Goal: Task Accomplishment & Management: Use online tool/utility

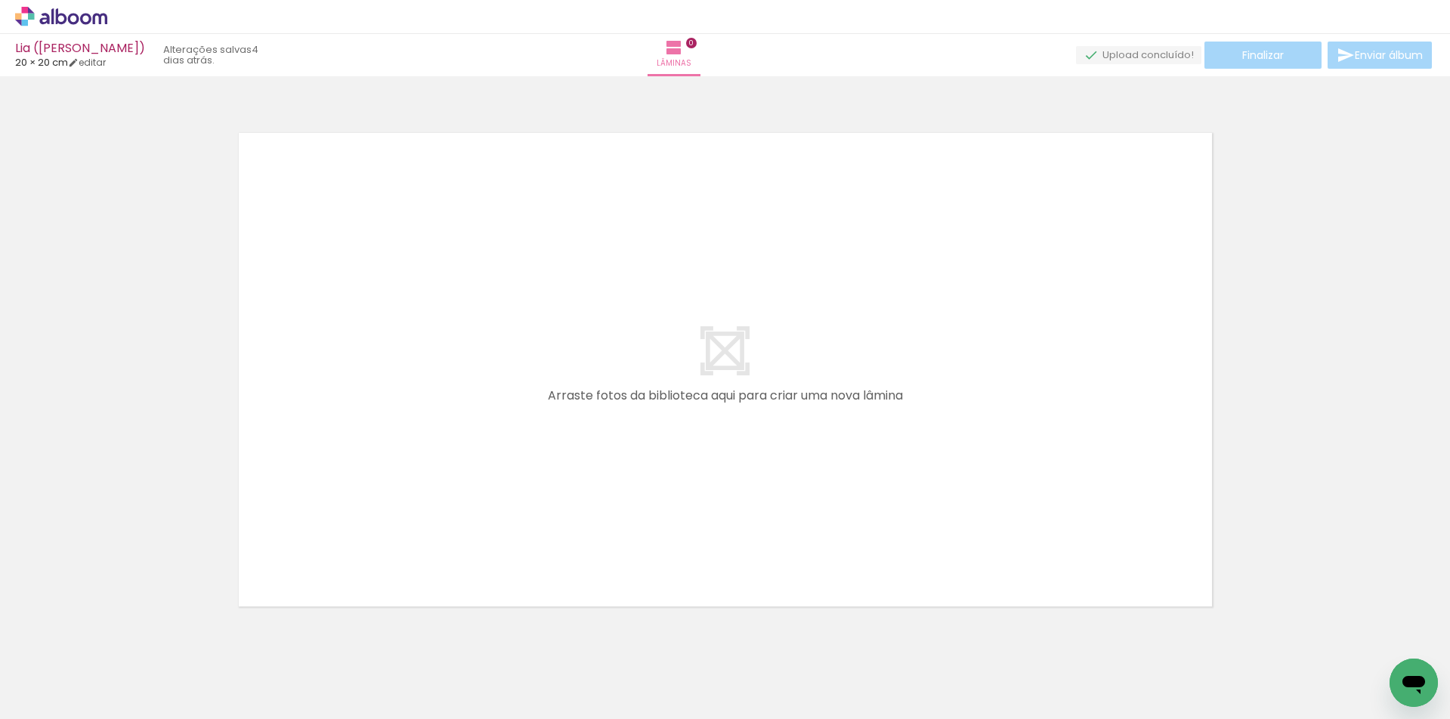
scroll to position [48, 0]
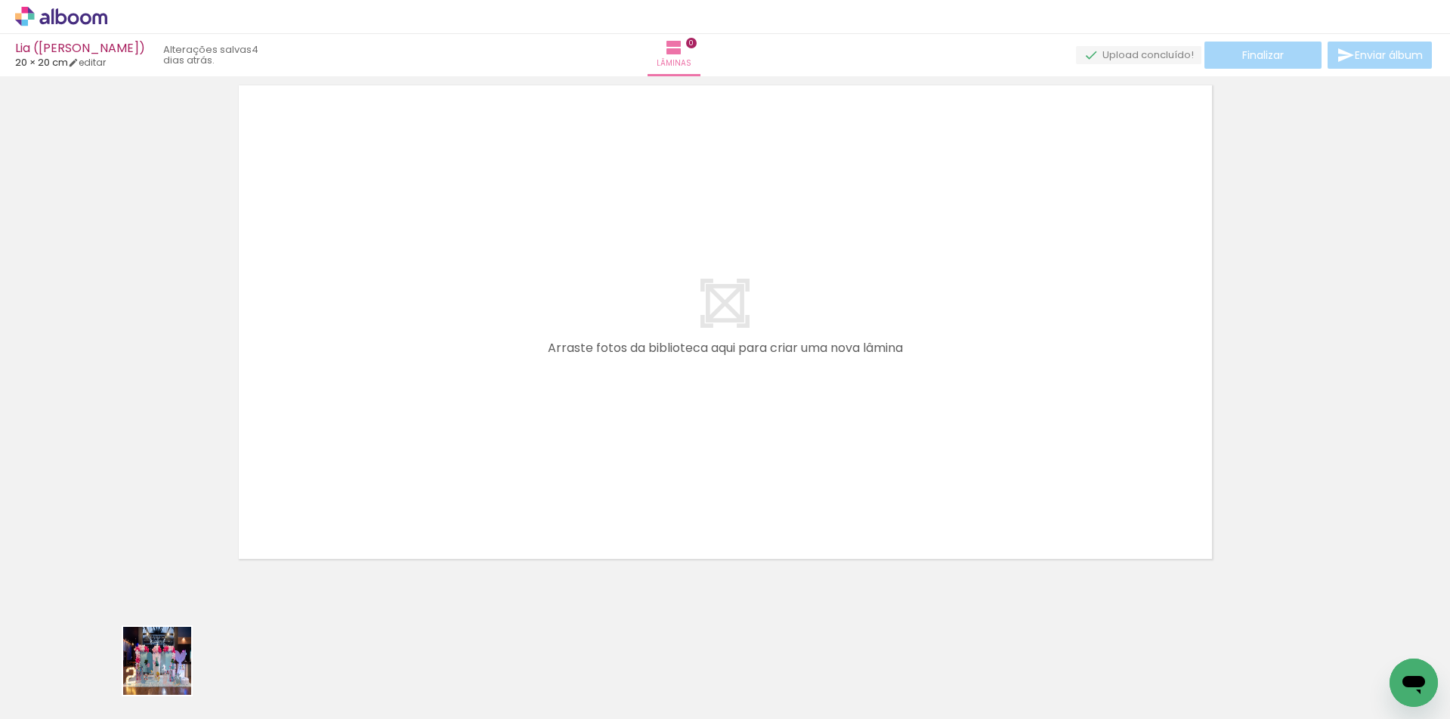
drag, startPoint x: 169, startPoint y: 673, endPoint x: 545, endPoint y: 496, distance: 415.8
click at [487, 512] on quentale-workspace at bounding box center [725, 359] width 1450 height 719
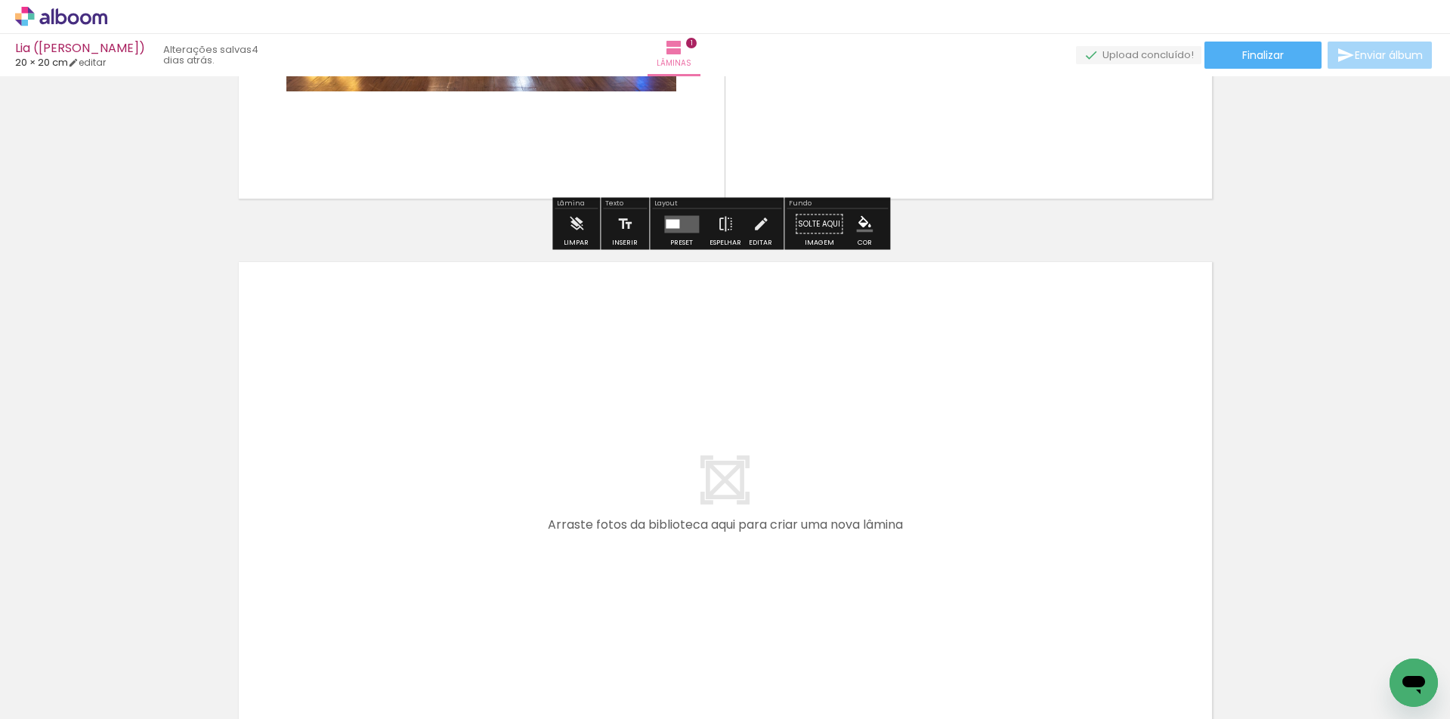
scroll to position [367, 0]
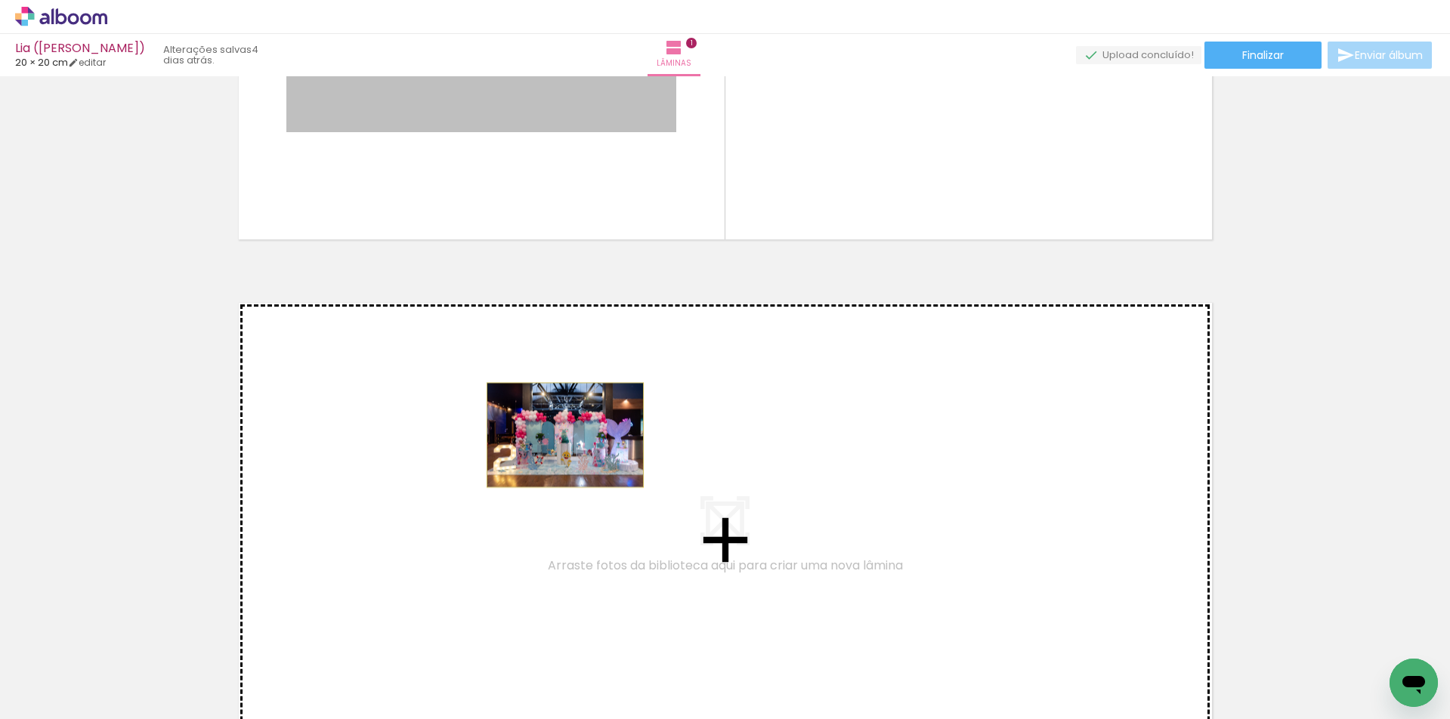
drag, startPoint x: 575, startPoint y: 109, endPoint x: 559, endPoint y: 435, distance: 326.8
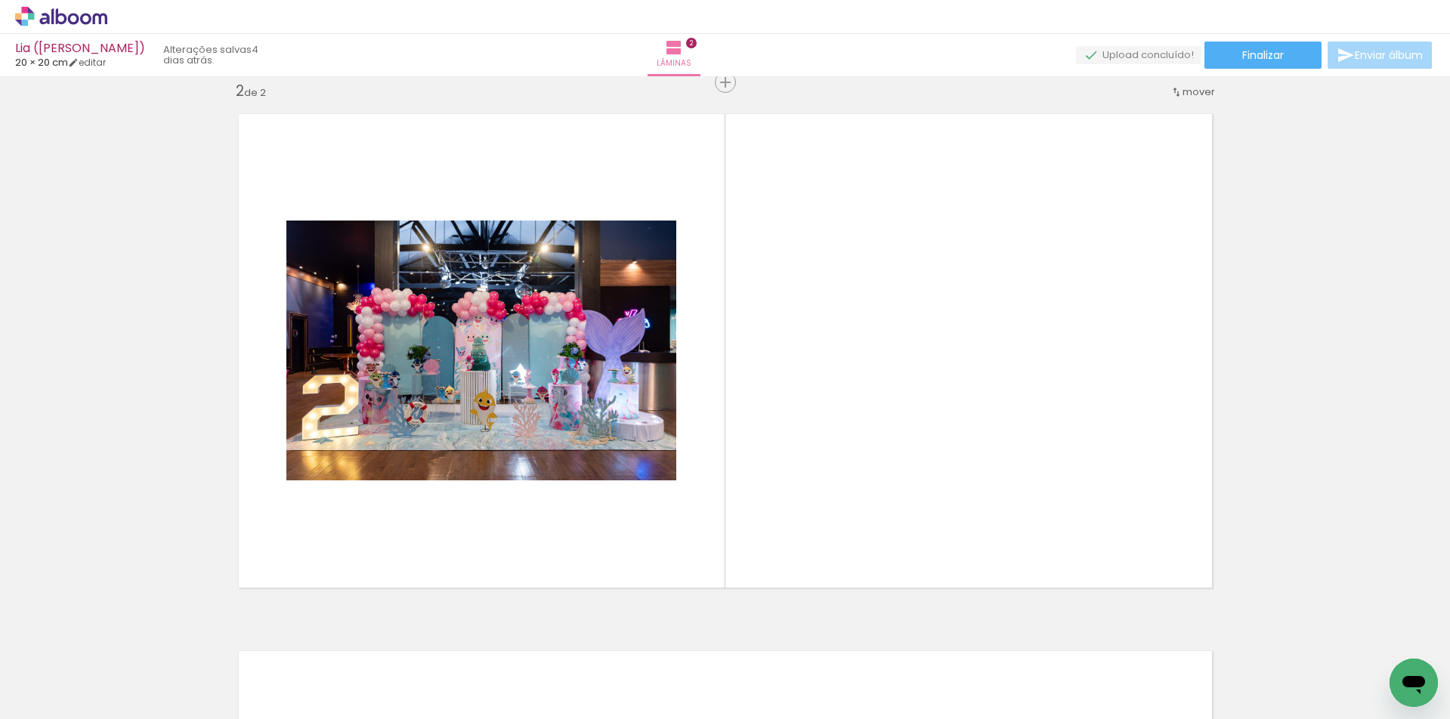
scroll to position [0, 907]
drag, startPoint x: 138, startPoint y: 713, endPoint x: 154, endPoint y: 713, distance: 15.9
click at [124, 713] on iron-horizontal-list at bounding box center [109, 672] width 30 height 94
drag, startPoint x: 914, startPoint y: 675, endPoint x: 891, endPoint y: 506, distance: 170.0
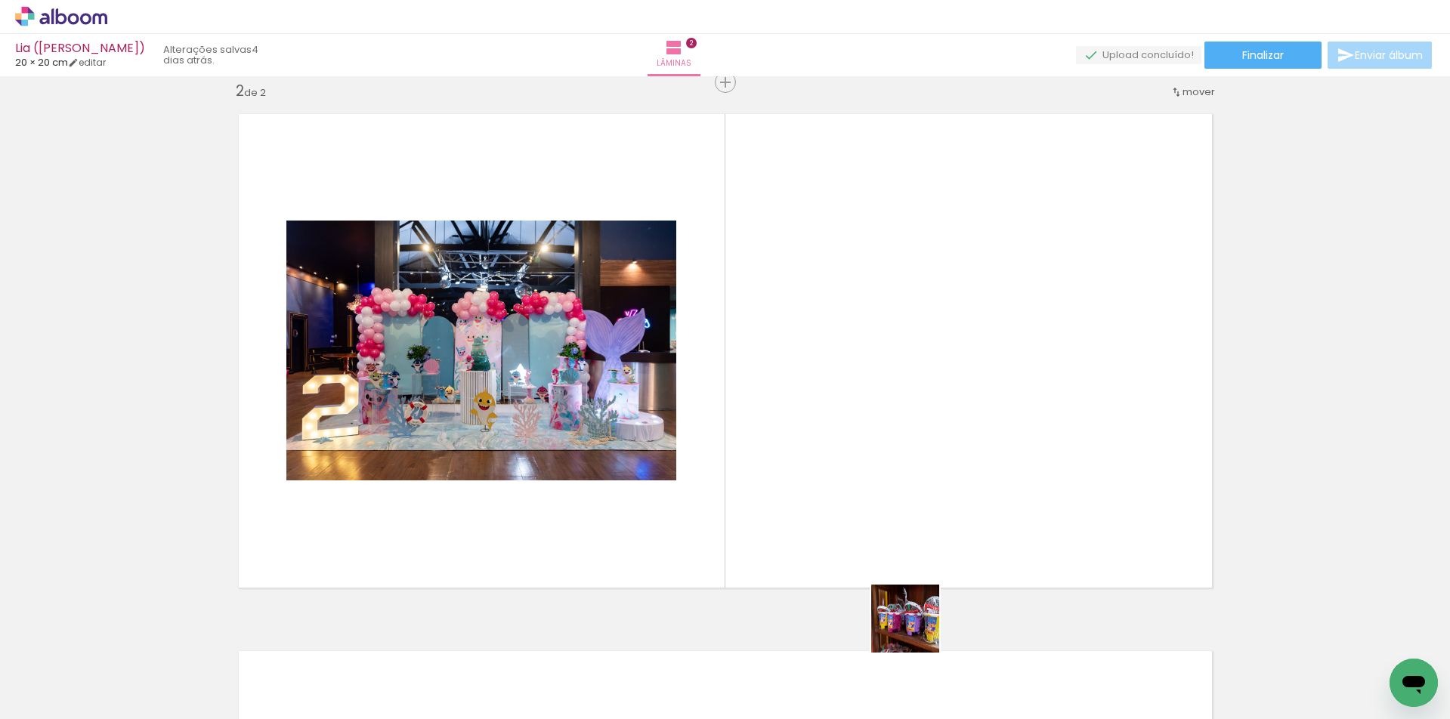
click at [891, 506] on quentale-workspace at bounding box center [725, 359] width 1450 height 719
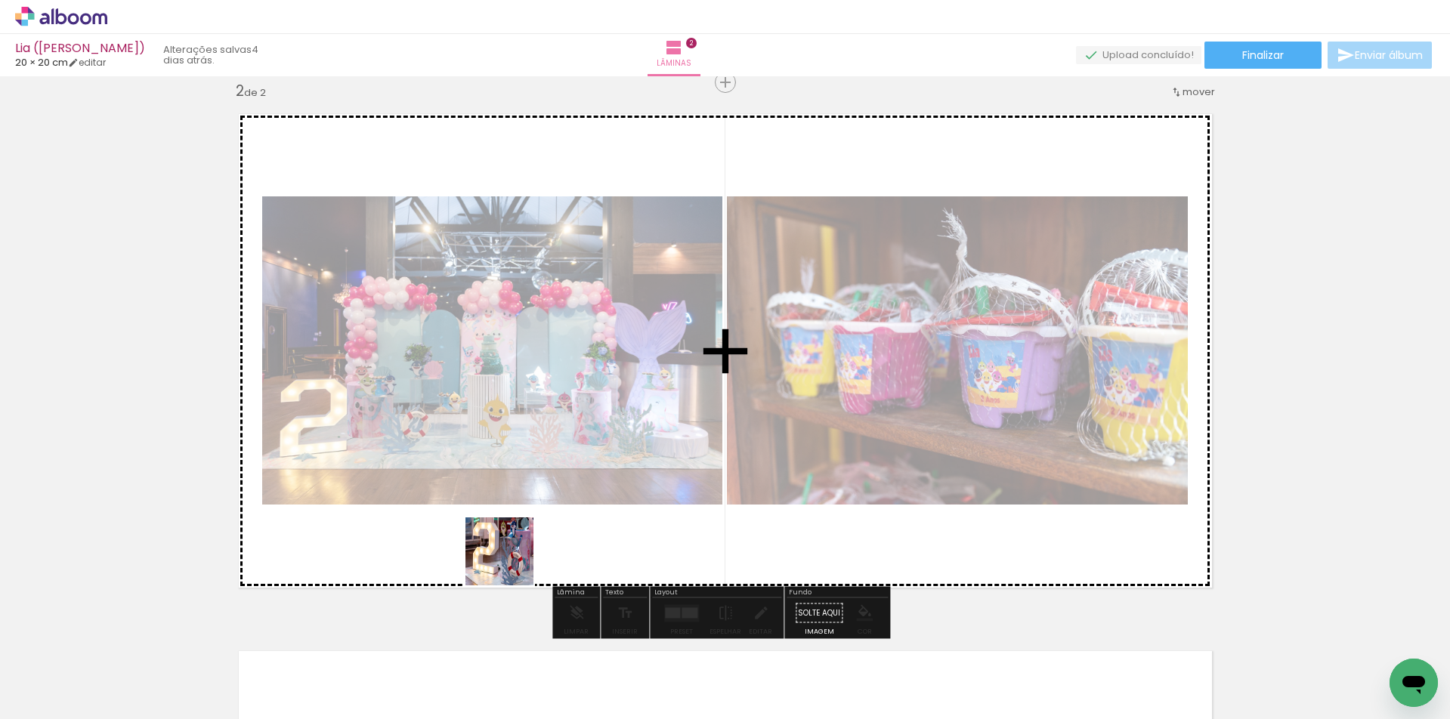
drag, startPoint x: 508, startPoint y: 663, endPoint x: 509, endPoint y: 558, distance: 105.0
click at [509, 558] on quentale-workspace at bounding box center [725, 359] width 1450 height 719
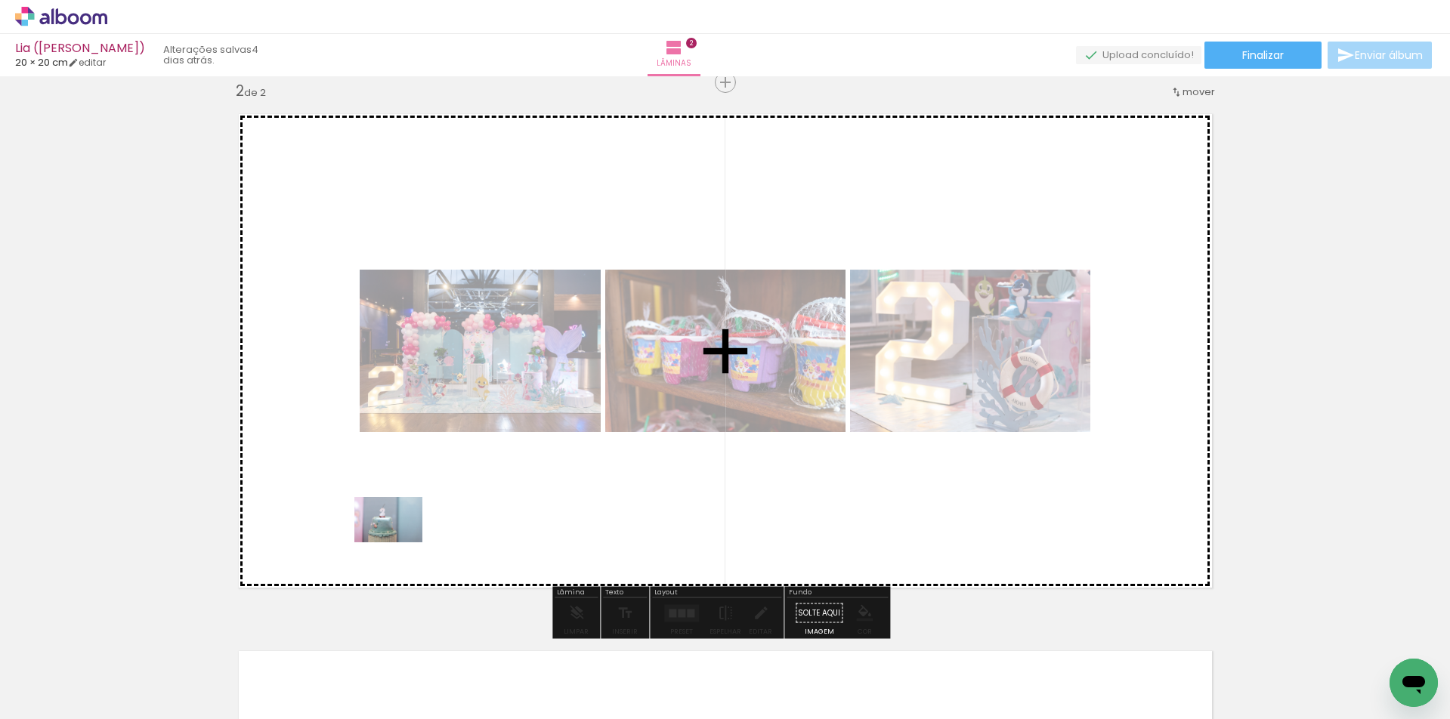
drag, startPoint x: 345, startPoint y: 673, endPoint x: 400, endPoint y: 543, distance: 141.9
click at [400, 543] on quentale-workspace at bounding box center [725, 359] width 1450 height 719
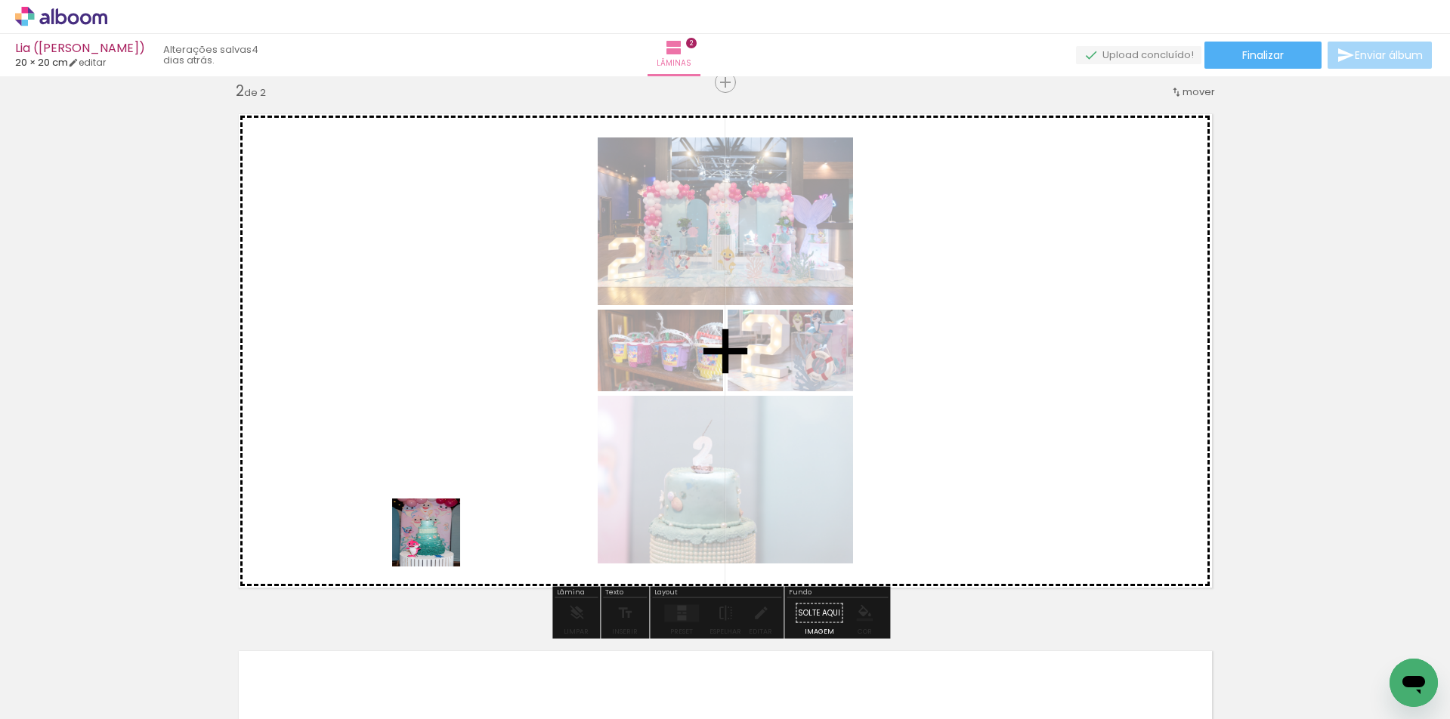
drag, startPoint x: 428, startPoint y: 672, endPoint x: 441, endPoint y: 472, distance: 200.7
click at [441, 472] on quentale-workspace at bounding box center [725, 359] width 1450 height 719
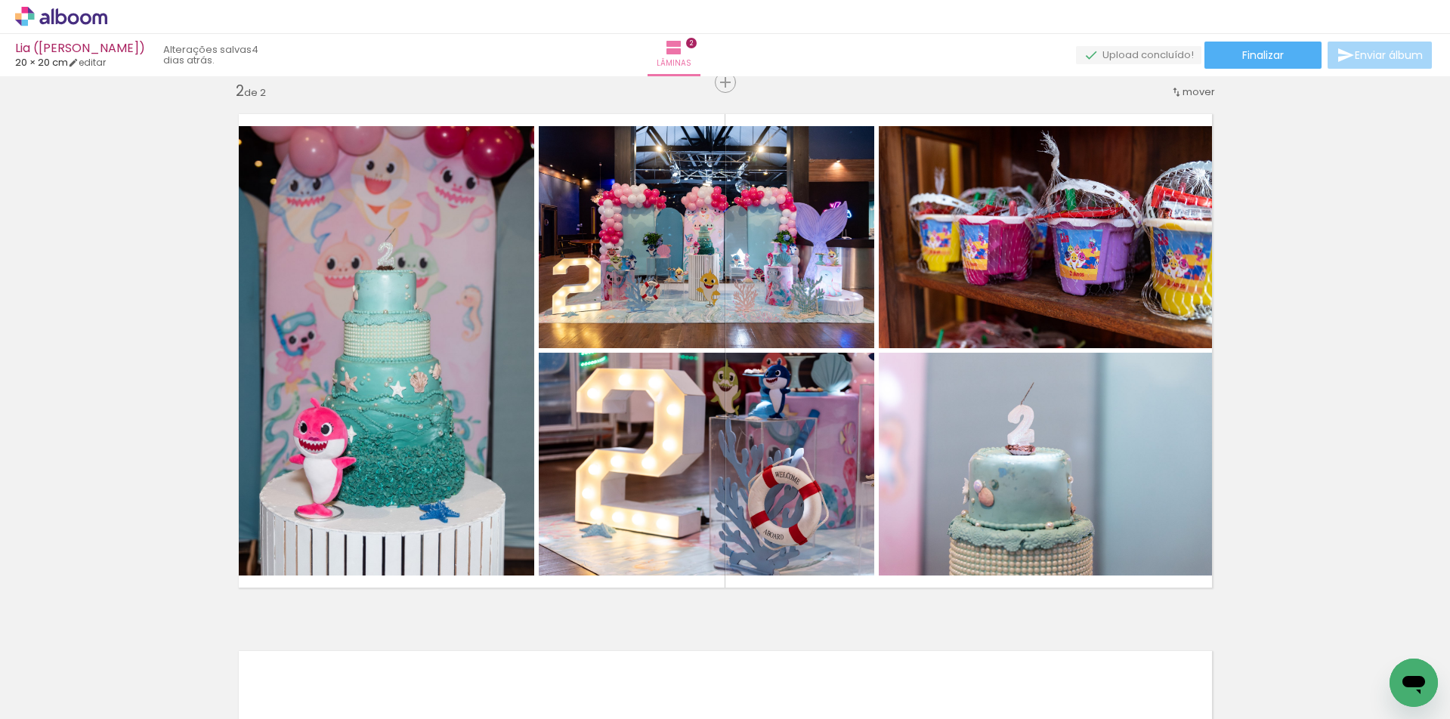
scroll to position [0, 323]
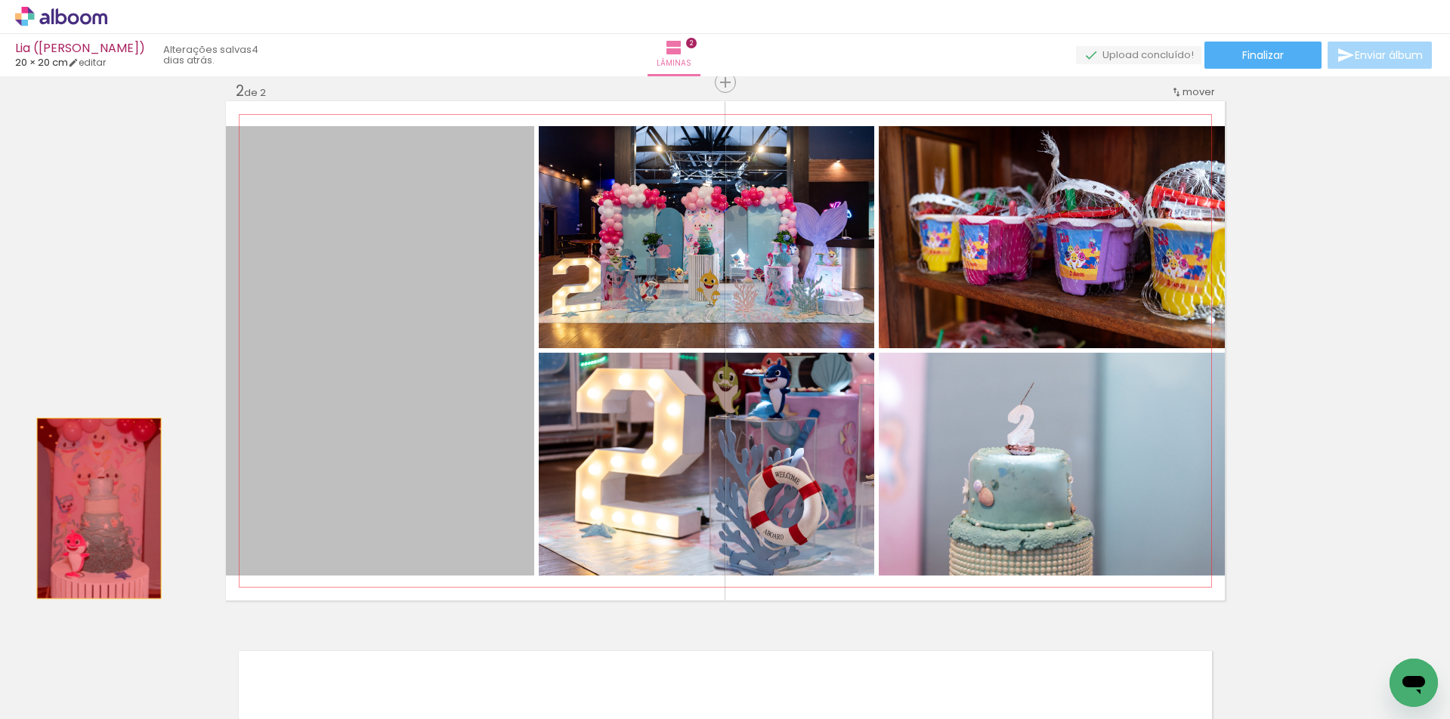
drag, startPoint x: 348, startPoint y: 455, endPoint x: 93, endPoint y: 509, distance: 261.0
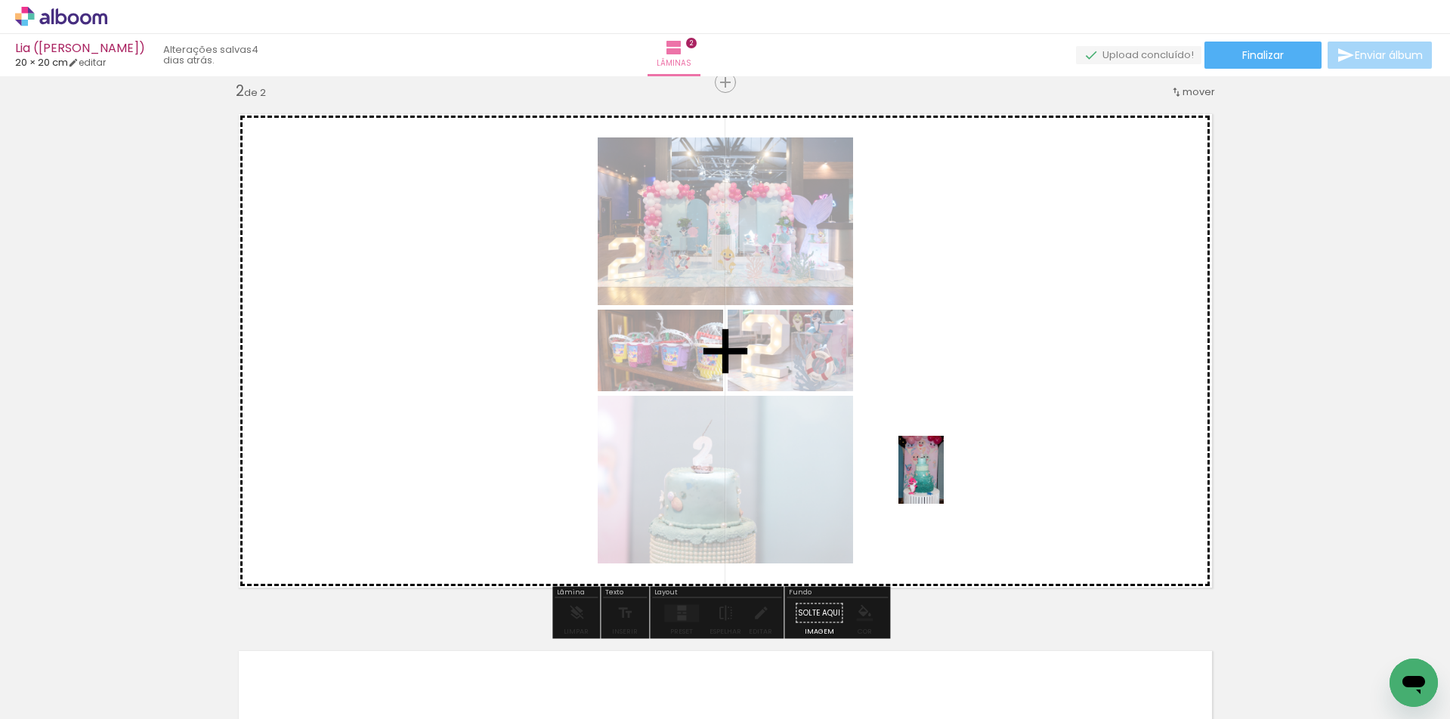
drag, startPoint x: 768, startPoint y: 691, endPoint x: 944, endPoint y: 481, distance: 273.0
click at [944, 481] on quentale-workspace at bounding box center [725, 359] width 1450 height 719
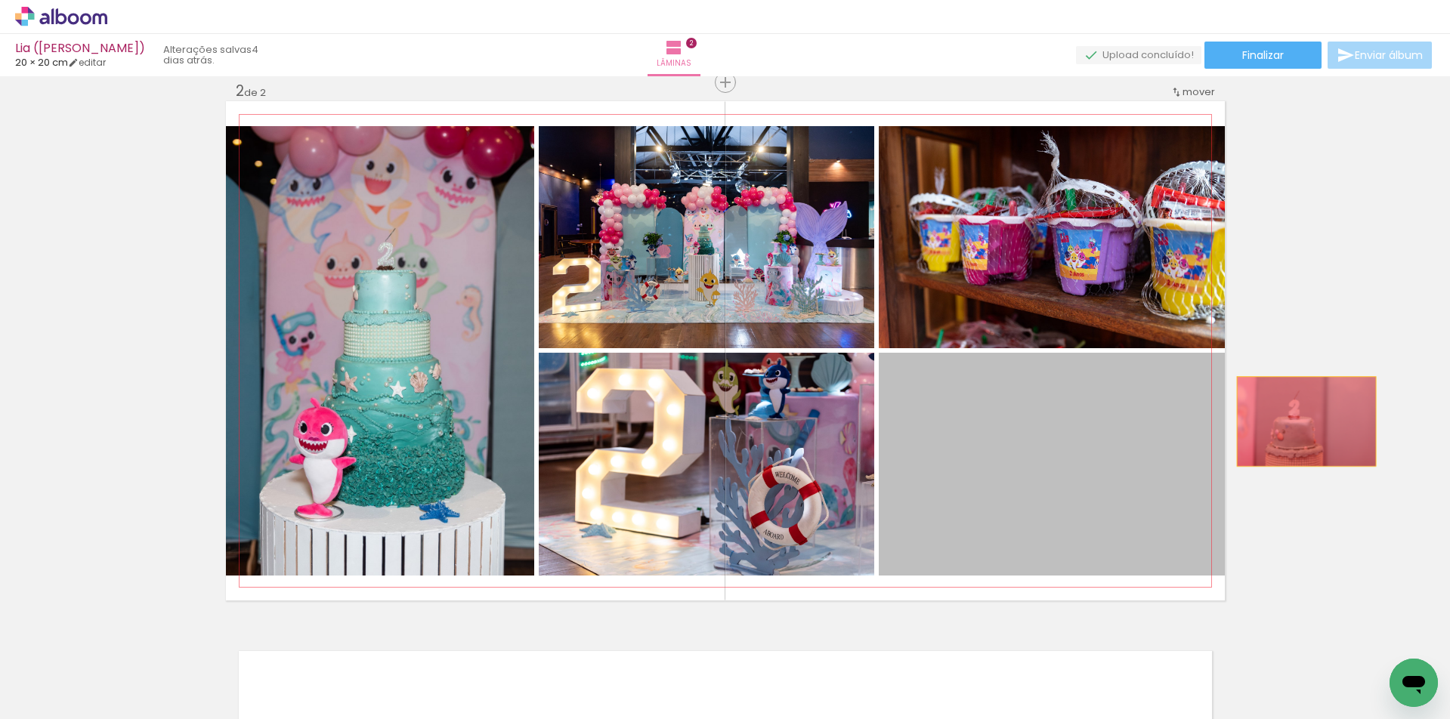
drag, startPoint x: 1022, startPoint y: 493, endPoint x: 1300, endPoint y: 422, distance: 287.9
click at [1300, 422] on div "Inserir lâmina 1 de 2 Inserir lâmina 2 de 2" at bounding box center [725, 331] width 1450 height 1612
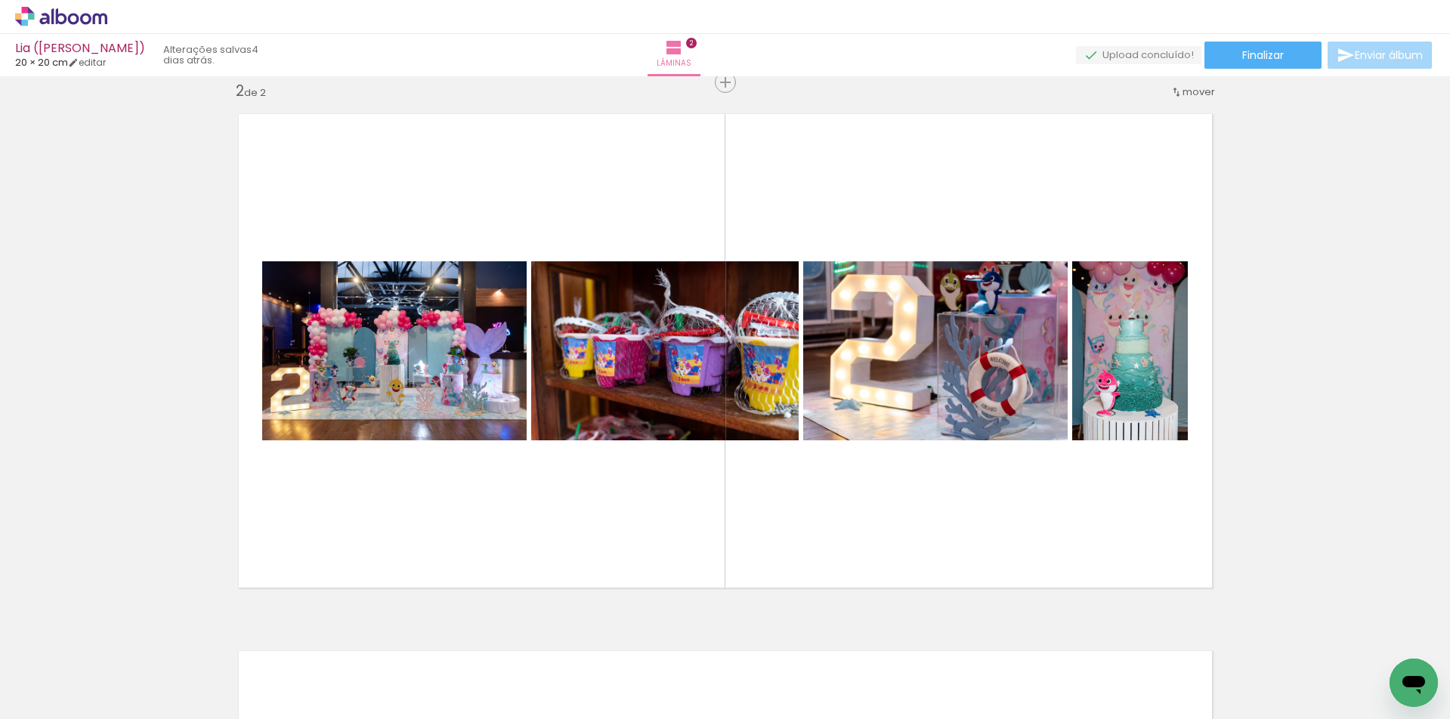
scroll to position [0, 141]
drag, startPoint x: 1104, startPoint y: 676, endPoint x: 1085, endPoint y: 529, distance: 148.6
click at [1085, 529] on quentale-workspace at bounding box center [725, 359] width 1450 height 719
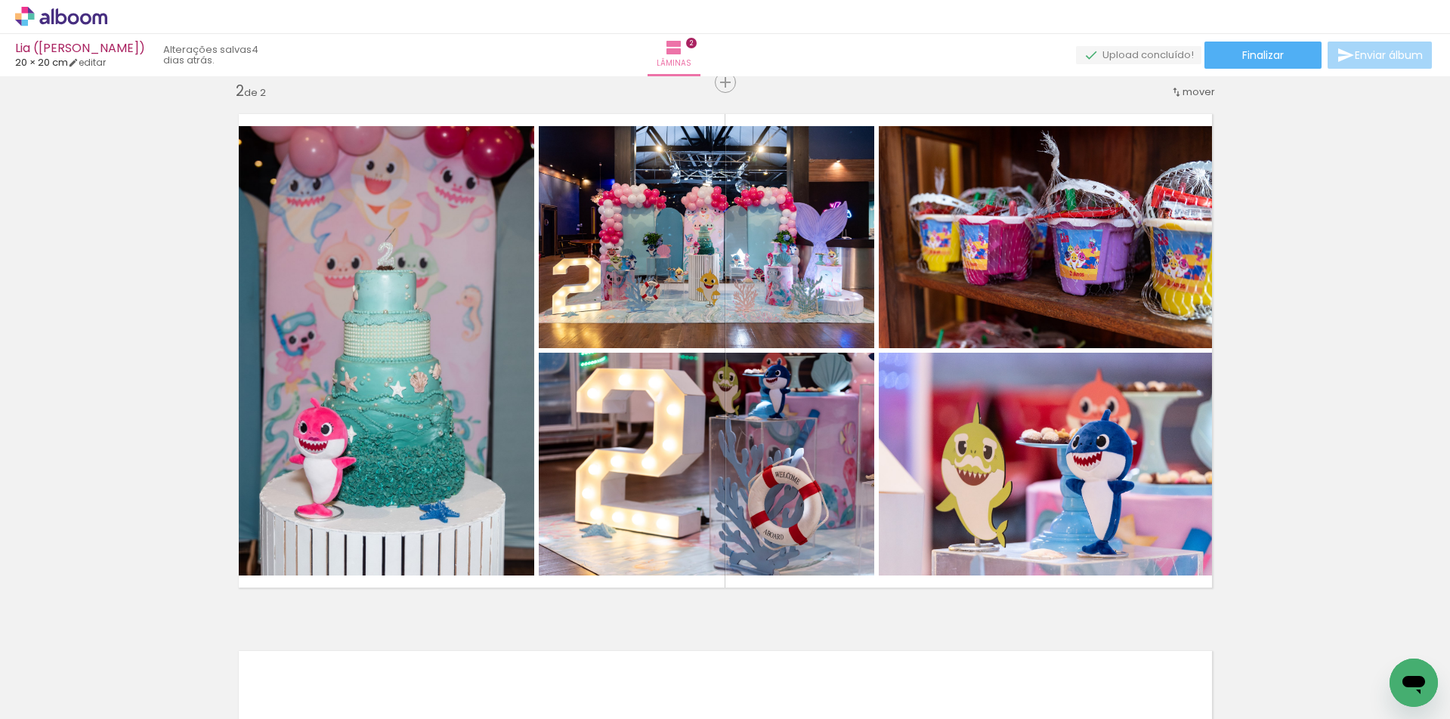
scroll to position [0, 262]
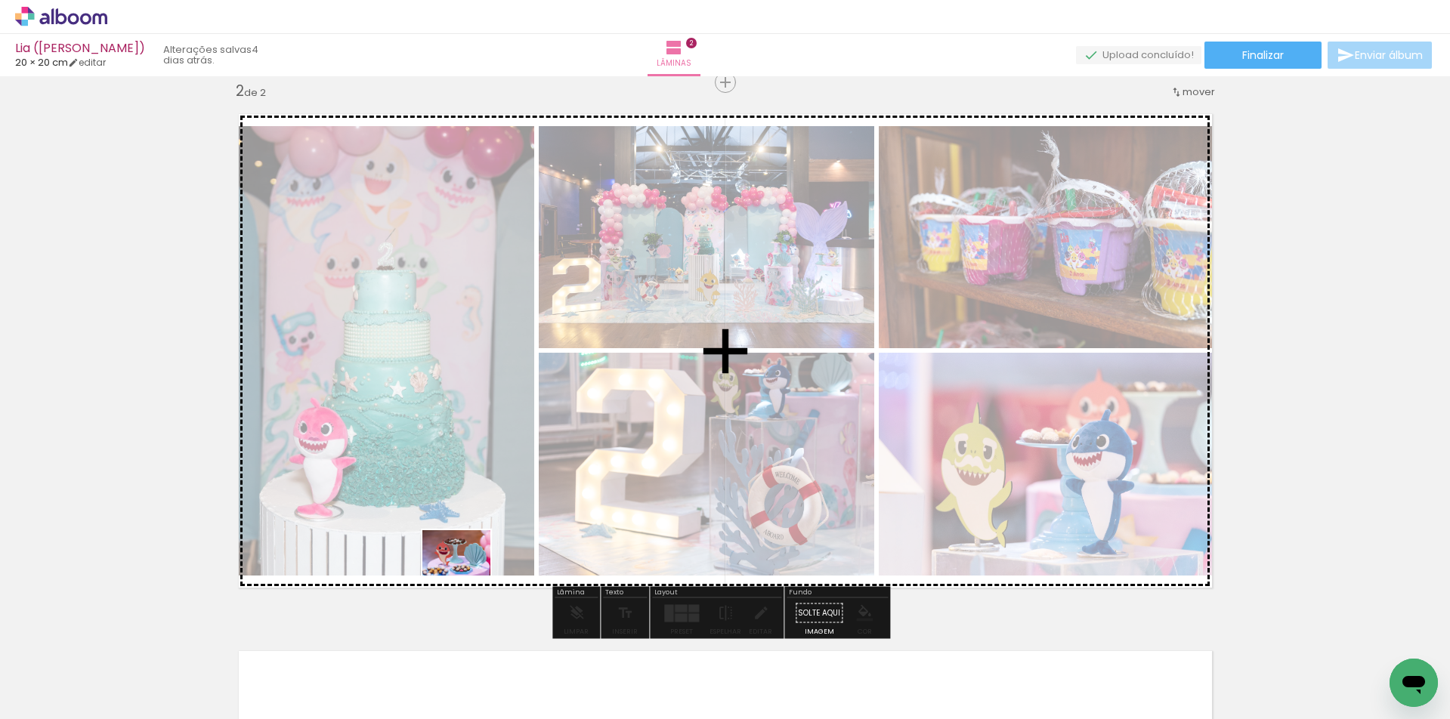
drag, startPoint x: 311, startPoint y: 682, endPoint x: 473, endPoint y: 574, distance: 195.1
click at [471, 574] on quentale-workspace at bounding box center [725, 359] width 1450 height 719
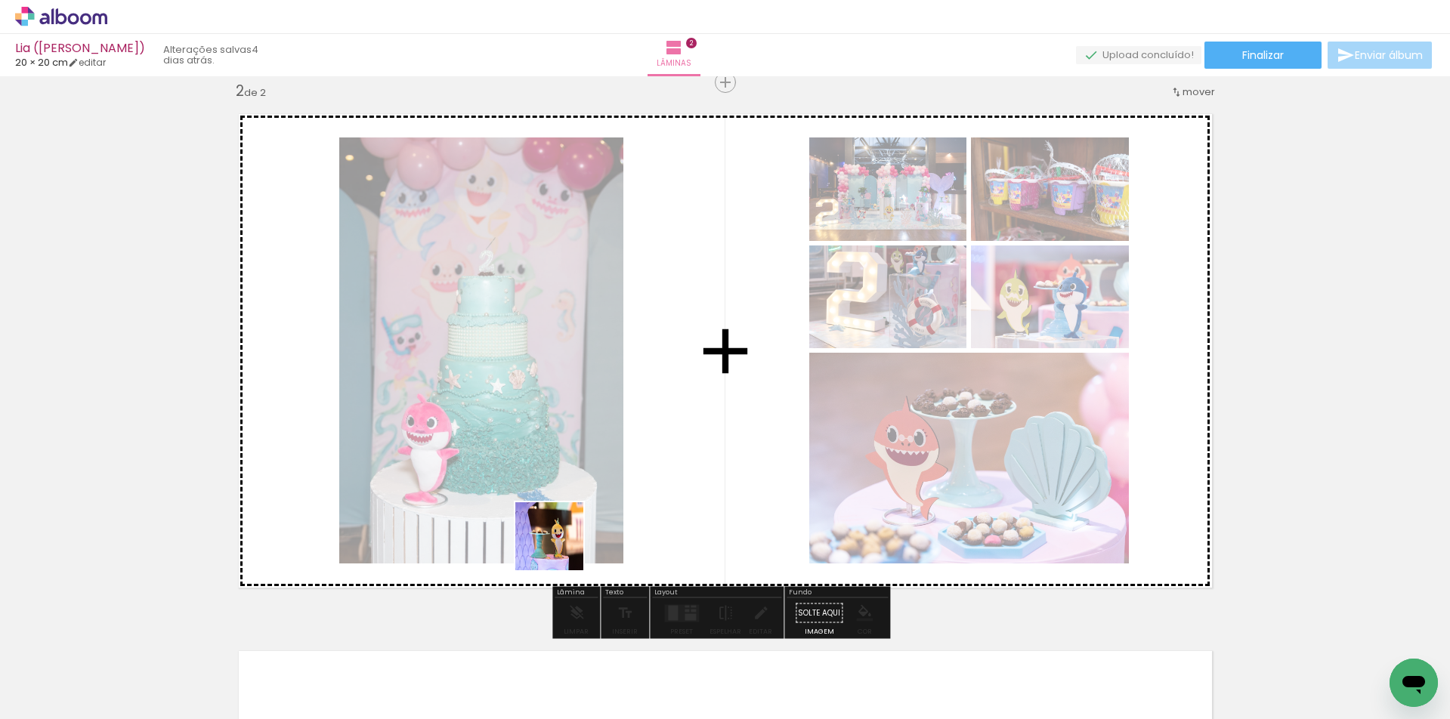
drag, startPoint x: 157, startPoint y: 669, endPoint x: 561, endPoint y: 548, distance: 421.4
click at [561, 548] on quentale-workspace at bounding box center [725, 359] width 1450 height 719
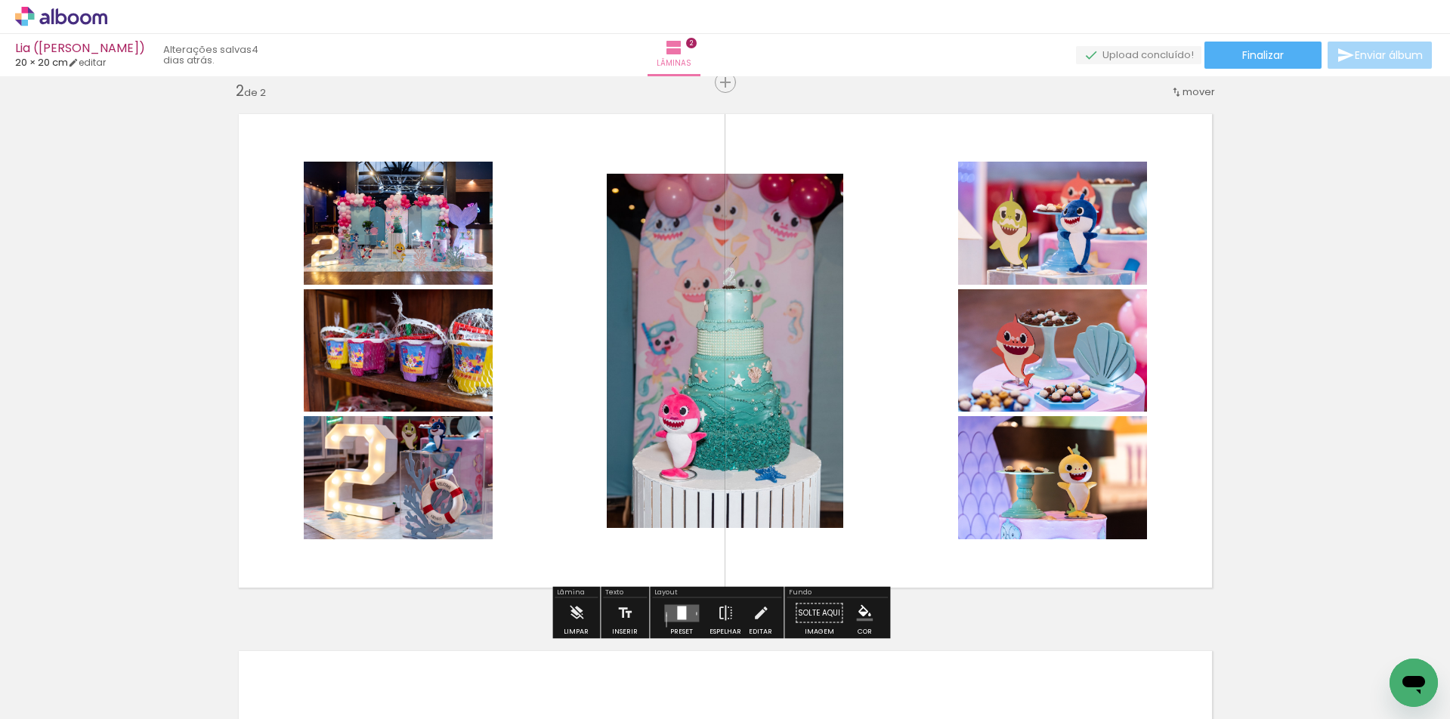
click at [683, 613] on div at bounding box center [681, 613] width 9 height 14
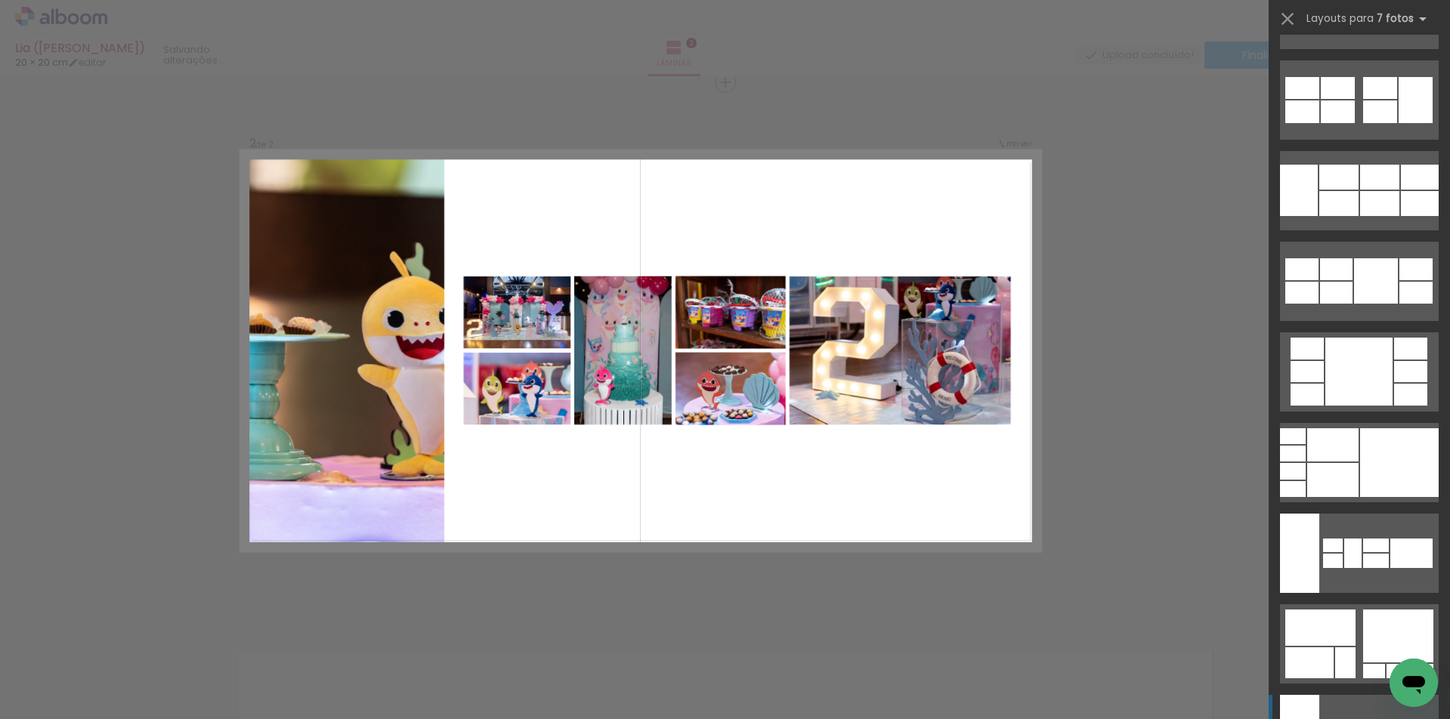
scroll to position [2038, 0]
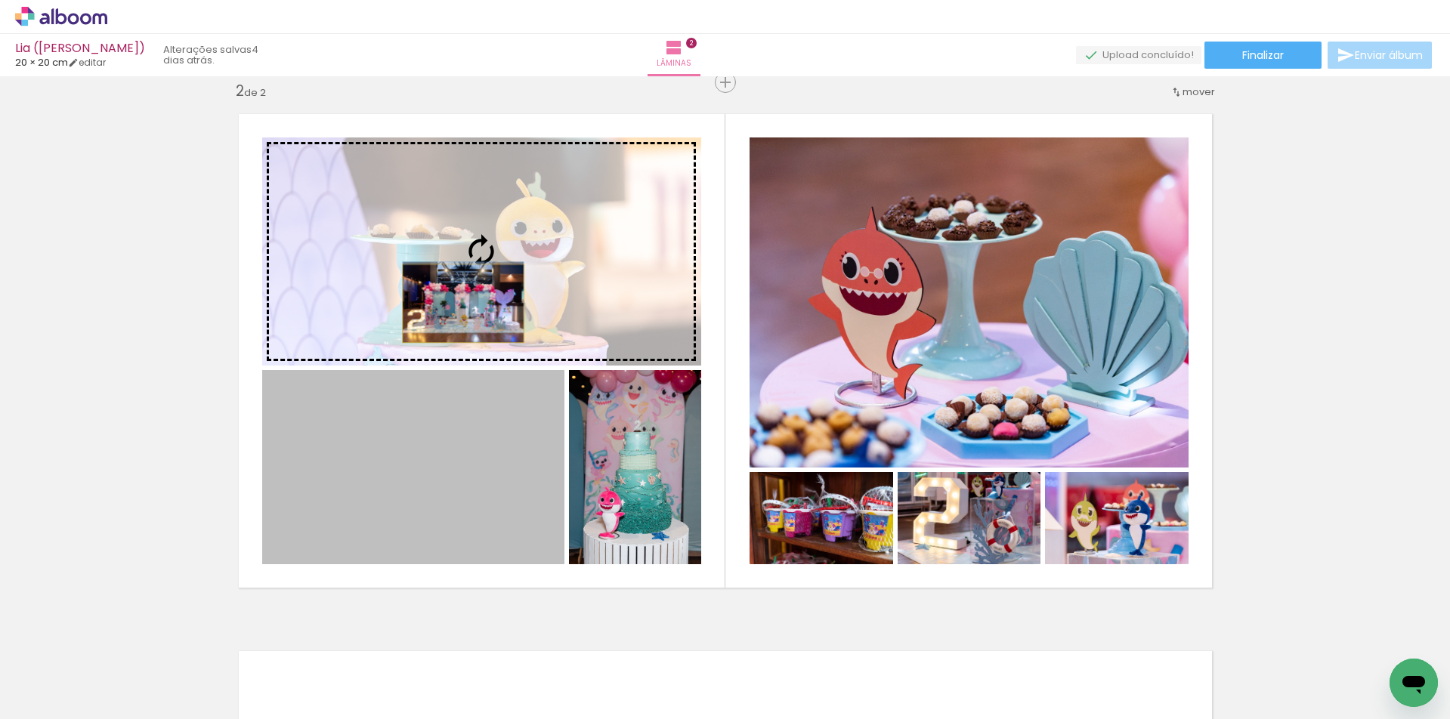
drag, startPoint x: 444, startPoint y: 490, endPoint x: 457, endPoint y: 304, distance: 186.3
click at [0, 0] on slot at bounding box center [0, 0] width 0 height 0
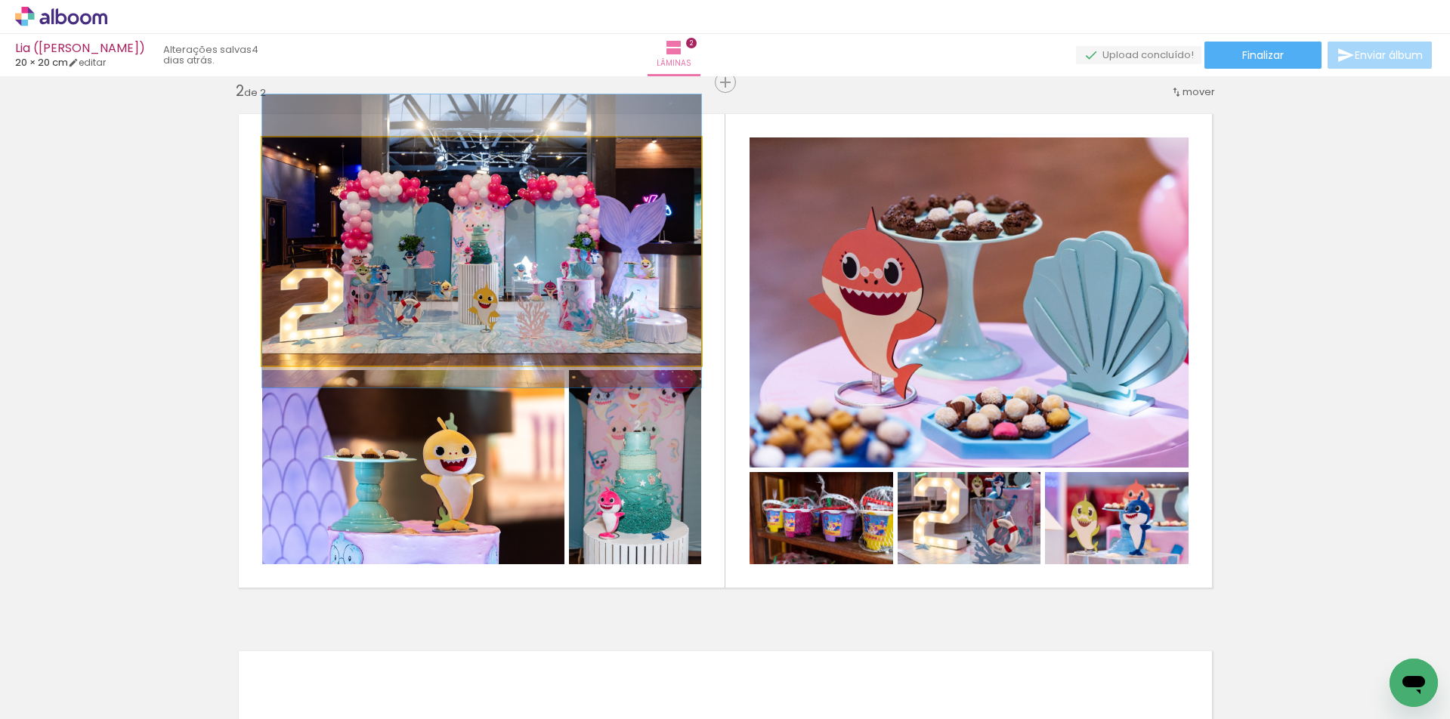
drag, startPoint x: 472, startPoint y: 303, endPoint x: 474, endPoint y: 292, distance: 10.7
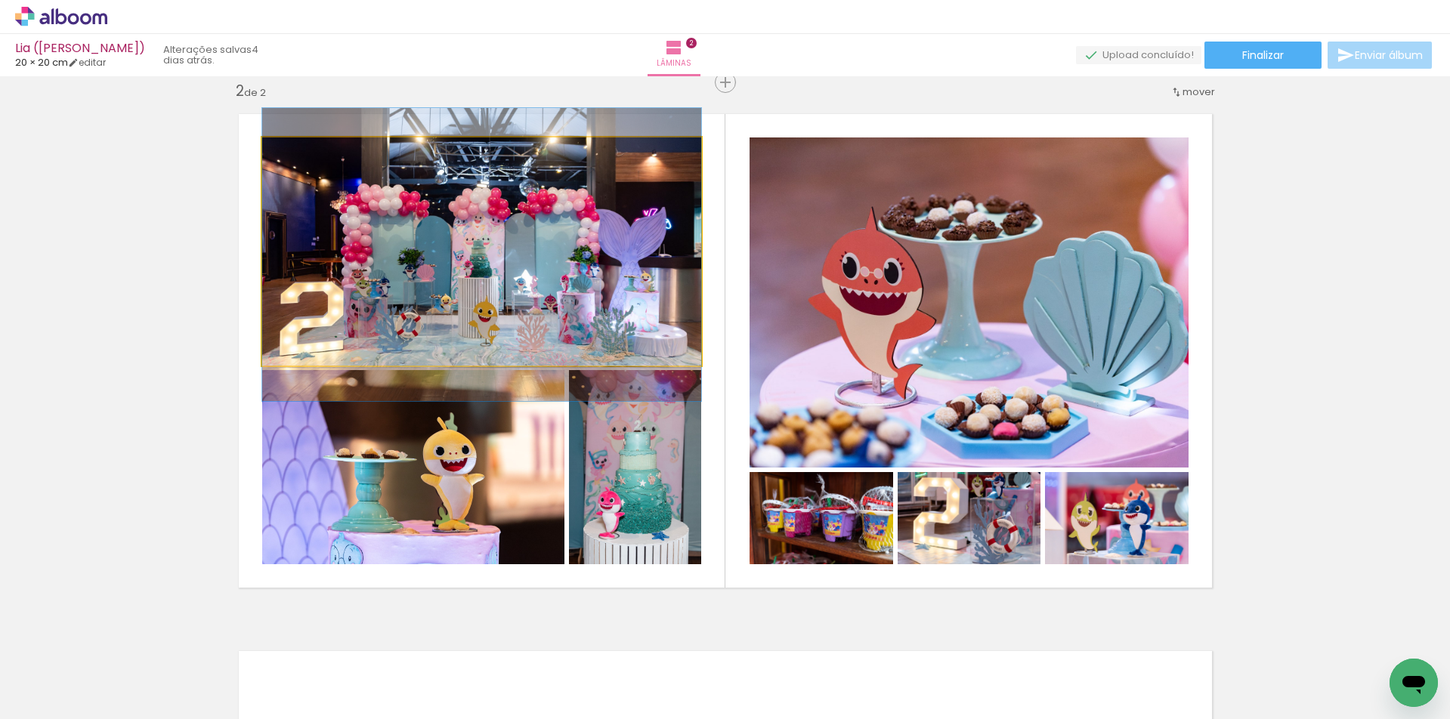
drag, startPoint x: 527, startPoint y: 304, endPoint x: 528, endPoint y: 317, distance: 13.6
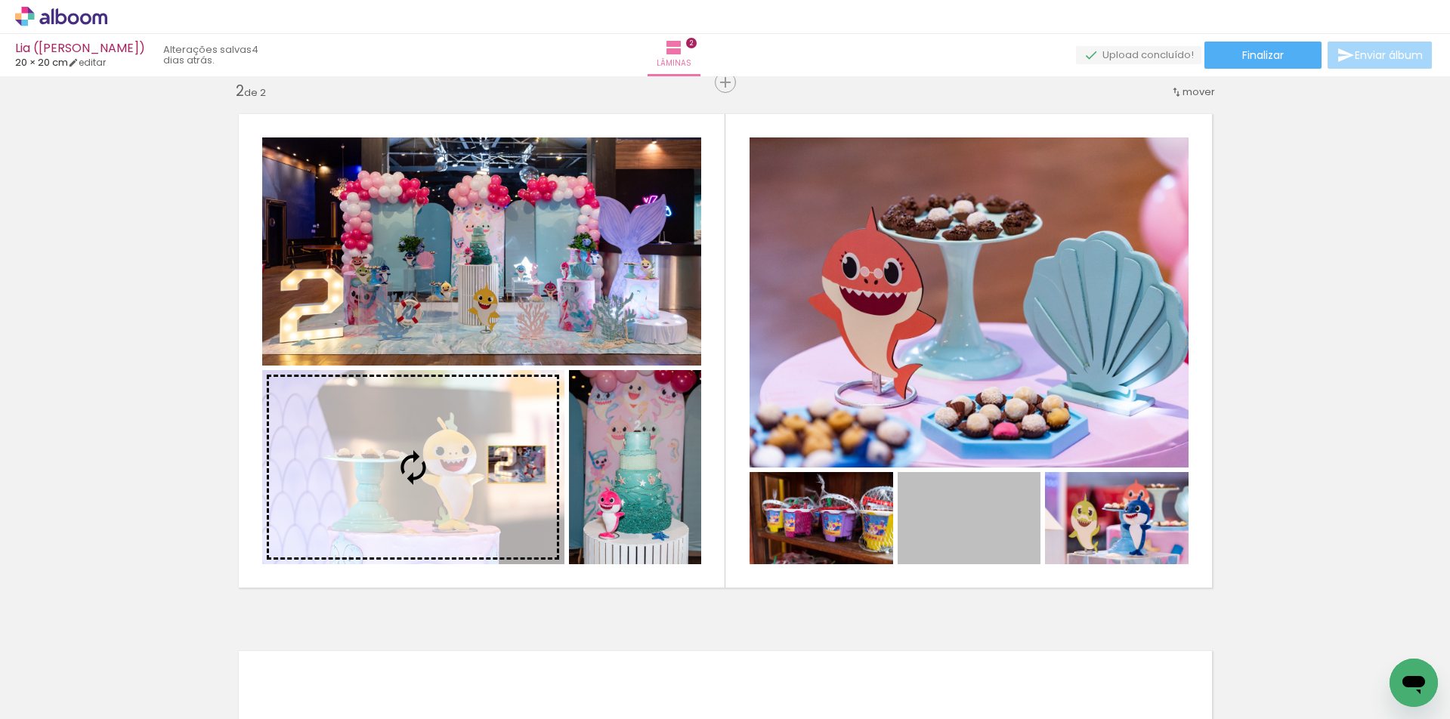
drag, startPoint x: 796, startPoint y: 527, endPoint x: 511, endPoint y: 465, distance: 292.3
click at [0, 0] on slot at bounding box center [0, 0] width 0 height 0
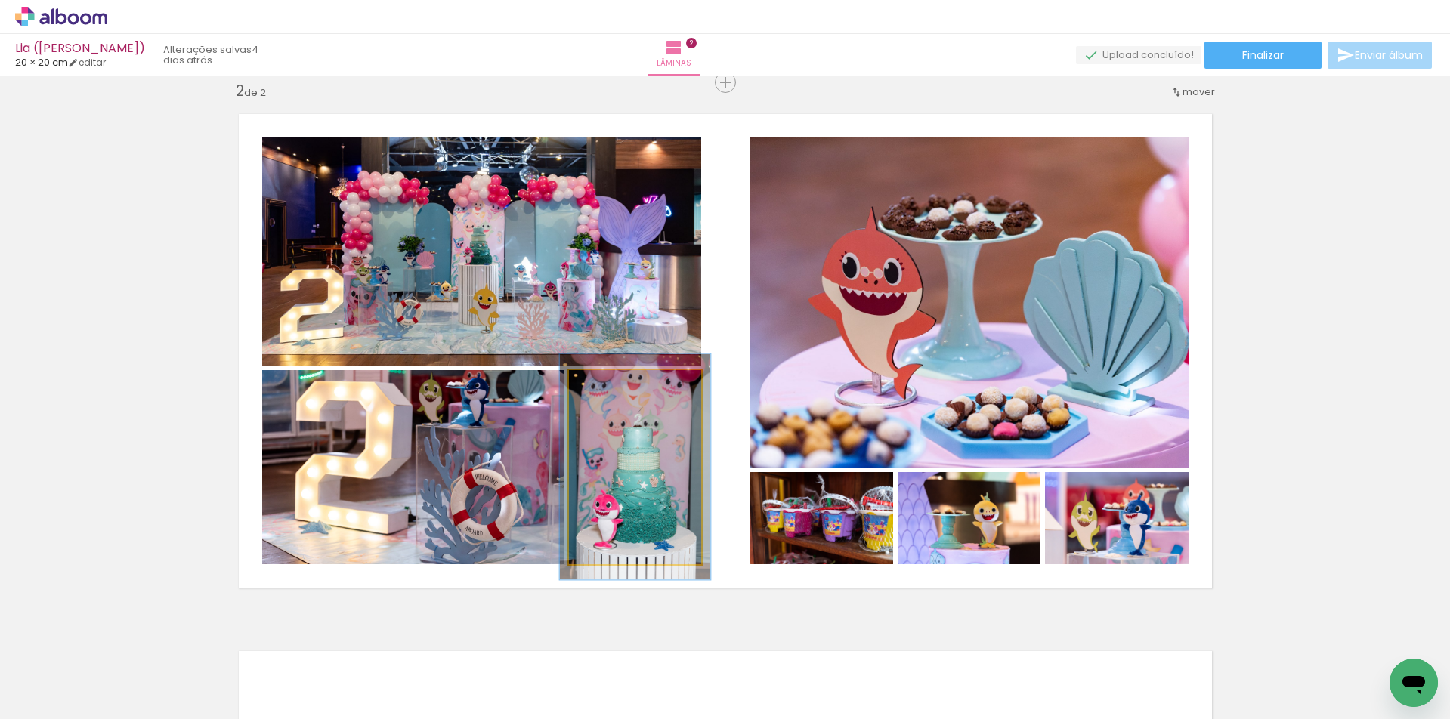
click at [607, 385] on div at bounding box center [611, 386] width 14 height 14
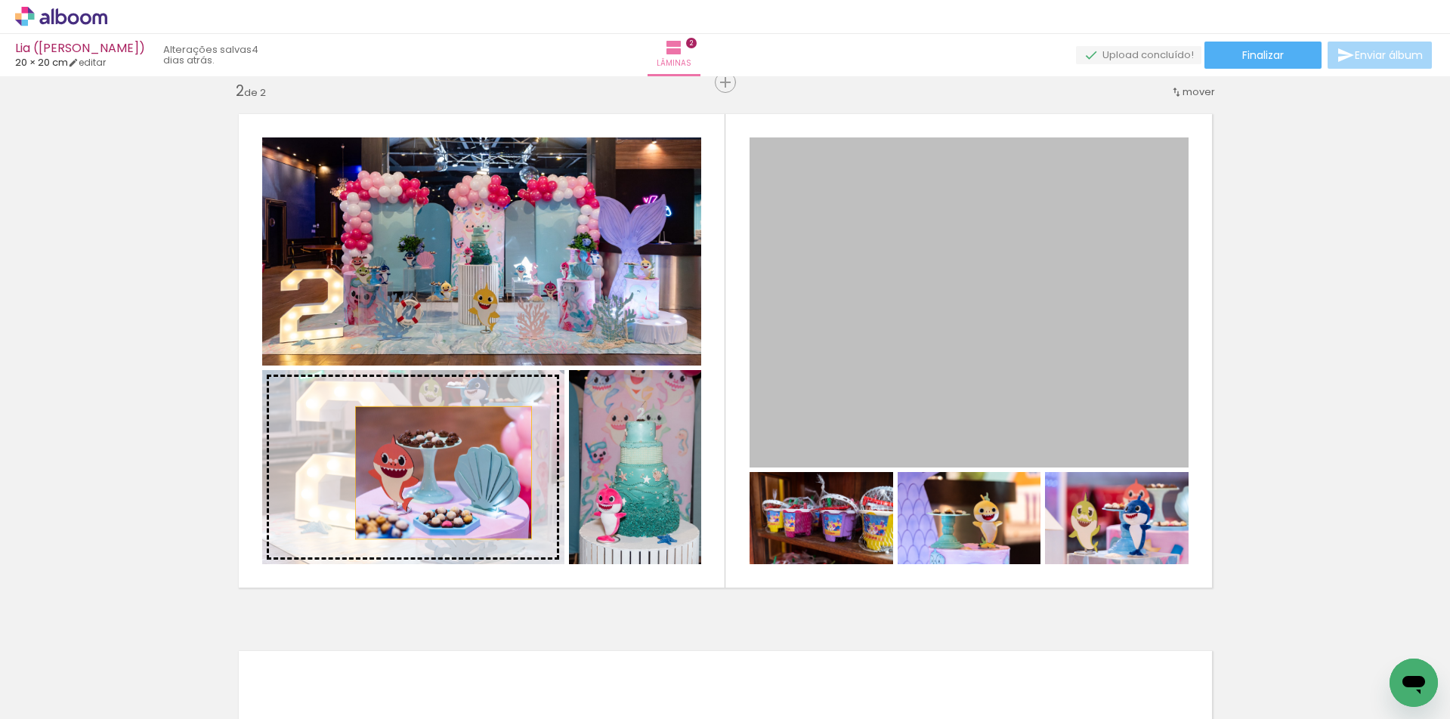
drag, startPoint x: 945, startPoint y: 342, endPoint x: 438, endPoint y: 473, distance: 523.6
click at [0, 0] on slot at bounding box center [0, 0] width 0 height 0
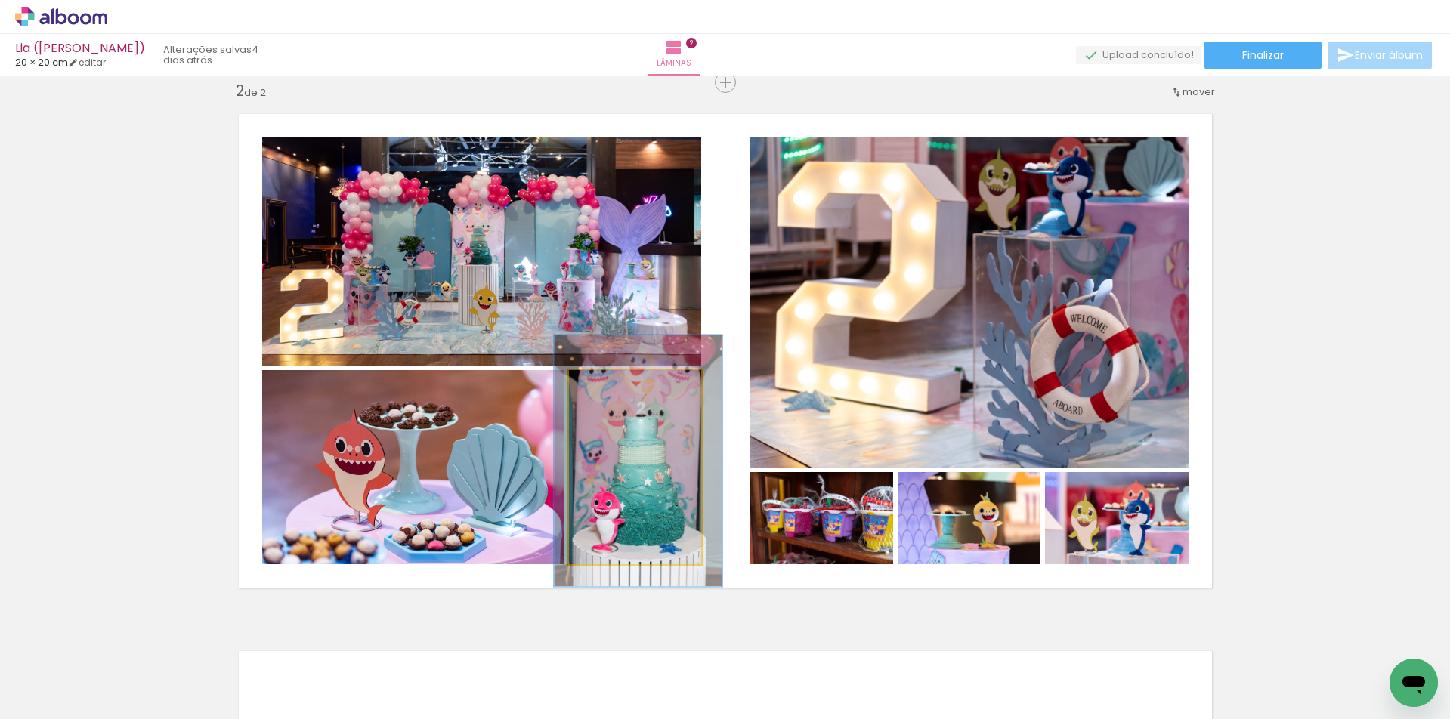
drag, startPoint x: 605, startPoint y: 381, endPoint x: 613, endPoint y: 382, distance: 7.7
type paper-slider "127"
click at [613, 382] on div at bounding box center [620, 386] width 24 height 24
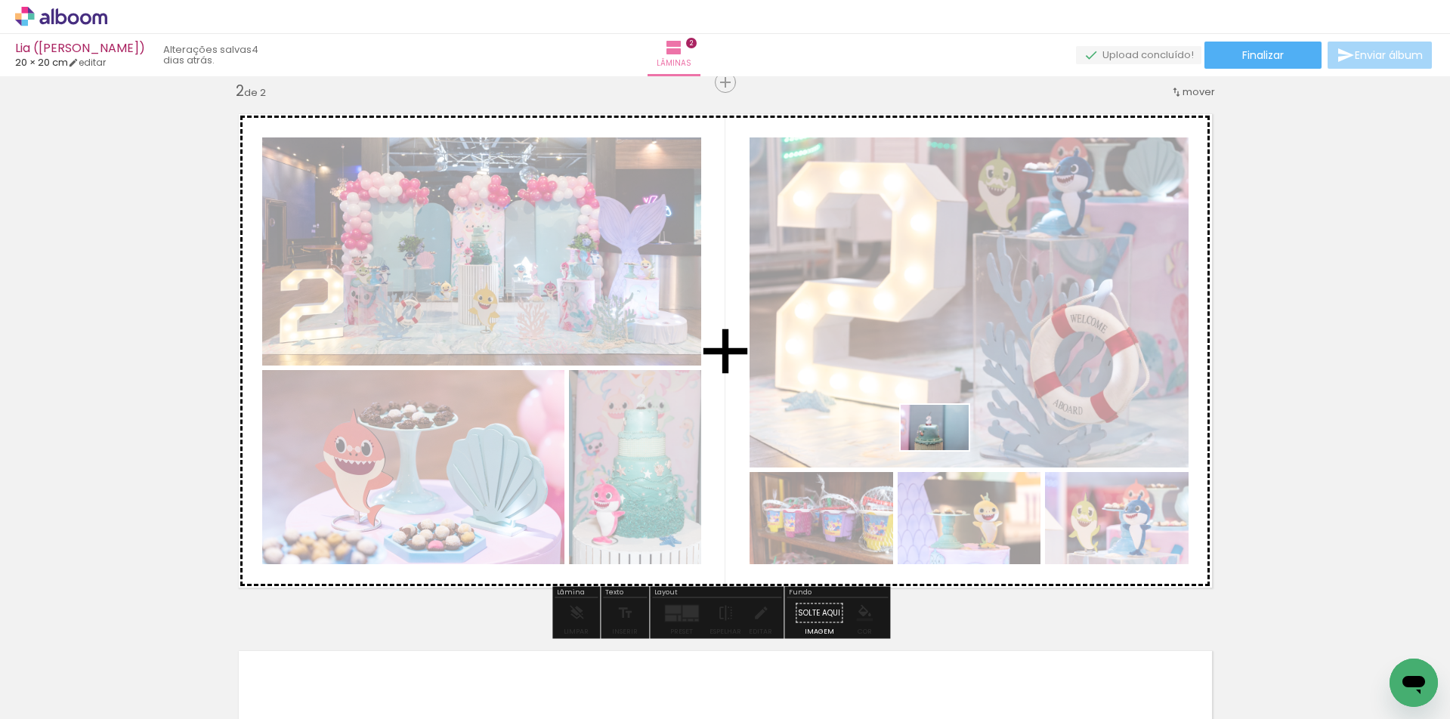
drag, startPoint x: 763, startPoint y: 681, endPoint x: 946, endPoint y: 450, distance: 294.2
click at [946, 450] on quentale-workspace at bounding box center [725, 359] width 1450 height 719
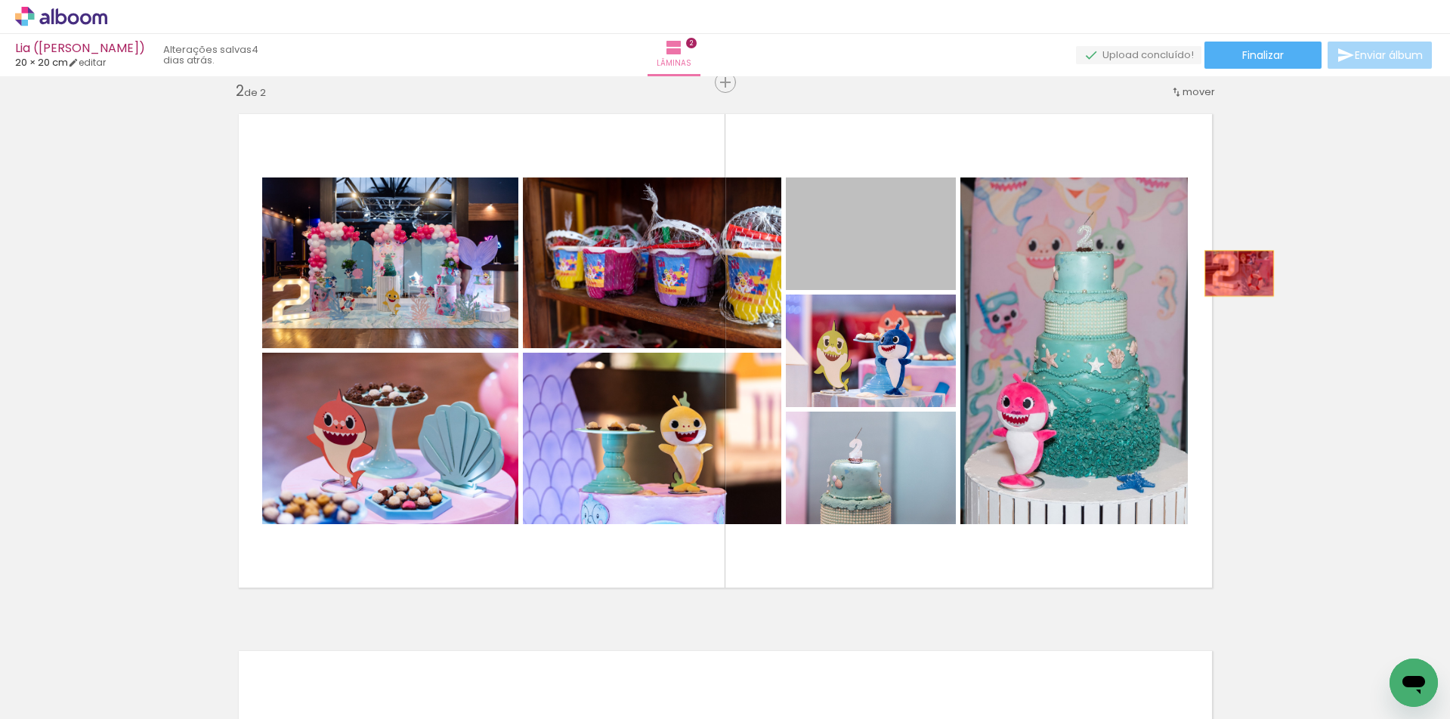
drag, startPoint x: 867, startPoint y: 260, endPoint x: 1282, endPoint y: 264, distance: 415.6
click at [1282, 264] on div "Inserir lâmina 1 de 2 Inserir lâmina 2 de 2" at bounding box center [725, 331] width 1450 height 1612
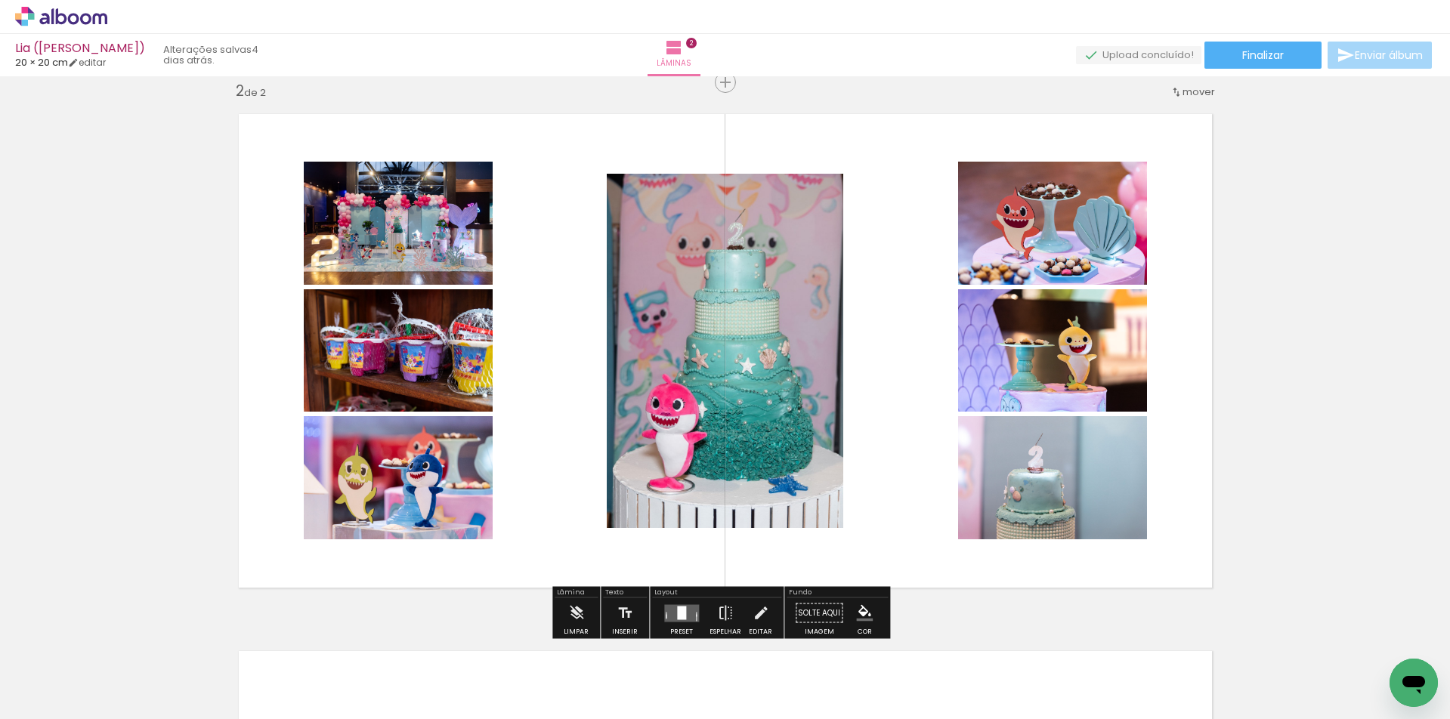
drag, startPoint x: 674, startPoint y: 610, endPoint x: 1249, endPoint y: 488, distance: 587.8
click at [677, 610] on div at bounding box center [681, 613] width 9 height 14
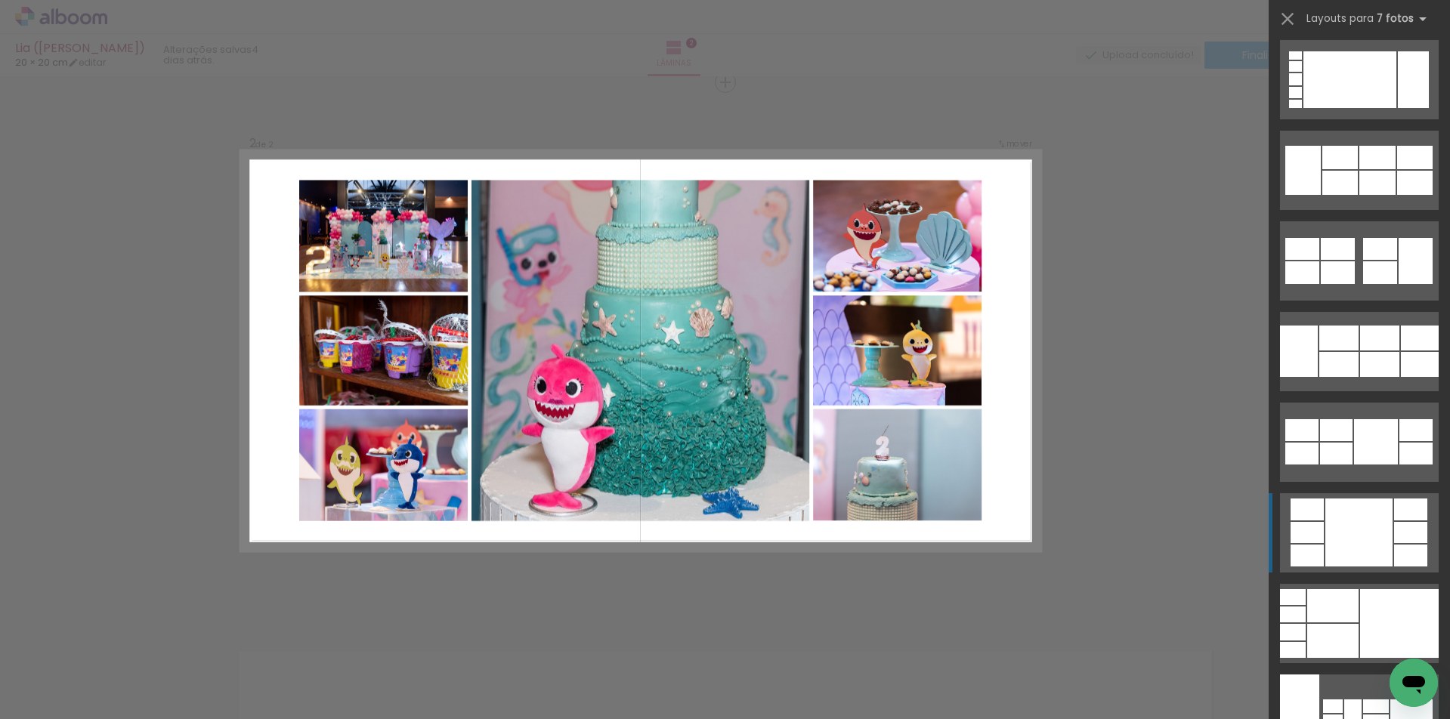
scroll to position [1925, 0]
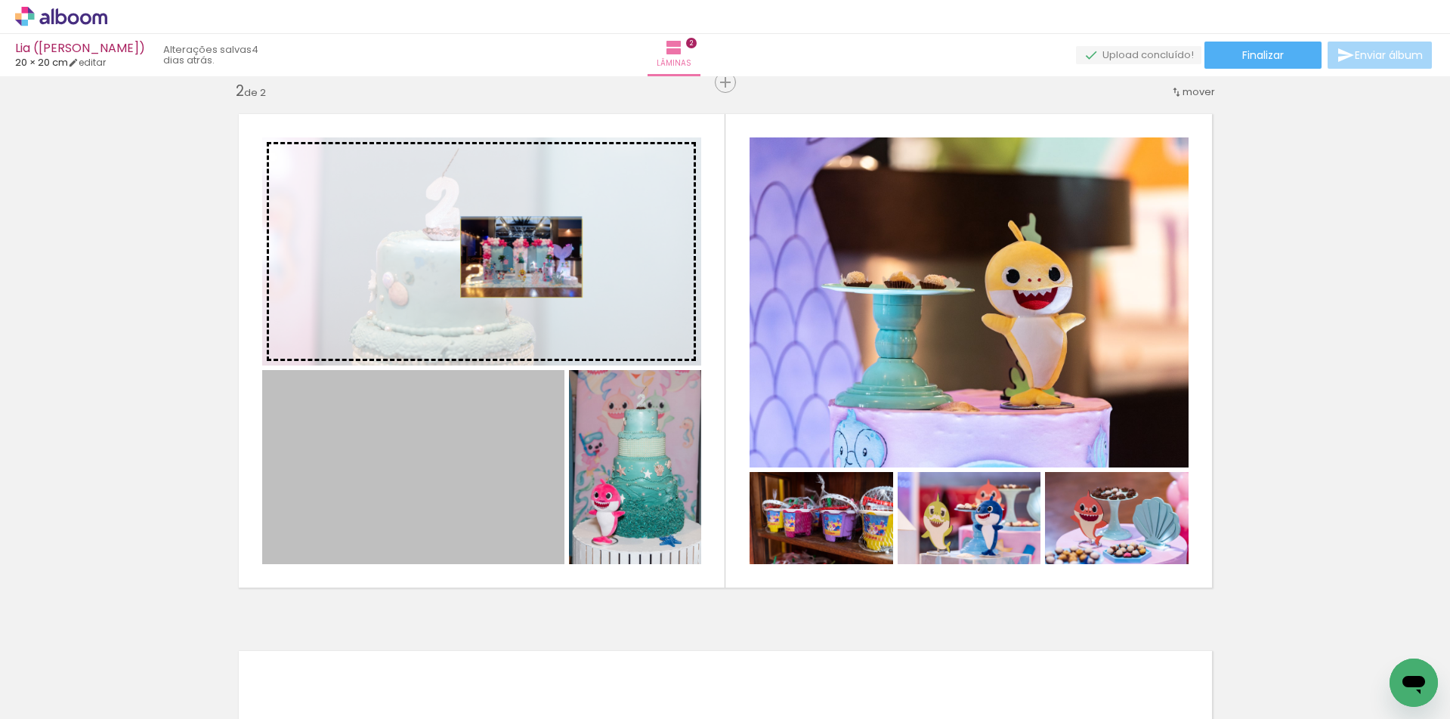
drag, startPoint x: 491, startPoint y: 458, endPoint x: 515, endPoint y: 258, distance: 200.9
click at [0, 0] on slot at bounding box center [0, 0] width 0 height 0
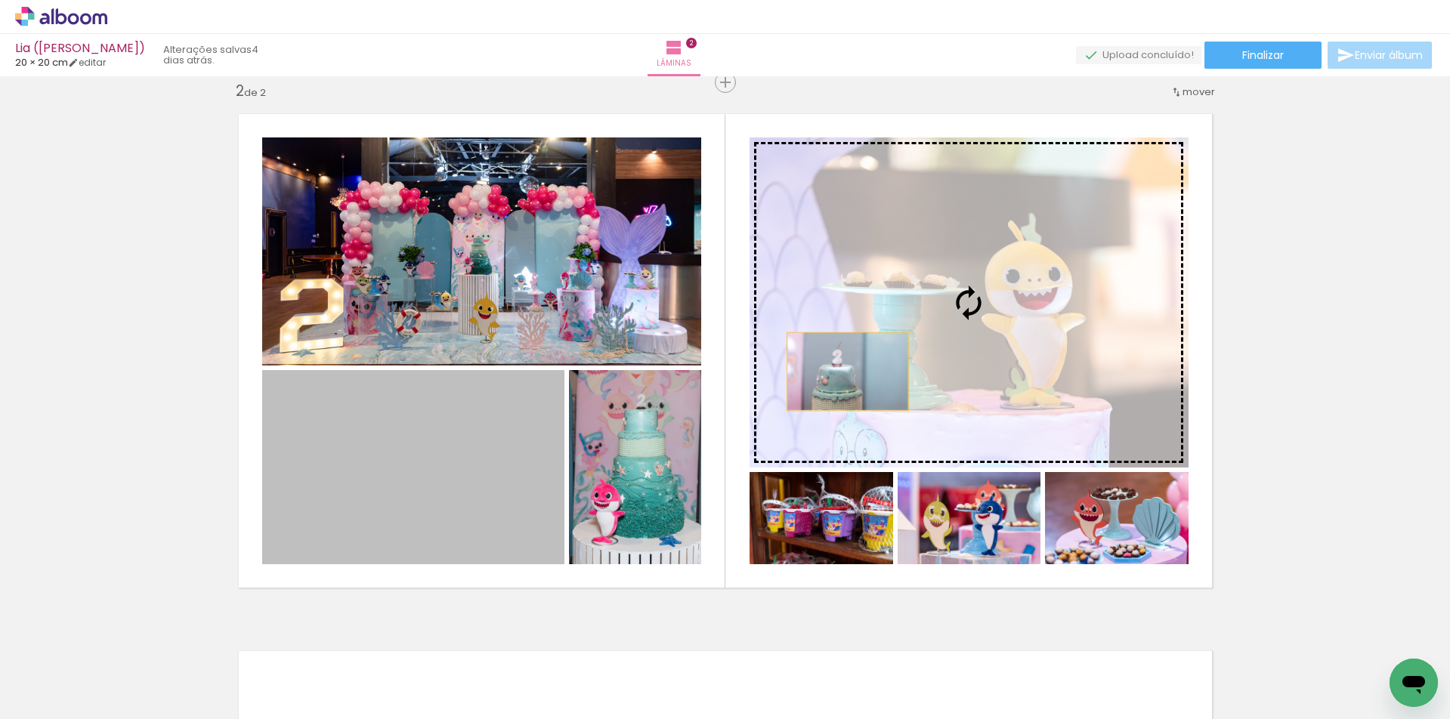
drag, startPoint x: 447, startPoint y: 496, endPoint x: 848, endPoint y: 368, distance: 421.3
click at [0, 0] on slot at bounding box center [0, 0] width 0 height 0
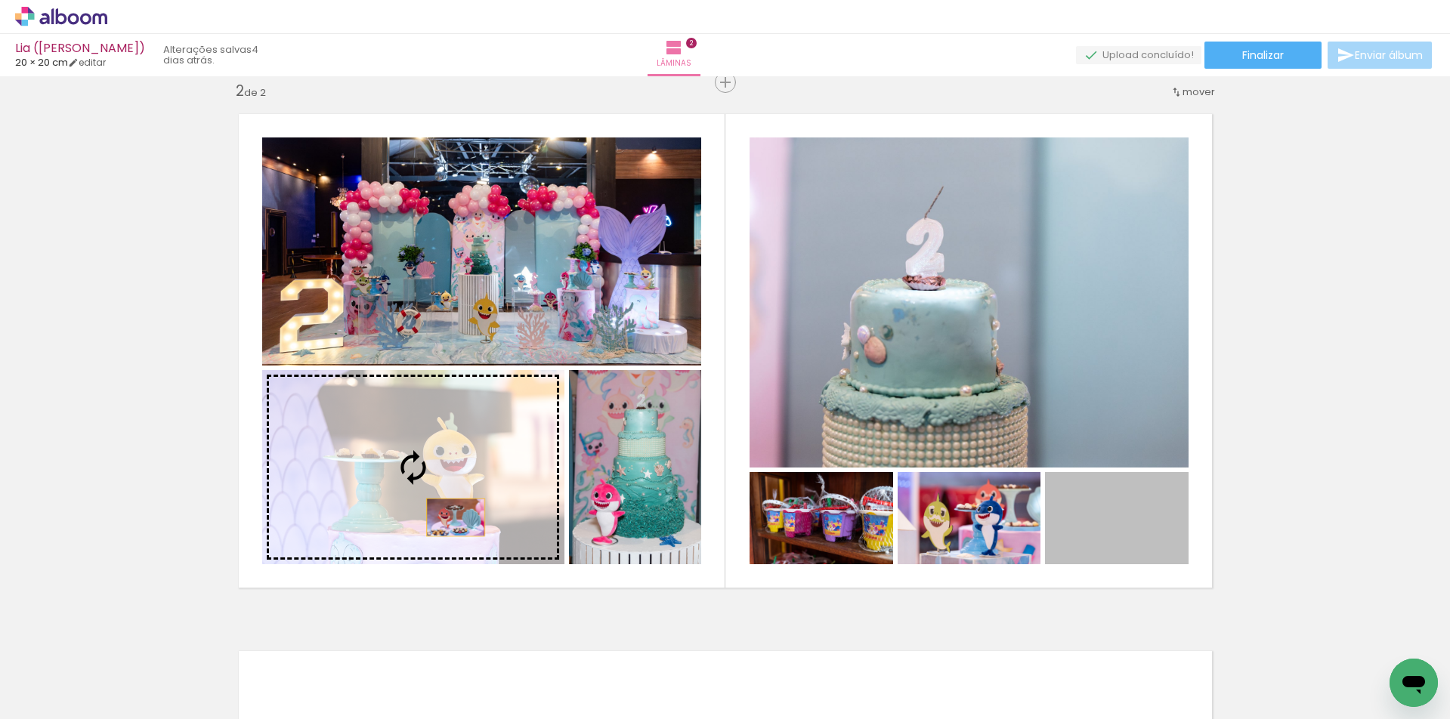
drag, startPoint x: 1103, startPoint y: 526, endPoint x: 445, endPoint y: 514, distance: 658.3
click at [0, 0] on slot at bounding box center [0, 0] width 0 height 0
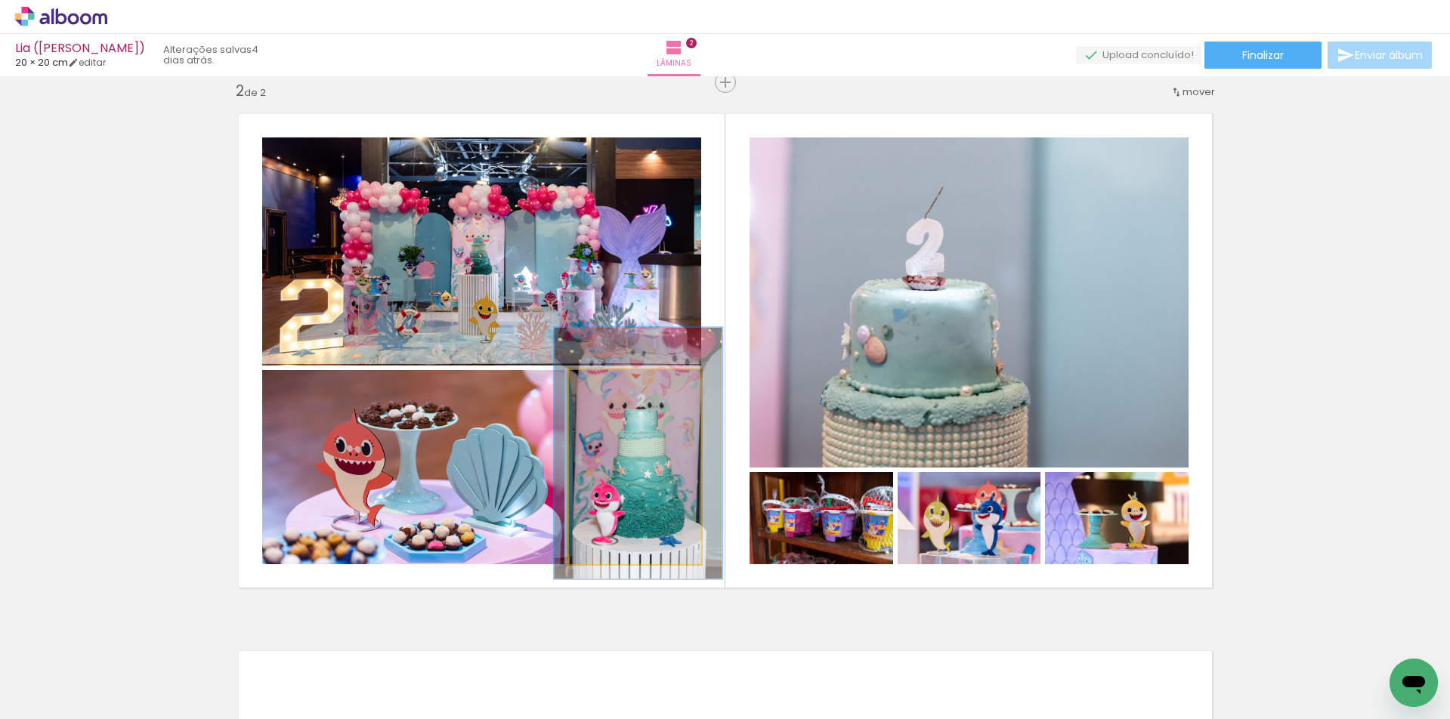
click at [654, 461] on quentale-photo at bounding box center [635, 467] width 132 height 194
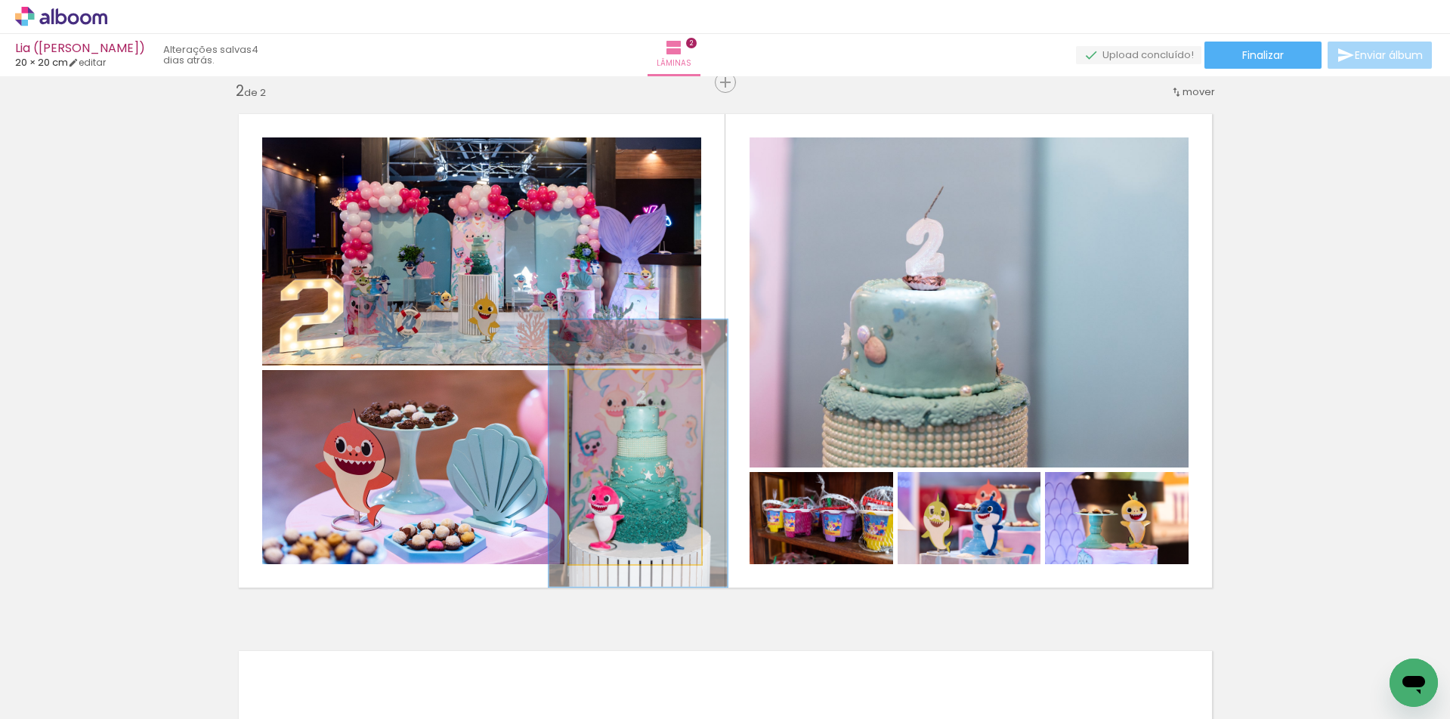
type paper-slider "135"
click at [620, 385] on div at bounding box center [625, 386] width 14 height 14
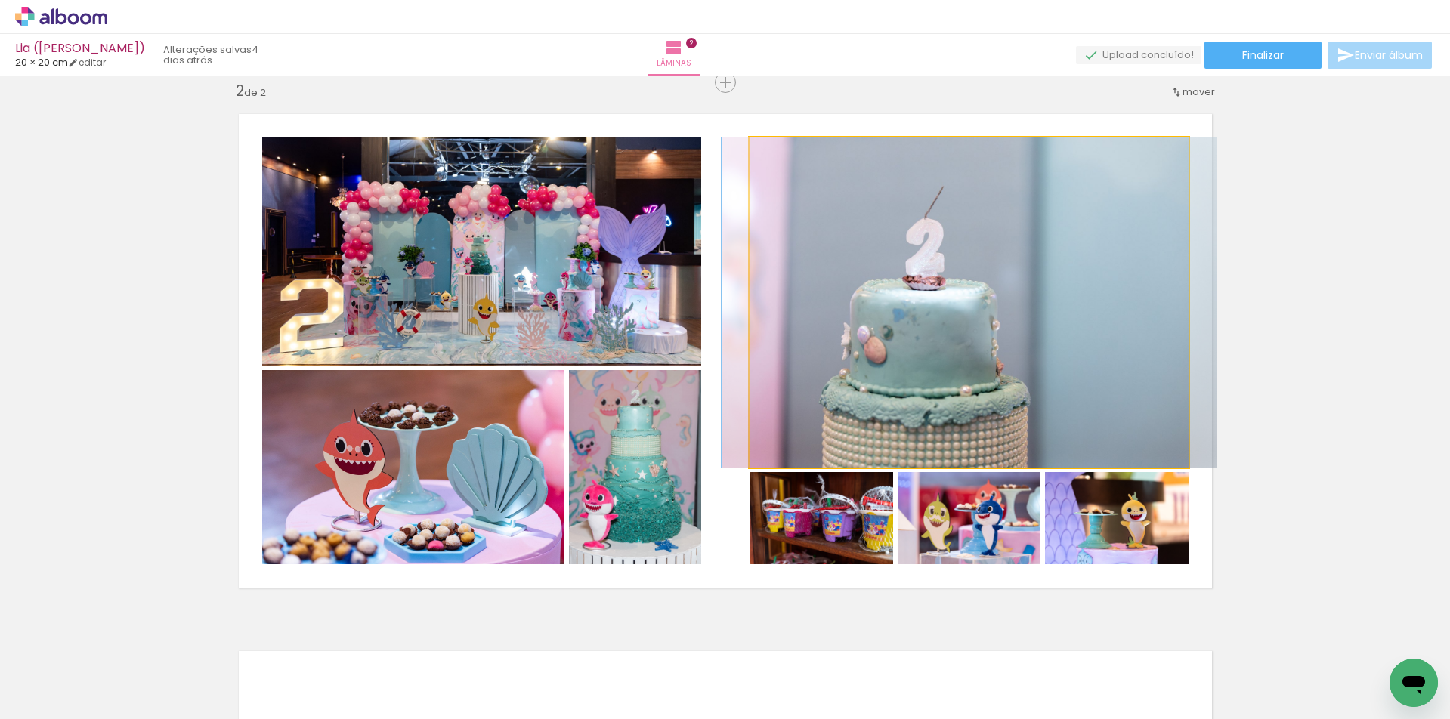
click at [1179, 325] on quentale-photo at bounding box center [969, 303] width 439 height 330
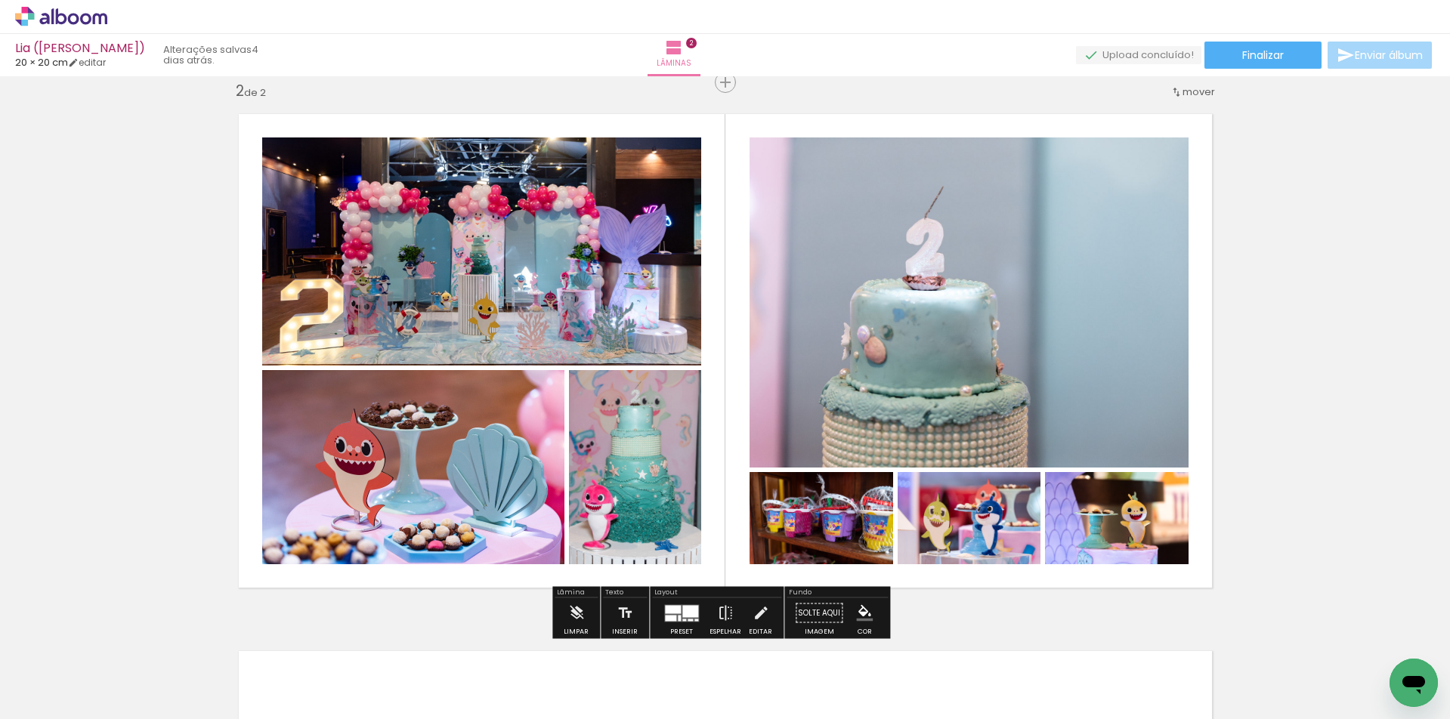
click at [1257, 329] on div "Inserir lâmina 1 de 2 Inserir lâmina 2 de 2" at bounding box center [725, 331] width 1450 height 1612
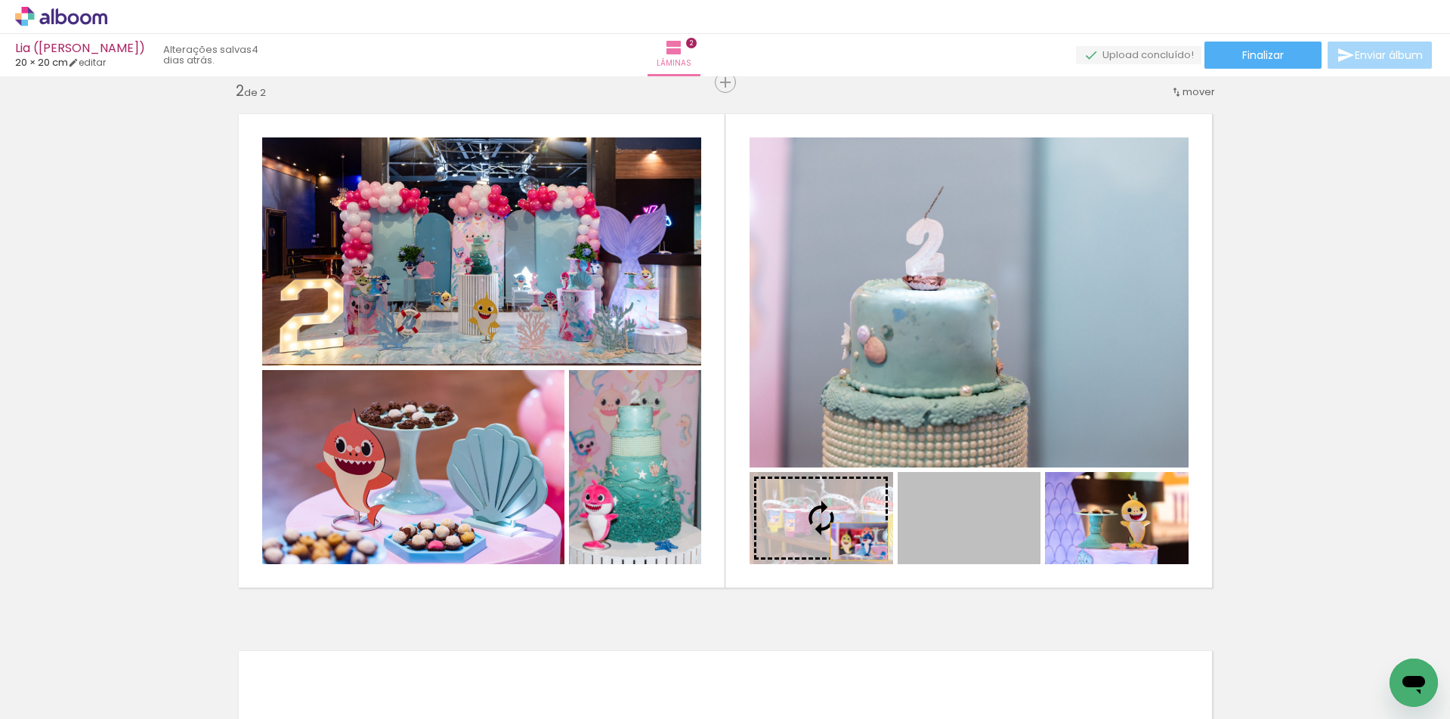
drag, startPoint x: 963, startPoint y: 546, endPoint x: 852, endPoint y: 541, distance: 112.0
click at [0, 0] on slot at bounding box center [0, 0] width 0 height 0
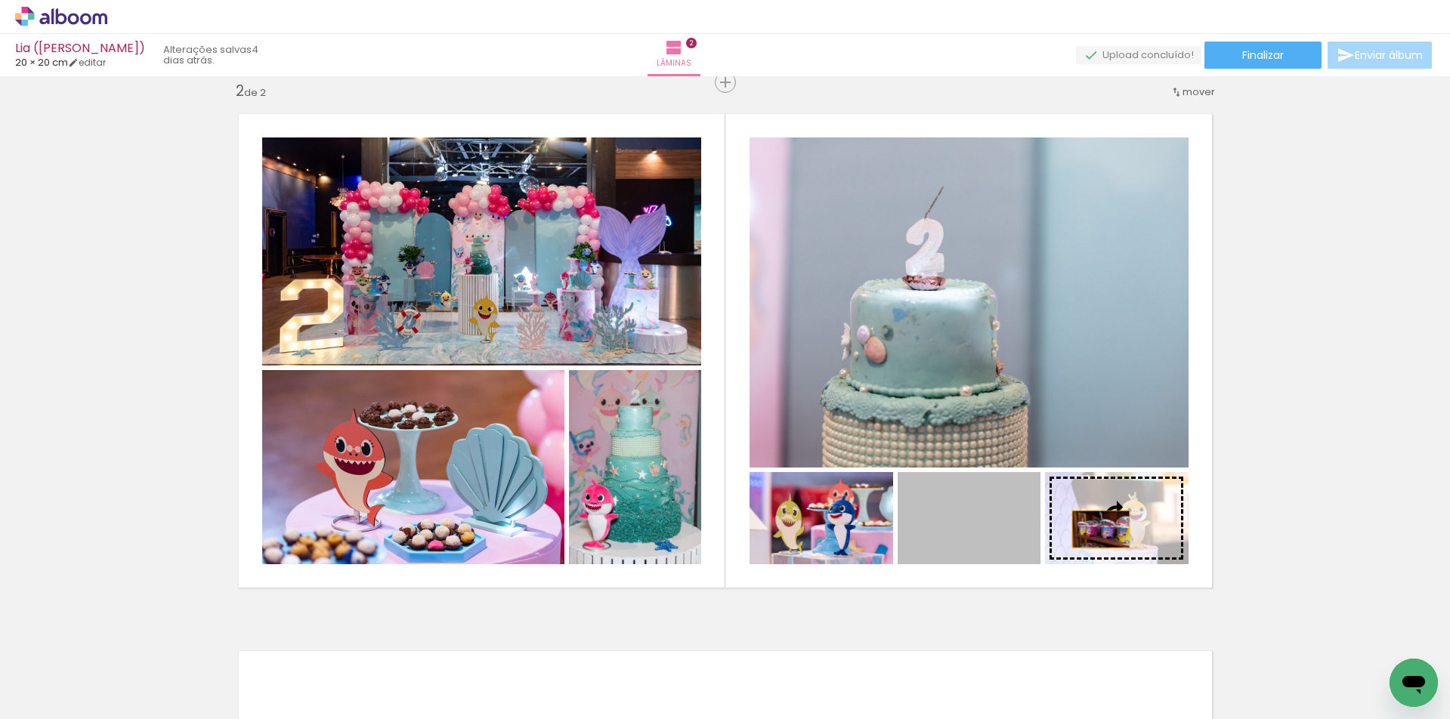
drag, startPoint x: 997, startPoint y: 537, endPoint x: 1100, endPoint y: 529, distance: 103.9
click at [0, 0] on slot at bounding box center [0, 0] width 0 height 0
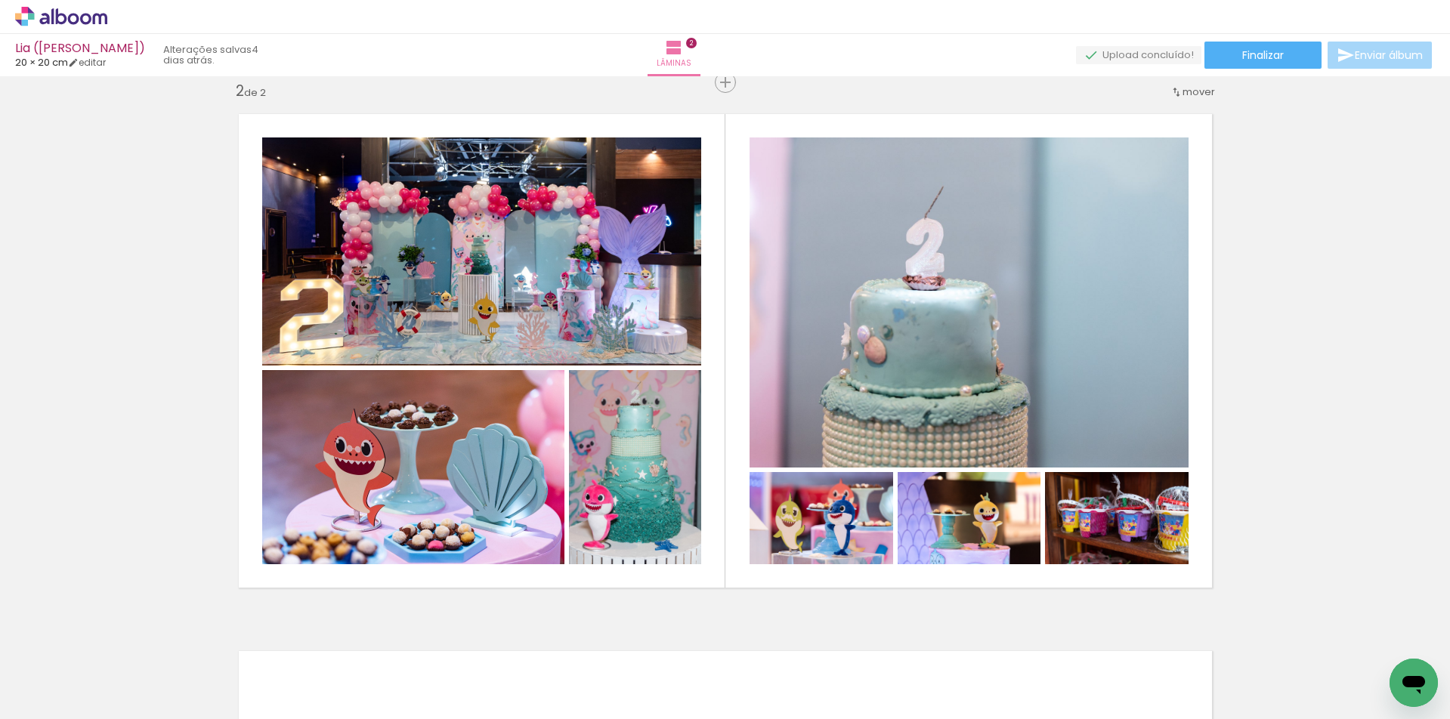
scroll to position [0, 907]
drag, startPoint x: 148, startPoint y: 716, endPoint x: 156, endPoint y: 716, distance: 7.6
click at [124, 716] on iron-horizontal-list at bounding box center [109, 672] width 30 height 94
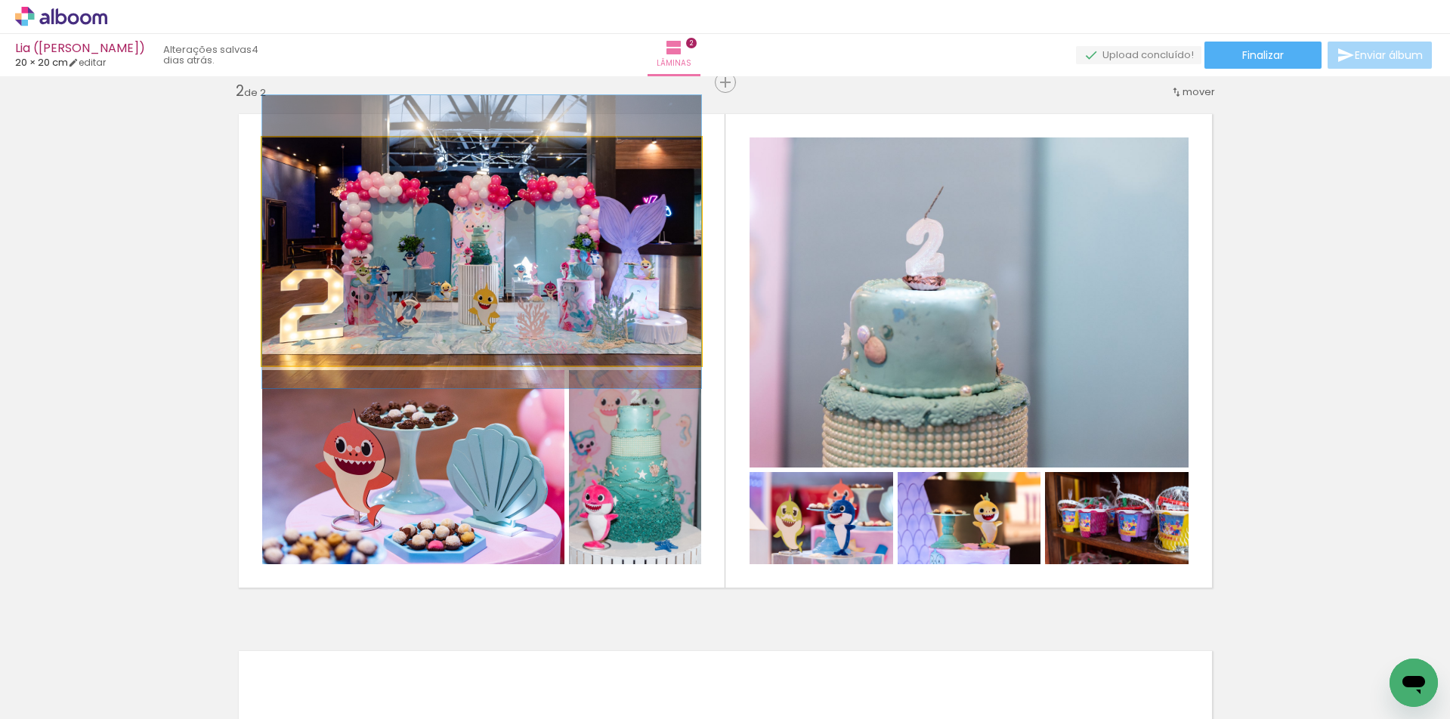
drag, startPoint x: 408, startPoint y: 306, endPoint x: 410, endPoint y: 296, distance: 9.9
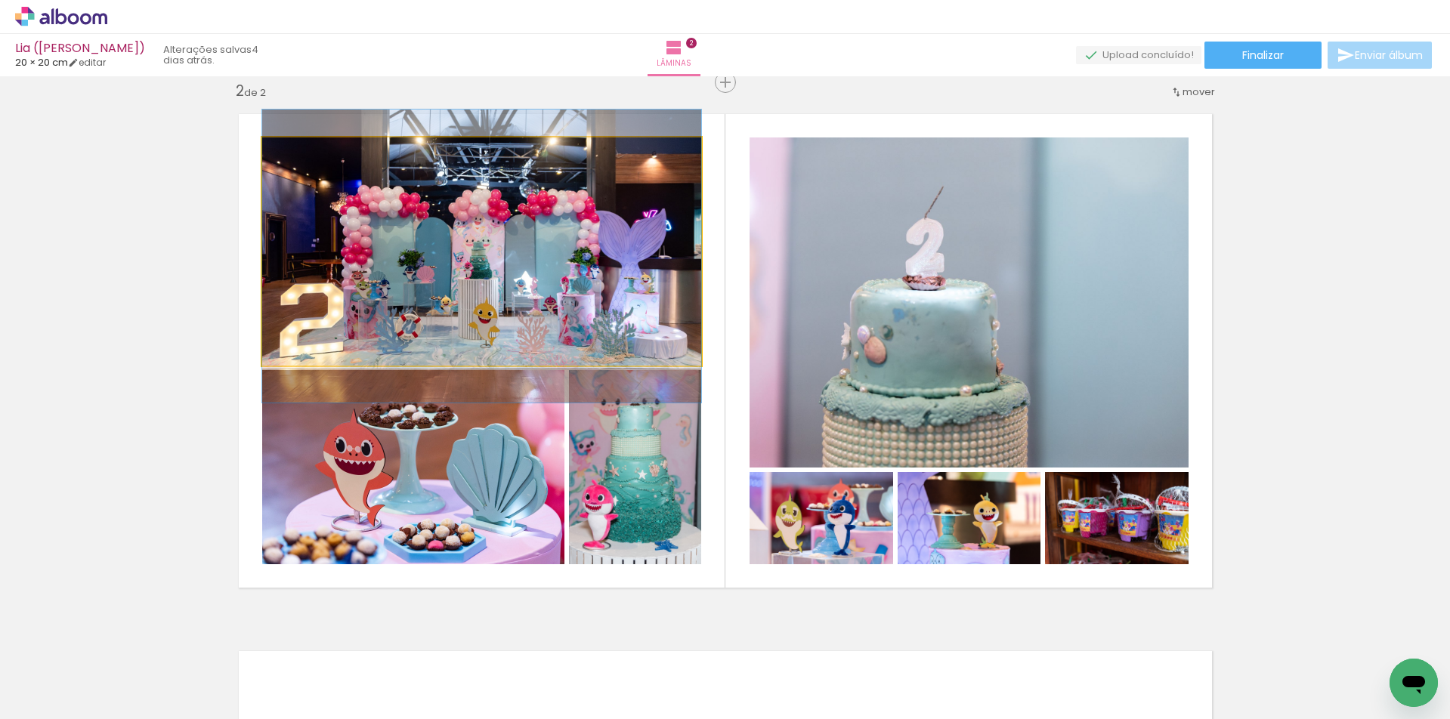
drag, startPoint x: 635, startPoint y: 266, endPoint x: 635, endPoint y: 279, distance: 12.8
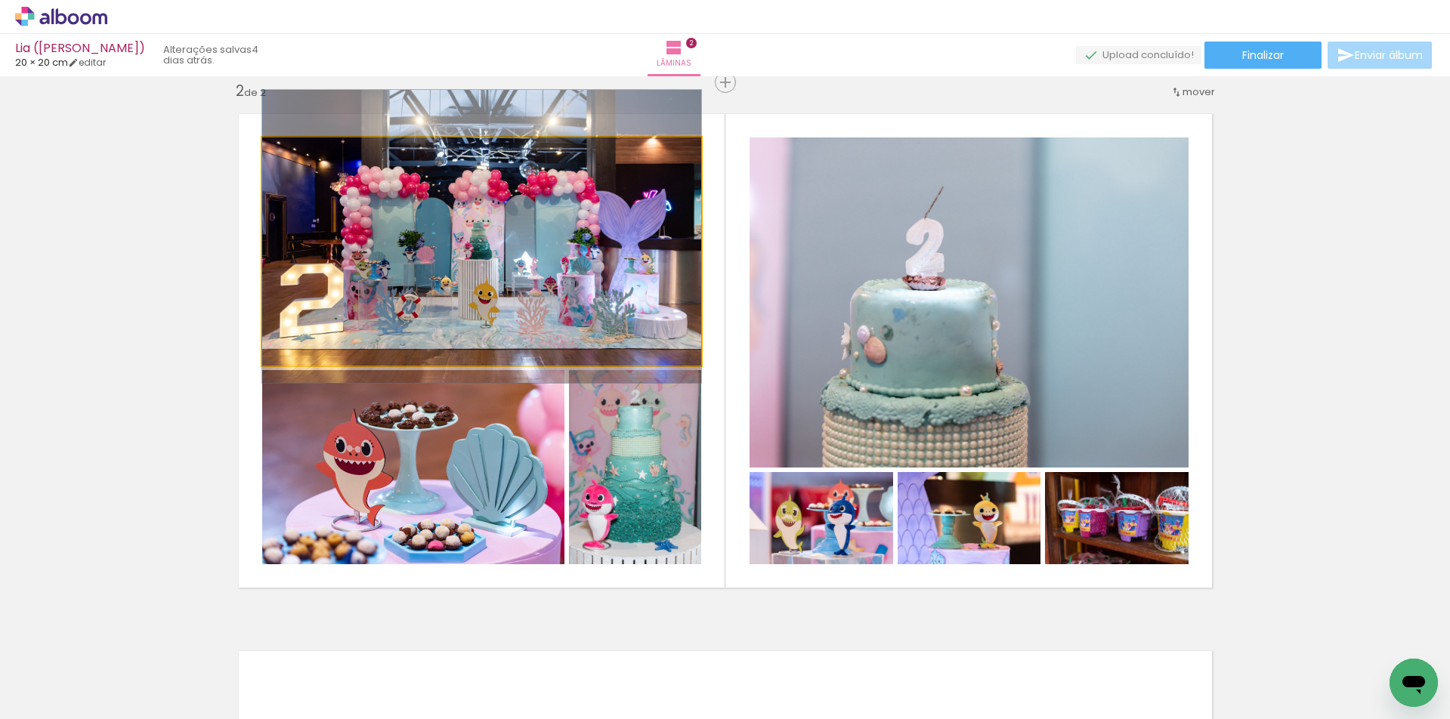
drag, startPoint x: 617, startPoint y: 271, endPoint x: 616, endPoint y: 251, distance: 19.7
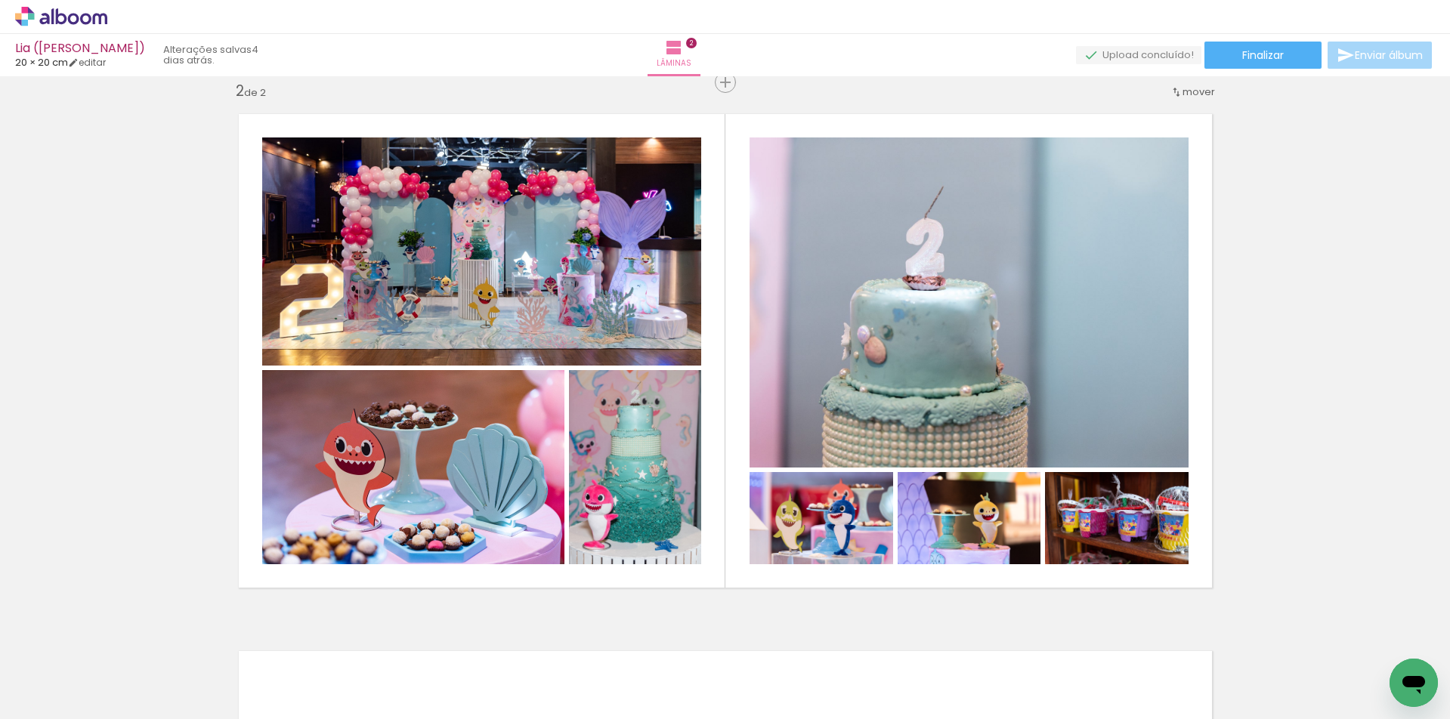
scroll to position [0, 181]
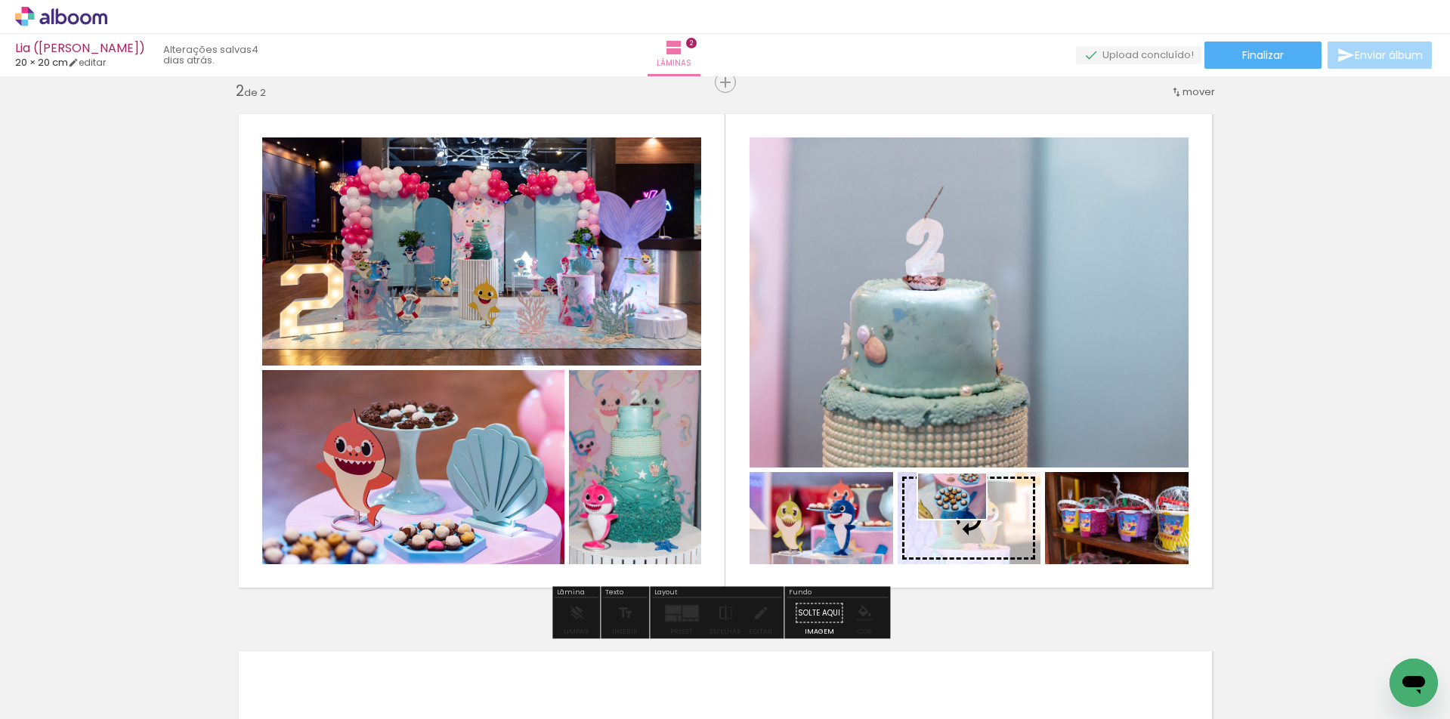
drag, startPoint x: 741, startPoint y: 677, endPoint x: 963, endPoint y: 519, distance: 272.6
click at [963, 519] on quentale-workspace at bounding box center [725, 359] width 1450 height 719
drag, startPoint x: 1006, startPoint y: 673, endPoint x: 988, endPoint y: 536, distance: 138.8
click at [988, 536] on quentale-workspace at bounding box center [725, 359] width 1450 height 719
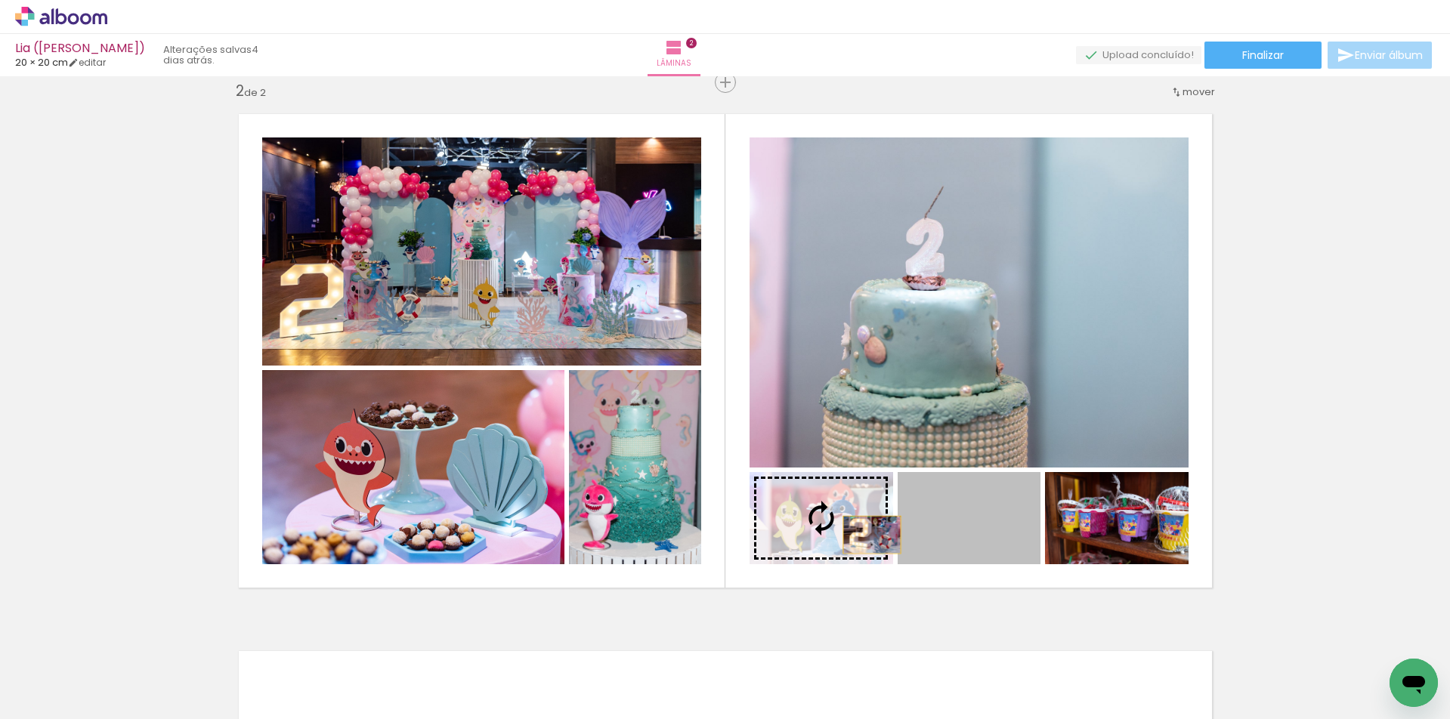
drag, startPoint x: 962, startPoint y: 536, endPoint x: 861, endPoint y: 534, distance: 101.3
click at [0, 0] on slot at bounding box center [0, 0] width 0 height 0
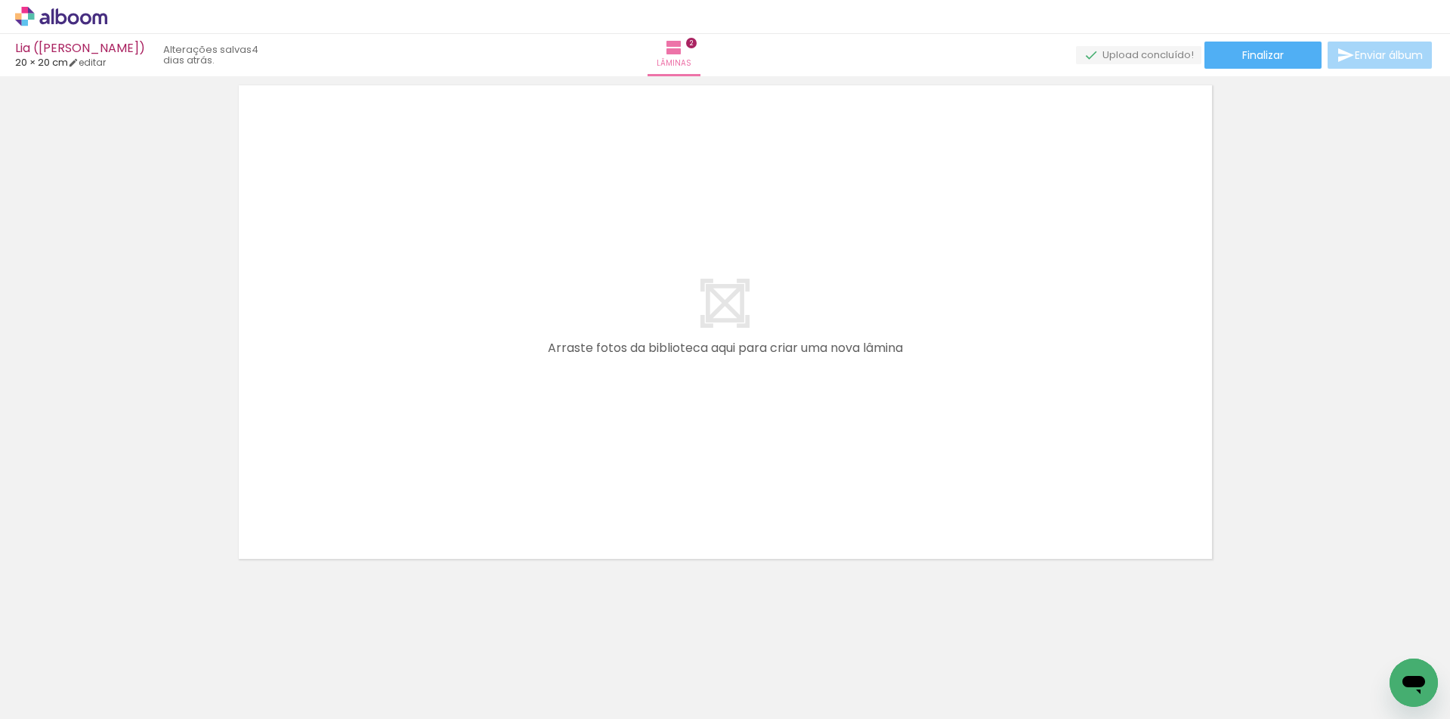
scroll to position [0, 907]
drag, startPoint x: 117, startPoint y: 713, endPoint x: 158, endPoint y: 713, distance: 40.8
click at [124, 713] on iron-horizontal-list at bounding box center [109, 672] width 30 height 94
drag, startPoint x: 433, startPoint y: 671, endPoint x: 668, endPoint y: 457, distance: 317.7
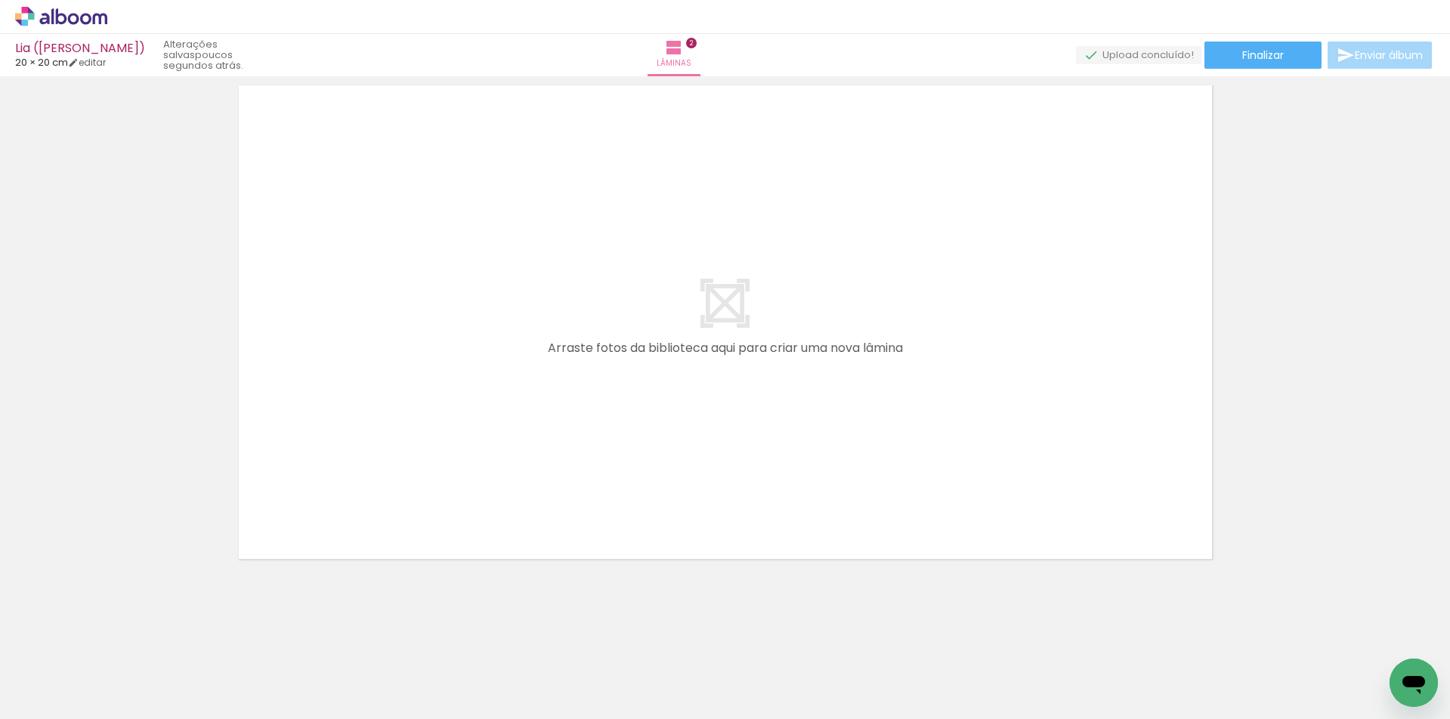
click at [668, 457] on quentale-workspace at bounding box center [725, 359] width 1450 height 719
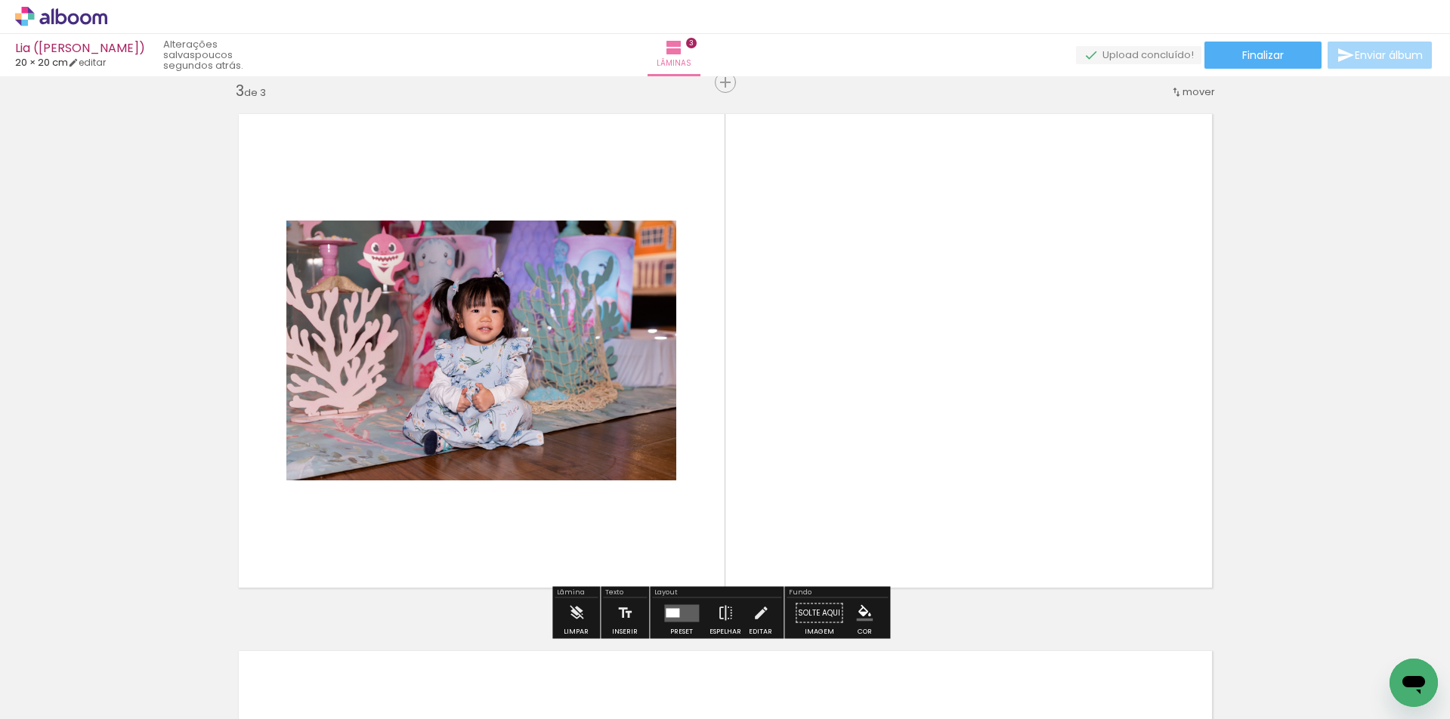
scroll to position [0, 1492]
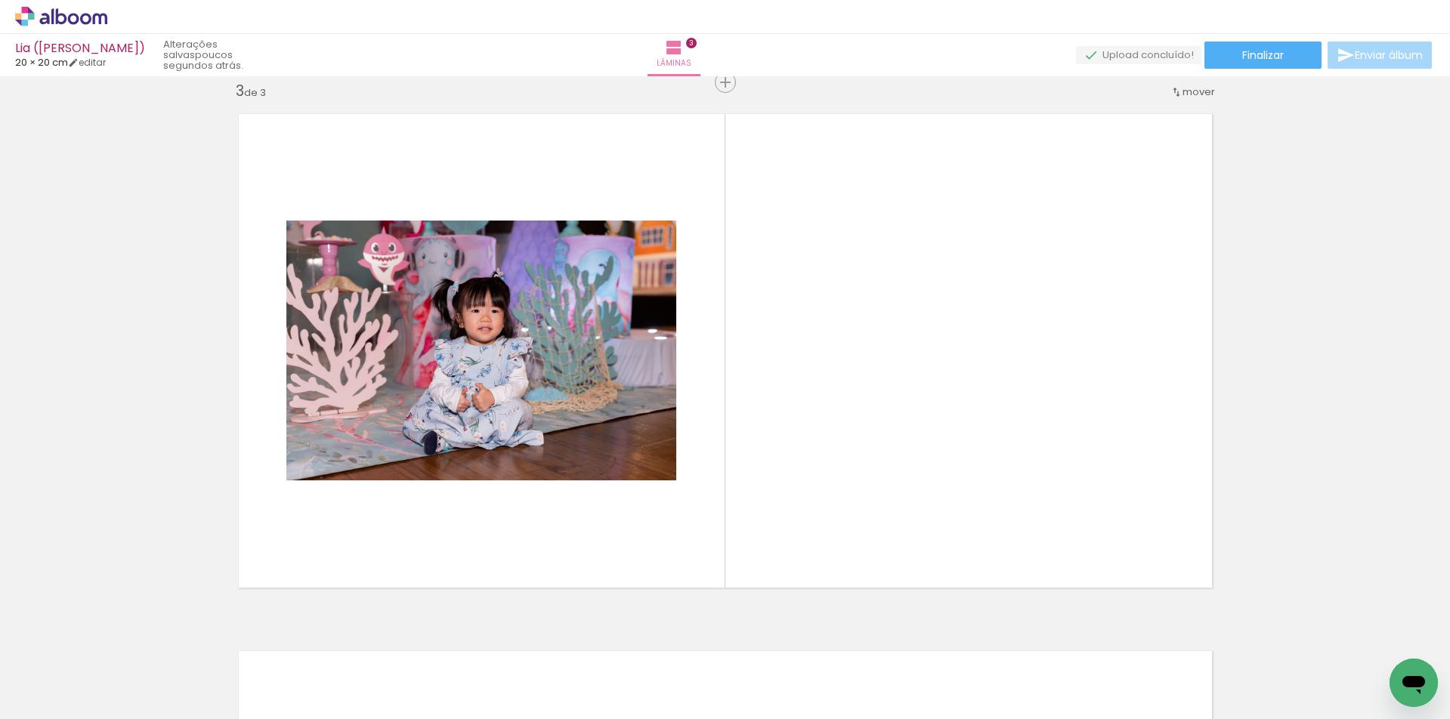
drag, startPoint x: 190, startPoint y: 715, endPoint x: 202, endPoint y: 714, distance: 11.4
click at [124, 714] on iron-horizontal-list at bounding box center [109, 672] width 30 height 94
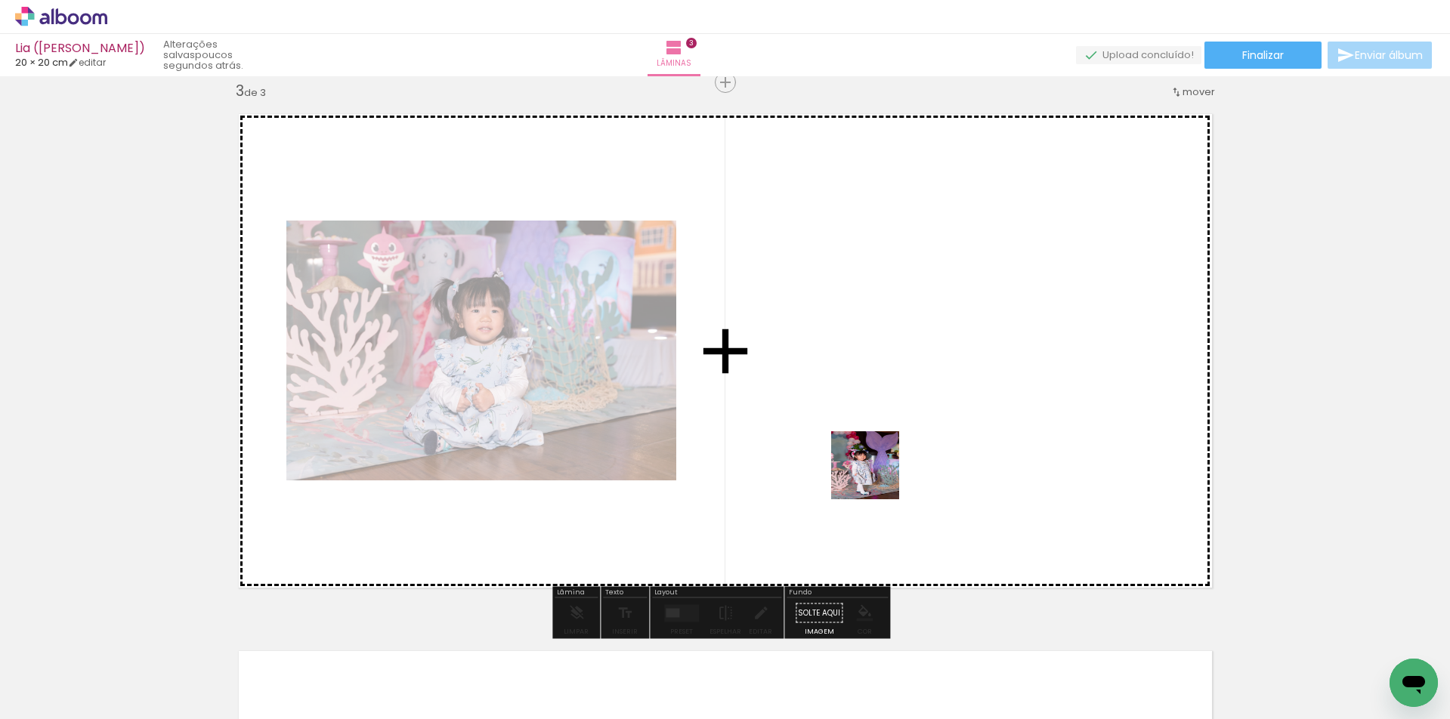
drag, startPoint x: 935, startPoint y: 681, endPoint x: 877, endPoint y: 477, distance: 212.4
click at [877, 477] on quentale-workspace at bounding box center [725, 359] width 1450 height 719
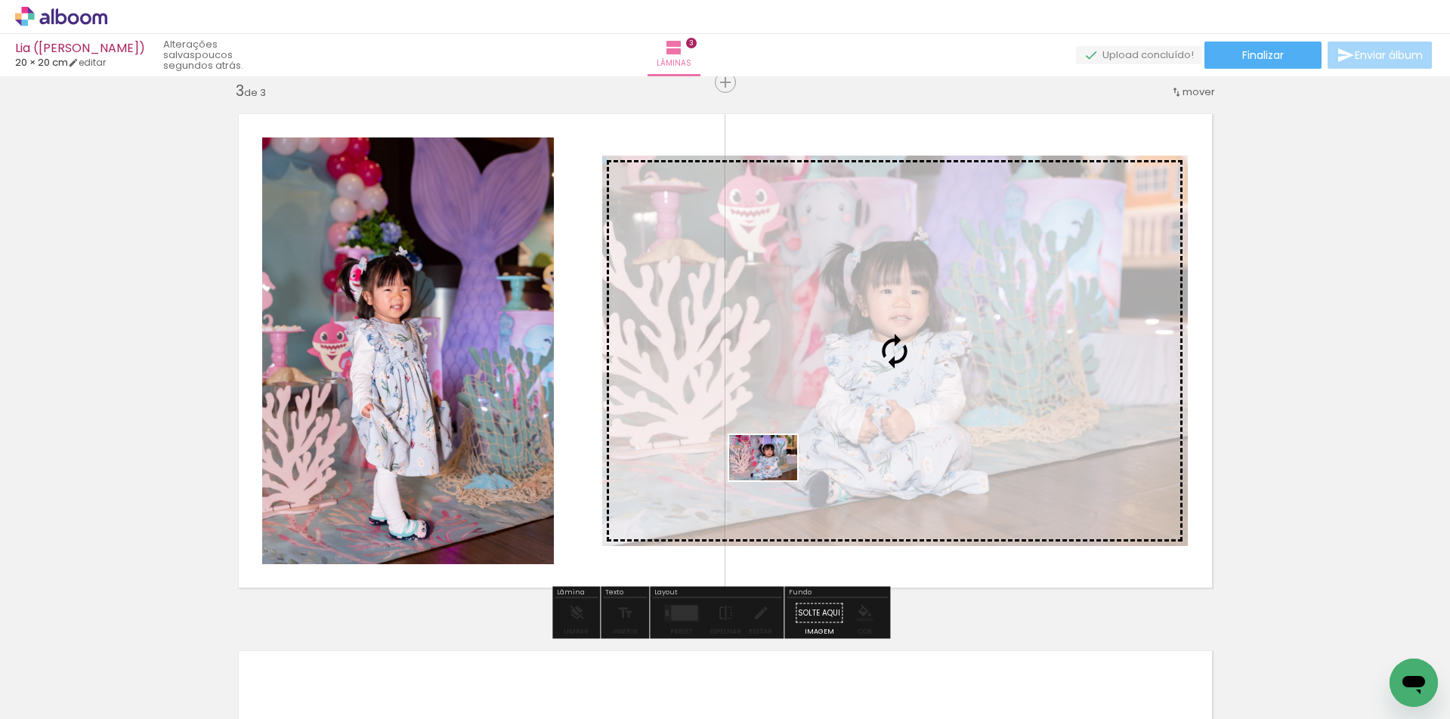
drag, startPoint x: 252, startPoint y: 671, endPoint x: 775, endPoint y: 481, distance: 555.8
click at [775, 481] on quentale-workspace at bounding box center [725, 359] width 1450 height 719
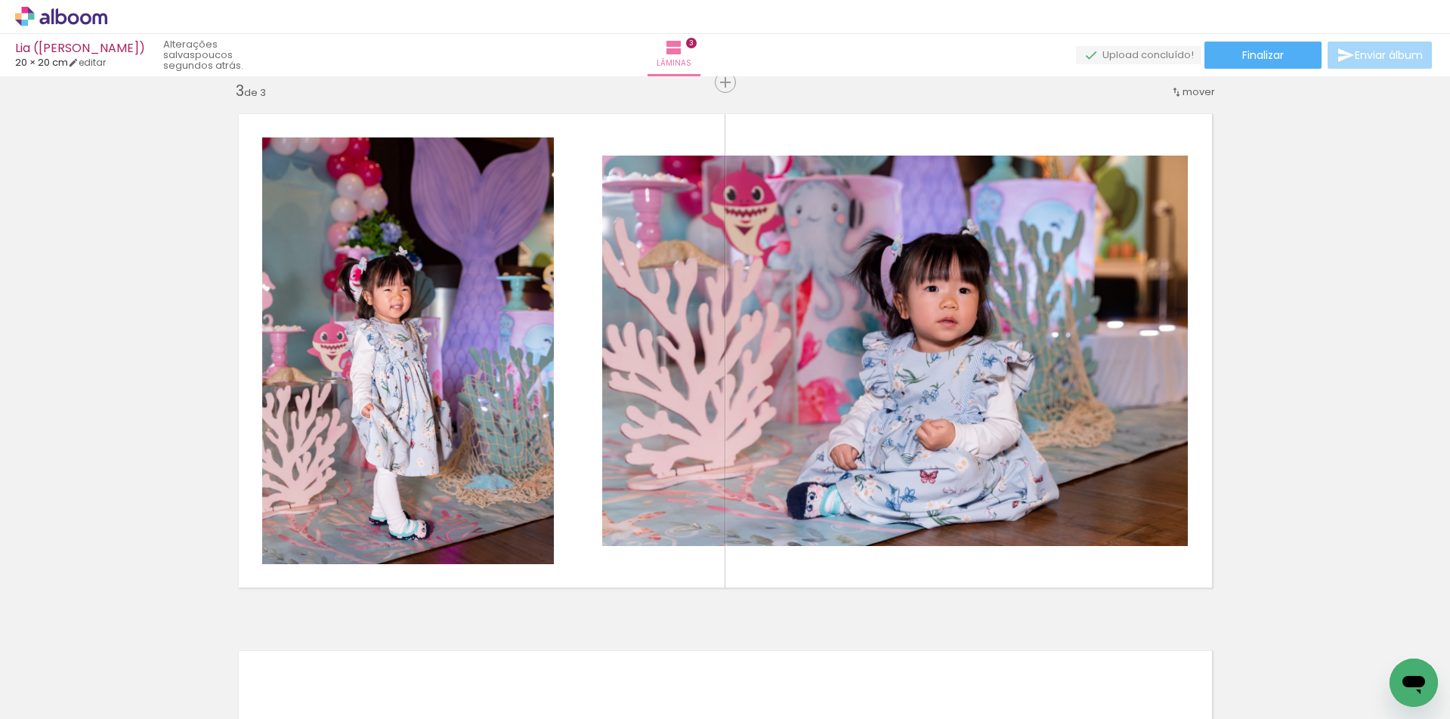
scroll to position [0, 1512]
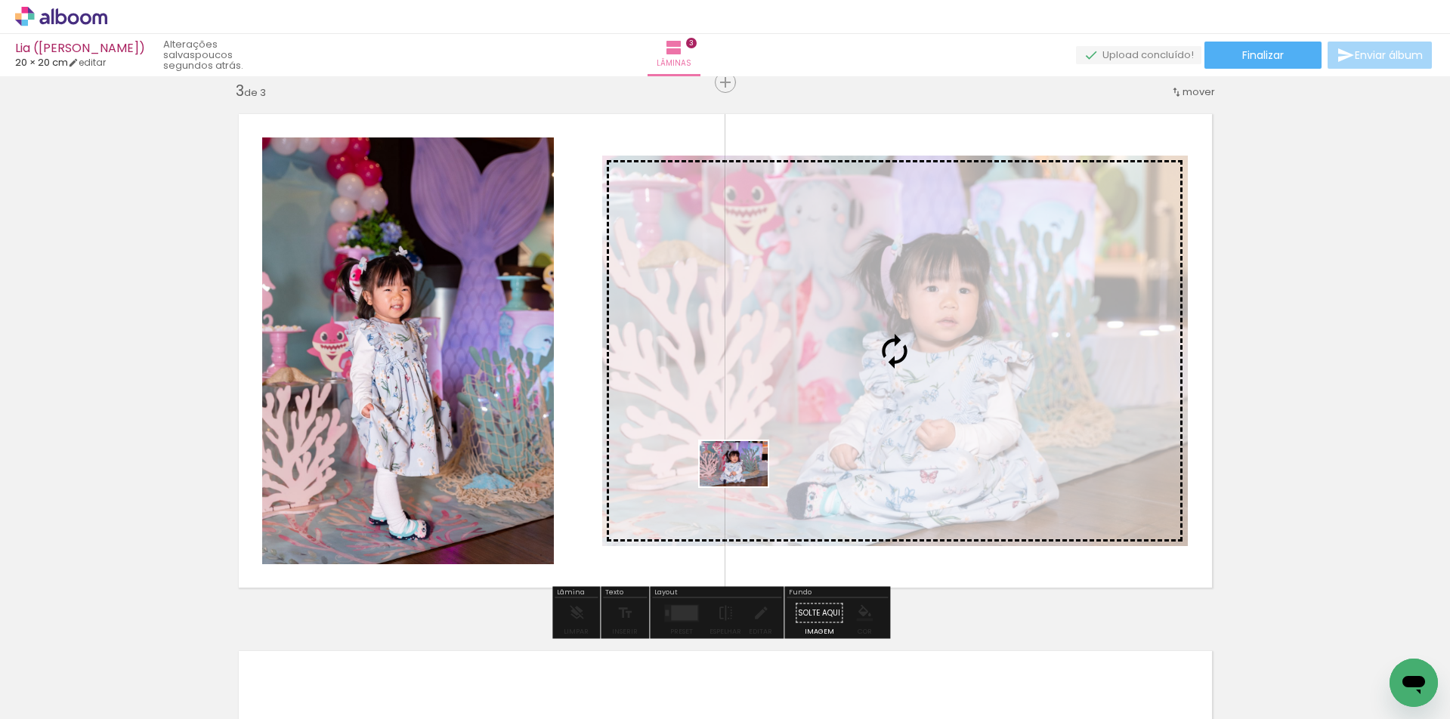
drag, startPoint x: 440, startPoint y: 669, endPoint x: 745, endPoint y: 487, distance: 355.5
click at [745, 487] on quentale-workspace at bounding box center [725, 359] width 1450 height 719
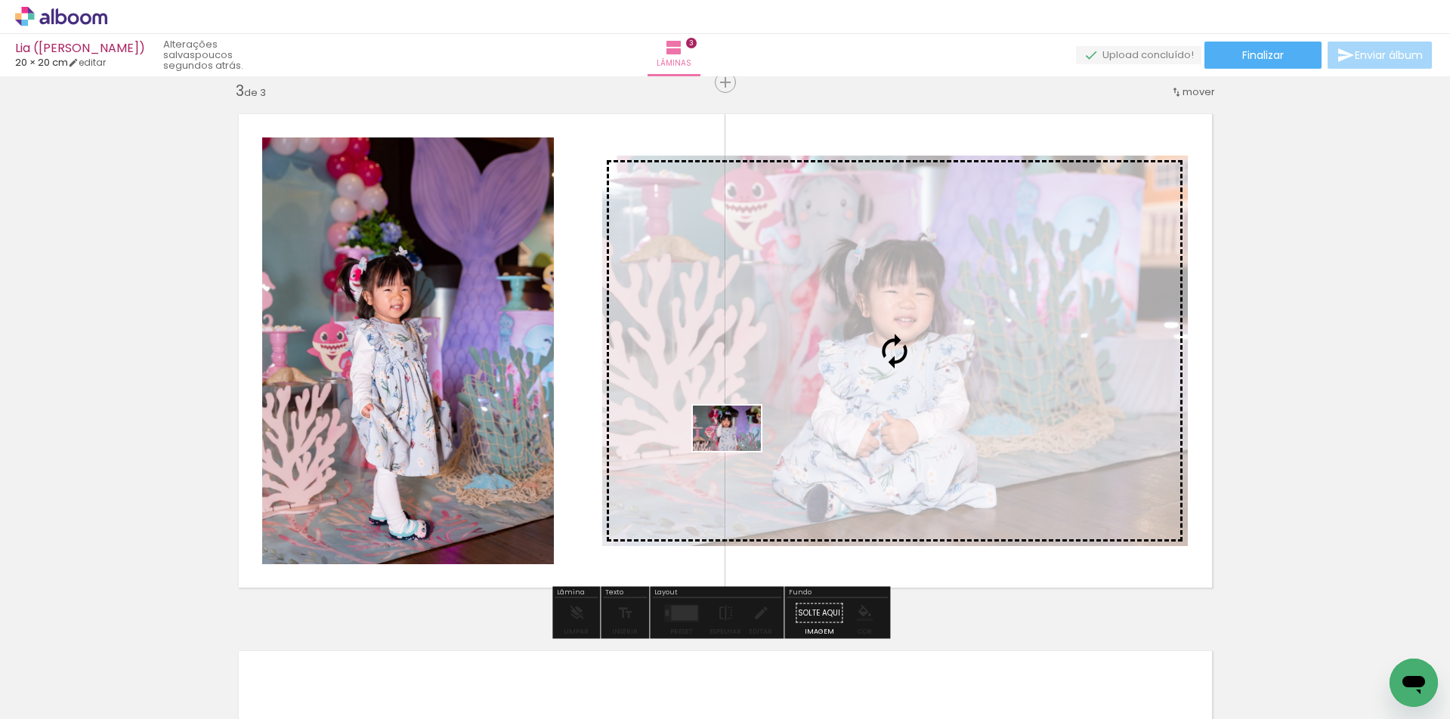
drag, startPoint x: 413, startPoint y: 617, endPoint x: 736, endPoint y: 452, distance: 362.6
click at [737, 452] on quentale-workspace at bounding box center [725, 359] width 1450 height 719
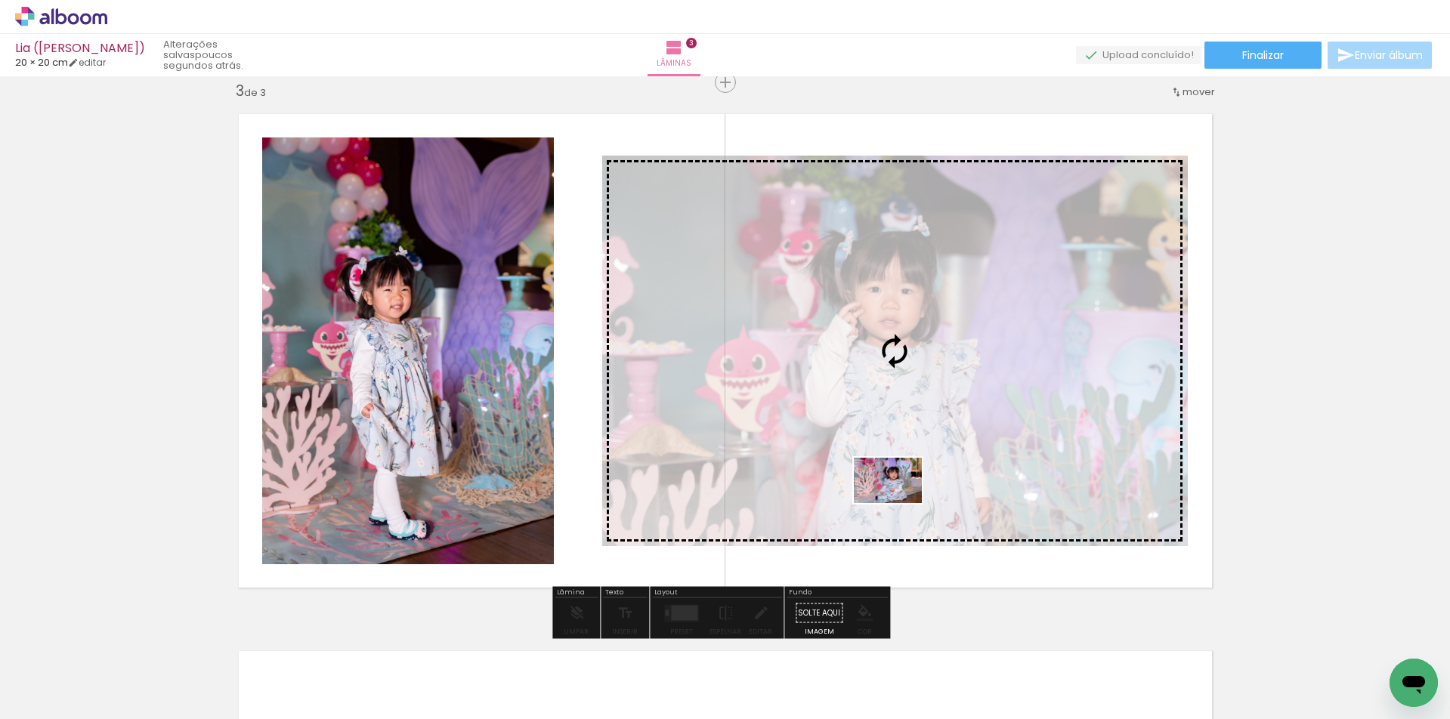
drag, startPoint x: 612, startPoint y: 675, endPoint x: 899, endPoint y: 503, distance: 334.5
click at [899, 503] on quentale-workspace at bounding box center [725, 359] width 1450 height 719
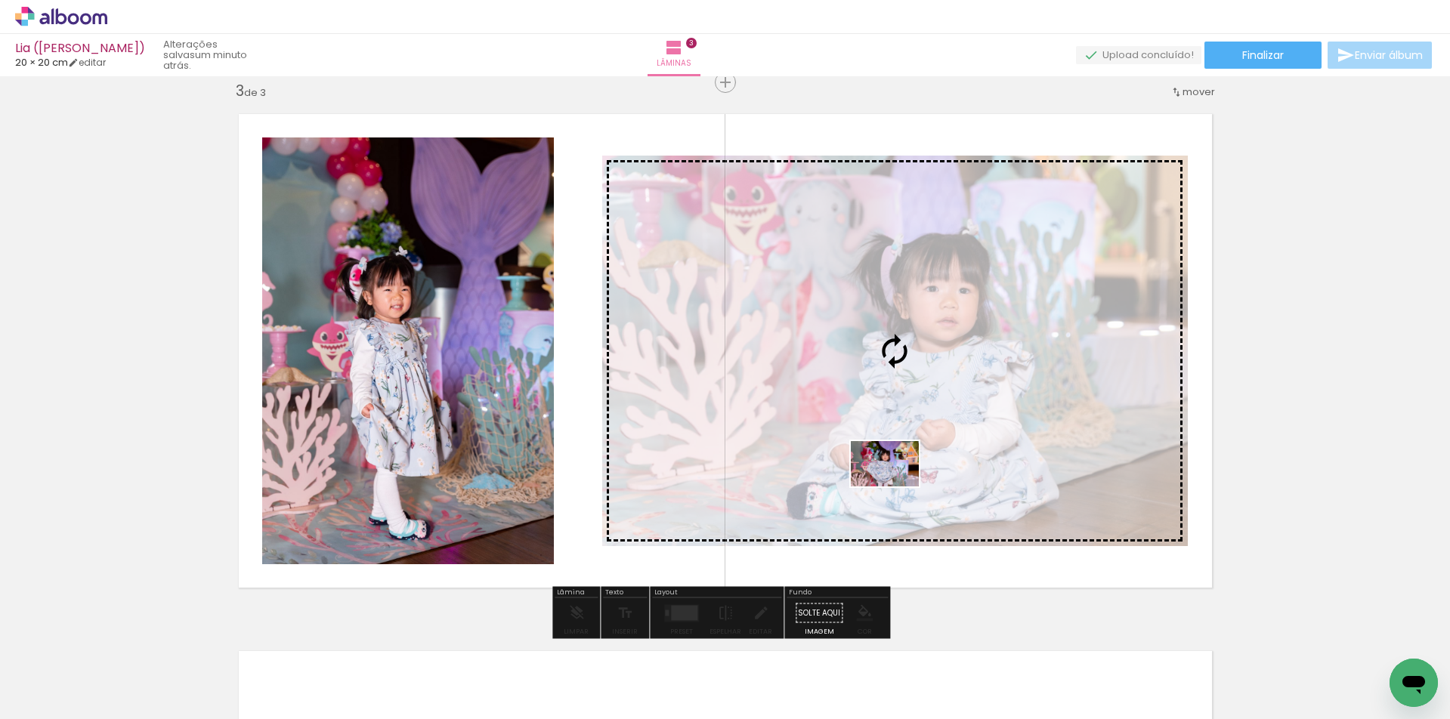
drag, startPoint x: 771, startPoint y: 672, endPoint x: 896, endPoint y: 487, distance: 223.6
click at [896, 487] on quentale-workspace at bounding box center [725, 359] width 1450 height 719
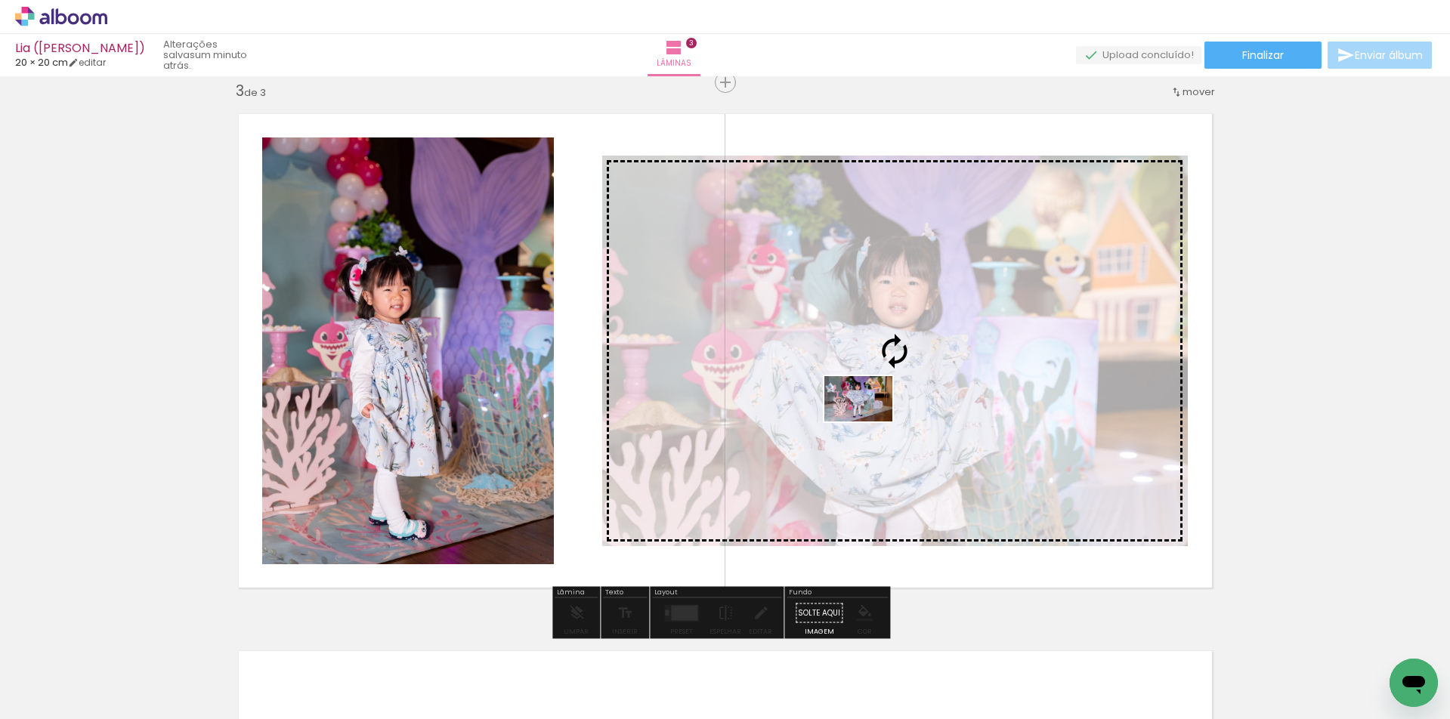
drag, startPoint x: 678, startPoint y: 673, endPoint x: 870, endPoint y: 422, distance: 315.9
click at [870, 422] on quentale-workspace at bounding box center [725, 359] width 1450 height 719
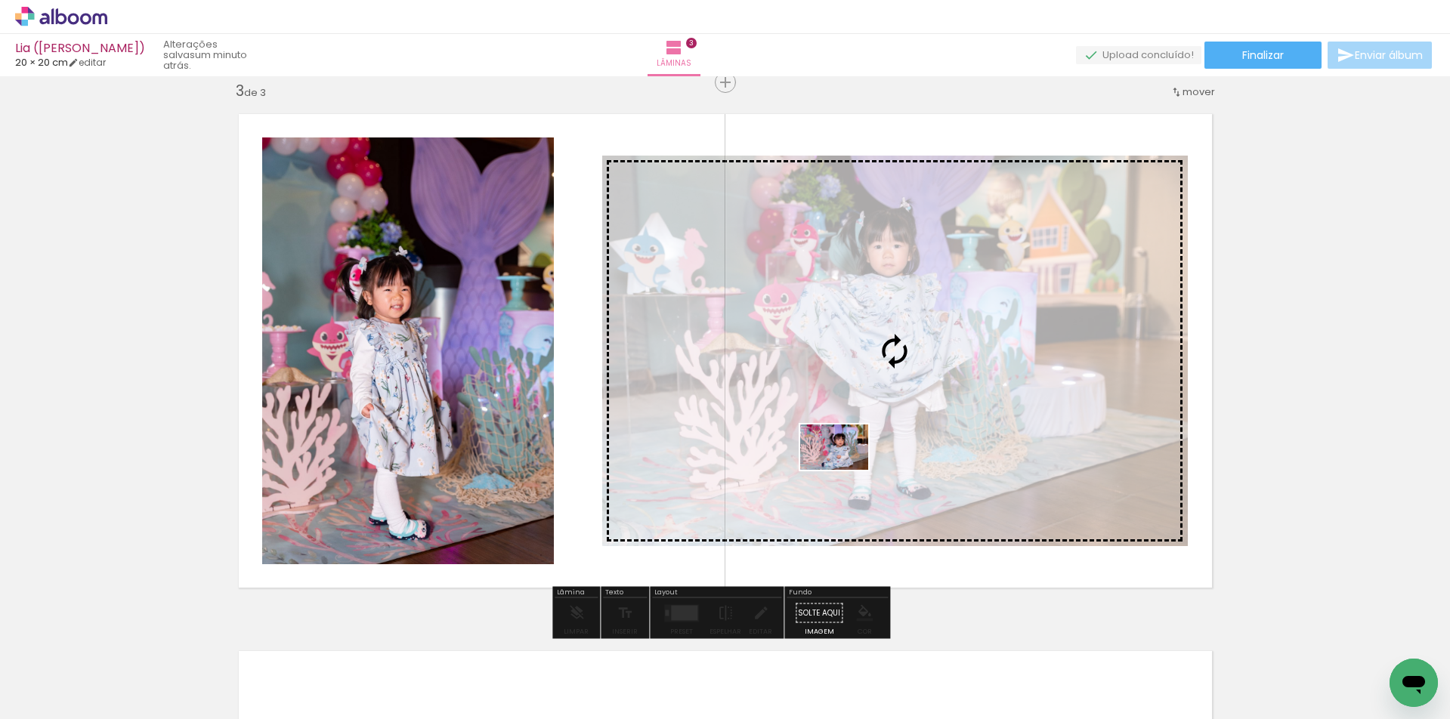
drag, startPoint x: 588, startPoint y: 677, endPoint x: 846, endPoint y: 470, distance: 330.5
click at [846, 470] on quentale-workspace at bounding box center [725, 359] width 1450 height 719
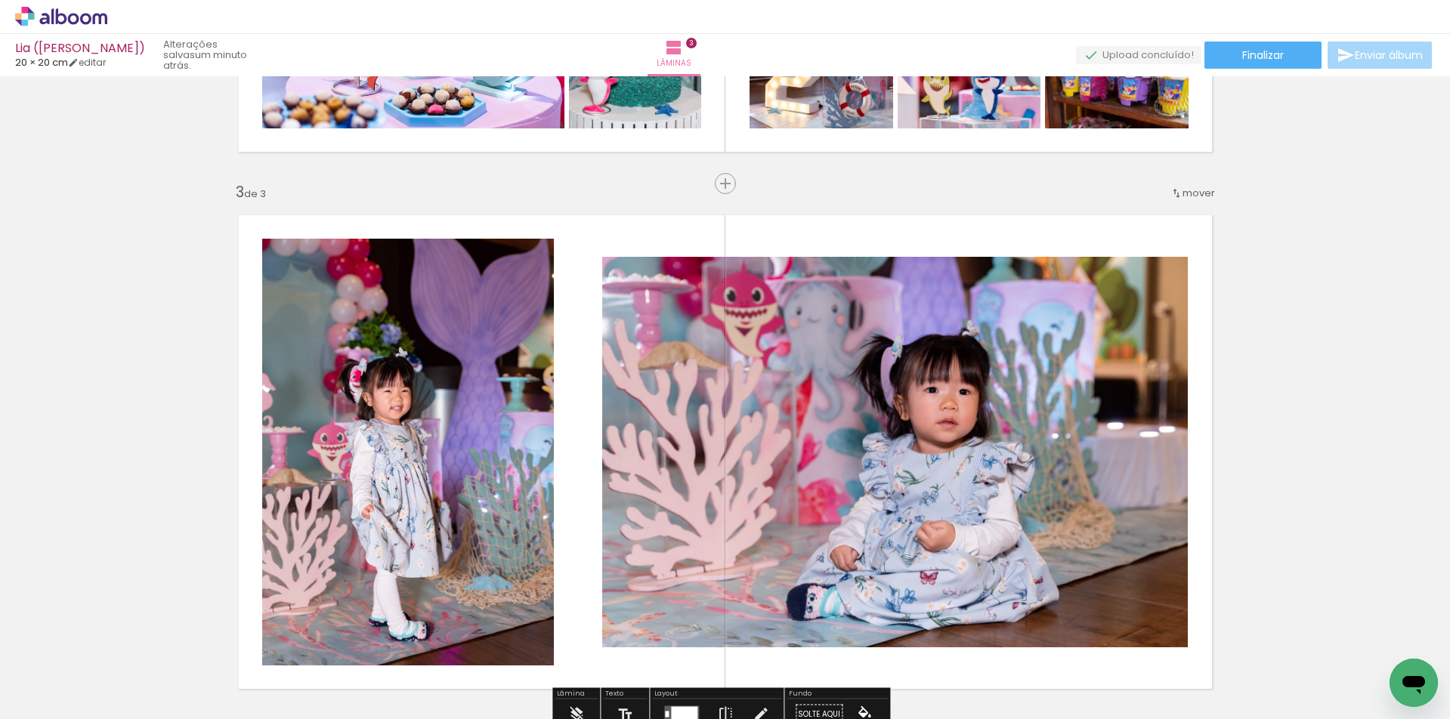
scroll to position [926, 0]
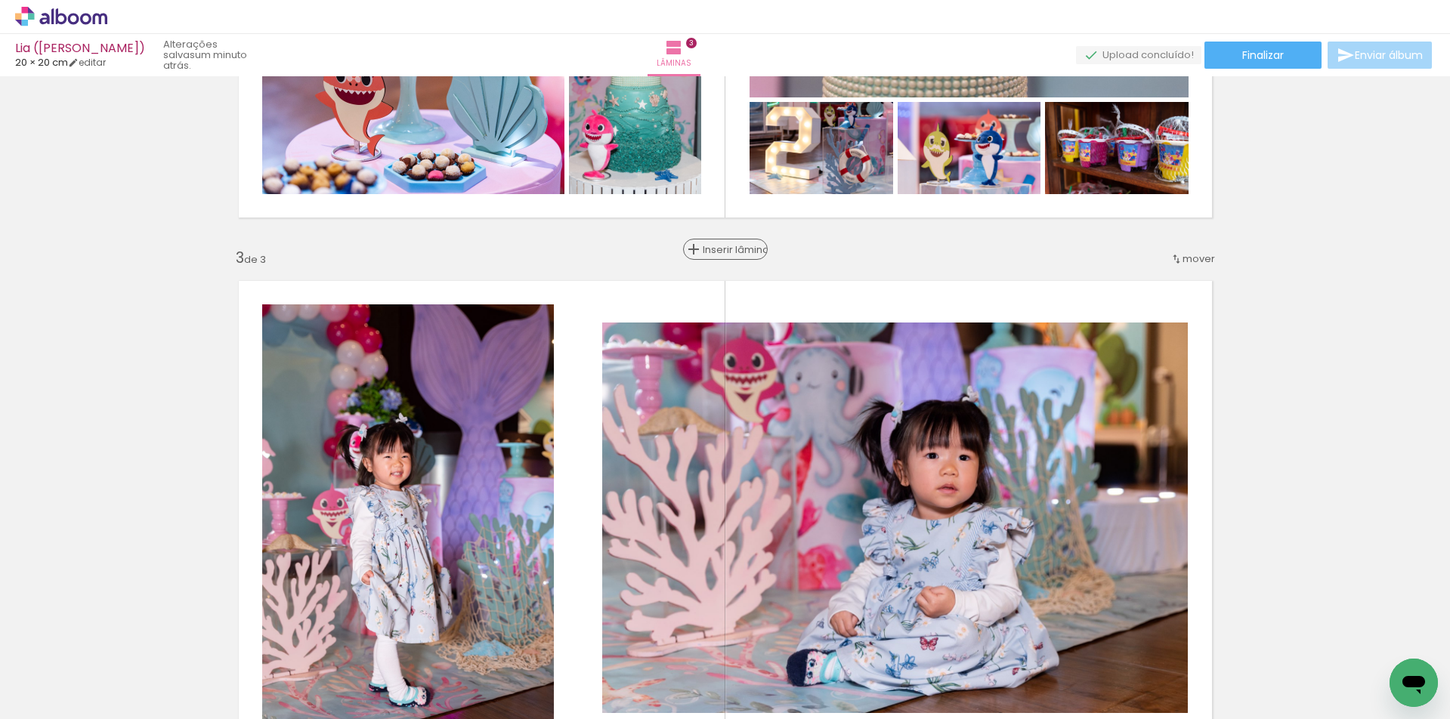
click at [719, 249] on span "Inserir lâmina" at bounding box center [732, 250] width 59 height 10
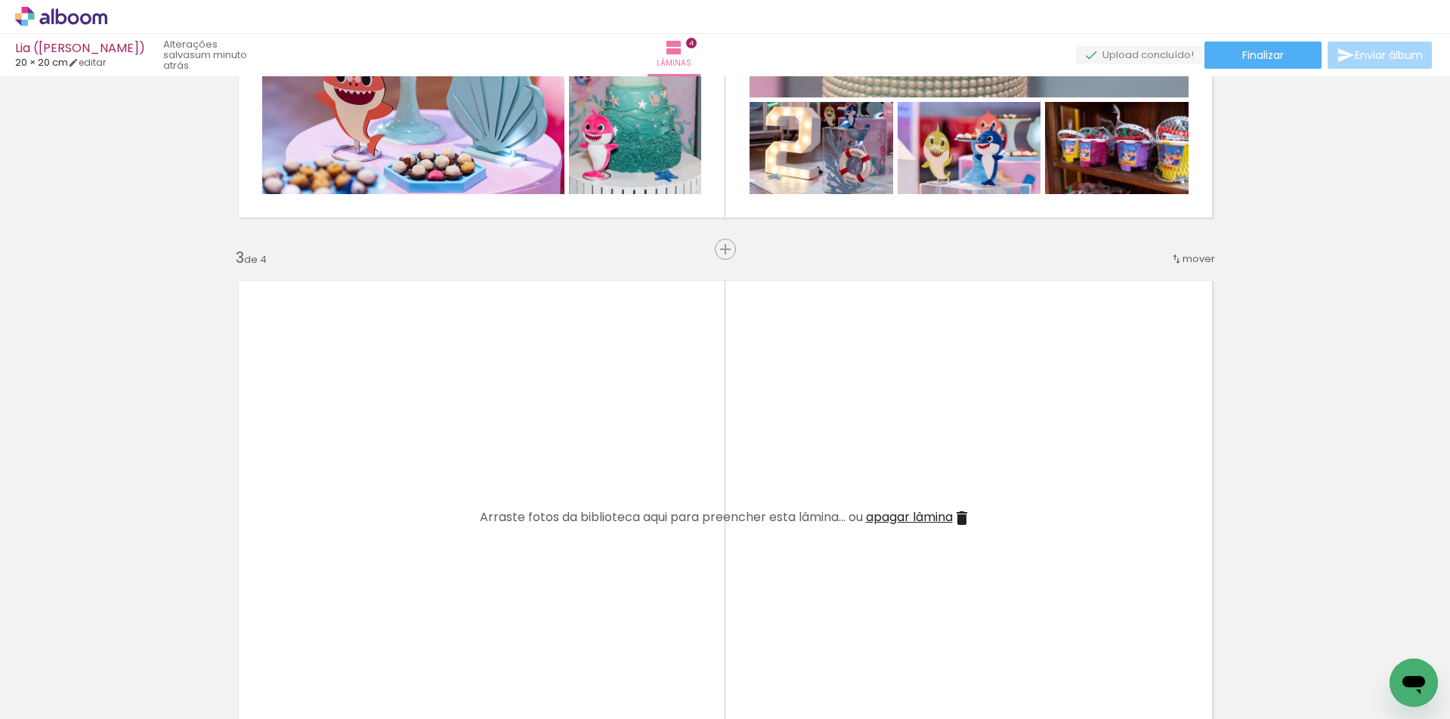
scroll to position [0, 1593]
drag, startPoint x: 179, startPoint y: 716, endPoint x: 196, endPoint y: 716, distance: 16.6
click at [124, 716] on iron-horizontal-list at bounding box center [109, 672] width 30 height 94
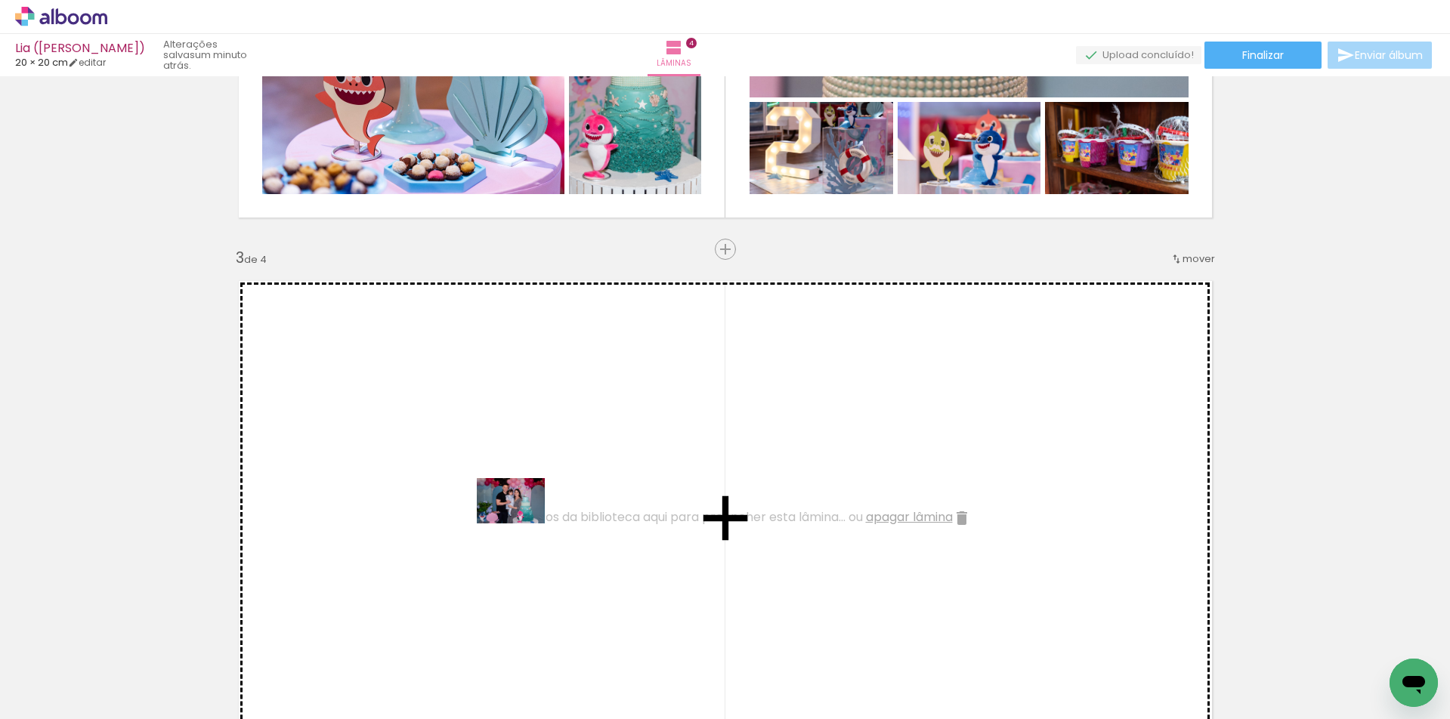
drag, startPoint x: 246, startPoint y: 677, endPoint x: 523, endPoint y: 524, distance: 316.9
click at [523, 524] on quentale-workspace at bounding box center [725, 359] width 1450 height 719
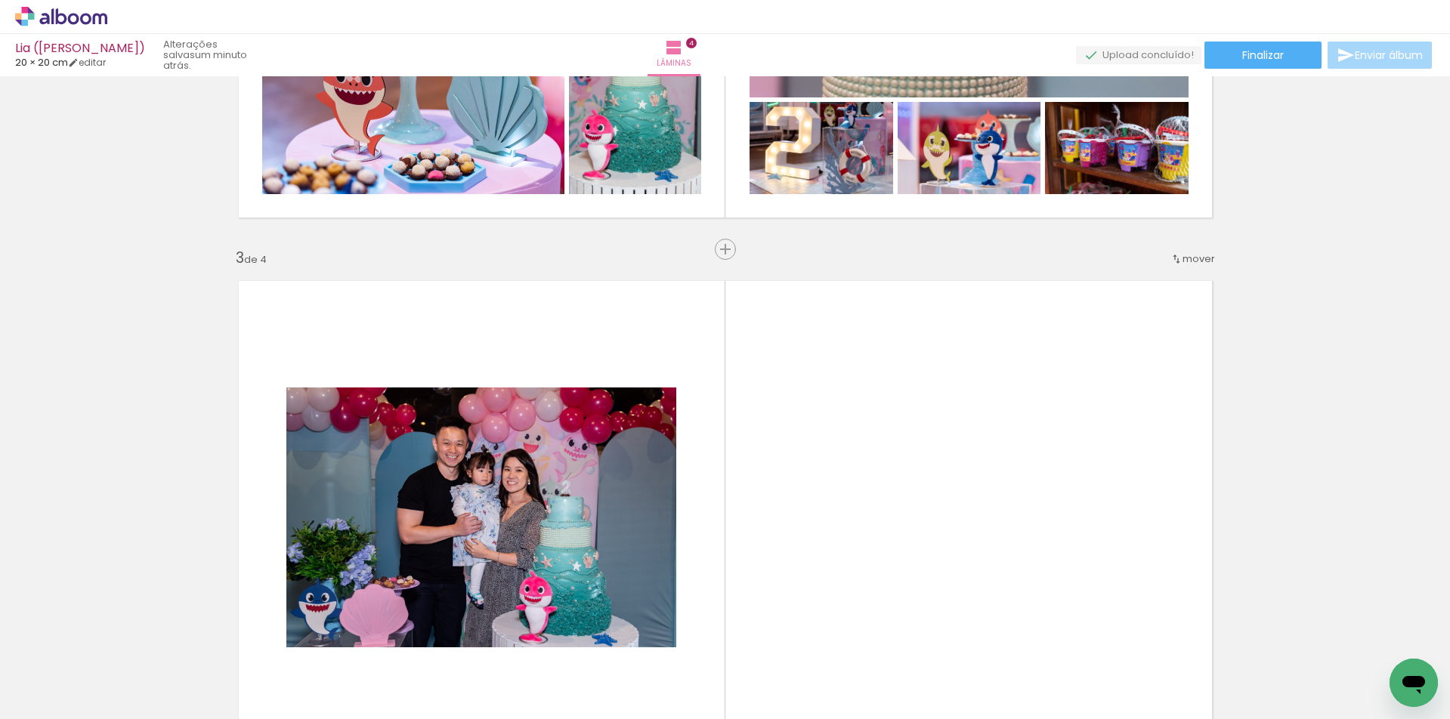
drag, startPoint x: 818, startPoint y: 512, endPoint x: 840, endPoint y: 487, distance: 33.8
click at [840, 487] on quentale-workspace at bounding box center [725, 359] width 1450 height 719
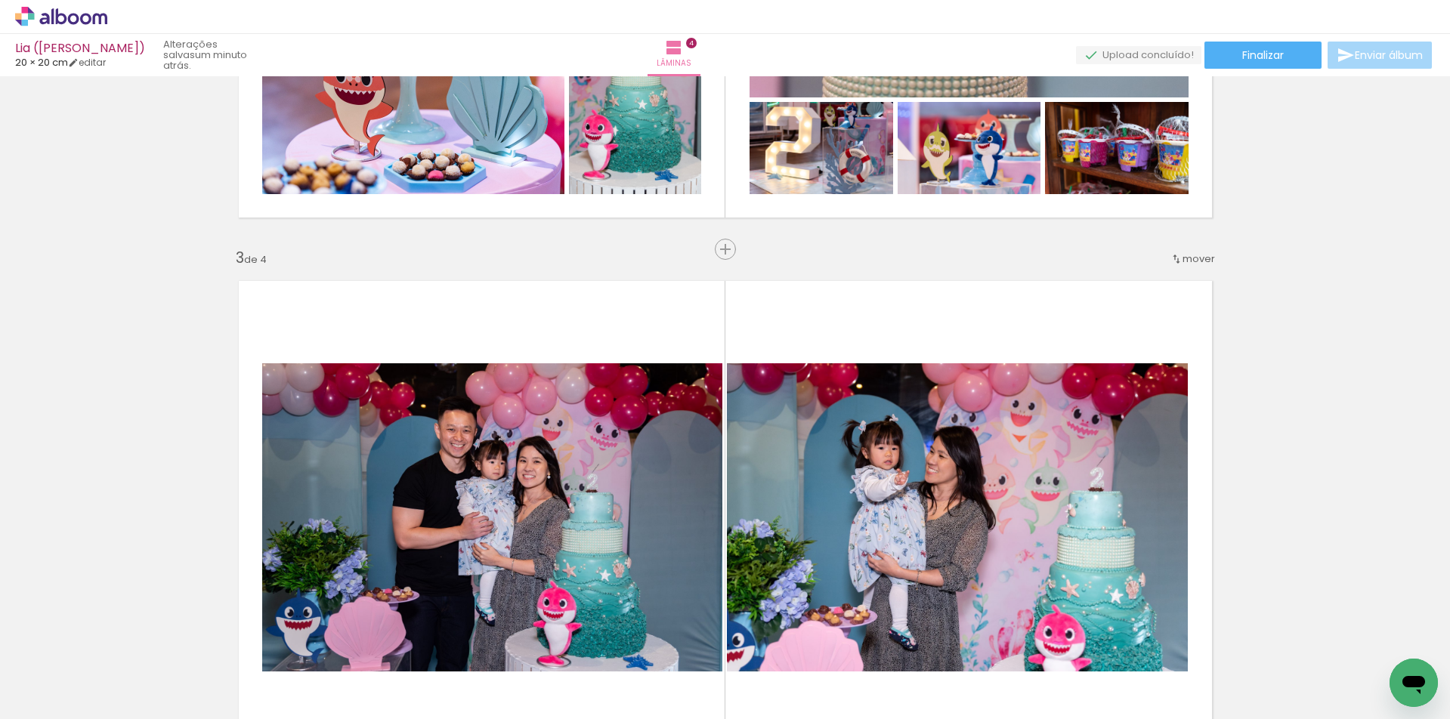
drag, startPoint x: 1139, startPoint y: 675, endPoint x: 1053, endPoint y: 580, distance: 128.9
click at [1053, 580] on quentale-workspace at bounding box center [725, 359] width 1450 height 719
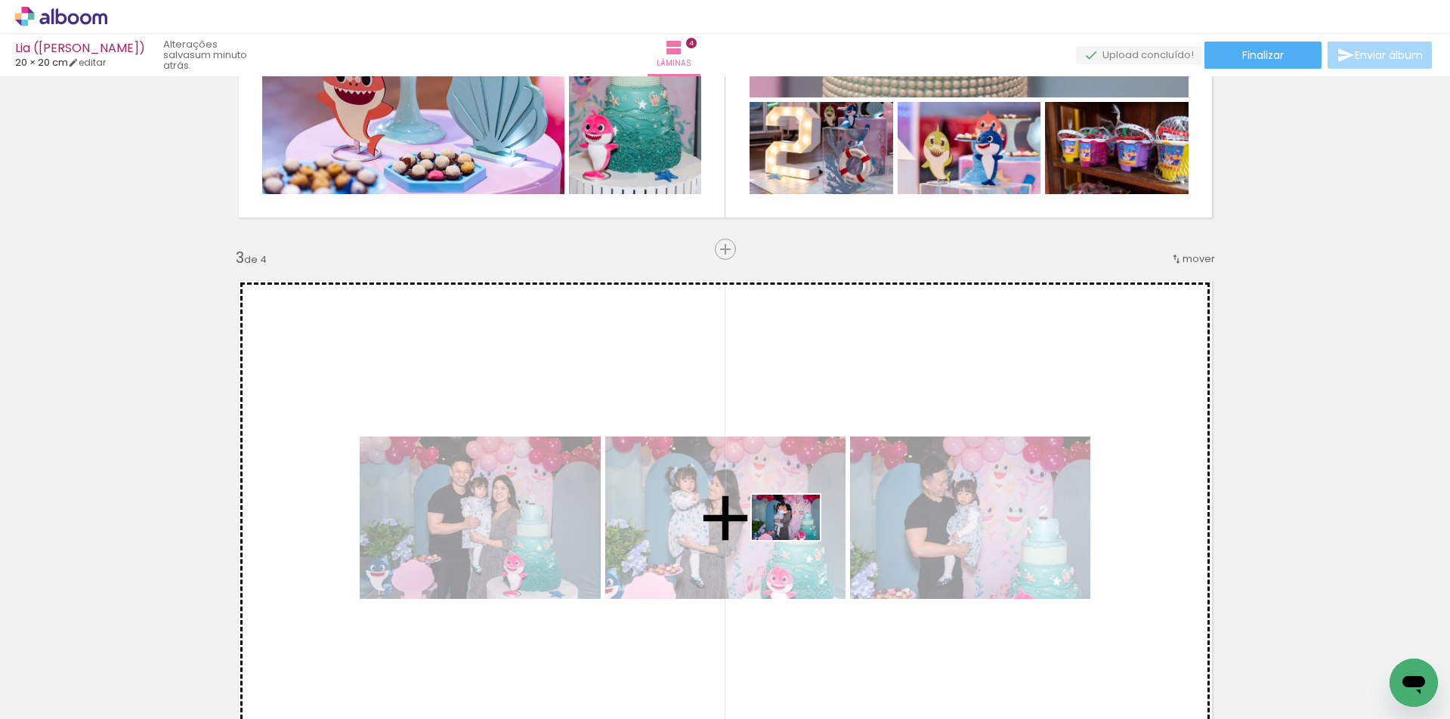
drag, startPoint x: 834, startPoint y: 641, endPoint x: 797, endPoint y: 540, distance: 107.1
click at [797, 540] on quentale-workspace at bounding box center [725, 359] width 1450 height 719
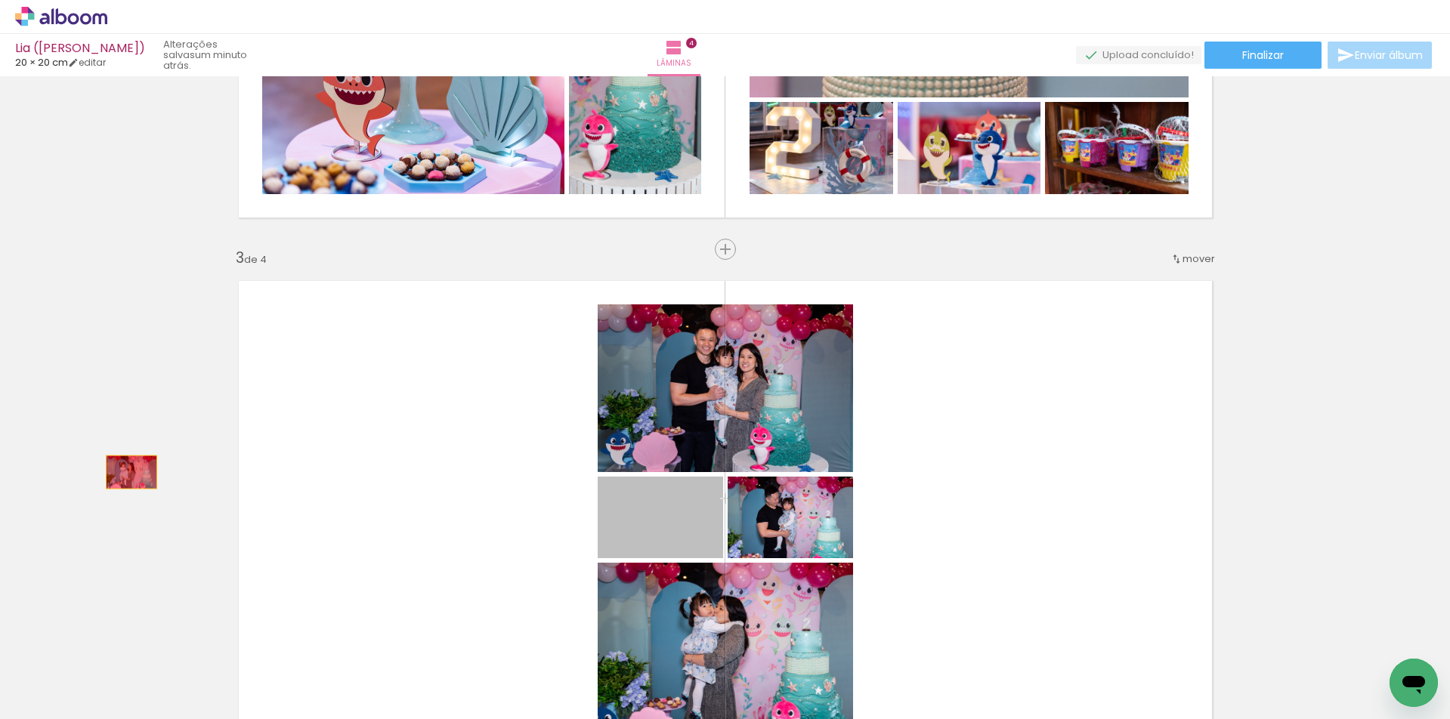
drag, startPoint x: 693, startPoint y: 544, endPoint x: 125, endPoint y: 472, distance: 572.0
click at [125, 472] on div "Inserir lâmina 1 de 4 Inserir lâmina 2 de 4 Inserir lâmina 3 de 4 Inserir lâmin…" at bounding box center [725, 498] width 1450 height 2687
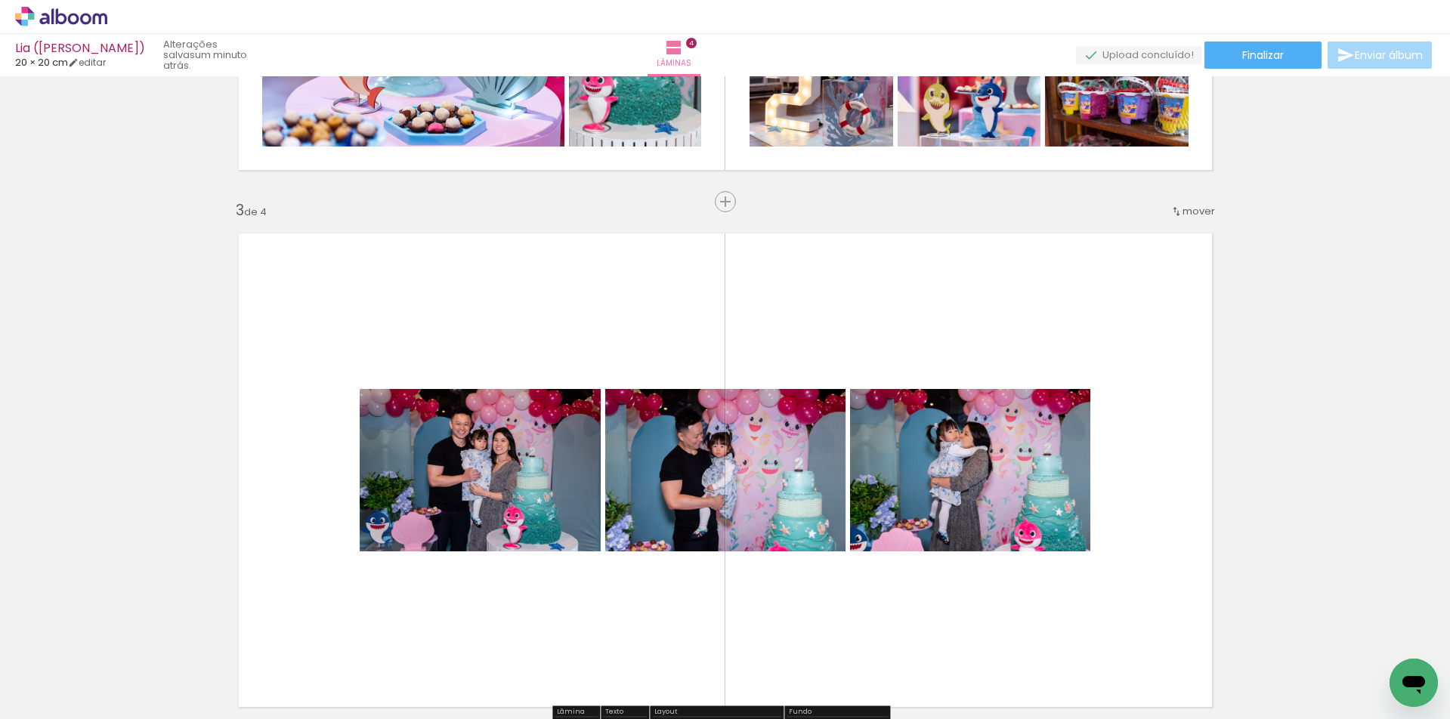
scroll to position [977, 0]
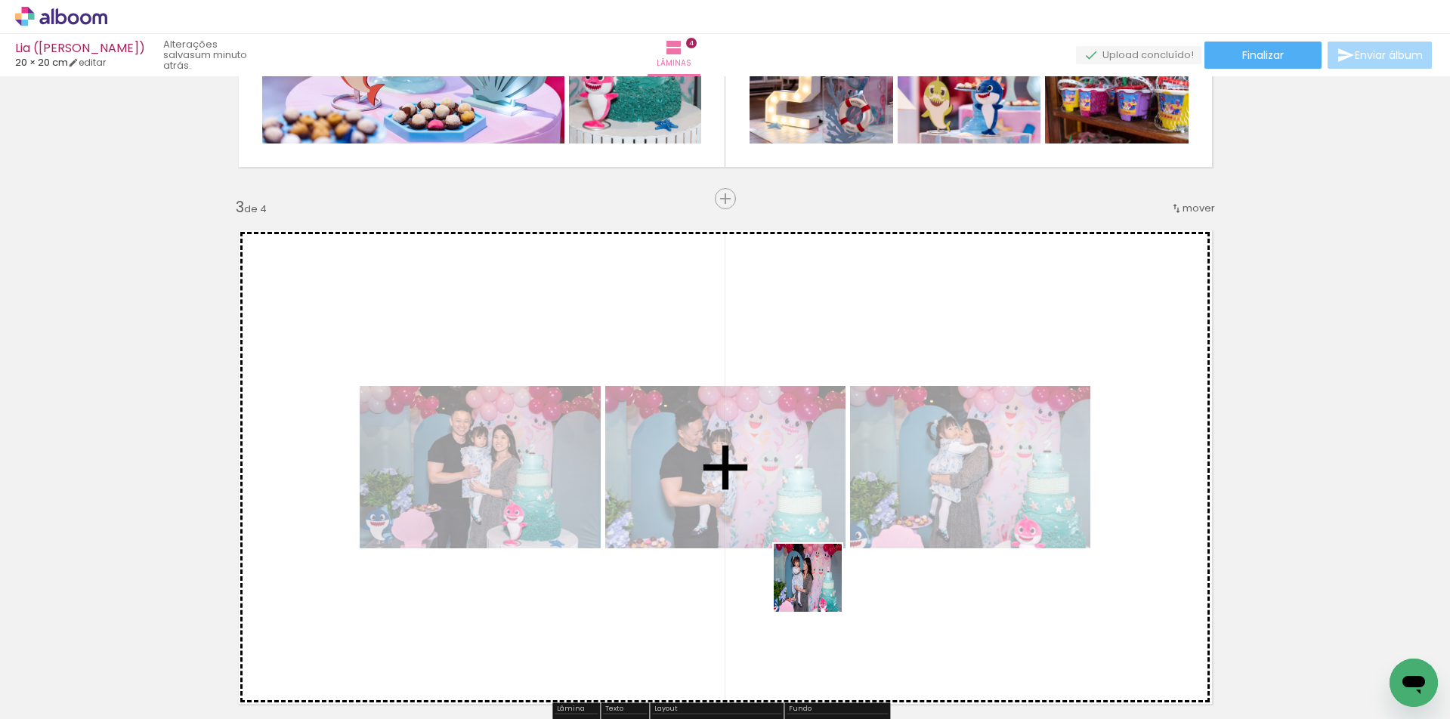
drag, startPoint x: 745, startPoint y: 672, endPoint x: 864, endPoint y: 534, distance: 182.1
click at [866, 534] on quentale-workspace at bounding box center [725, 359] width 1450 height 719
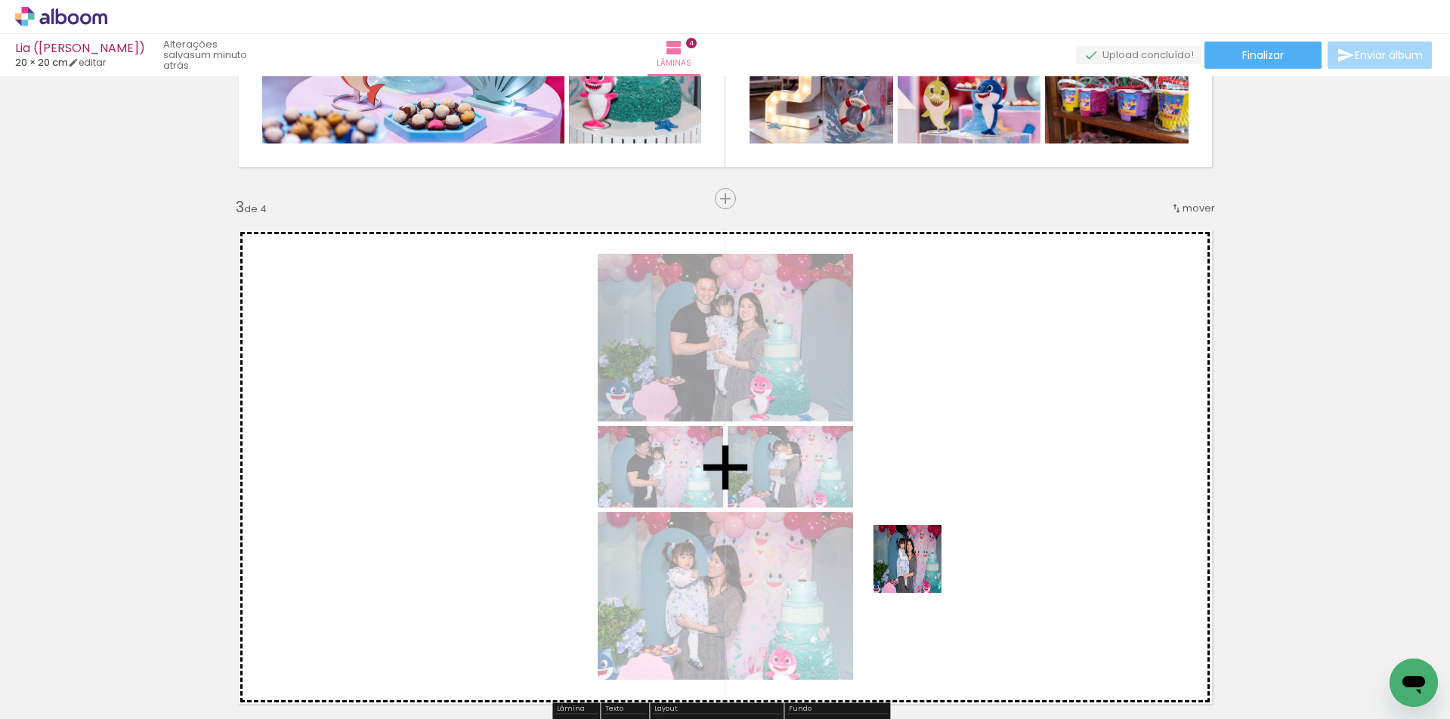
drag, startPoint x: 663, startPoint y: 669, endPoint x: 1108, endPoint y: 712, distance: 446.3
click at [958, 539] on quentale-workspace at bounding box center [725, 359] width 1450 height 719
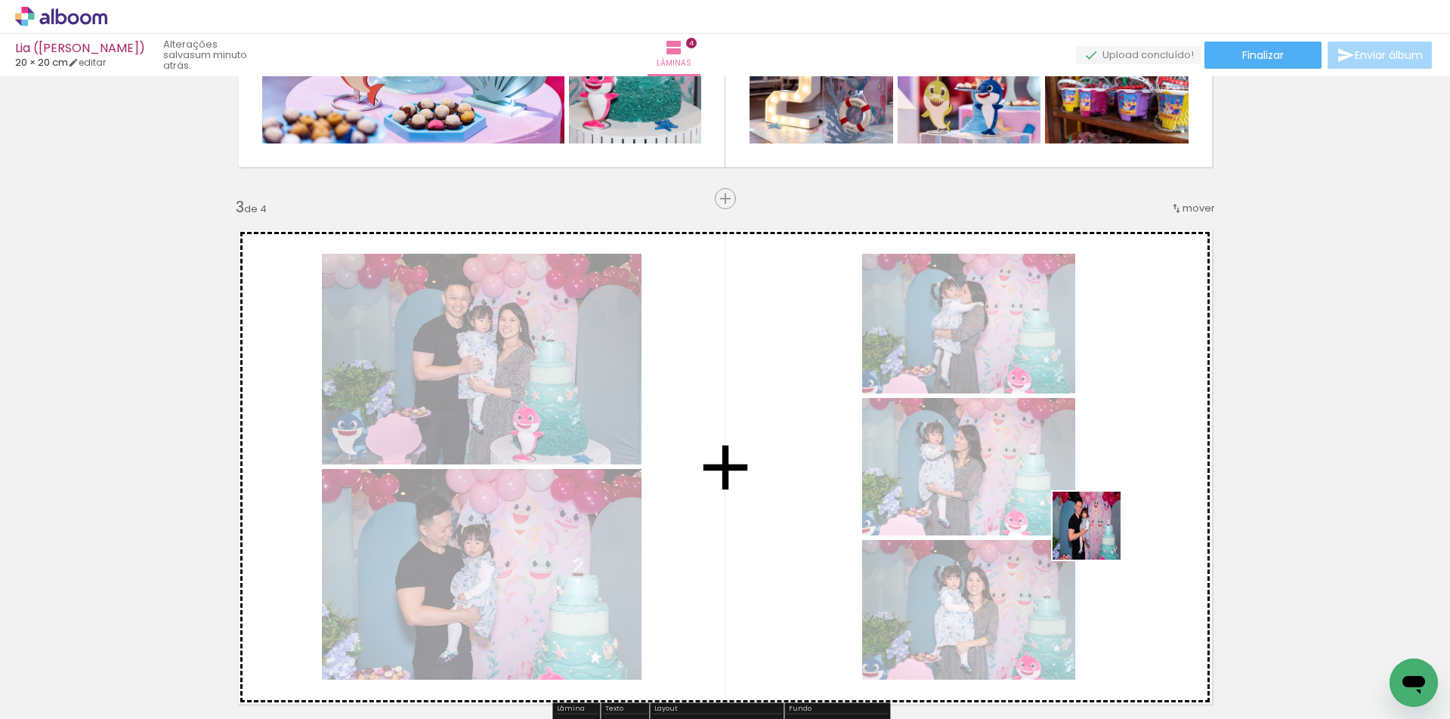
drag, startPoint x: 1098, startPoint y: 683, endPoint x: 1098, endPoint y: 536, distance: 146.6
click at [1098, 536] on quentale-workspace at bounding box center [725, 359] width 1450 height 719
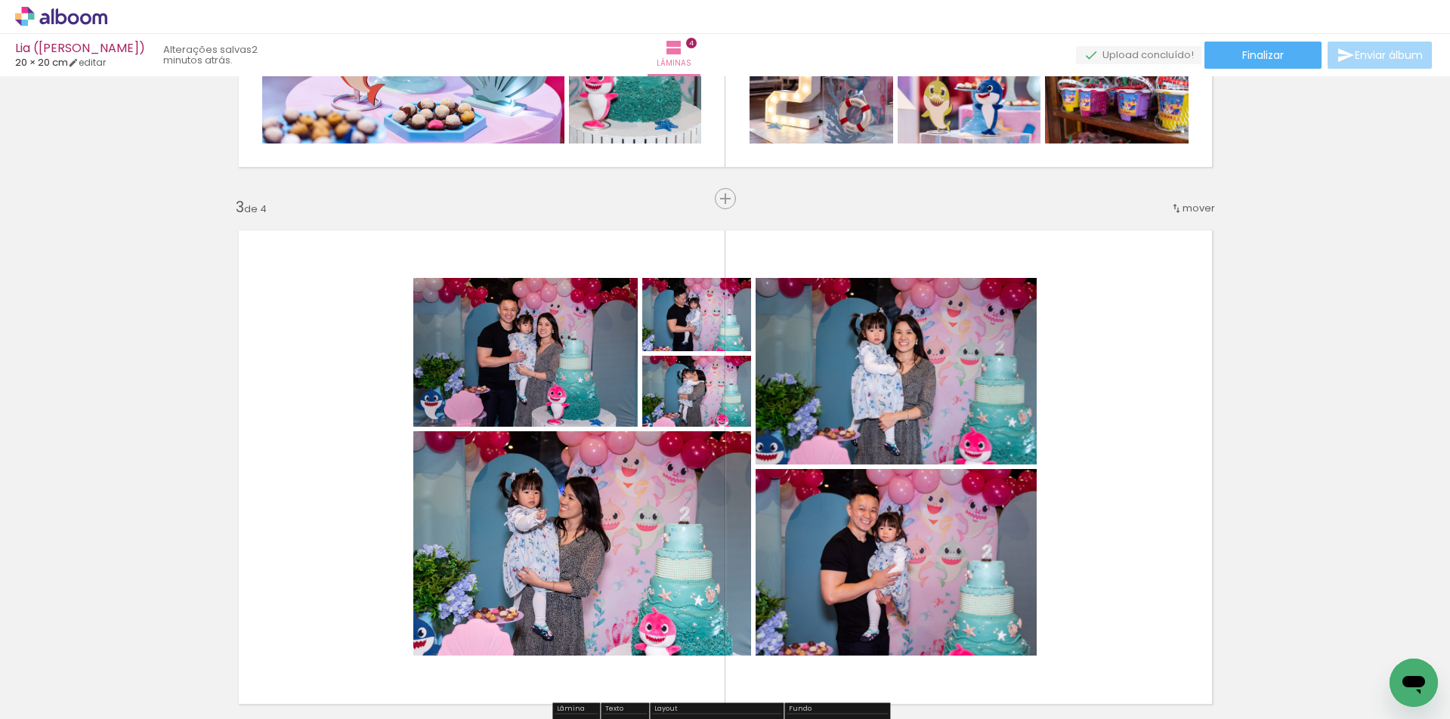
drag, startPoint x: 323, startPoint y: 674, endPoint x: 353, endPoint y: 530, distance: 147.5
click at [342, 553] on quentale-workspace at bounding box center [725, 359] width 1450 height 719
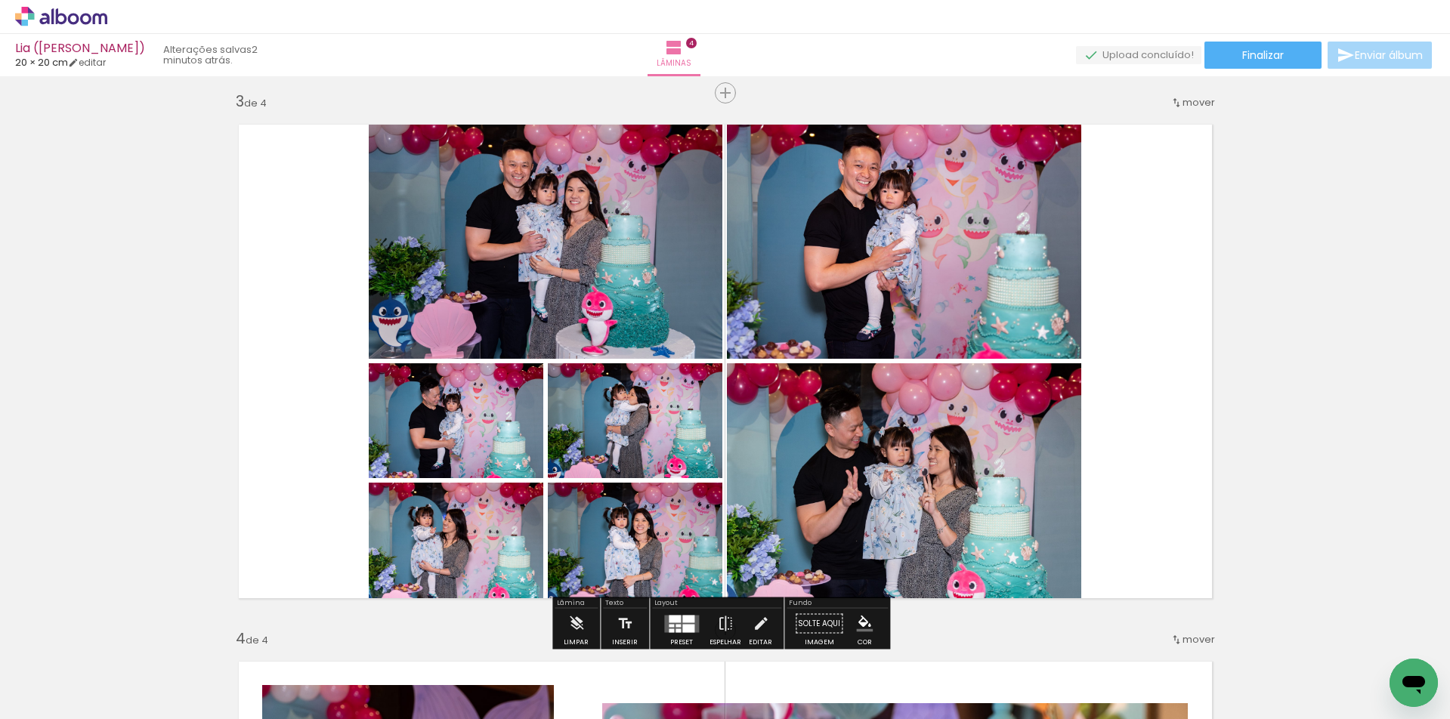
scroll to position [1120, 0]
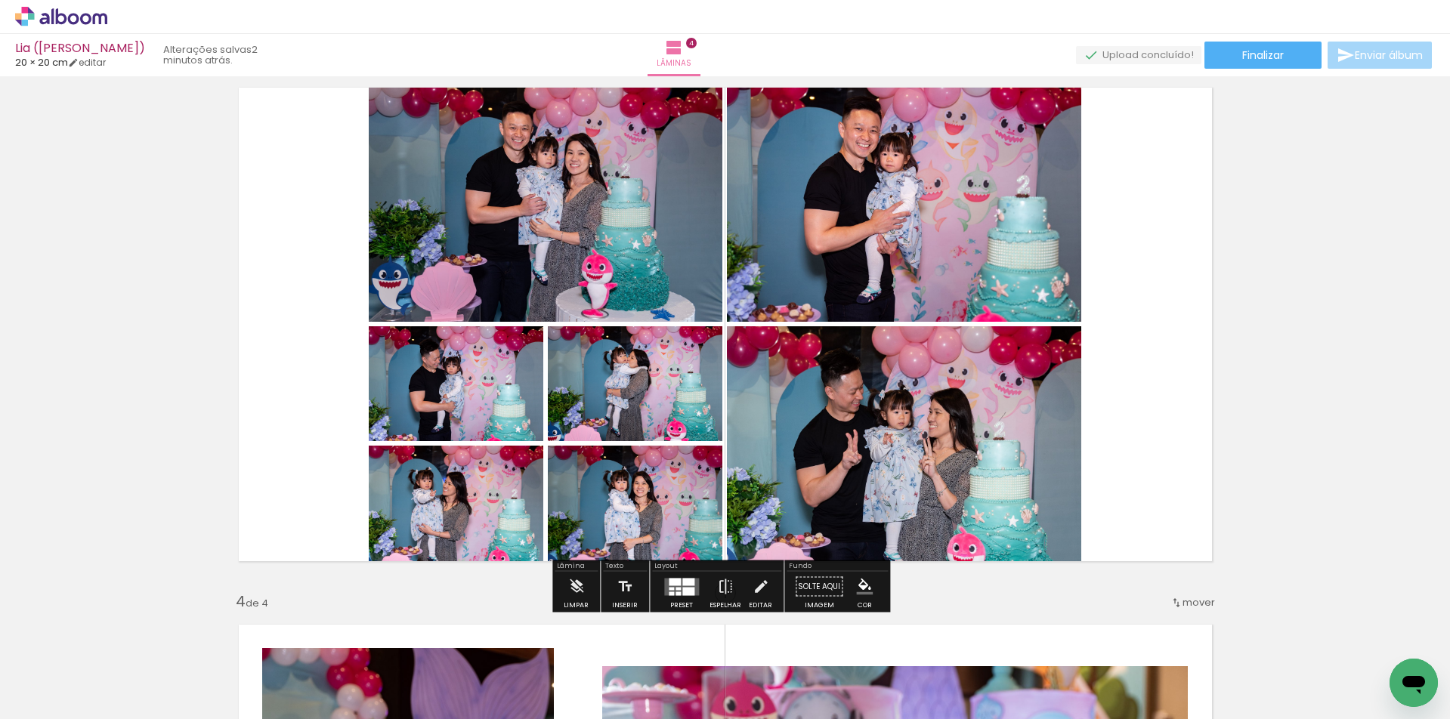
click at [692, 585] on quentale-layouter at bounding box center [681, 586] width 35 height 17
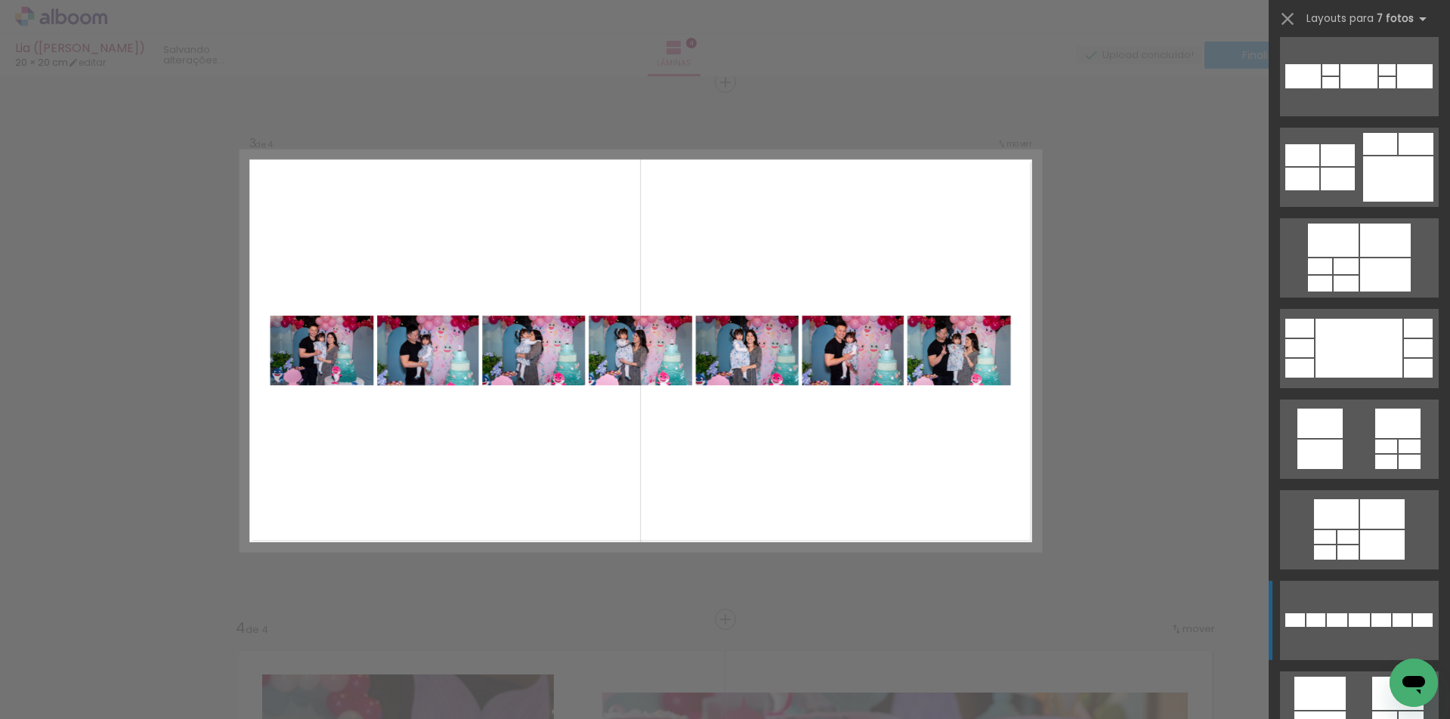
scroll to position [247, 0]
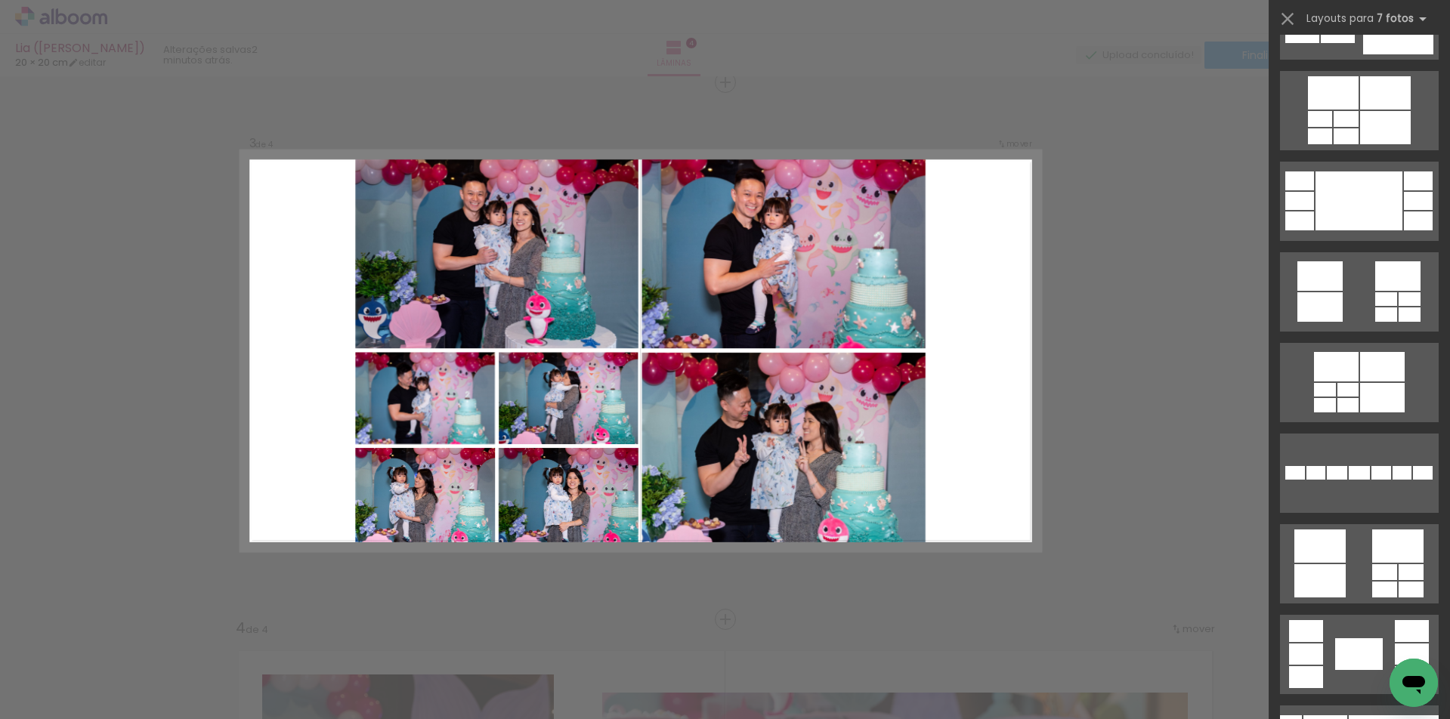
drag, startPoint x: 1024, startPoint y: 297, endPoint x: 1053, endPoint y: 298, distance: 28.8
click at [1025, 298] on quentale-layouter at bounding box center [640, 351] width 799 height 400
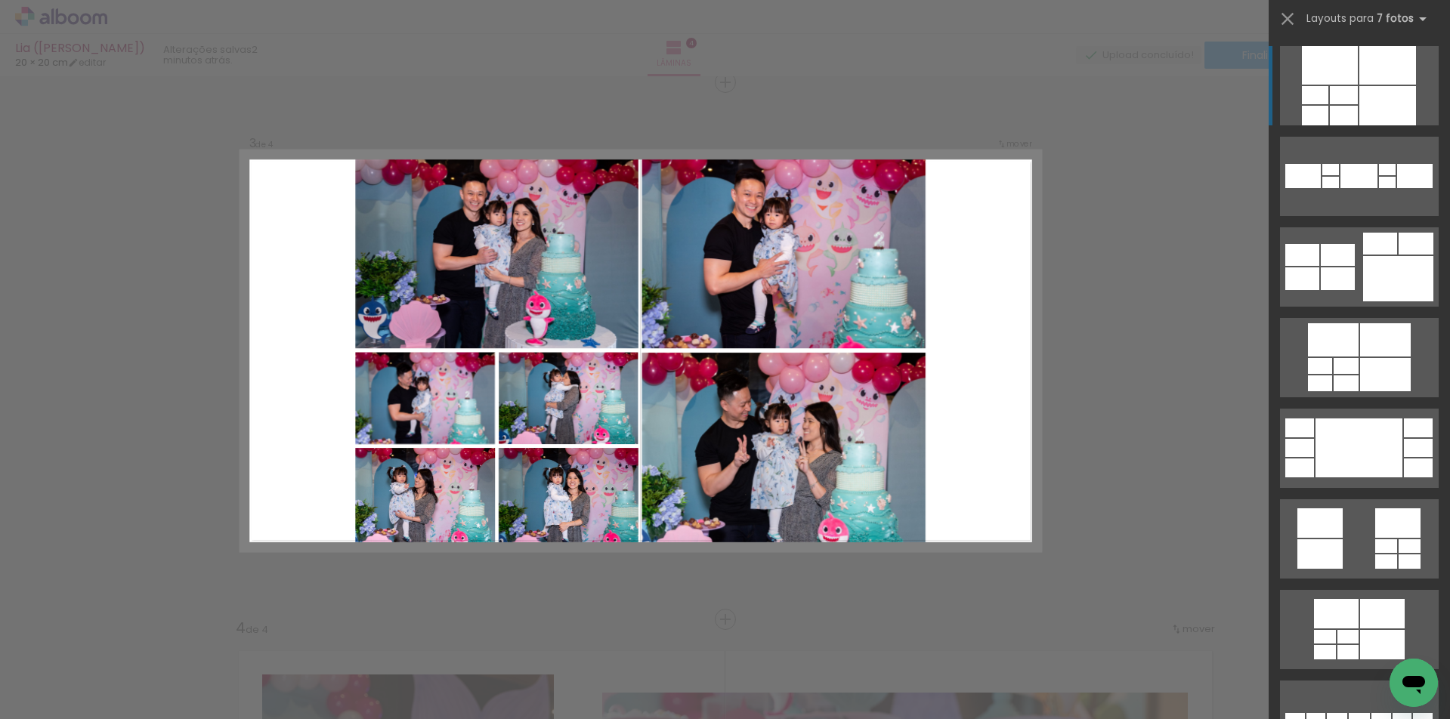
click at [1089, 350] on div "Confirmar Cancelar" at bounding box center [725, 344] width 1450 height 2722
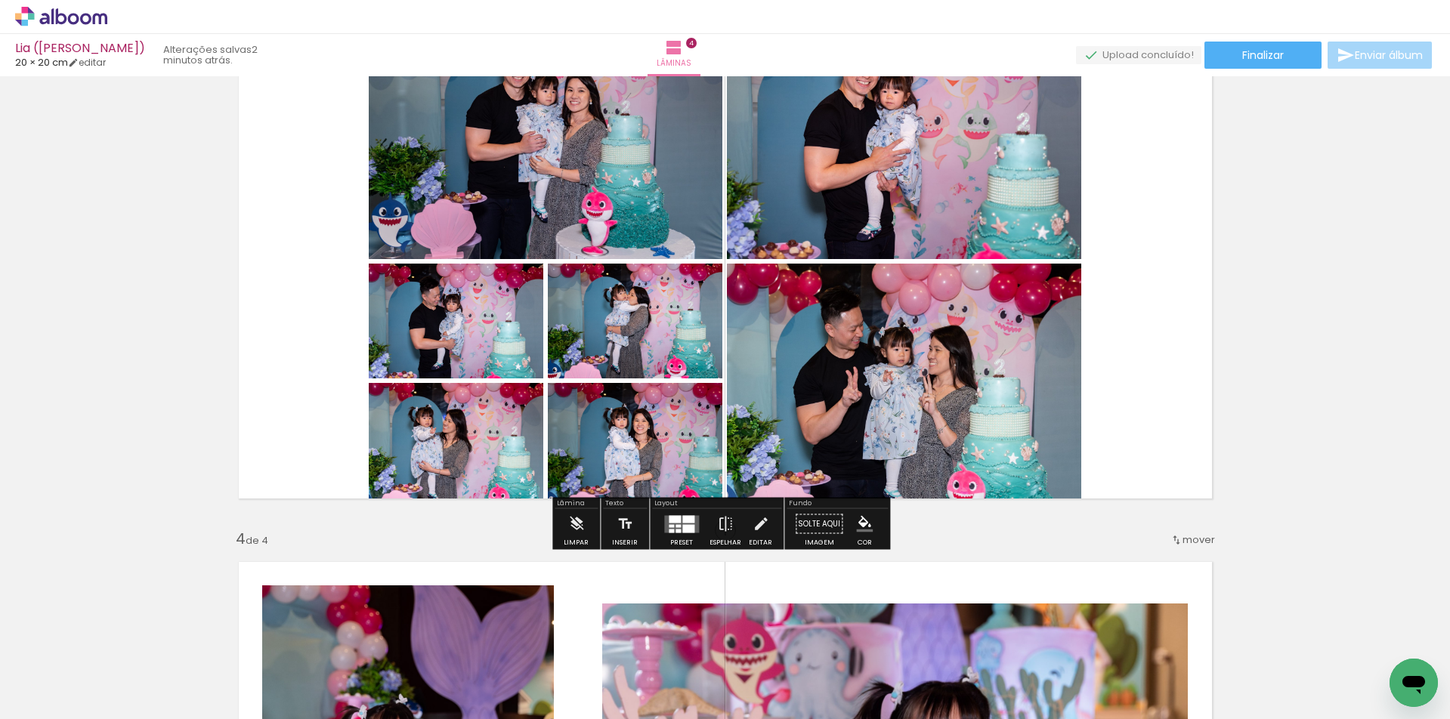
scroll to position [1415, 0]
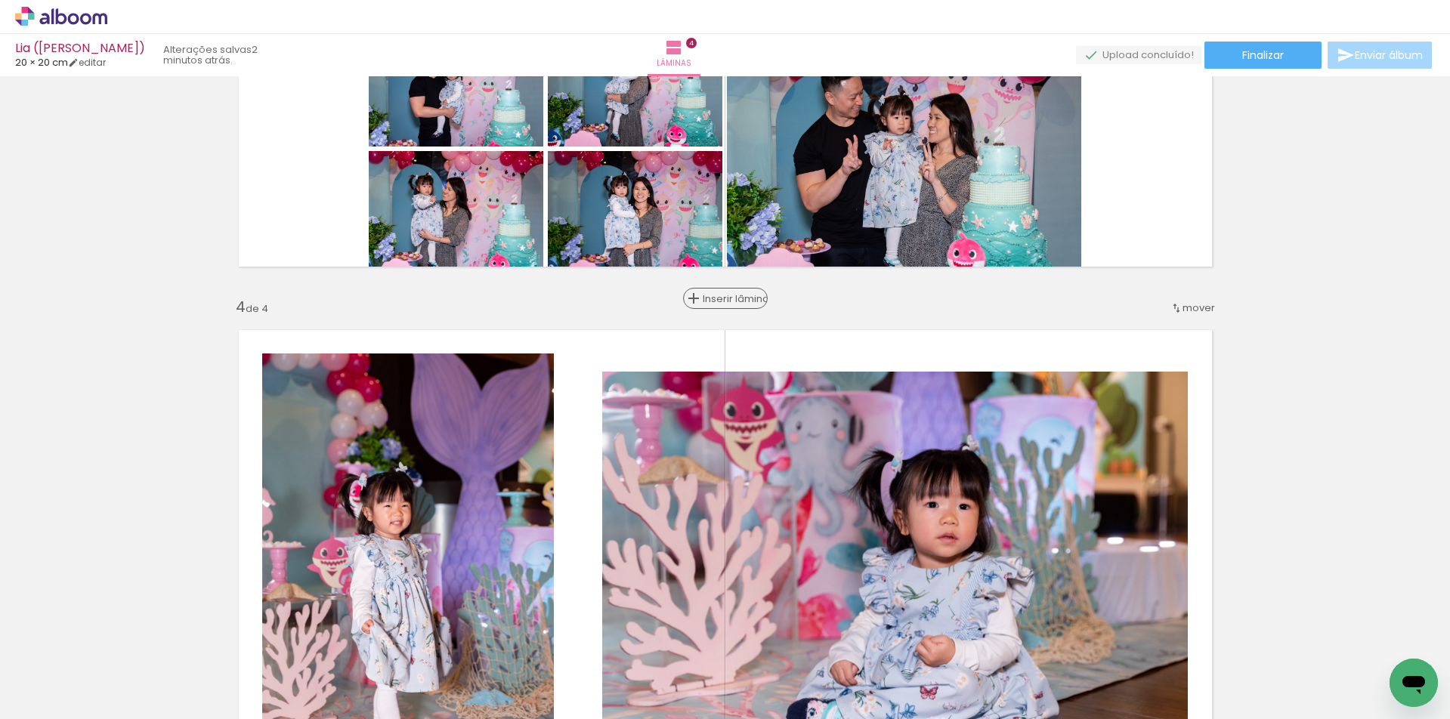
click at [724, 298] on span "Inserir lâmina" at bounding box center [732, 299] width 59 height 10
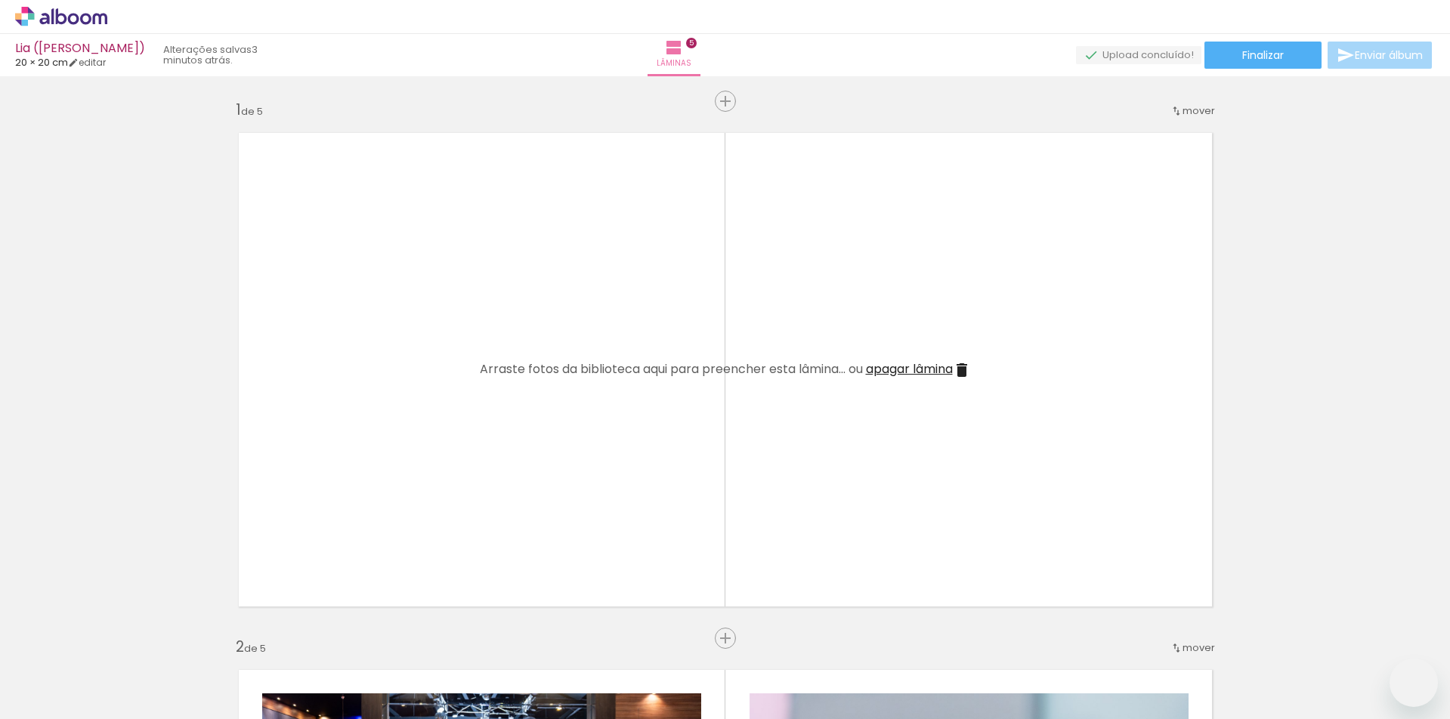
click at [660, 419] on quentale-workspace at bounding box center [725, 359] width 1450 height 719
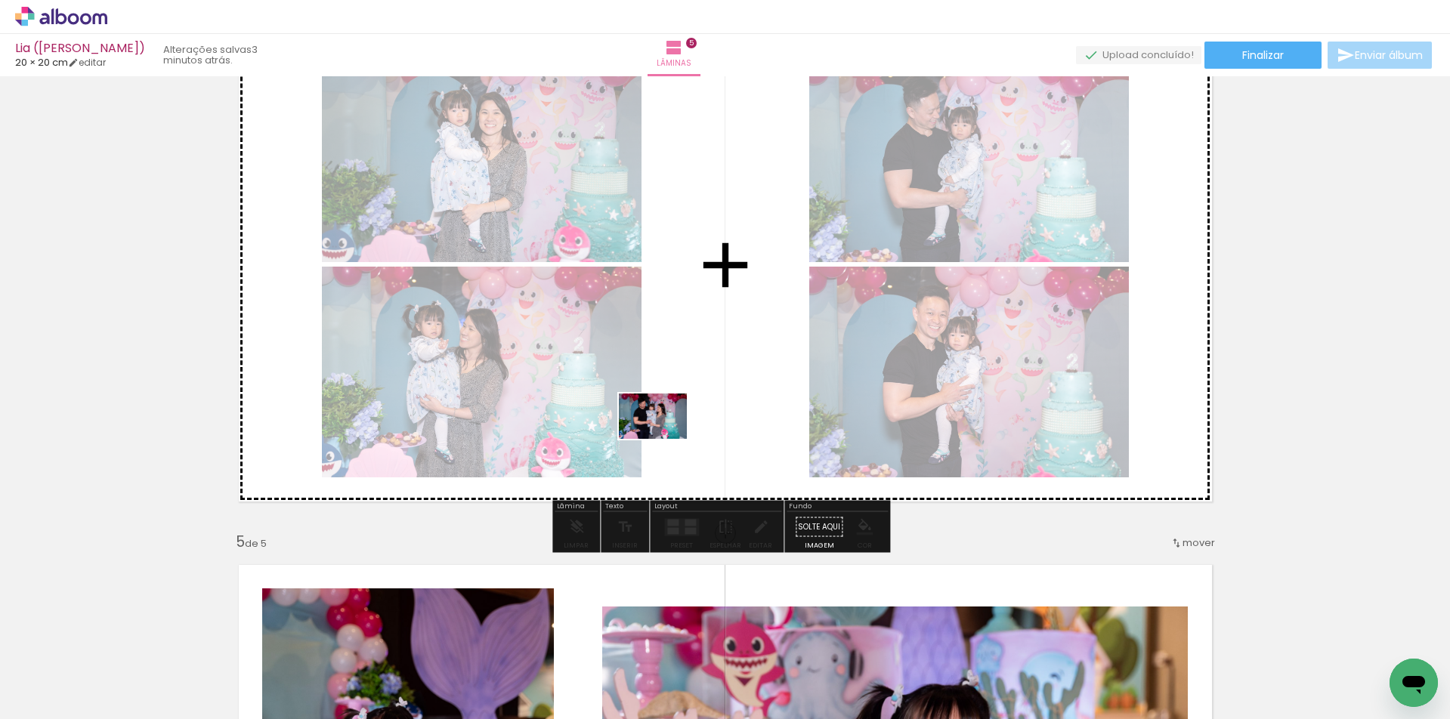
drag, startPoint x: 411, startPoint y: 678, endPoint x: 664, endPoint y: 439, distance: 348.0
click at [664, 439] on quentale-workspace at bounding box center [725, 359] width 1450 height 719
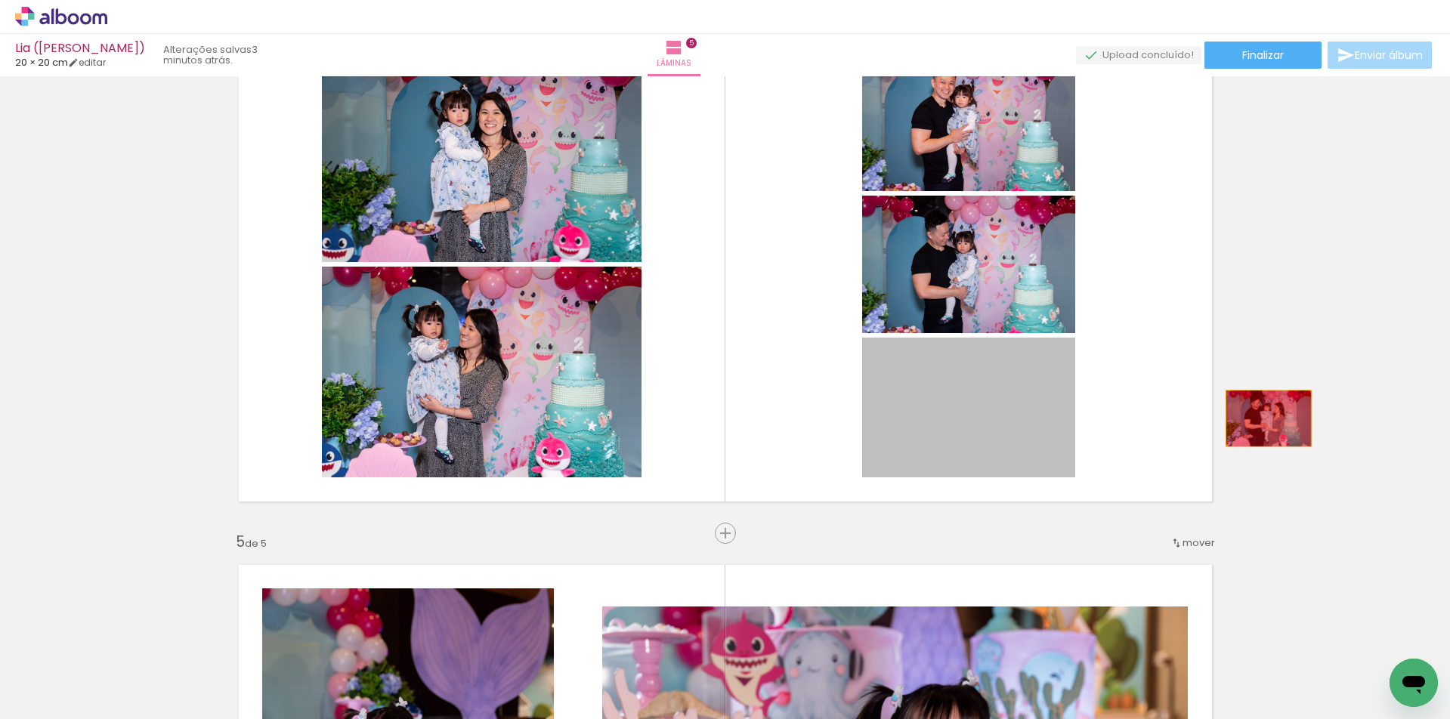
drag, startPoint x: 1072, startPoint y: 426, endPoint x: 733, endPoint y: 586, distance: 375.2
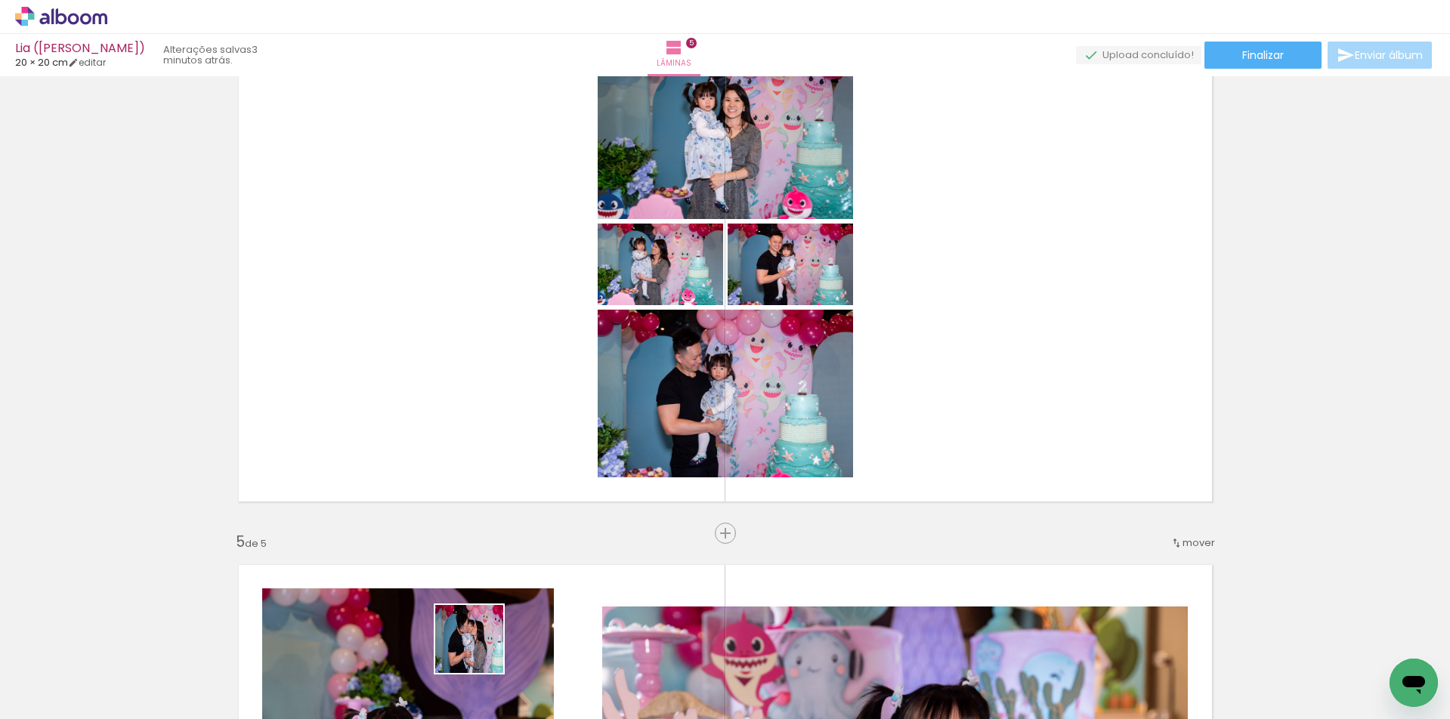
drag, startPoint x: 481, startPoint y: 651, endPoint x: 475, endPoint y: 401, distance: 249.4
click at [475, 401] on quentale-workspace at bounding box center [725, 359] width 1450 height 719
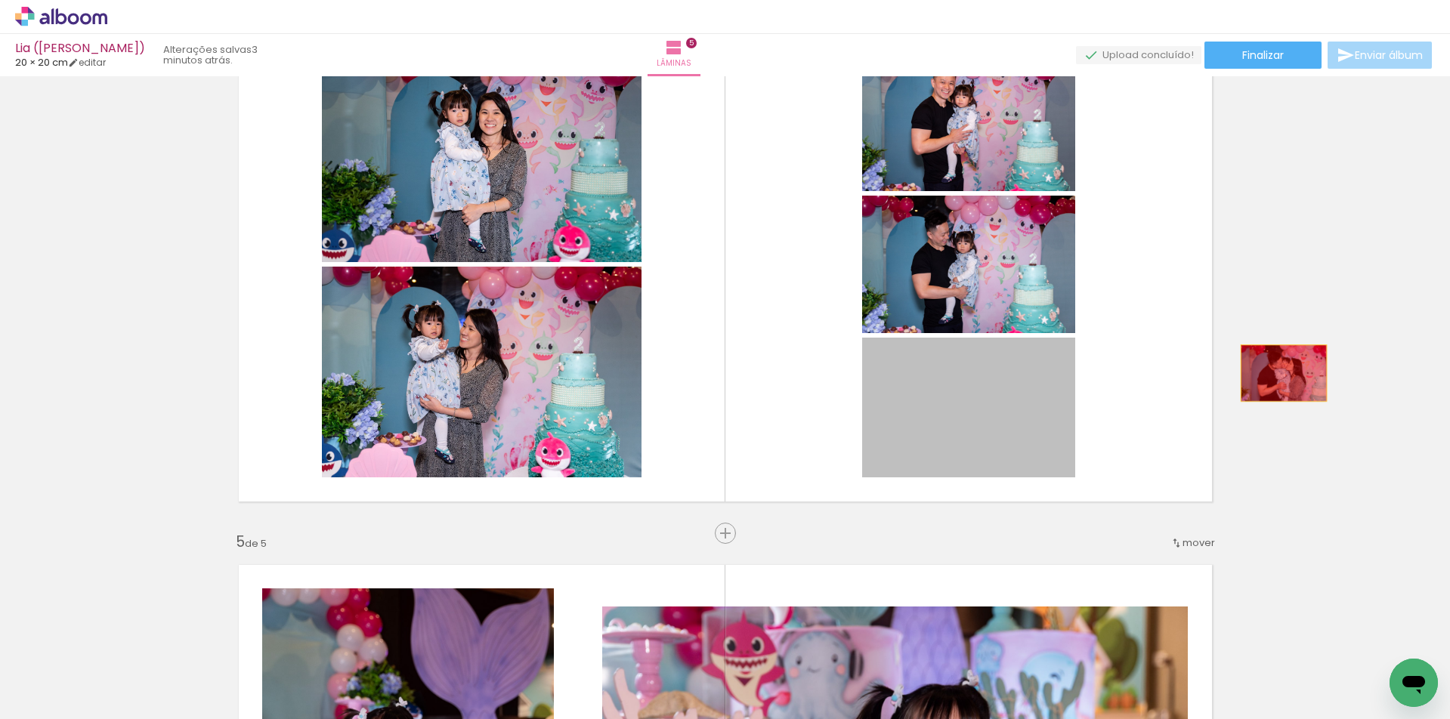
drag, startPoint x: 1003, startPoint y: 408, endPoint x: 1279, endPoint y: 371, distance: 277.5
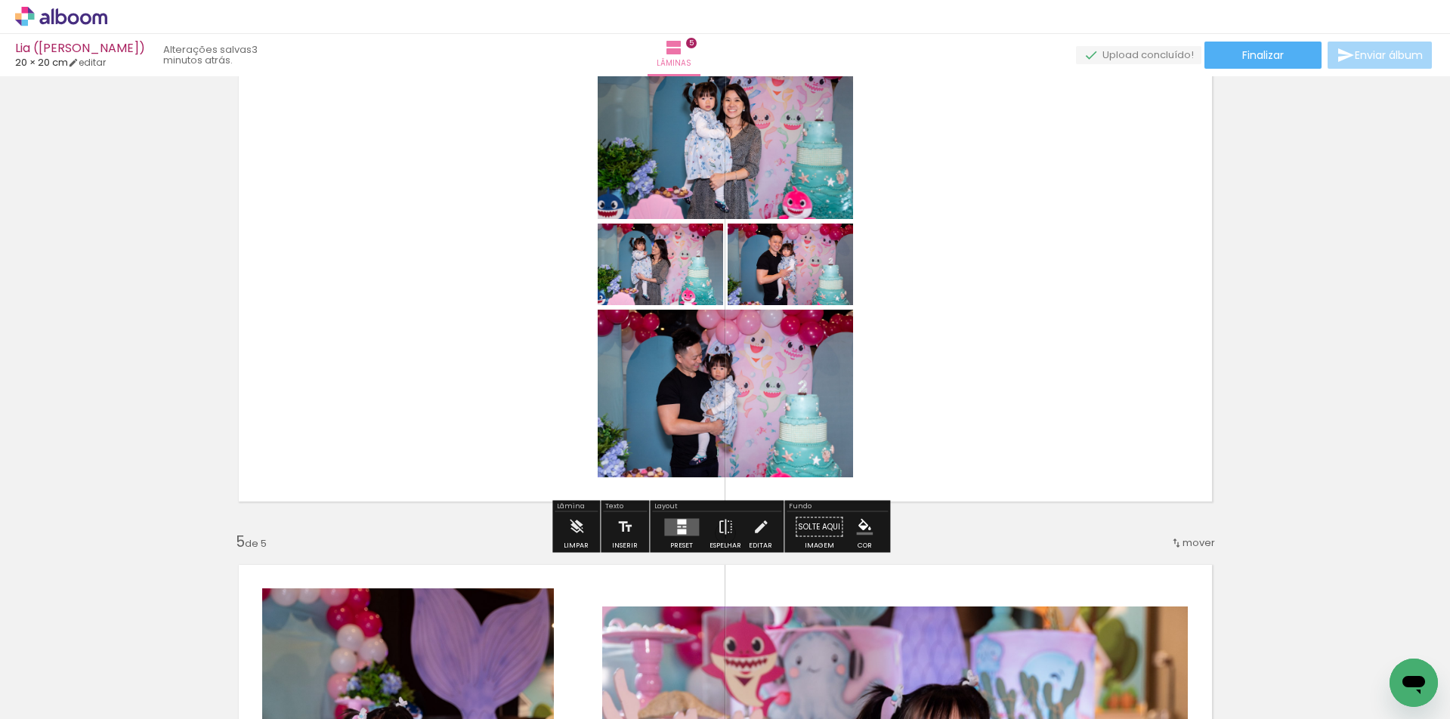
click at [691, 527] on quentale-layouter at bounding box center [681, 526] width 35 height 17
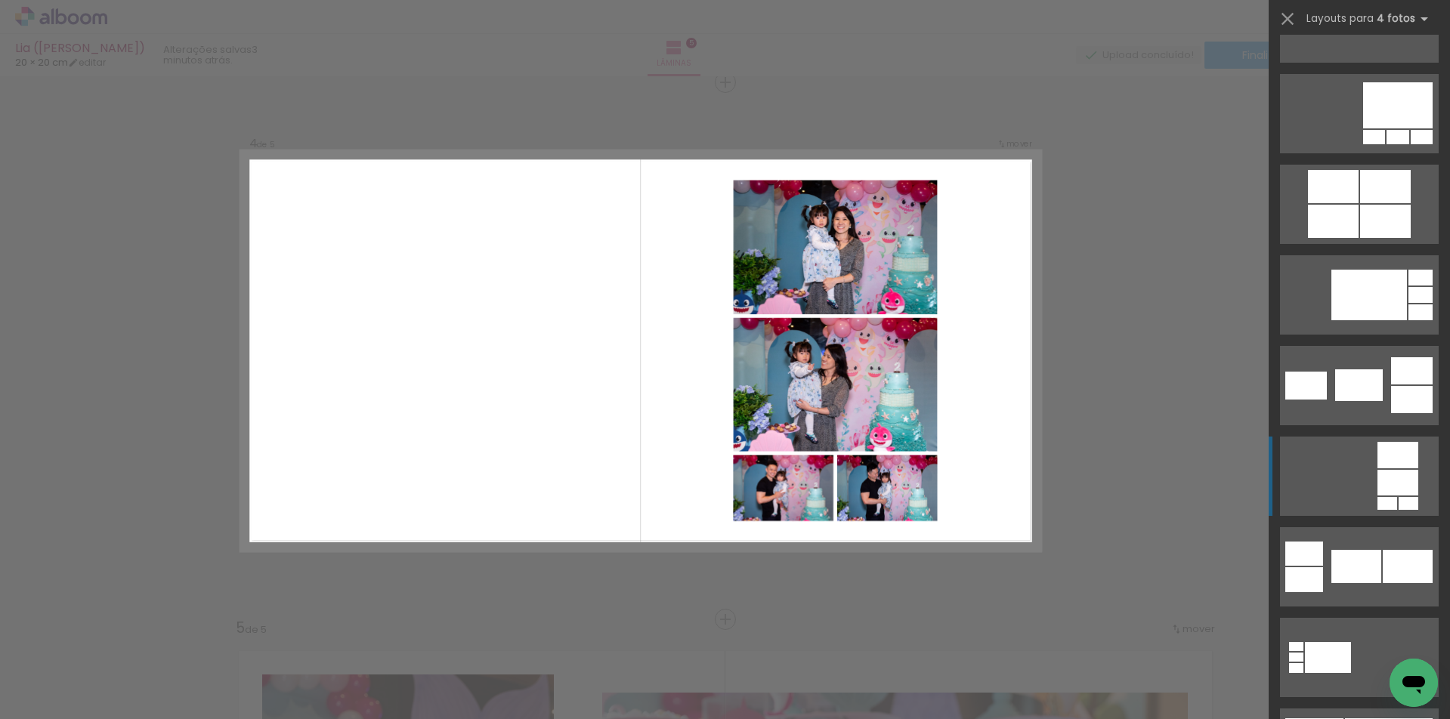
scroll to position [4170, 0]
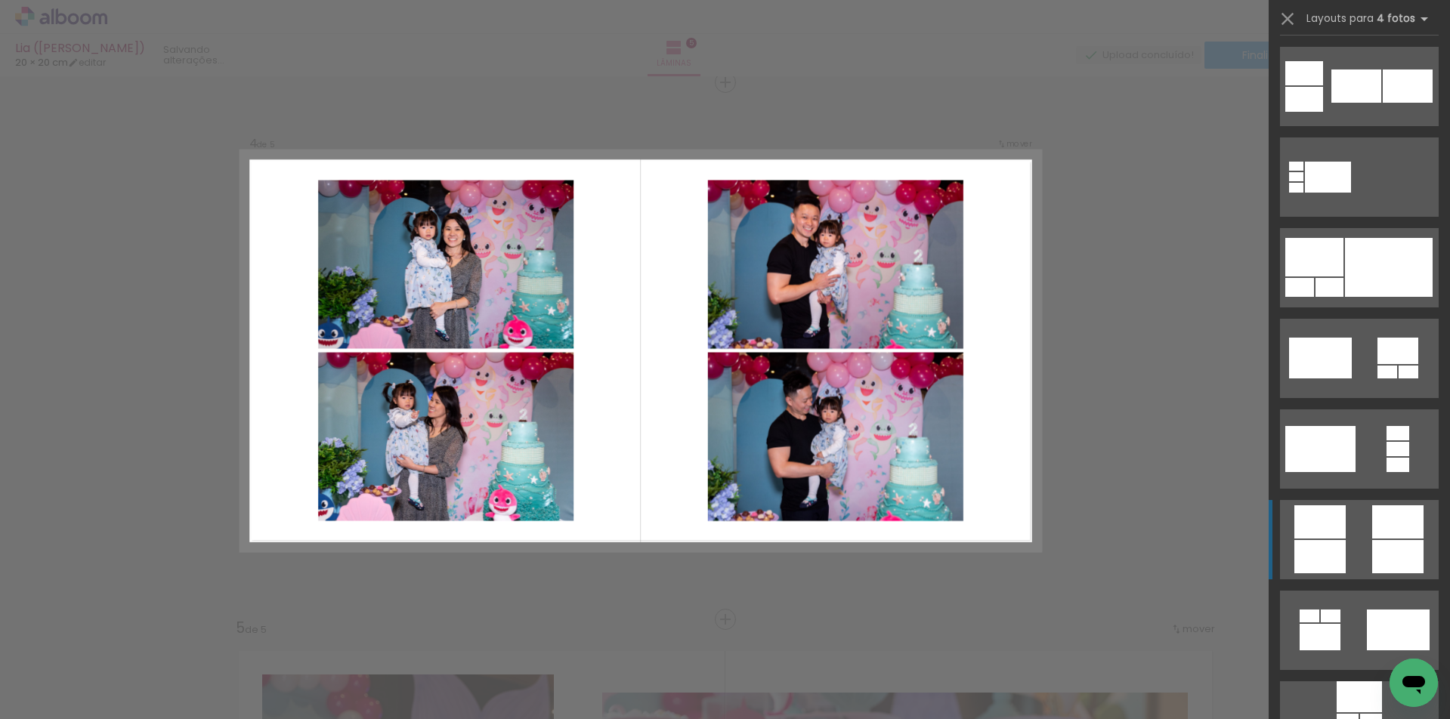
click at [1345, 126] on quentale-layouter at bounding box center [1359, 86] width 159 height 79
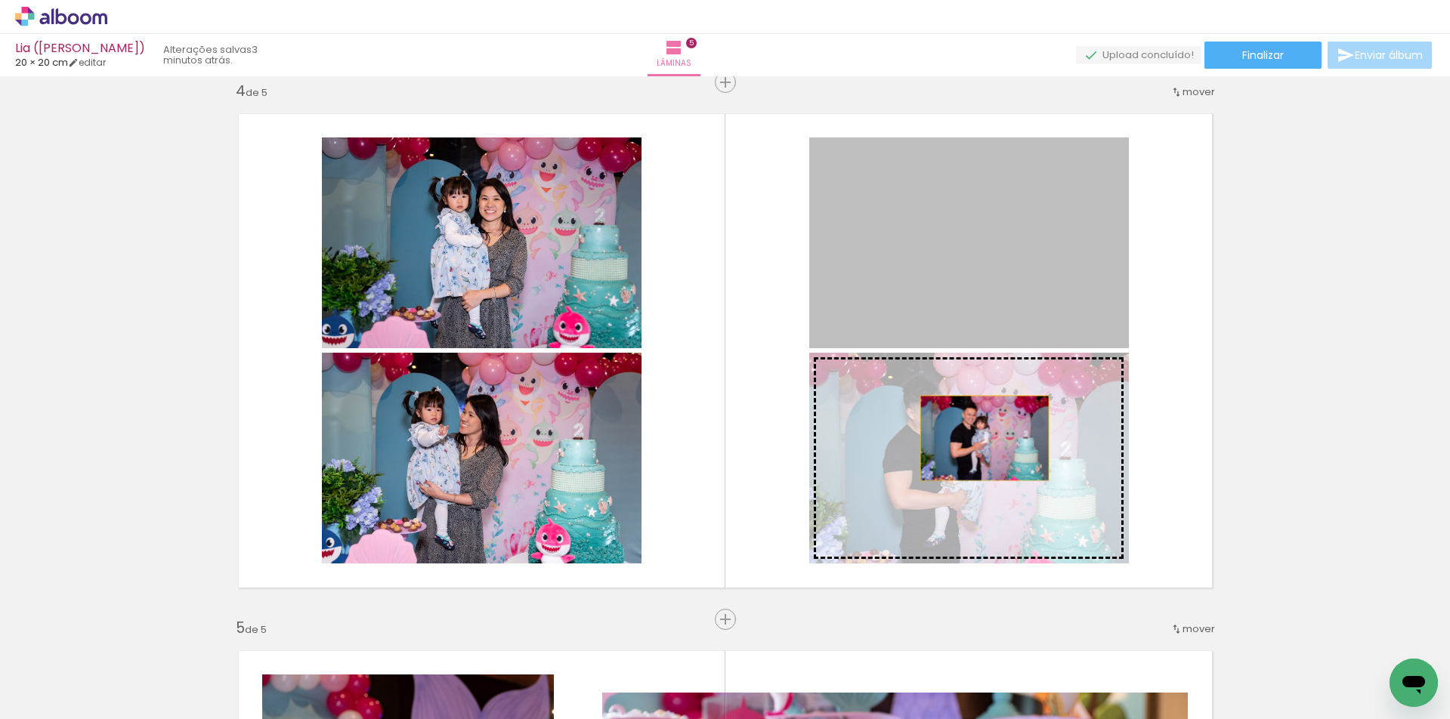
drag, startPoint x: 982, startPoint y: 288, endPoint x: 979, endPoint y: 438, distance: 150.4
click at [0, 0] on slot at bounding box center [0, 0] width 0 height 0
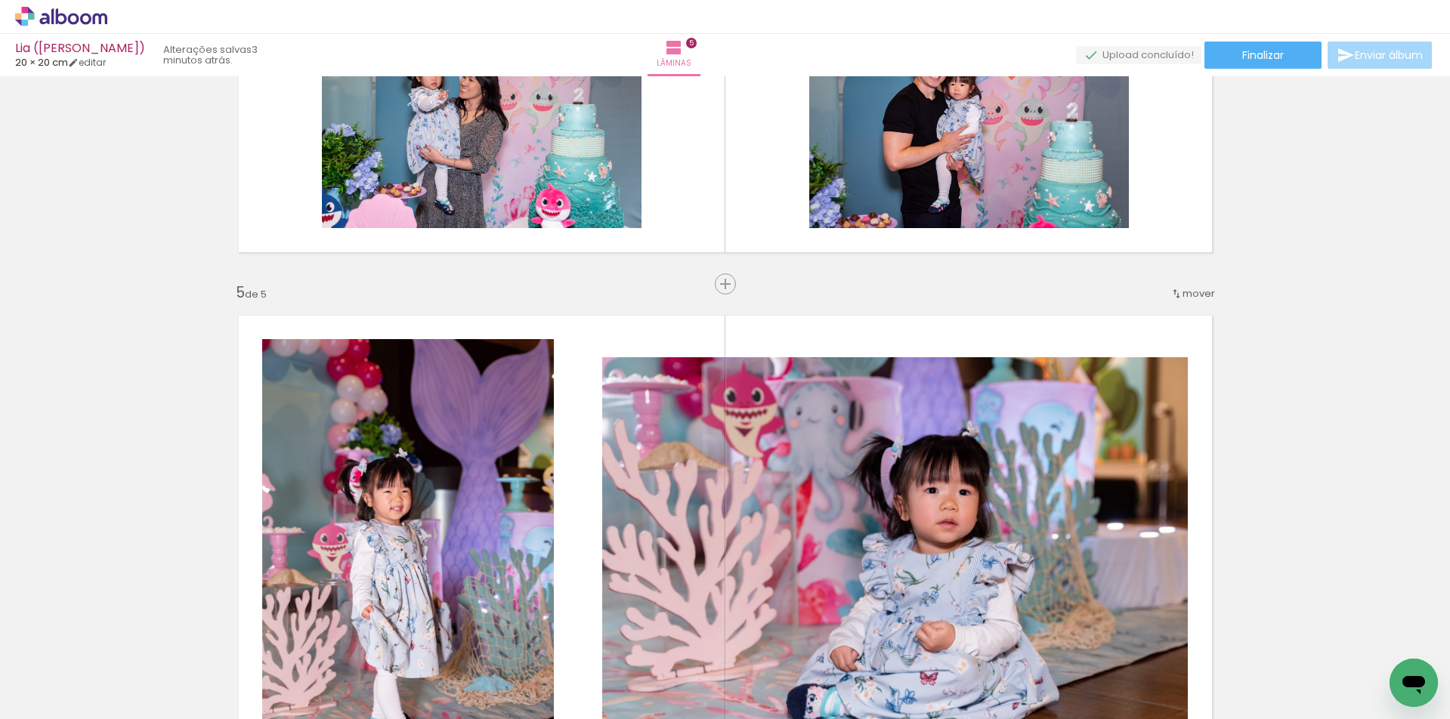
scroll to position [2194, 0]
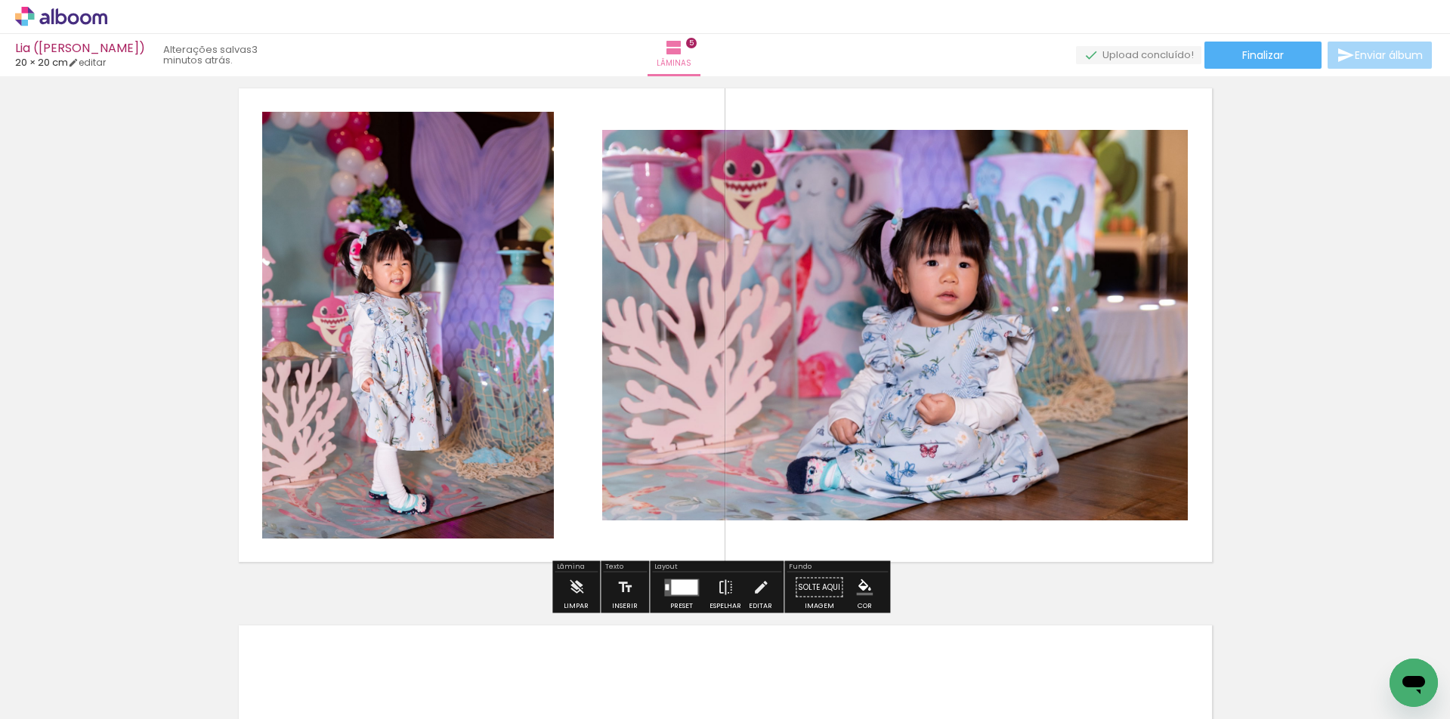
click at [682, 582] on div at bounding box center [684, 587] width 26 height 15
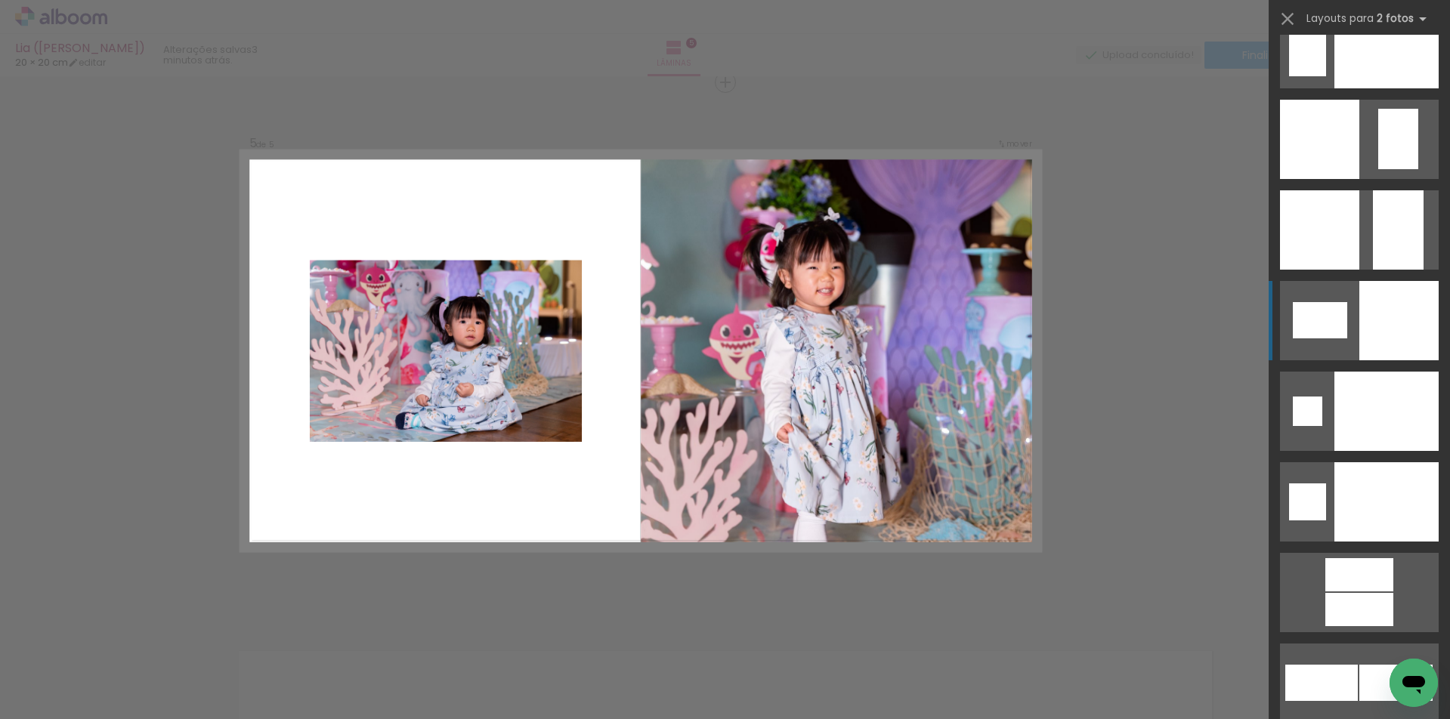
scroll to position [5923, 0]
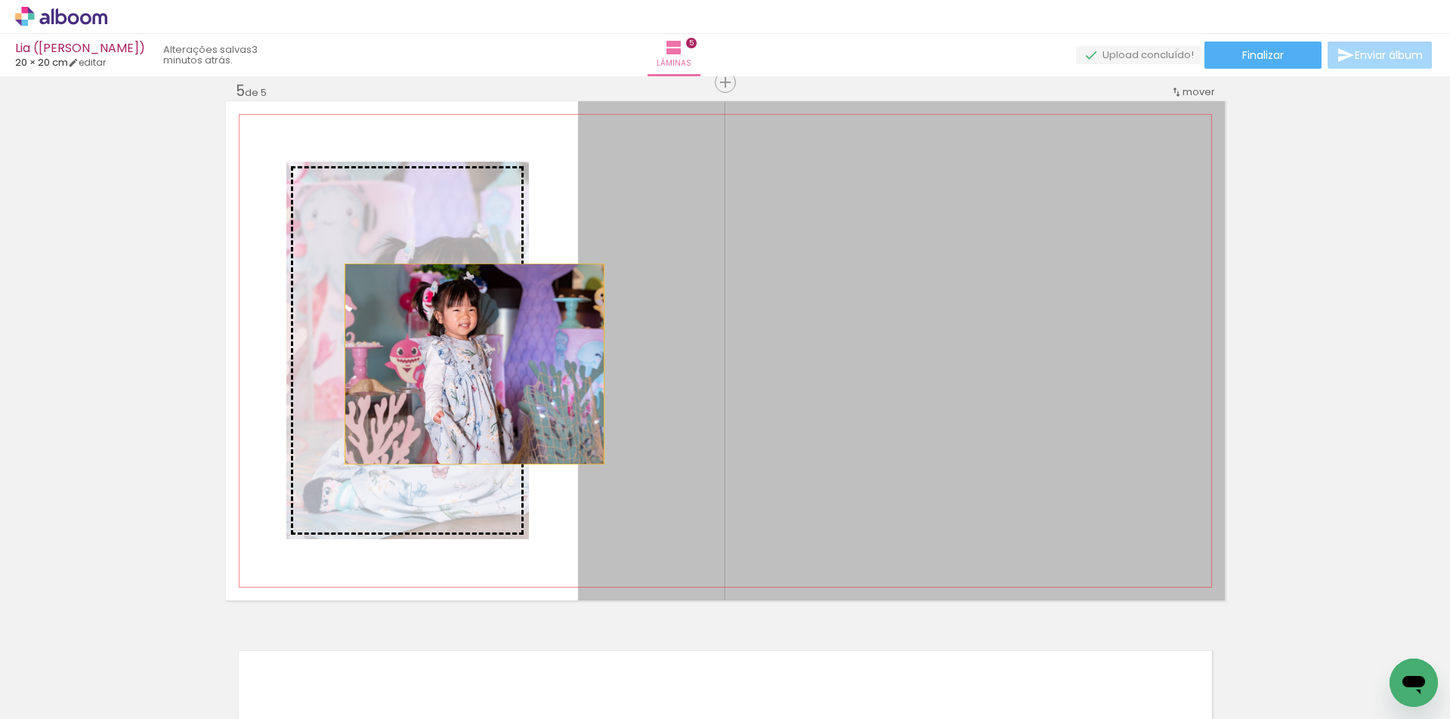
drag, startPoint x: 833, startPoint y: 364, endPoint x: 467, endPoint y: 364, distance: 366.5
click at [0, 0] on slot at bounding box center [0, 0] width 0 height 0
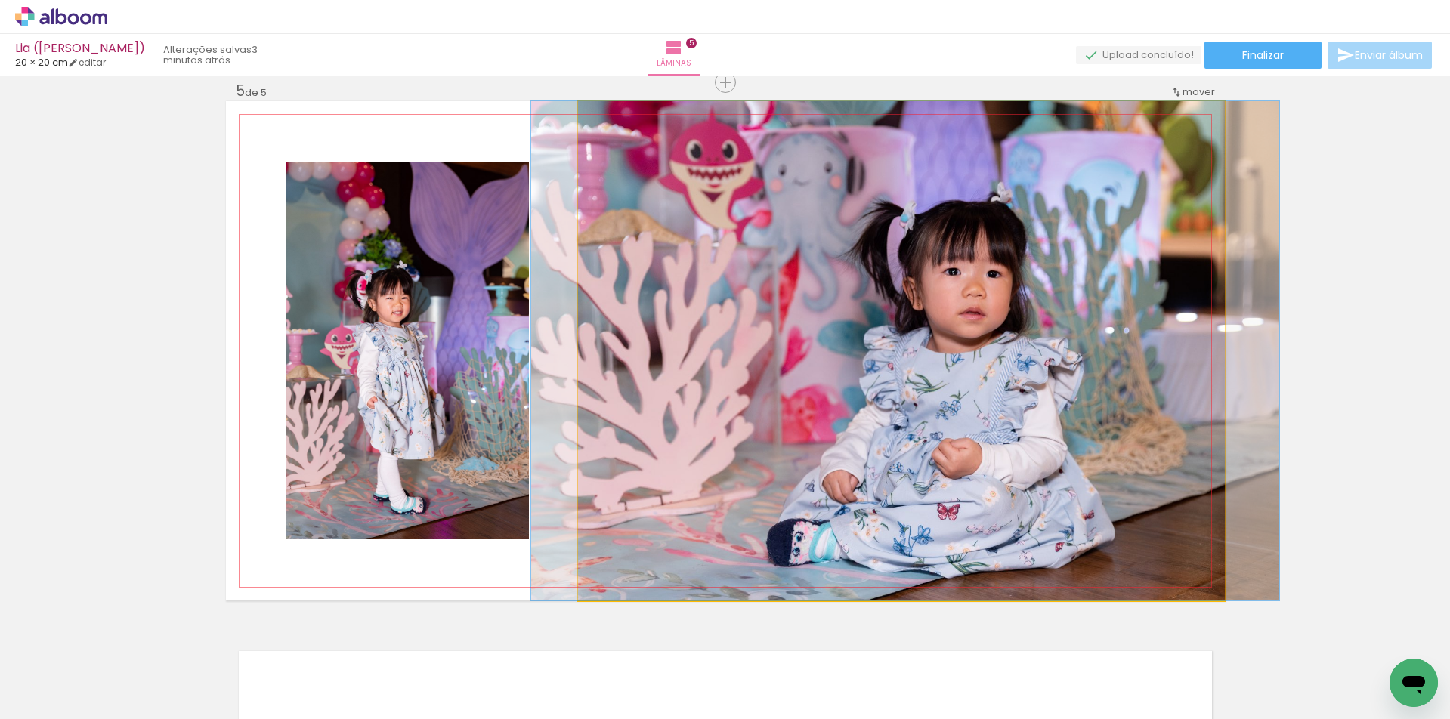
drag, startPoint x: 954, startPoint y: 352, endPoint x: 957, endPoint y: 329, distance: 23.0
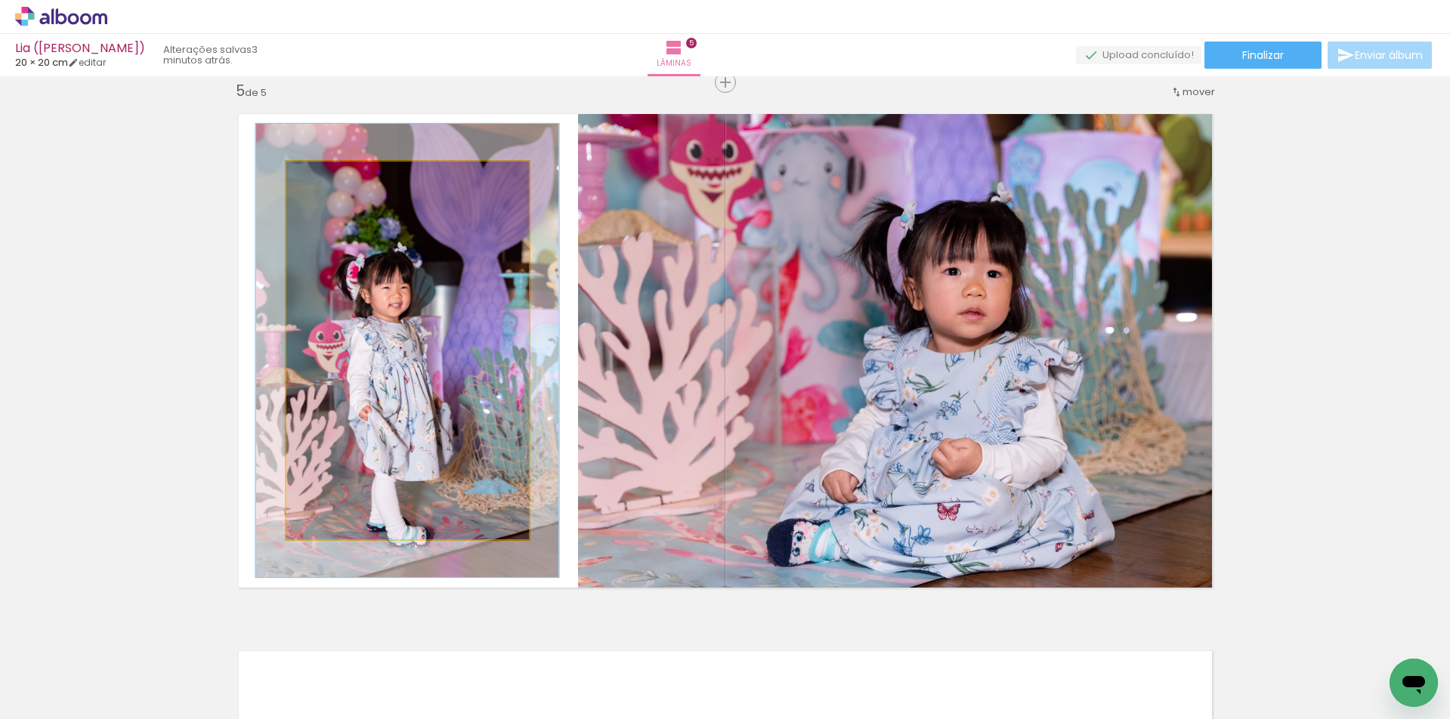
drag, startPoint x: 317, startPoint y: 181, endPoint x: 327, endPoint y: 206, distance: 27.8
type paper-slider "120"
click at [327, 206] on quentale-photo at bounding box center [407, 351] width 243 height 378
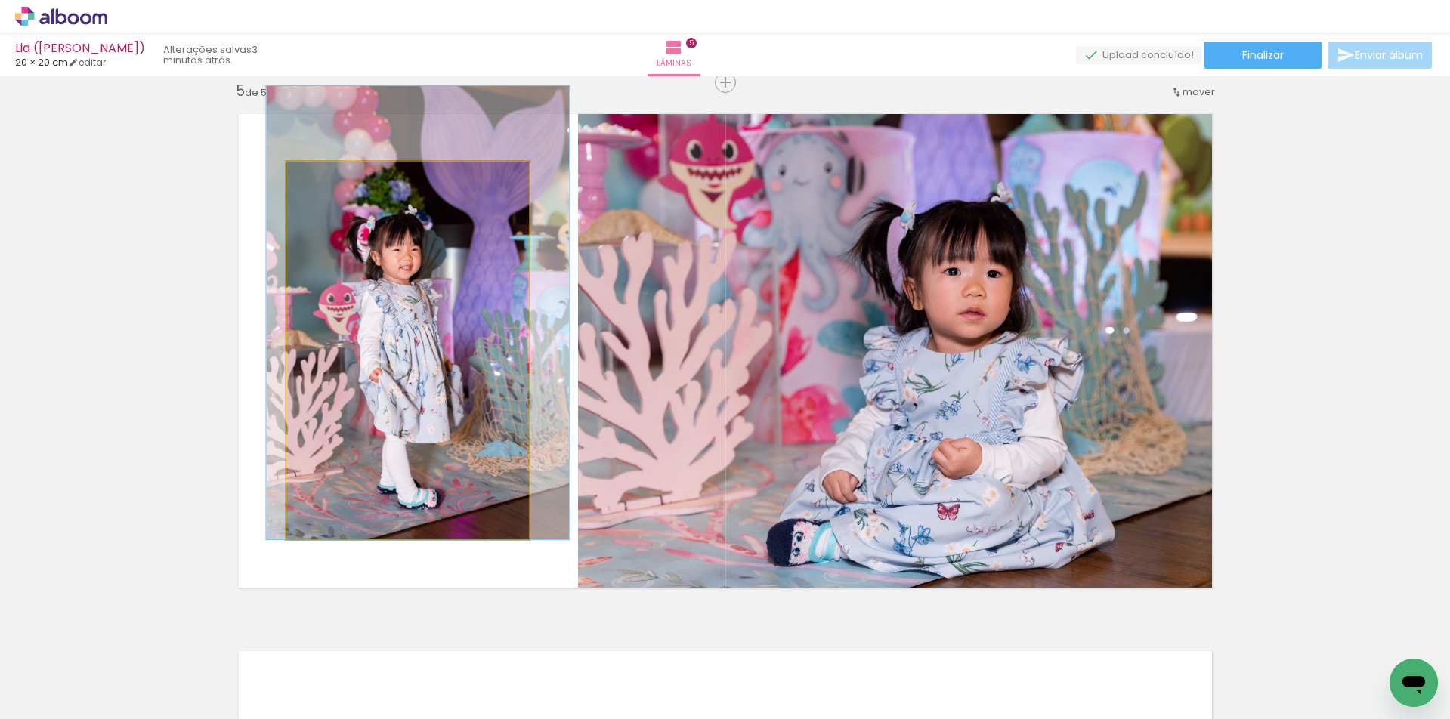
drag, startPoint x: 387, startPoint y: 360, endPoint x: 395, endPoint y: 311, distance: 49.8
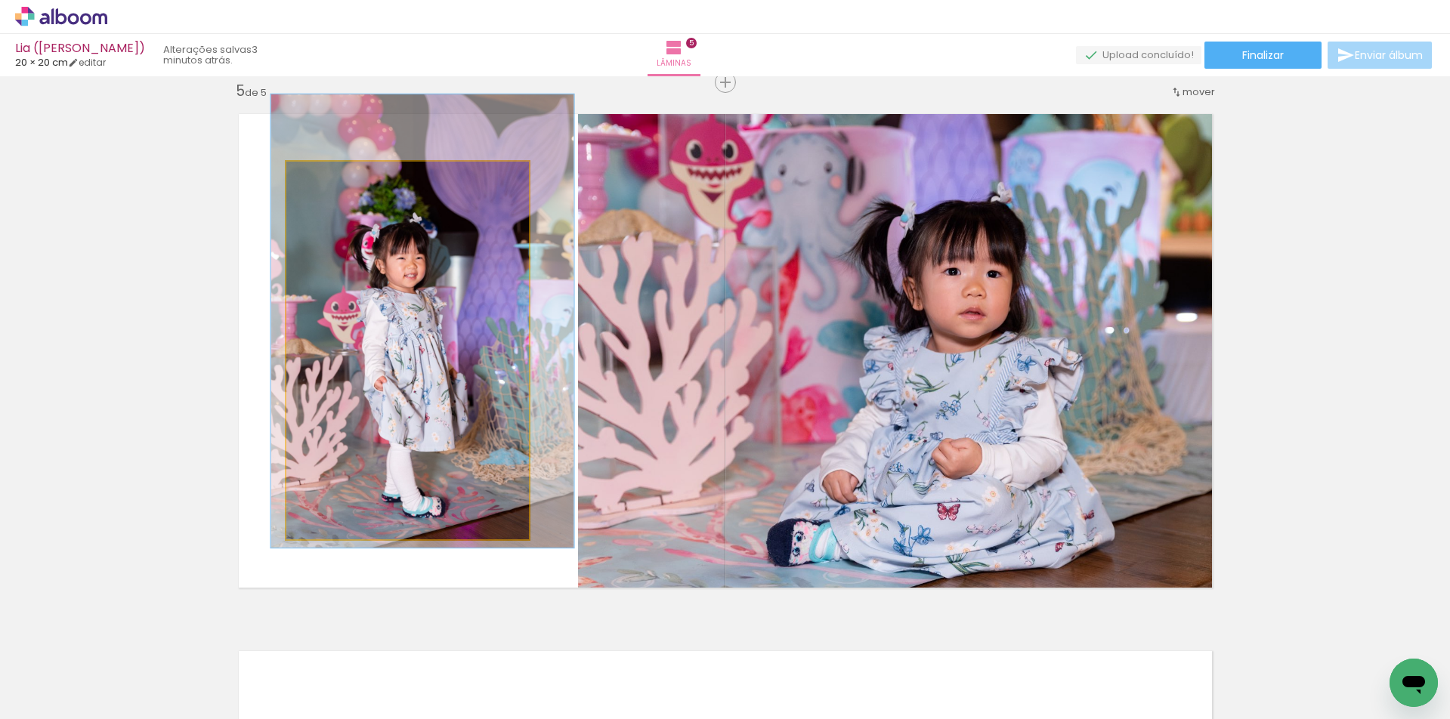
drag, startPoint x: 437, startPoint y: 363, endPoint x: 441, endPoint y: 372, distance: 9.5
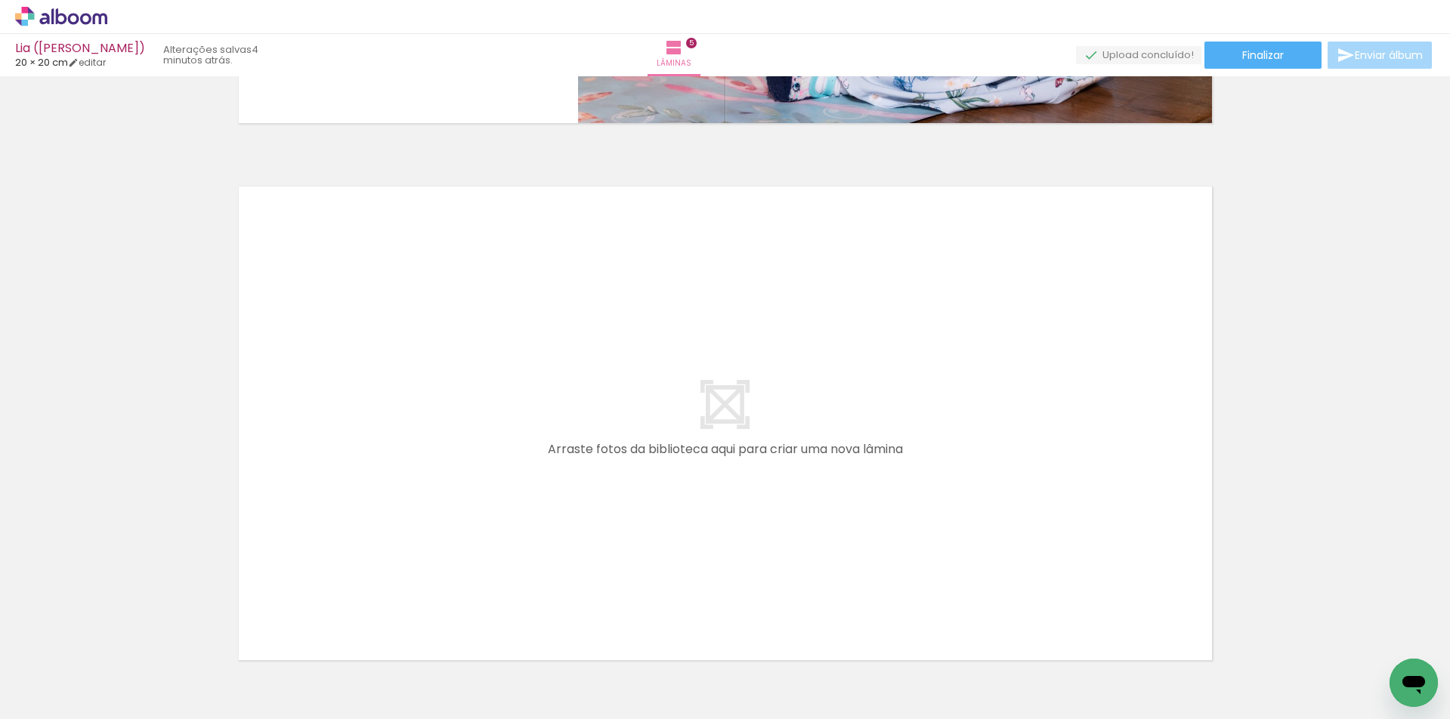
scroll to position [0, 3084]
drag, startPoint x: 233, startPoint y: 715, endPoint x: 271, endPoint y: 715, distance: 37.8
click at [124, 715] on iron-horizontal-list at bounding box center [109, 672] width 30 height 94
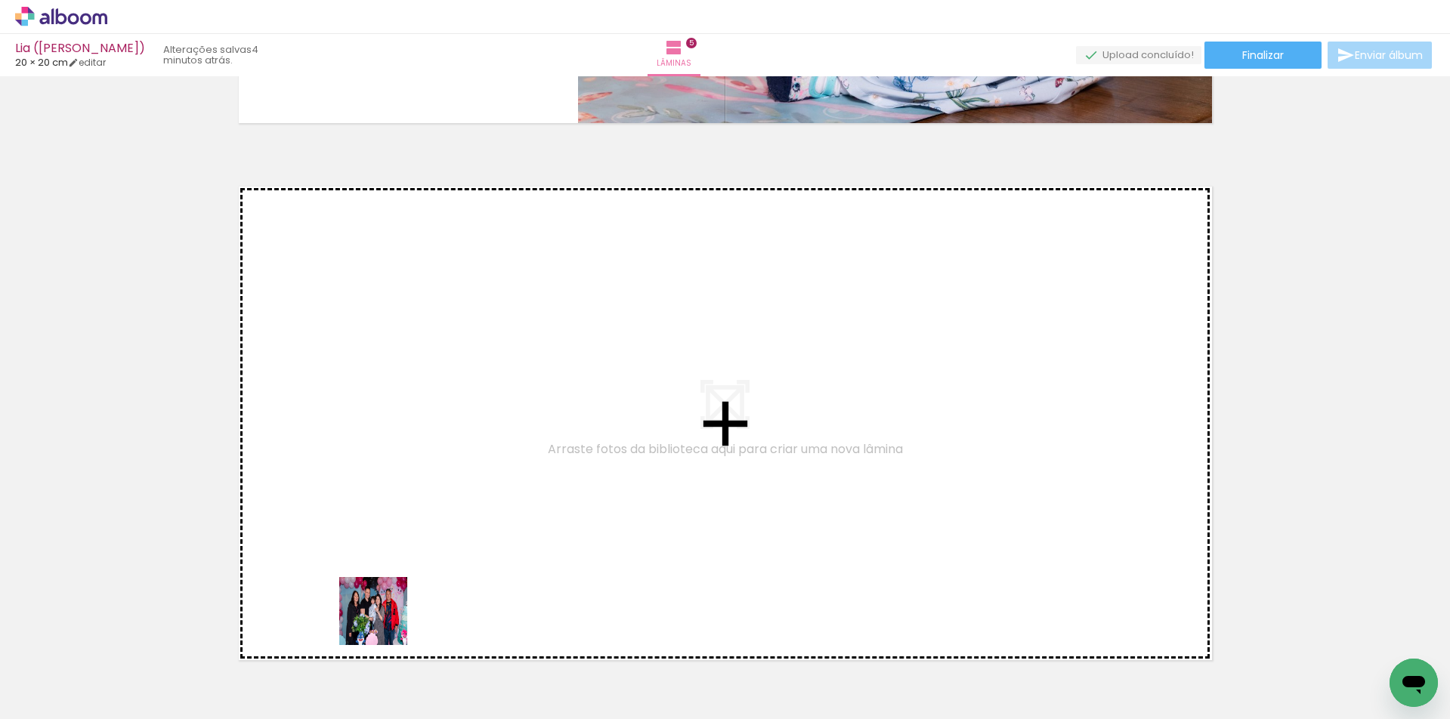
drag, startPoint x: 359, startPoint y: 680, endPoint x: 410, endPoint y: 499, distance: 188.5
click at [410, 499] on quentale-workspace at bounding box center [725, 359] width 1450 height 719
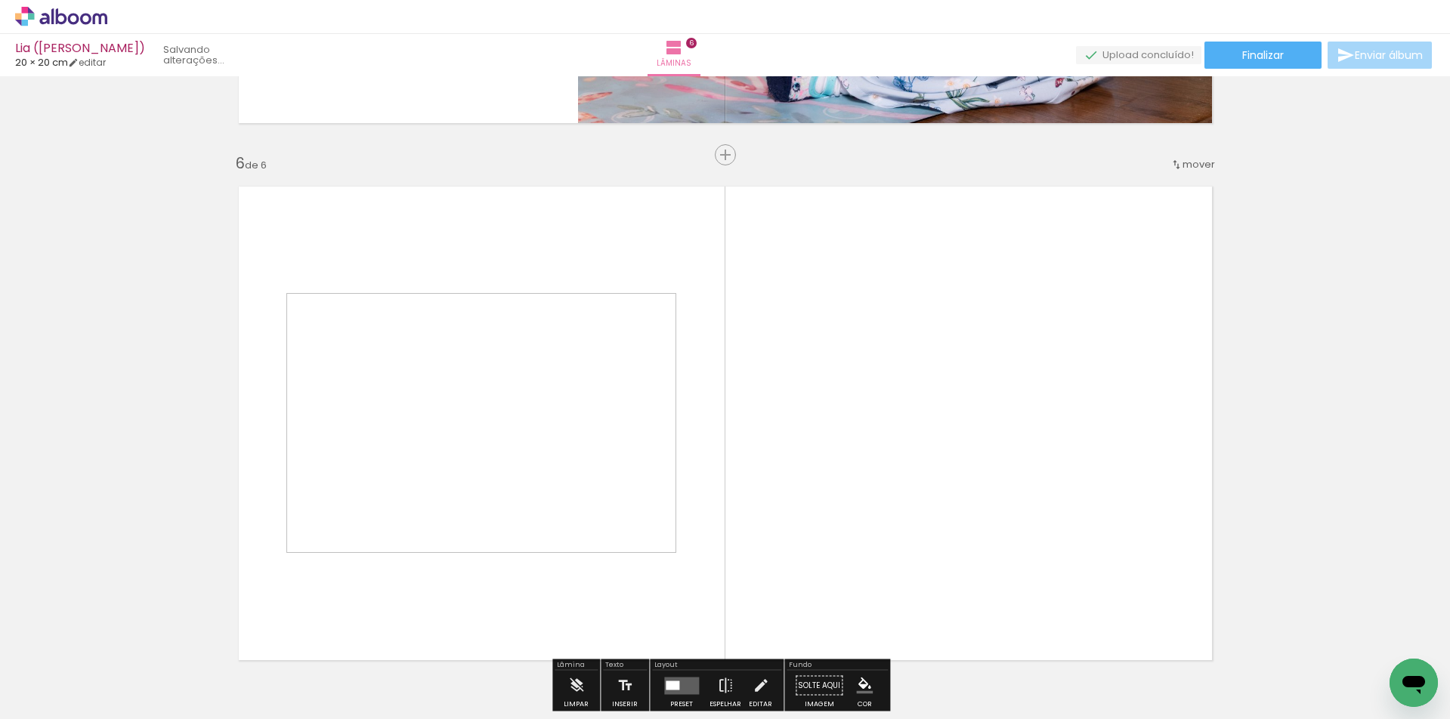
scroll to position [2705, 0]
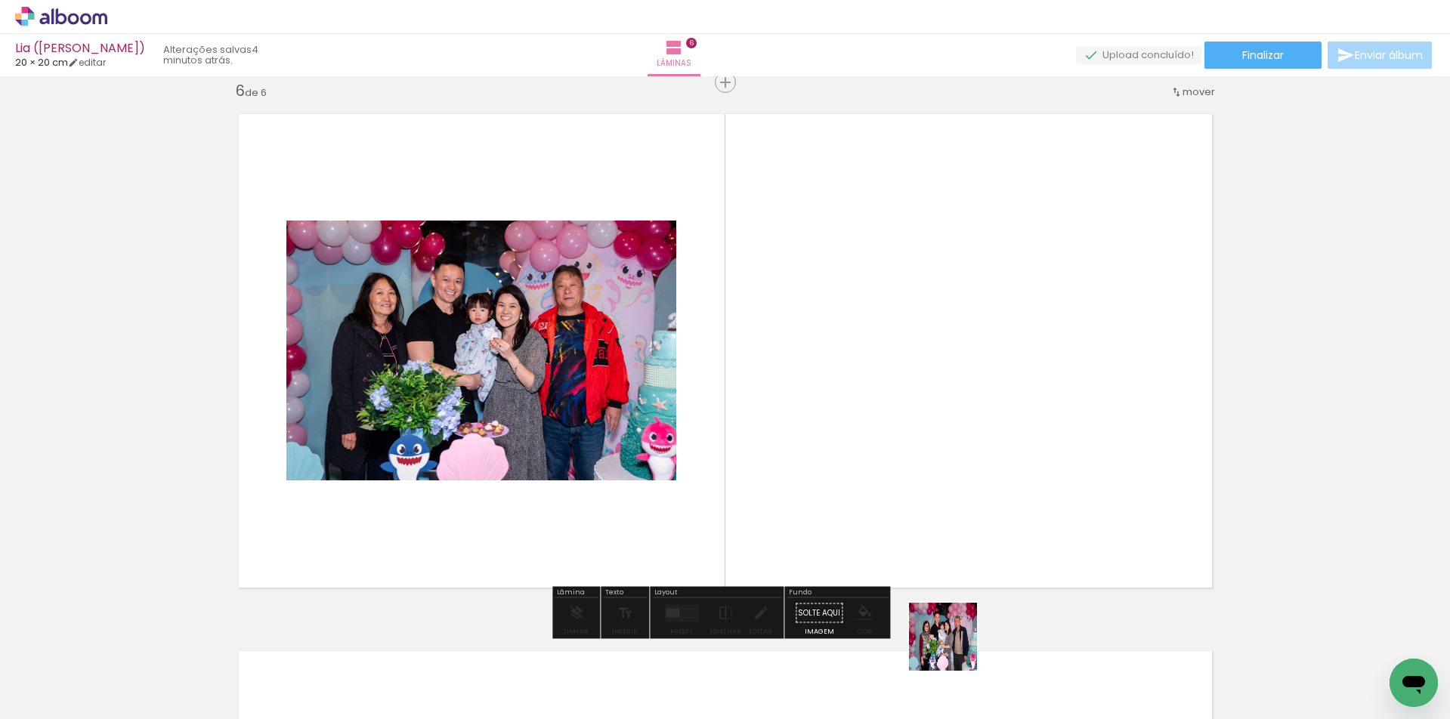
drag, startPoint x: 960, startPoint y: 664, endPoint x: 887, endPoint y: 533, distance: 150.2
click at [887, 532] on quentale-workspace at bounding box center [725, 359] width 1450 height 719
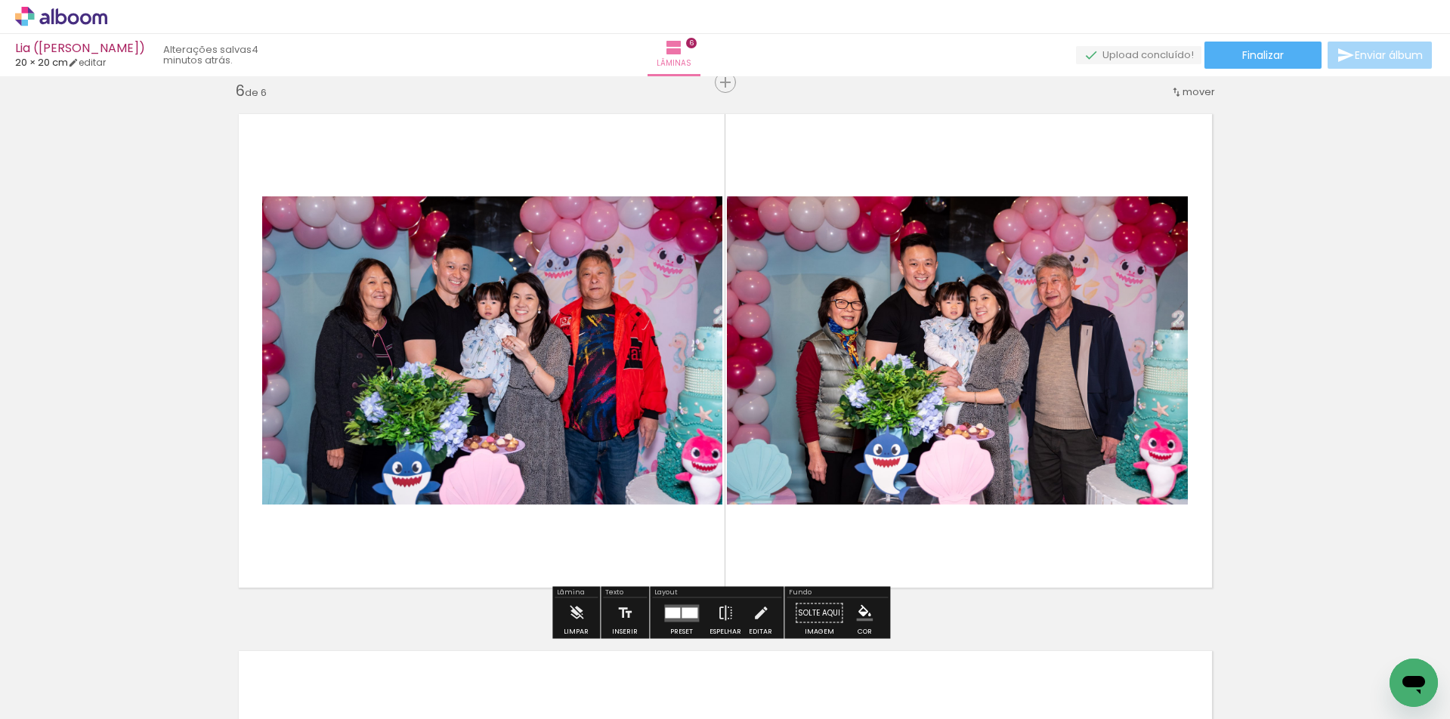
scroll to position [0, 4052]
drag, startPoint x: 296, startPoint y: 713, endPoint x: 304, endPoint y: 712, distance: 7.6
click at [124, 712] on iron-horizontal-list at bounding box center [109, 672] width 30 height 94
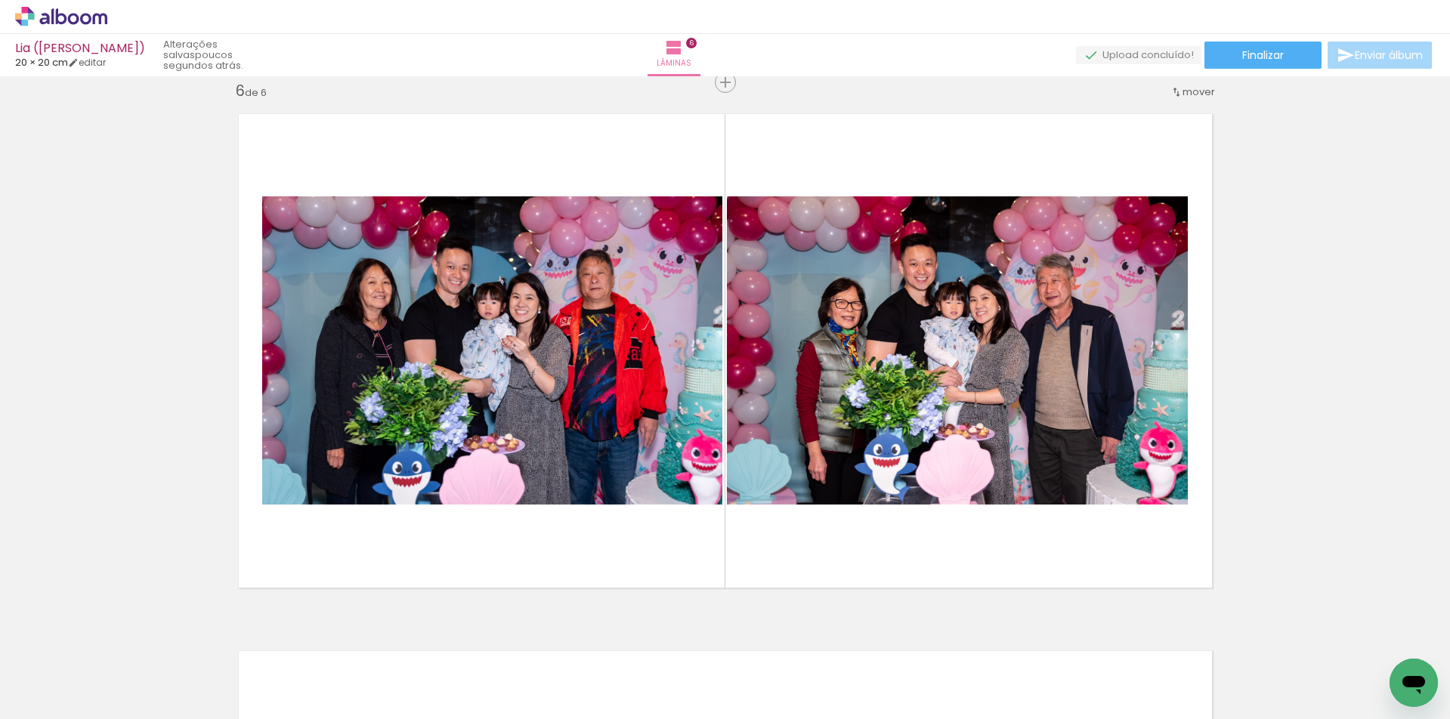
scroll to position [0, 11975]
drag, startPoint x: 448, startPoint y: 669, endPoint x: 662, endPoint y: 691, distance: 215.0
click at [511, 567] on quentale-workspace at bounding box center [725, 359] width 1450 height 719
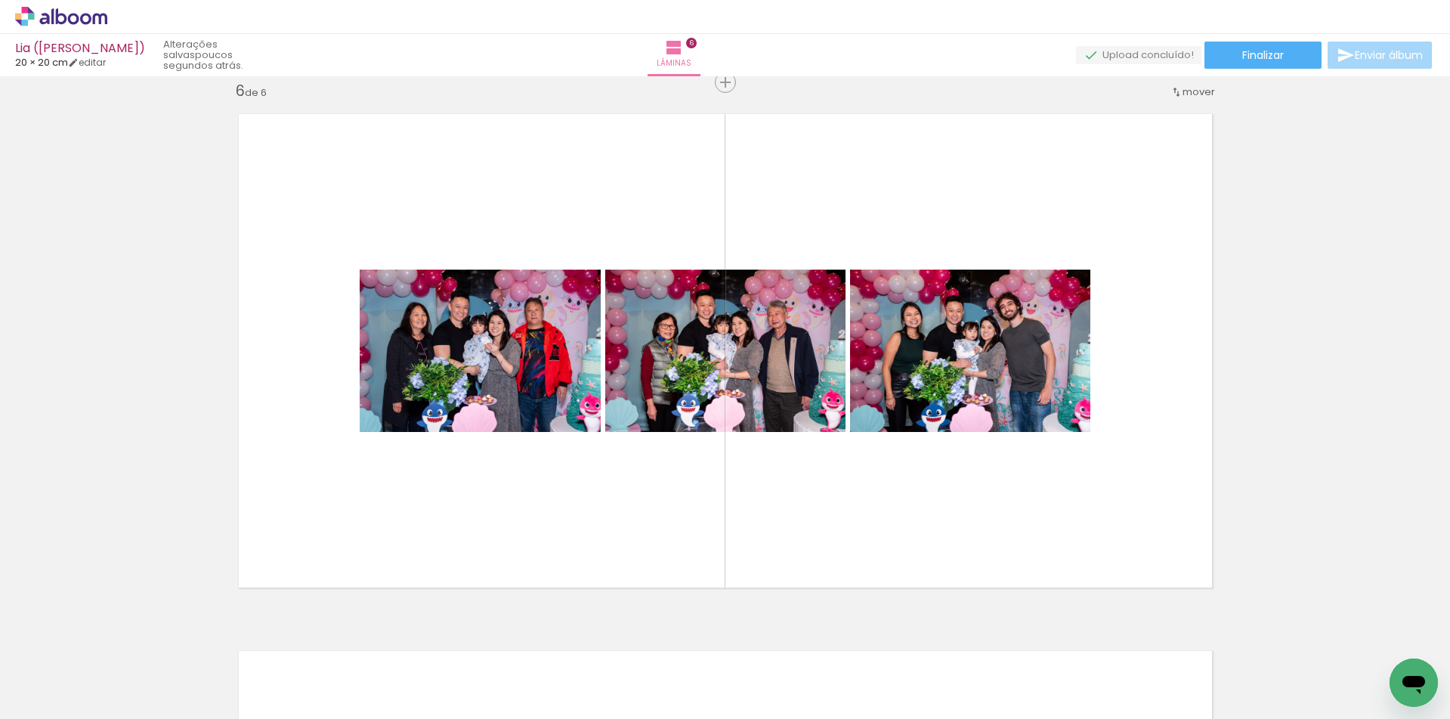
scroll to position [0, 12056]
click at [124, 713] on iron-horizontal-list at bounding box center [109, 672] width 30 height 94
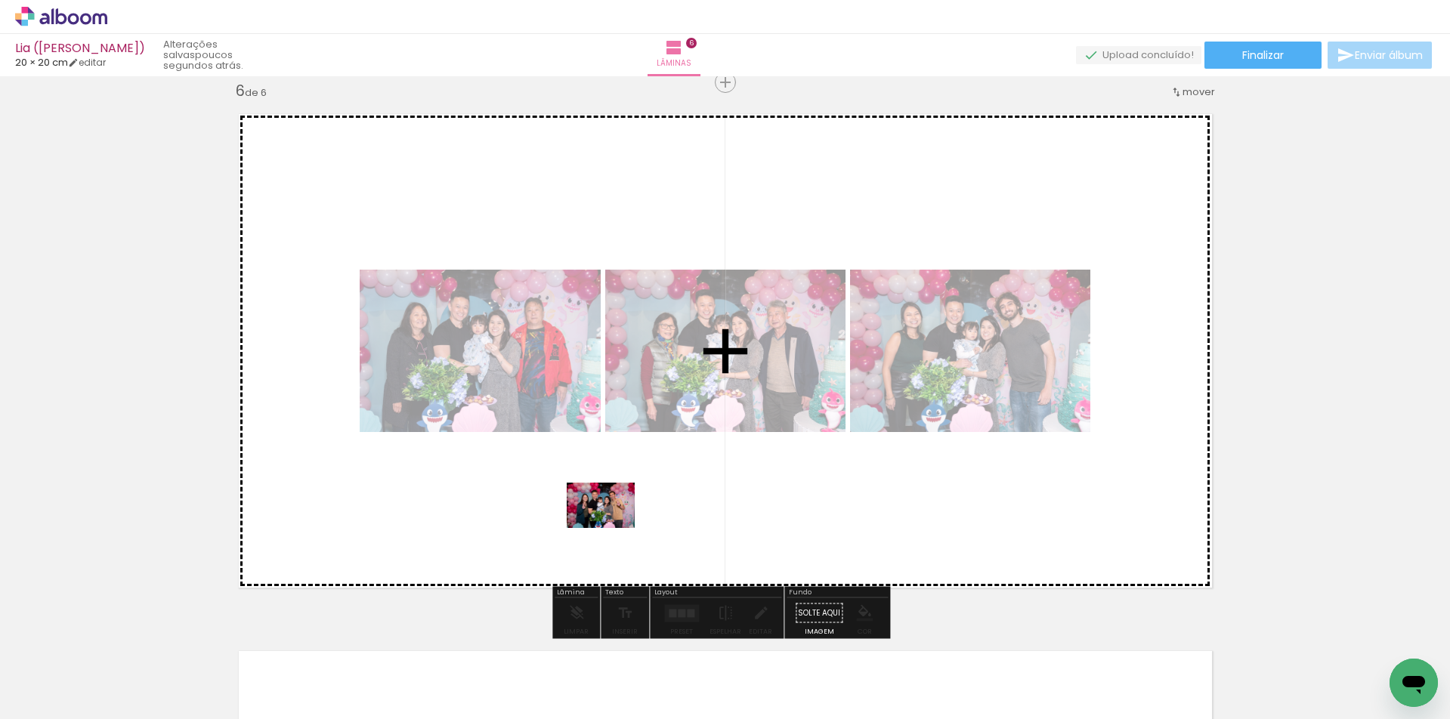
drag, startPoint x: 592, startPoint y: 679, endPoint x: 612, endPoint y: 528, distance: 152.4
click at [612, 528] on quentale-workspace at bounding box center [725, 359] width 1450 height 719
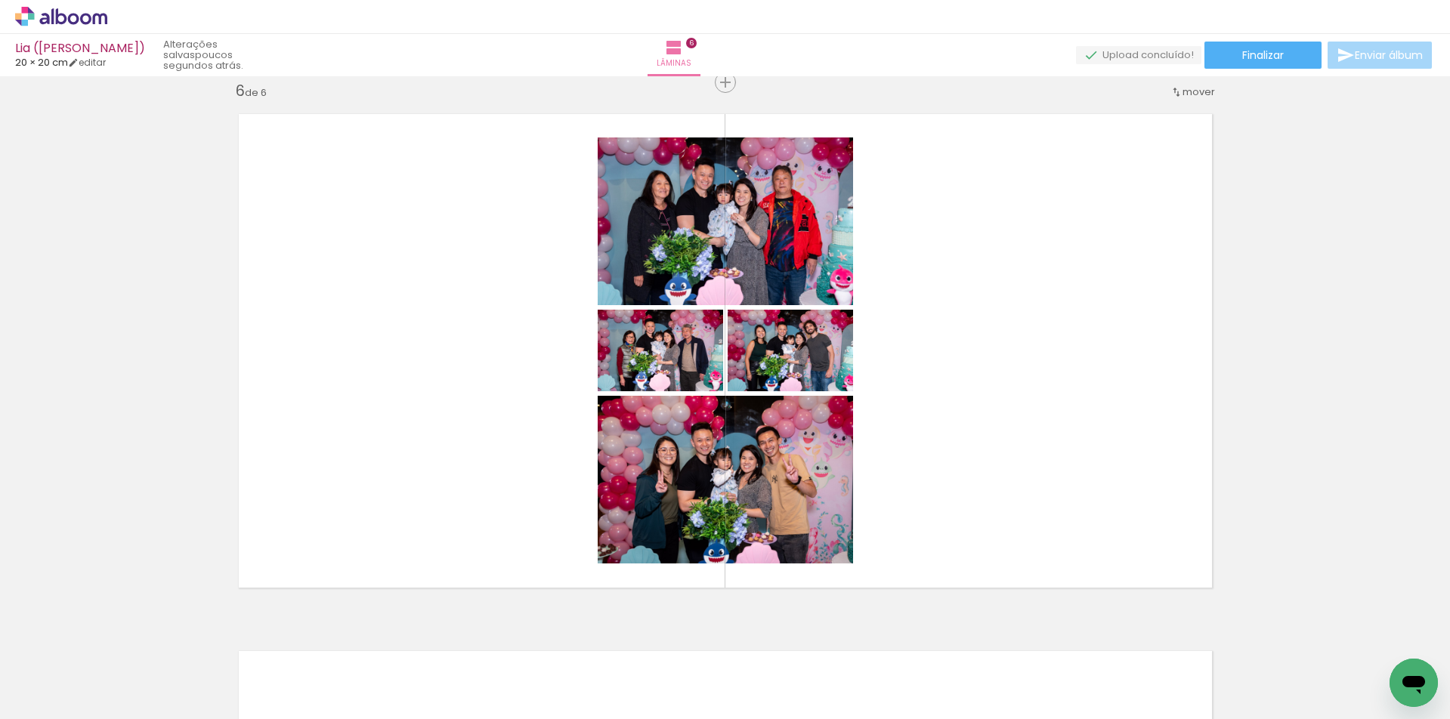
drag, startPoint x: 911, startPoint y: 676, endPoint x: 1006, endPoint y: 440, distance: 254.3
click at [1006, 440] on quentale-workspace at bounding box center [725, 359] width 1450 height 719
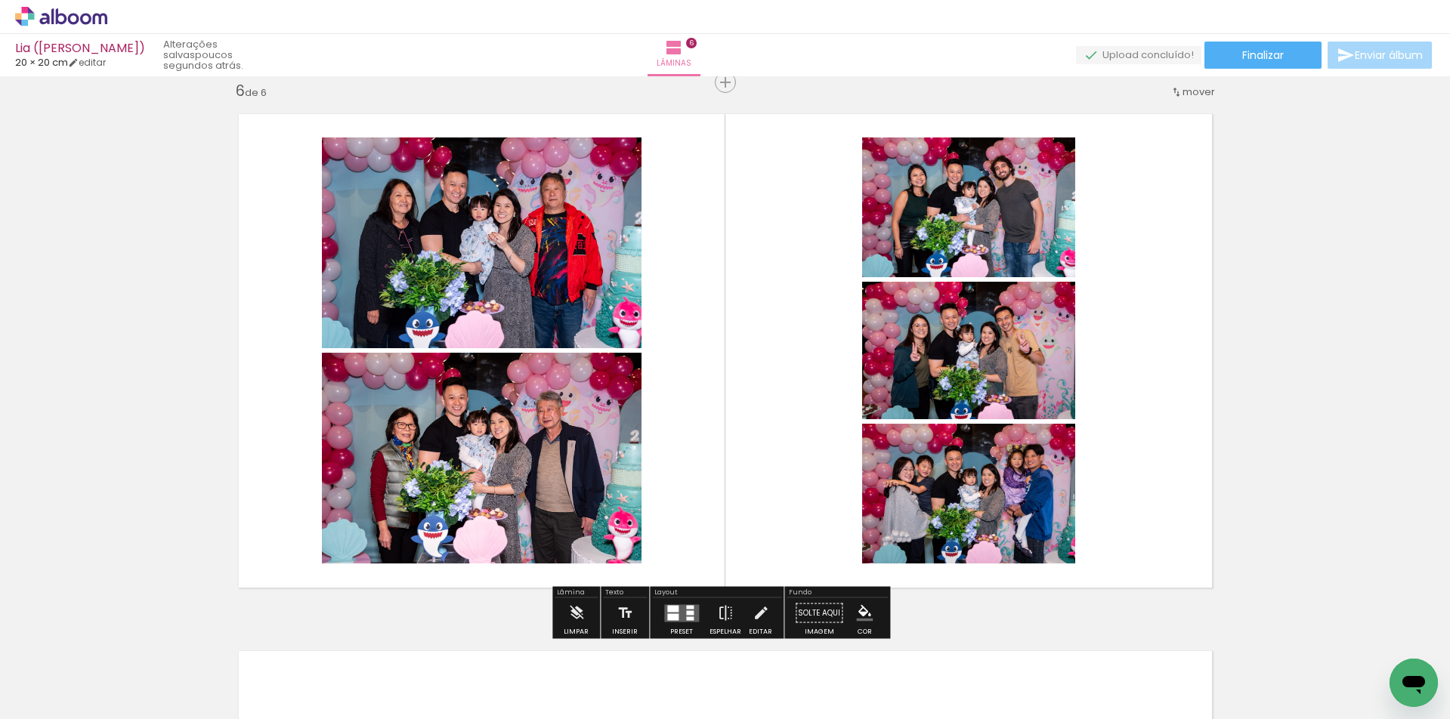
click at [686, 605] on div at bounding box center [690, 607] width 8 height 4
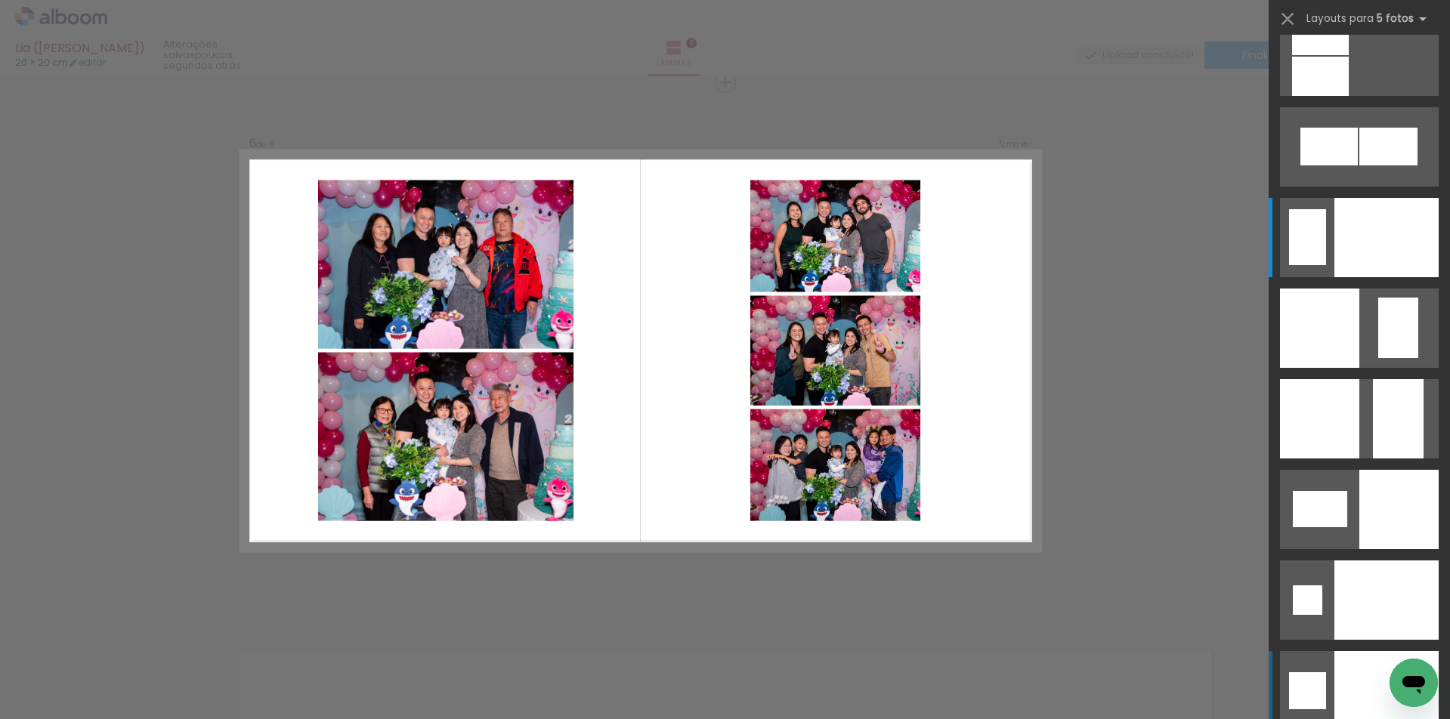
scroll to position [0, 0]
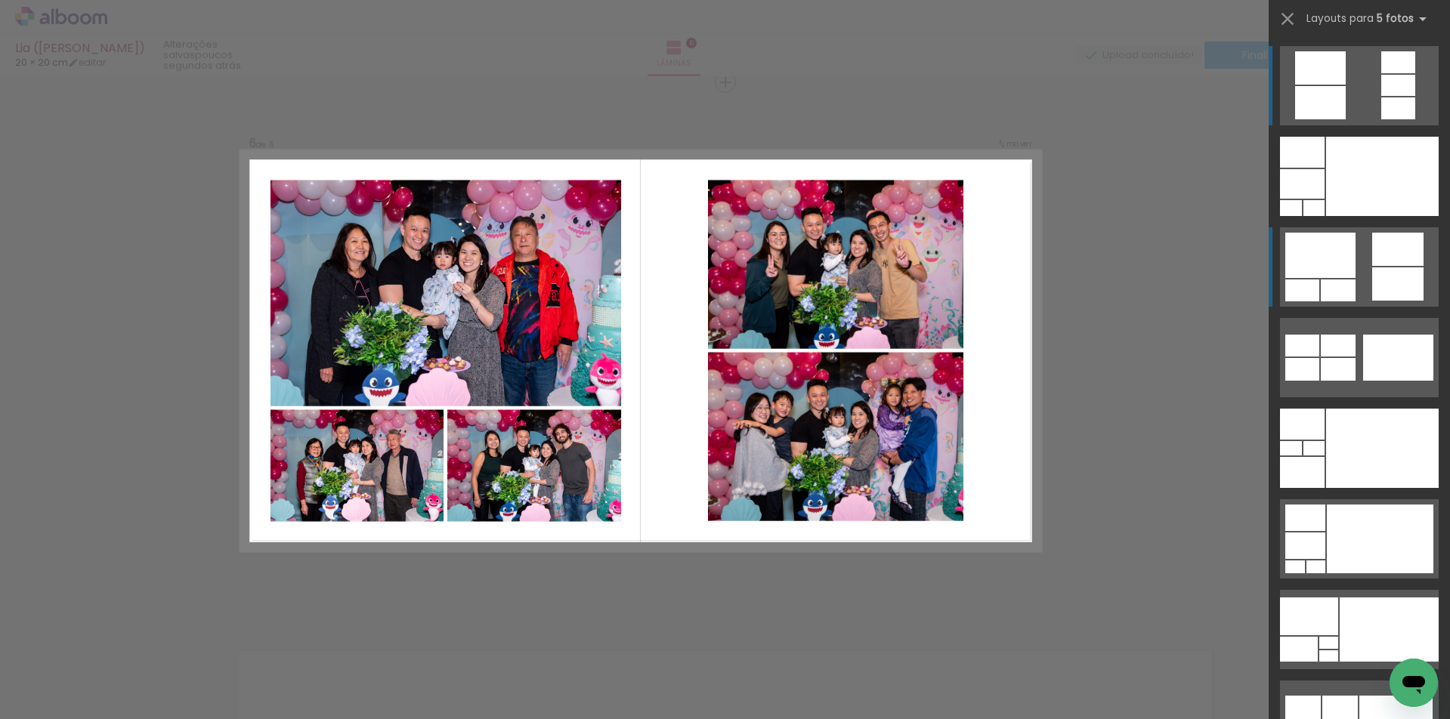
click at [1368, 216] on div at bounding box center [1382, 176] width 113 height 79
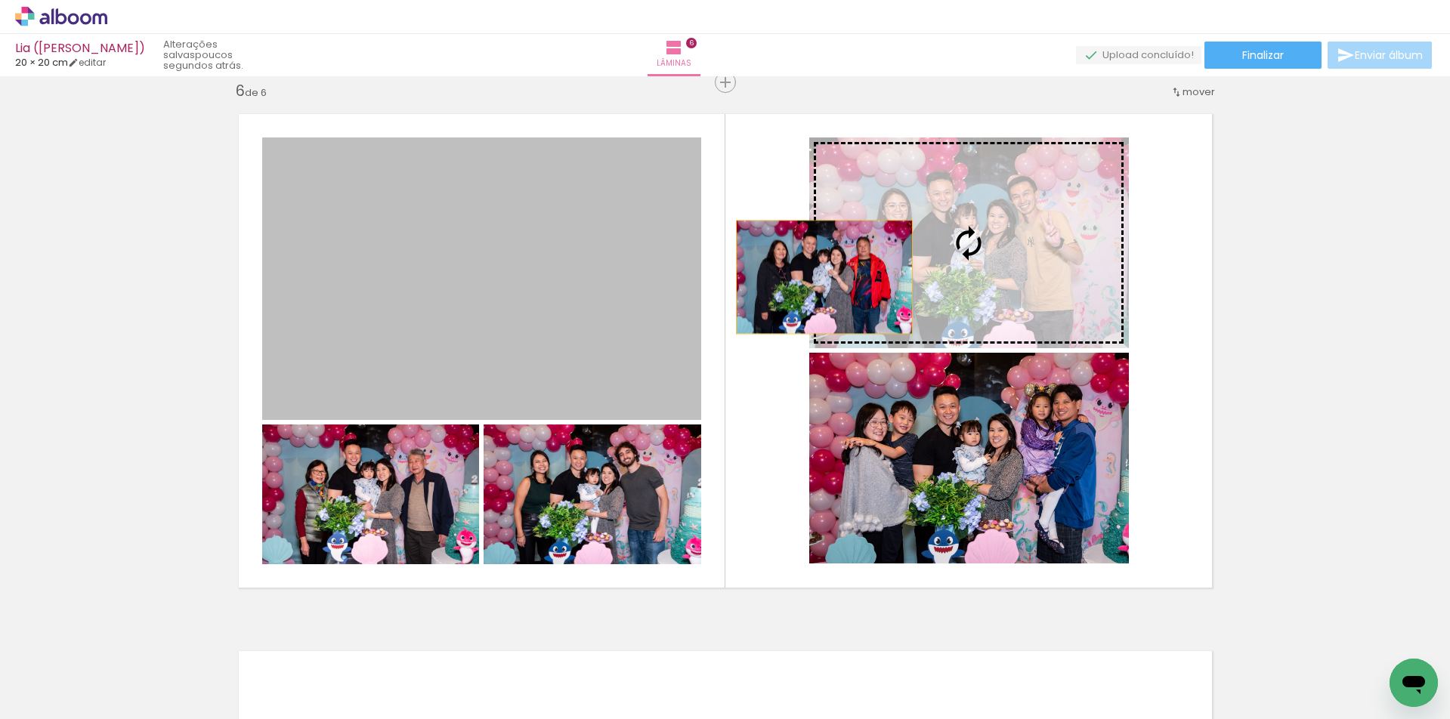
drag, startPoint x: 614, startPoint y: 301, endPoint x: 873, endPoint y: 266, distance: 261.6
click at [0, 0] on slot at bounding box center [0, 0] width 0 height 0
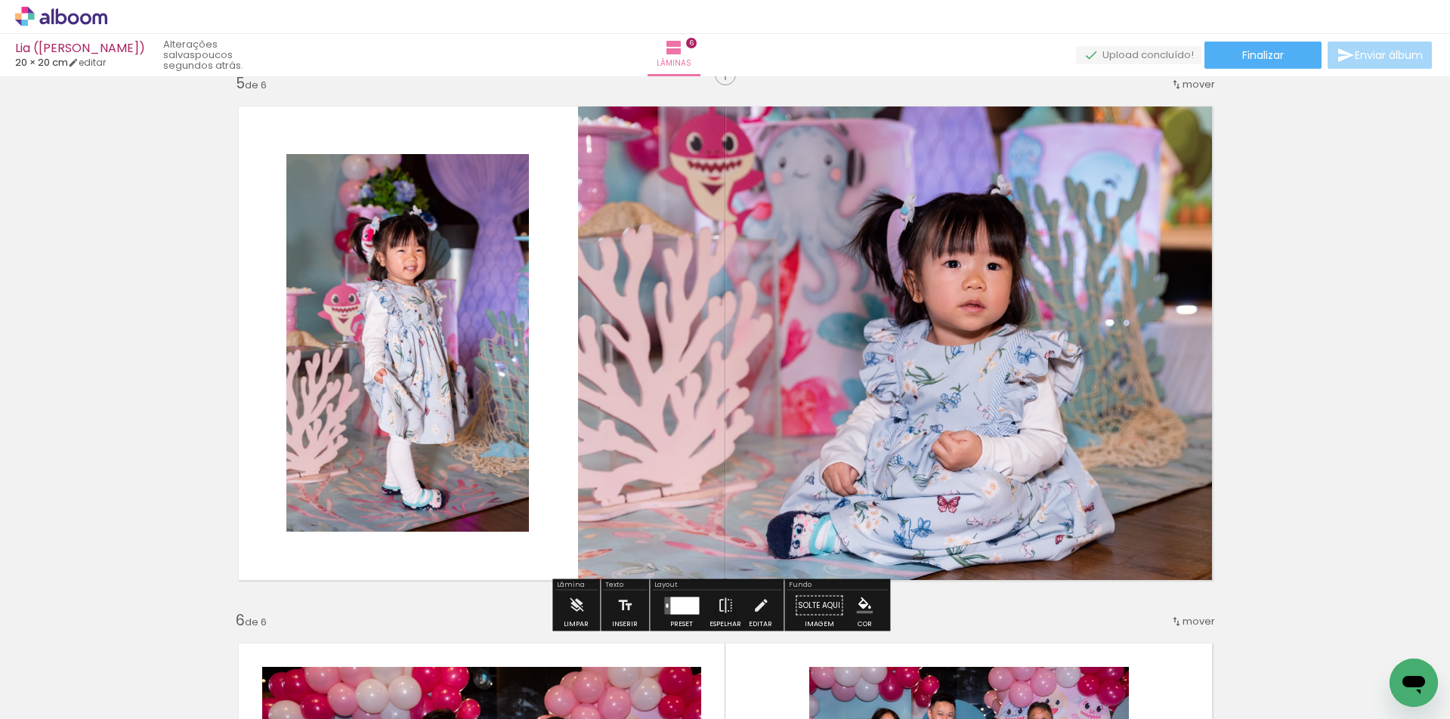
scroll to position [2691, 0]
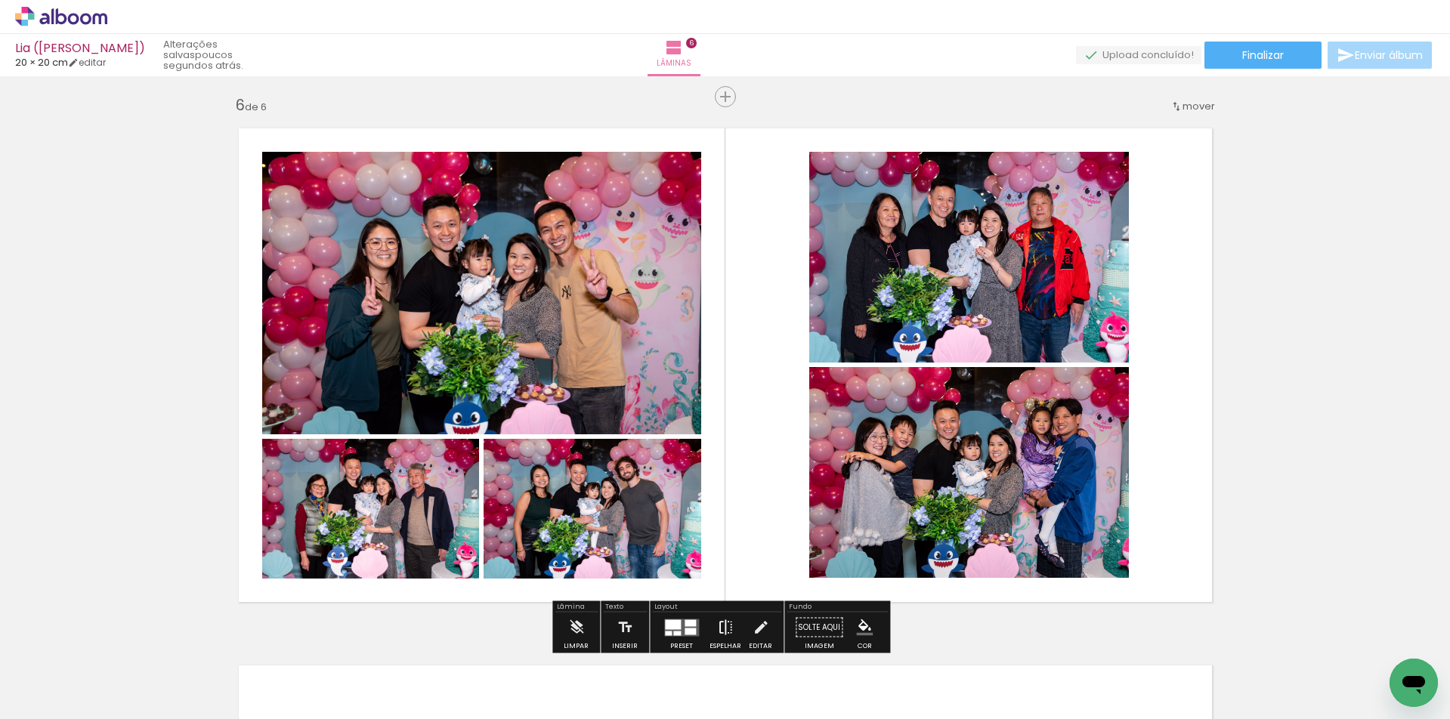
click at [724, 618] on iron-icon at bounding box center [725, 628] width 17 height 30
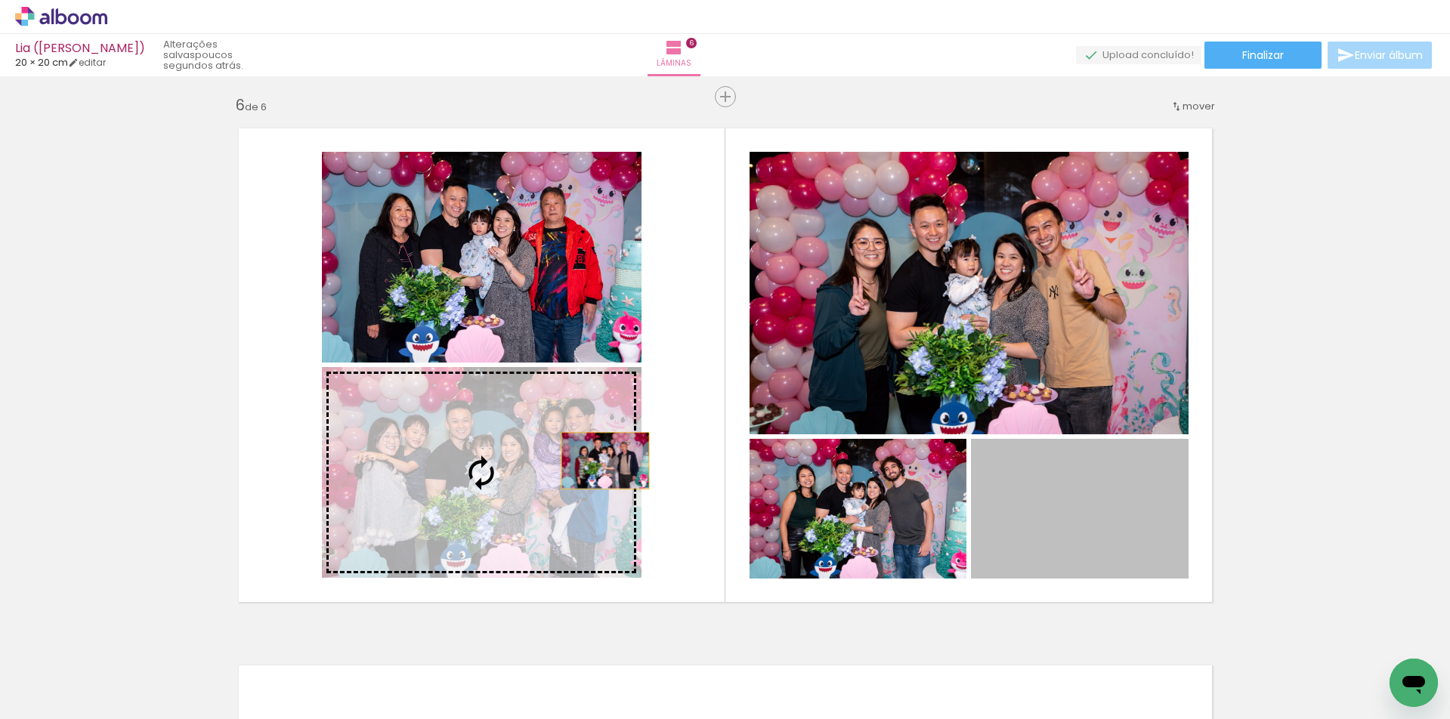
drag, startPoint x: 1062, startPoint y: 509, endPoint x: 599, endPoint y: 461, distance: 465.6
click at [0, 0] on slot at bounding box center [0, 0] width 0 height 0
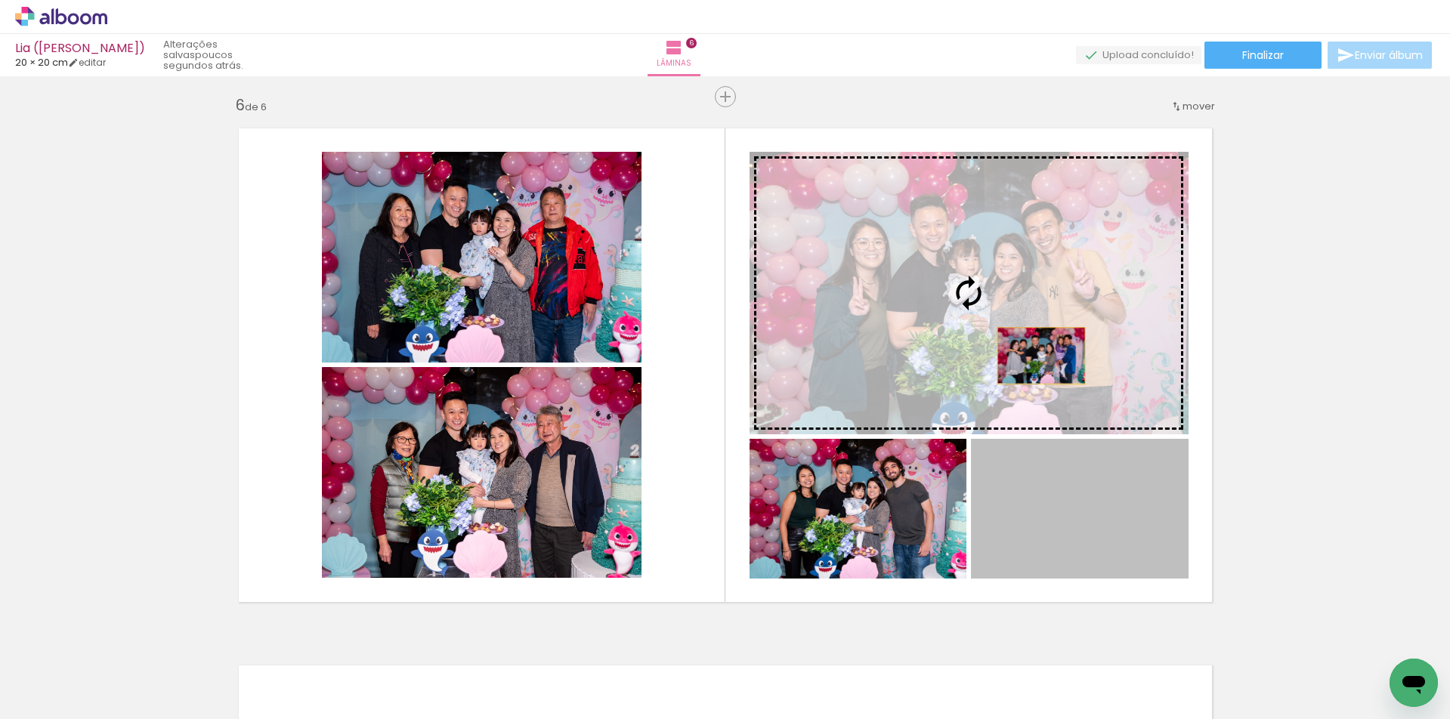
drag, startPoint x: 1052, startPoint y: 497, endPoint x: 1036, endPoint y: 354, distance: 144.4
click at [0, 0] on slot at bounding box center [0, 0] width 0 height 0
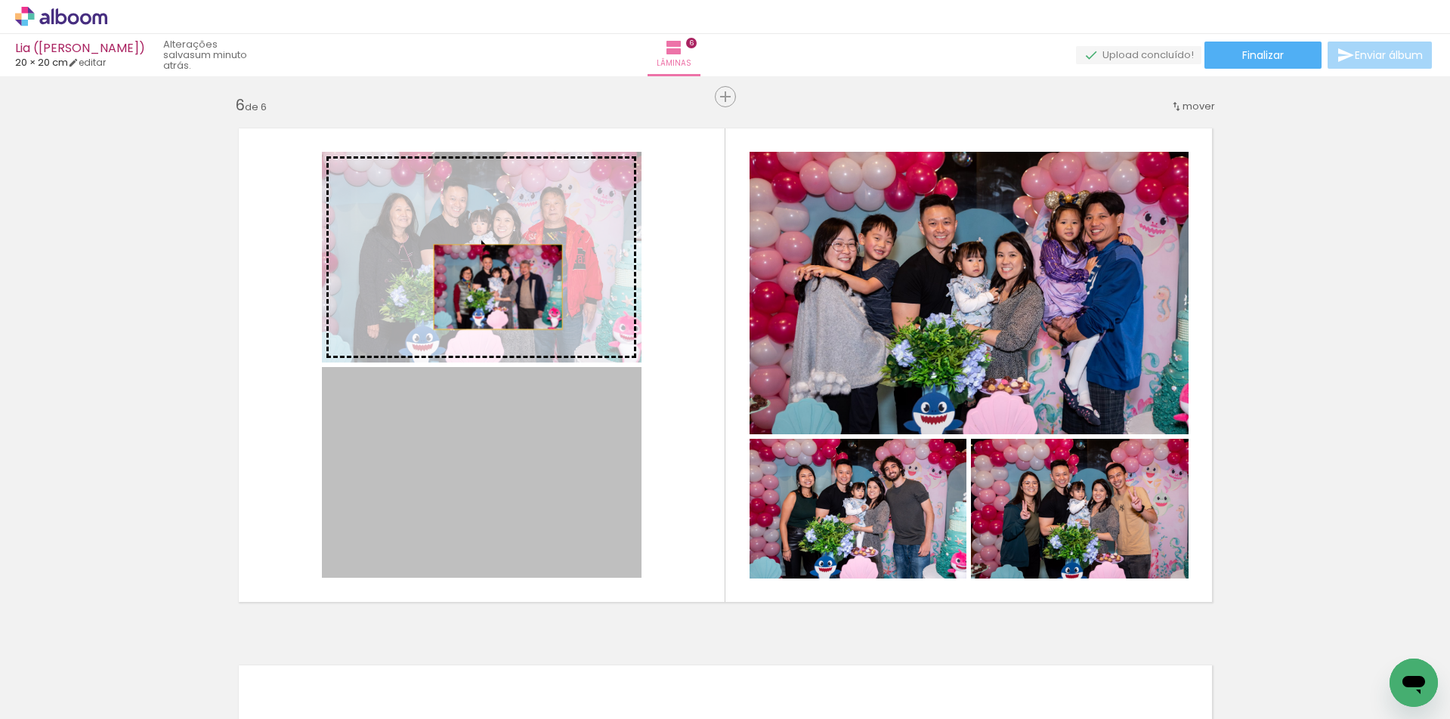
drag, startPoint x: 521, startPoint y: 485, endPoint x: 492, endPoint y: 287, distance: 200.2
click at [0, 0] on slot at bounding box center [0, 0] width 0 height 0
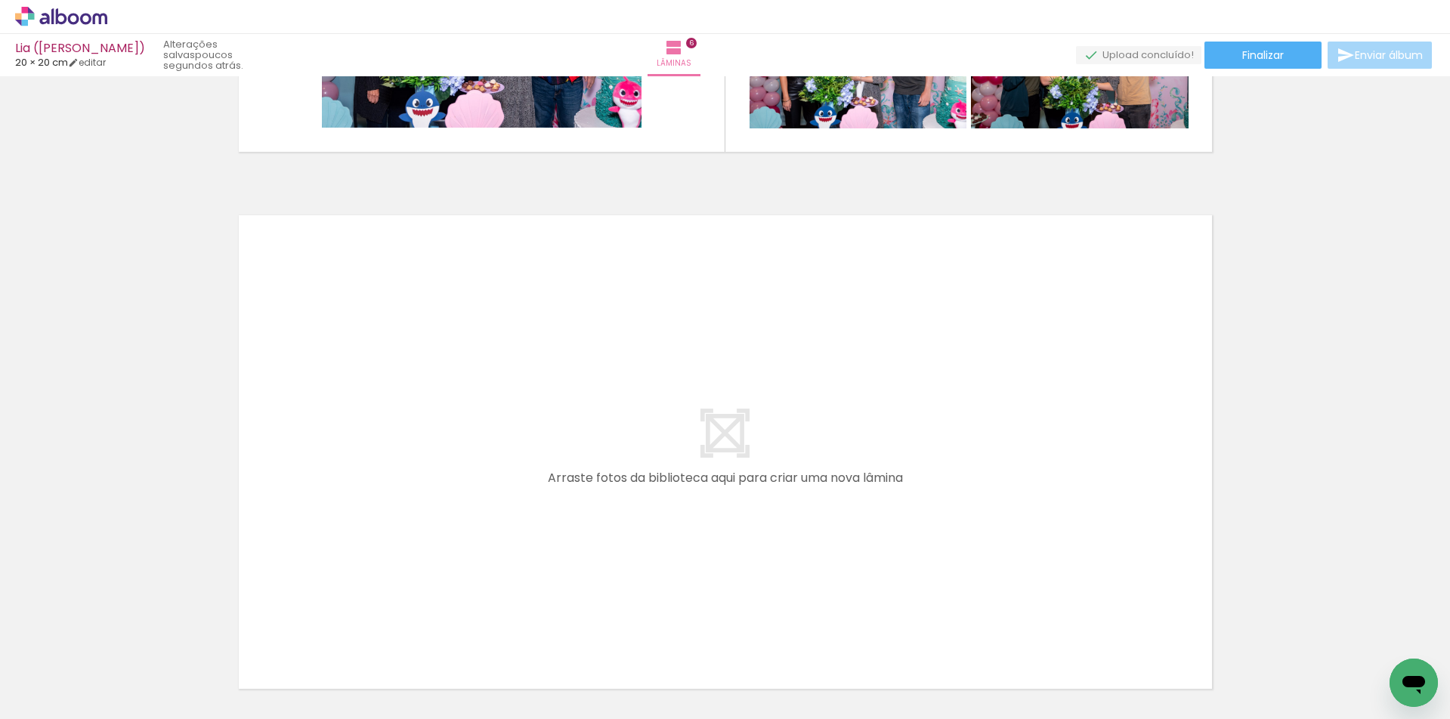
scroll to position [0, 5463]
drag, startPoint x: 508, startPoint y: 579, endPoint x: 538, endPoint y: 541, distance: 48.4
click at [538, 541] on quentale-workspace at bounding box center [725, 359] width 1450 height 719
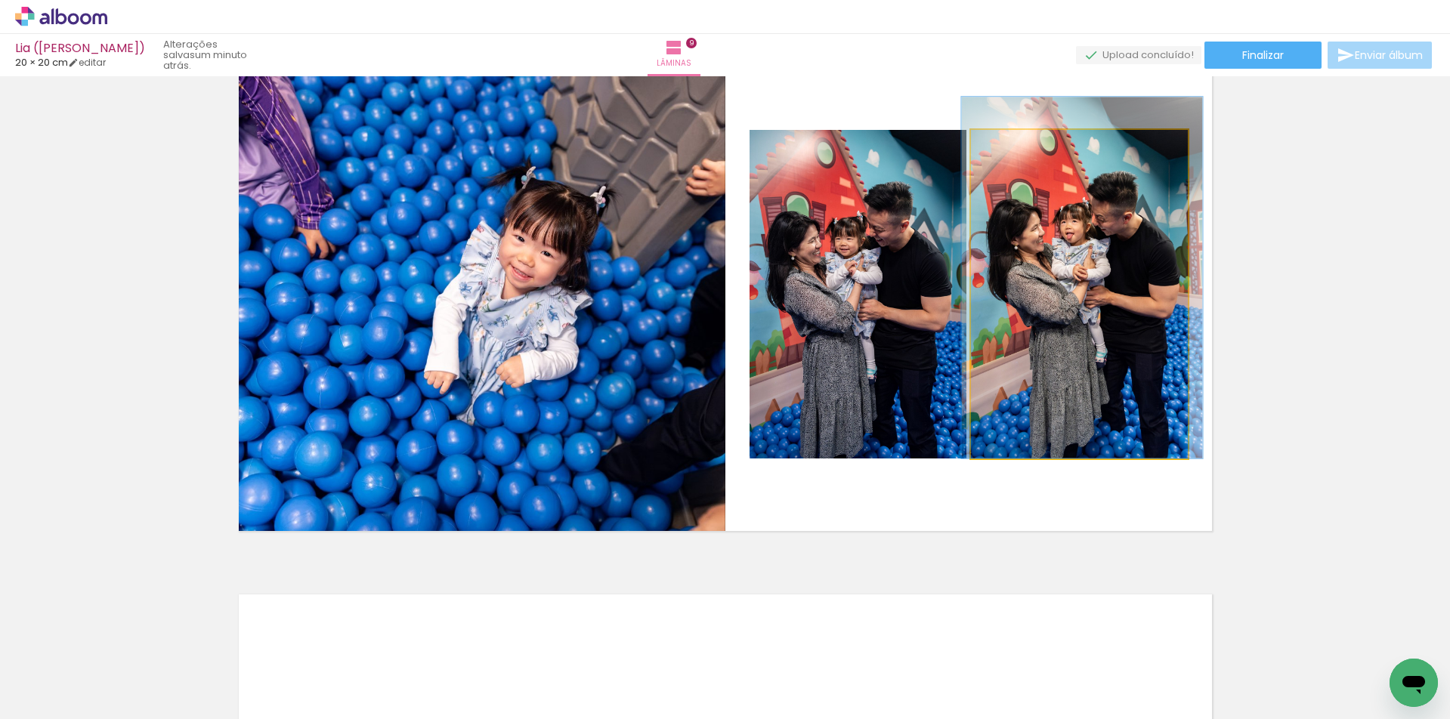
scroll to position [0, 7399]
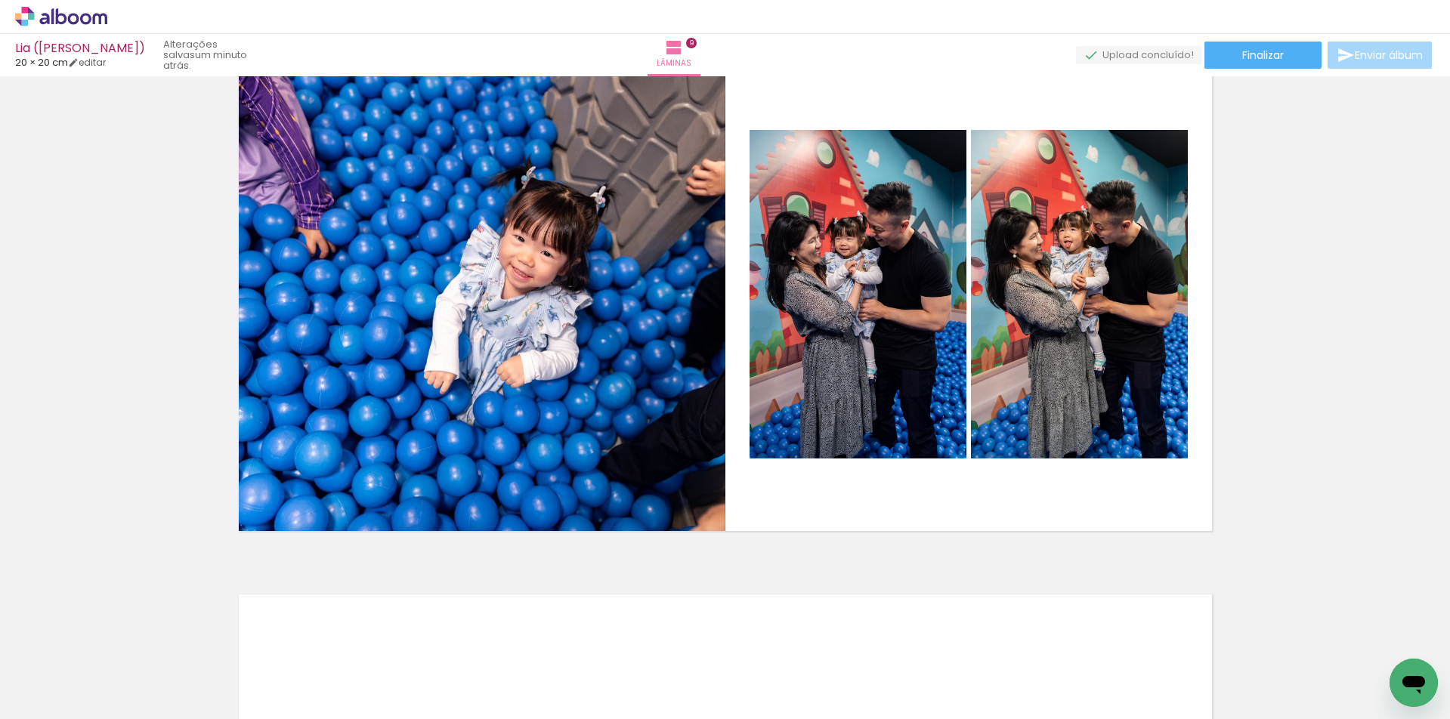
scroll to position [0, 7197]
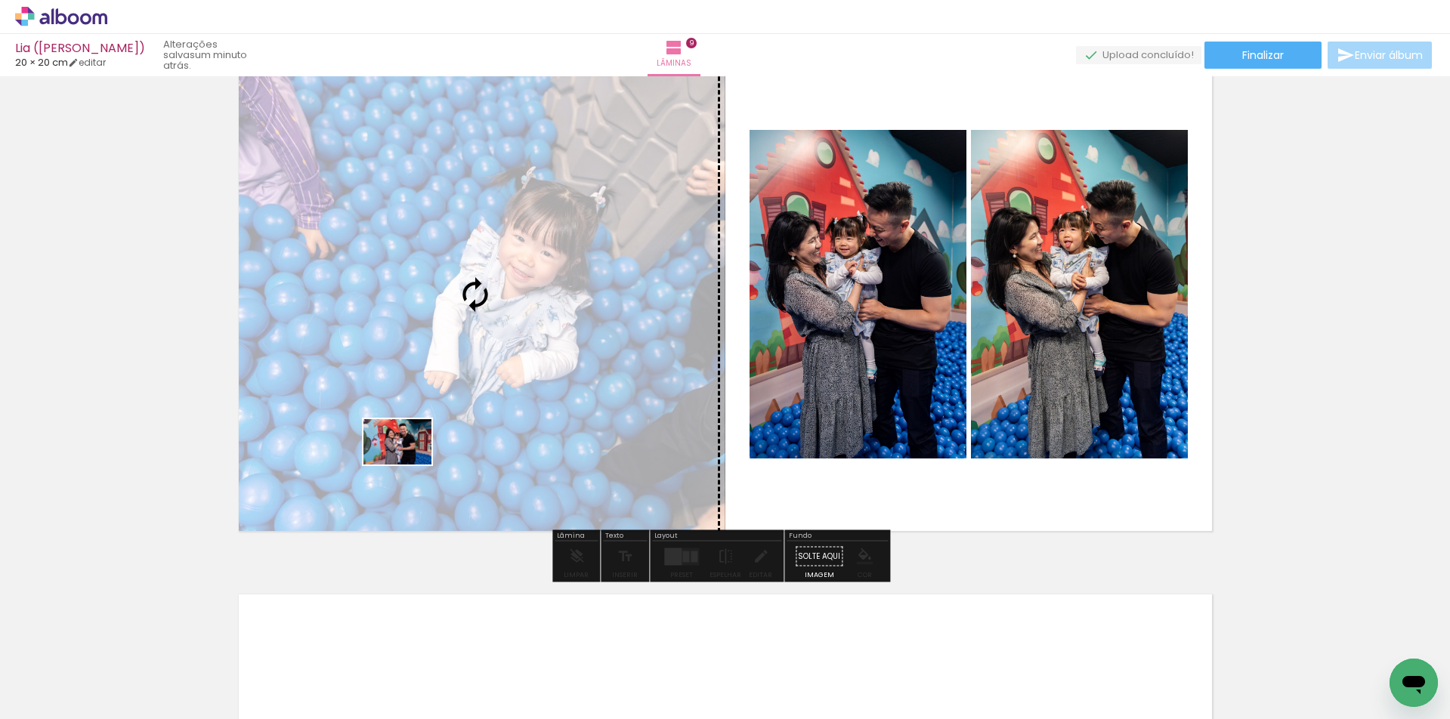
drag, startPoint x: 317, startPoint y: 685, endPoint x: 409, endPoint y: 465, distance: 239.1
click at [409, 465] on quentale-workspace at bounding box center [725, 359] width 1450 height 719
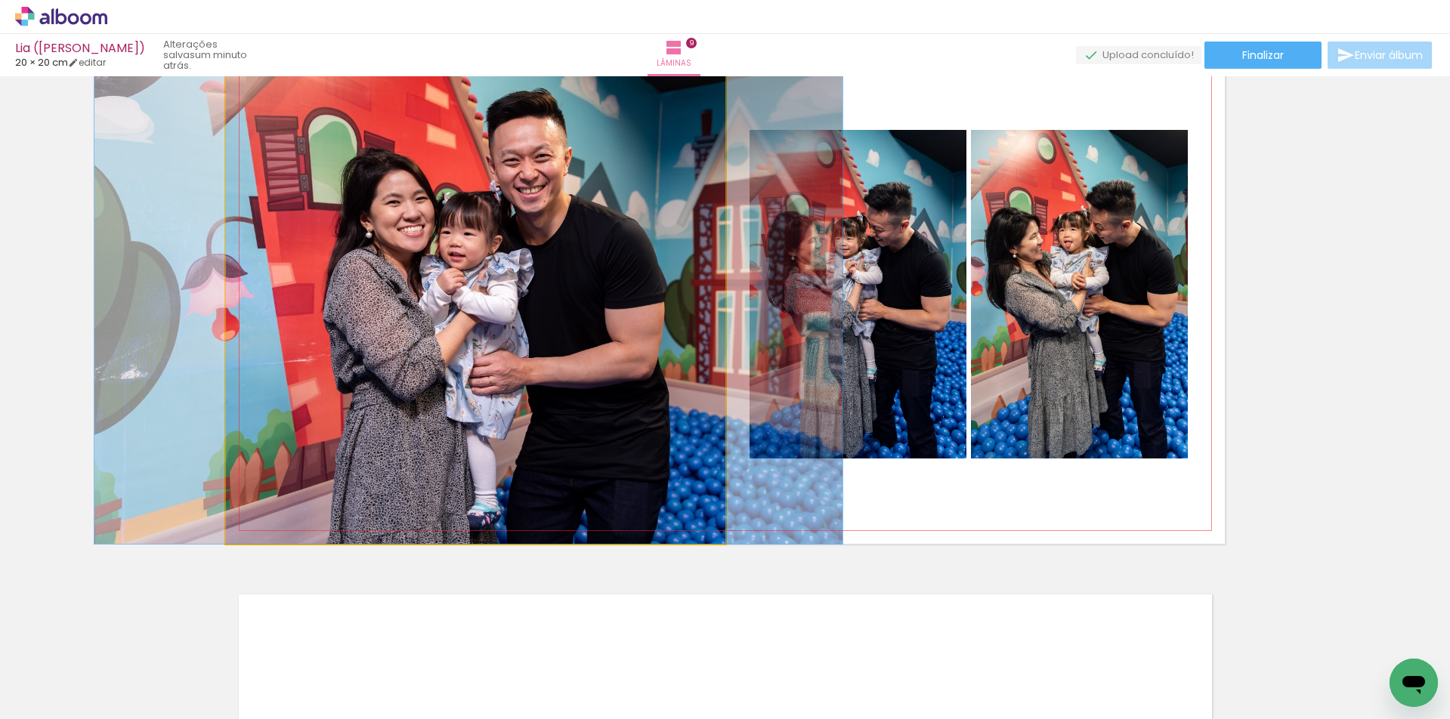
drag, startPoint x: 569, startPoint y: 273, endPoint x: 562, endPoint y: 316, distance: 43.6
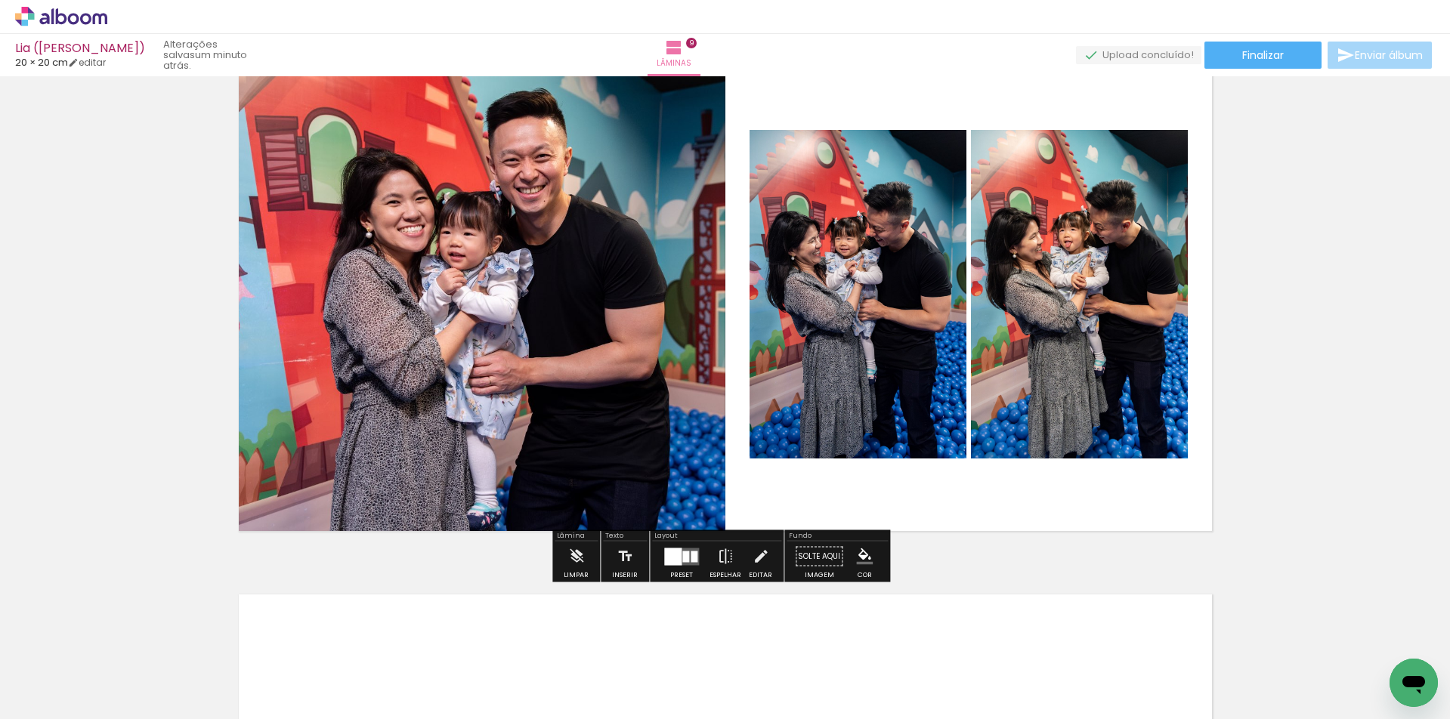
scroll to position [0, 7298]
drag, startPoint x: 407, startPoint y: 711, endPoint x: 425, endPoint y: 711, distance: 18.9
click at [124, 711] on iron-horizontal-list at bounding box center [109, 672] width 30 height 94
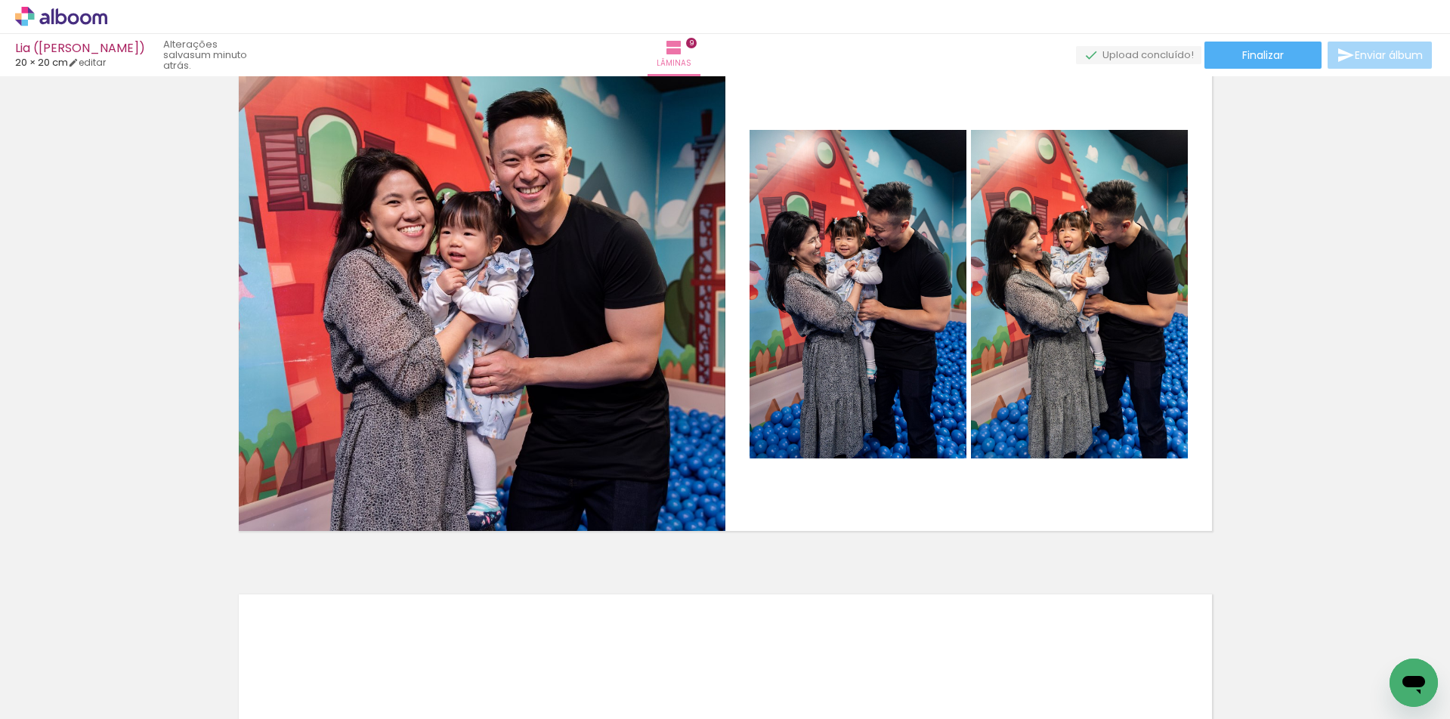
scroll to position [0, 7660]
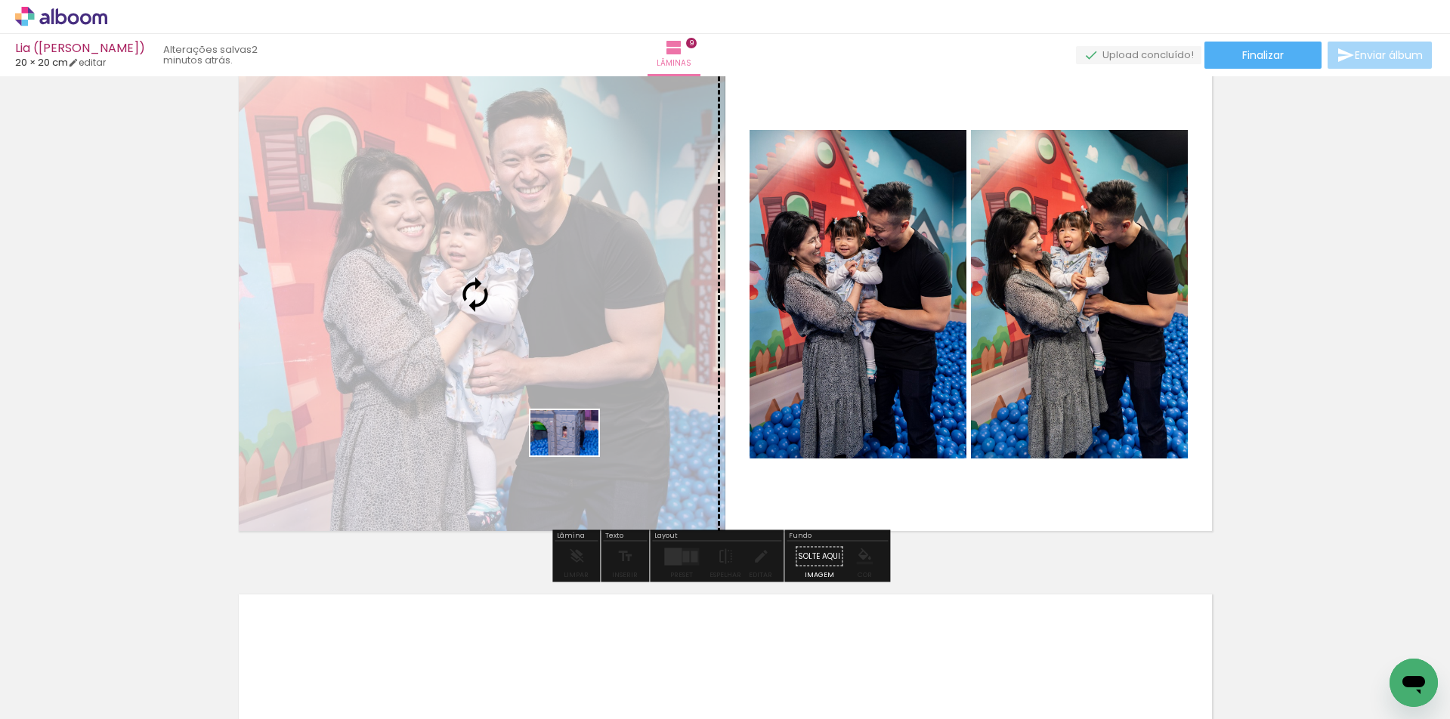
drag, startPoint x: 683, startPoint y: 673, endPoint x: 576, endPoint y: 456, distance: 242.6
click at [576, 456] on quentale-workspace at bounding box center [725, 359] width 1450 height 719
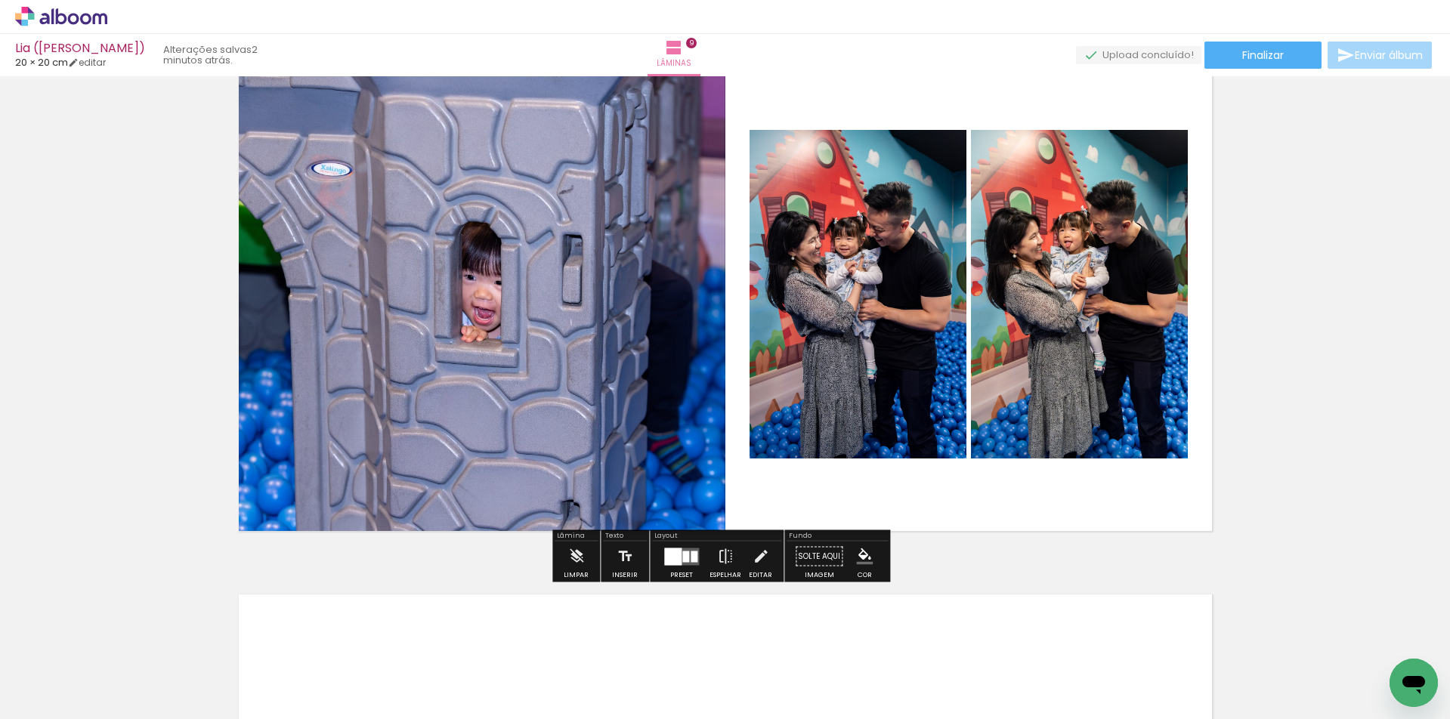
scroll to position [0, 6693]
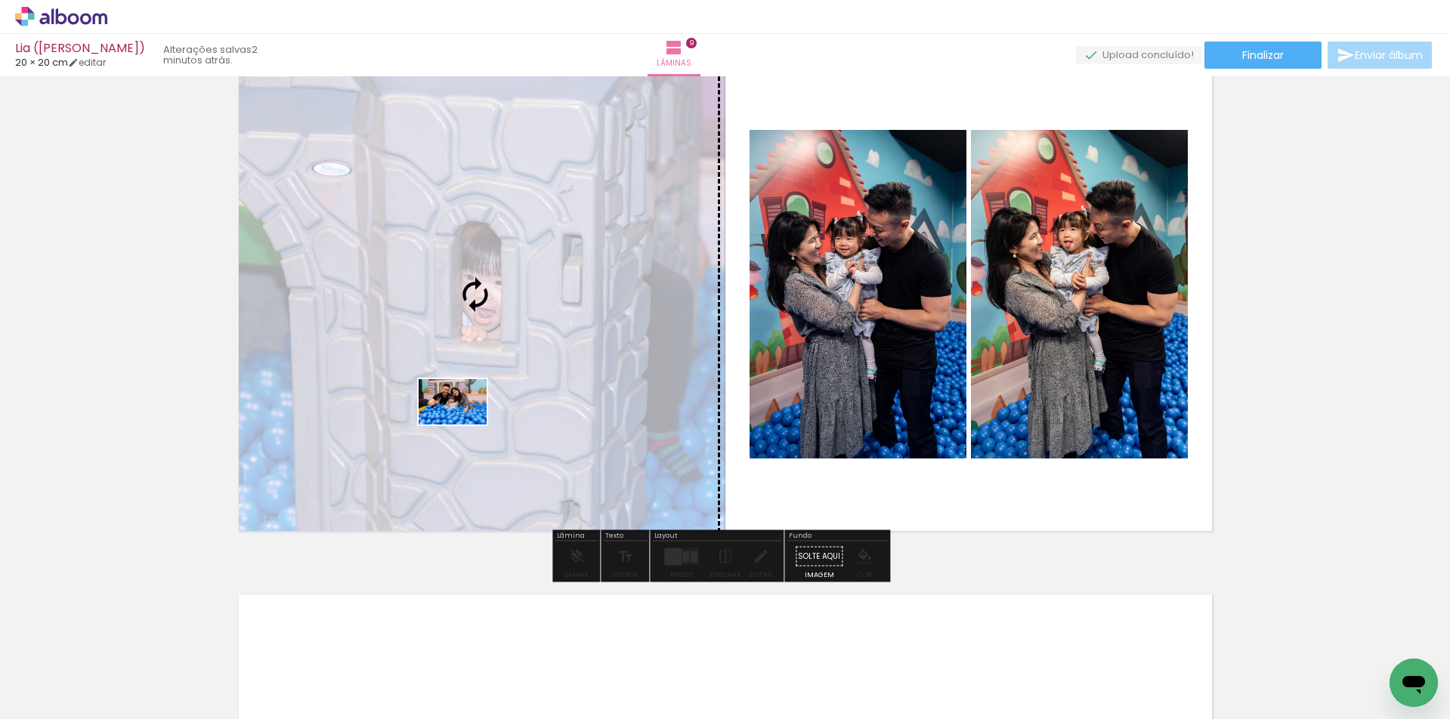
drag, startPoint x: 400, startPoint y: 671, endPoint x: 464, endPoint y: 425, distance: 254.4
click at [464, 425] on quentale-workspace at bounding box center [725, 359] width 1450 height 719
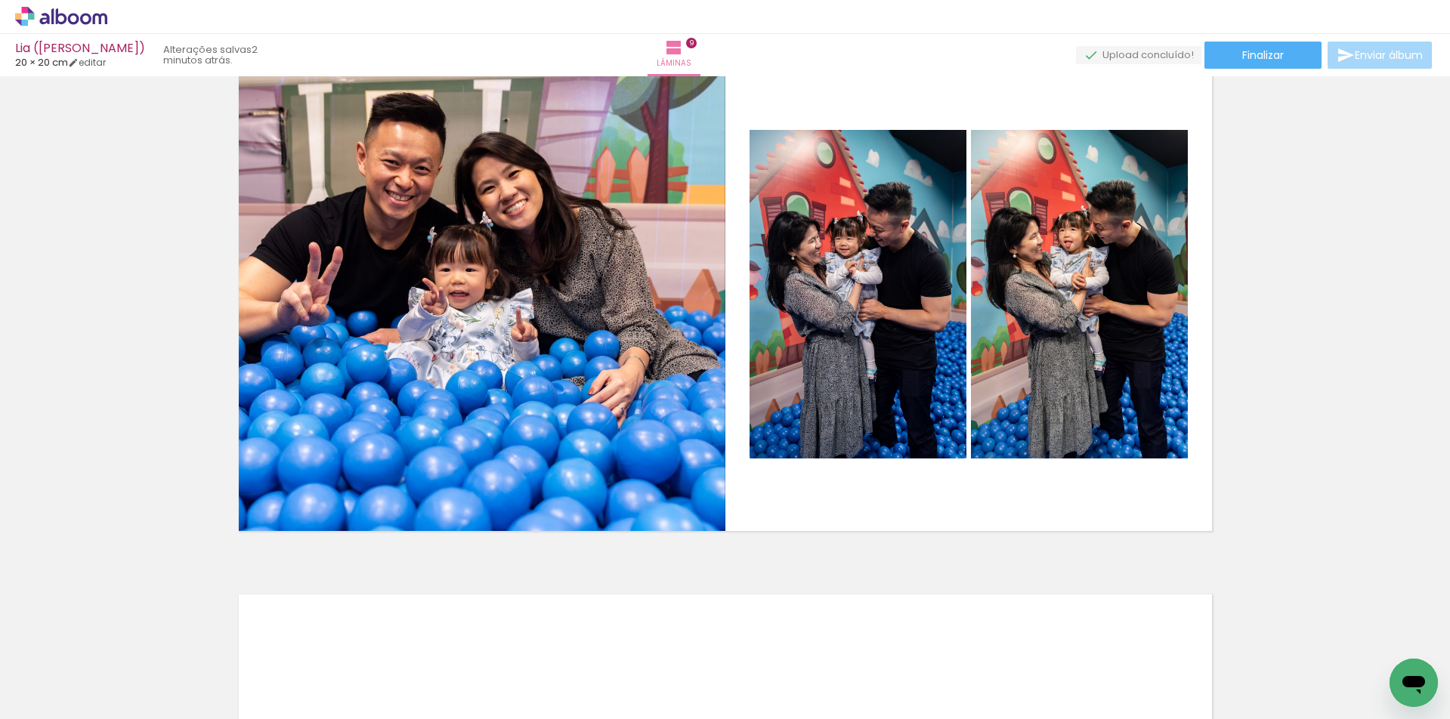
scroll to position [0, 5604]
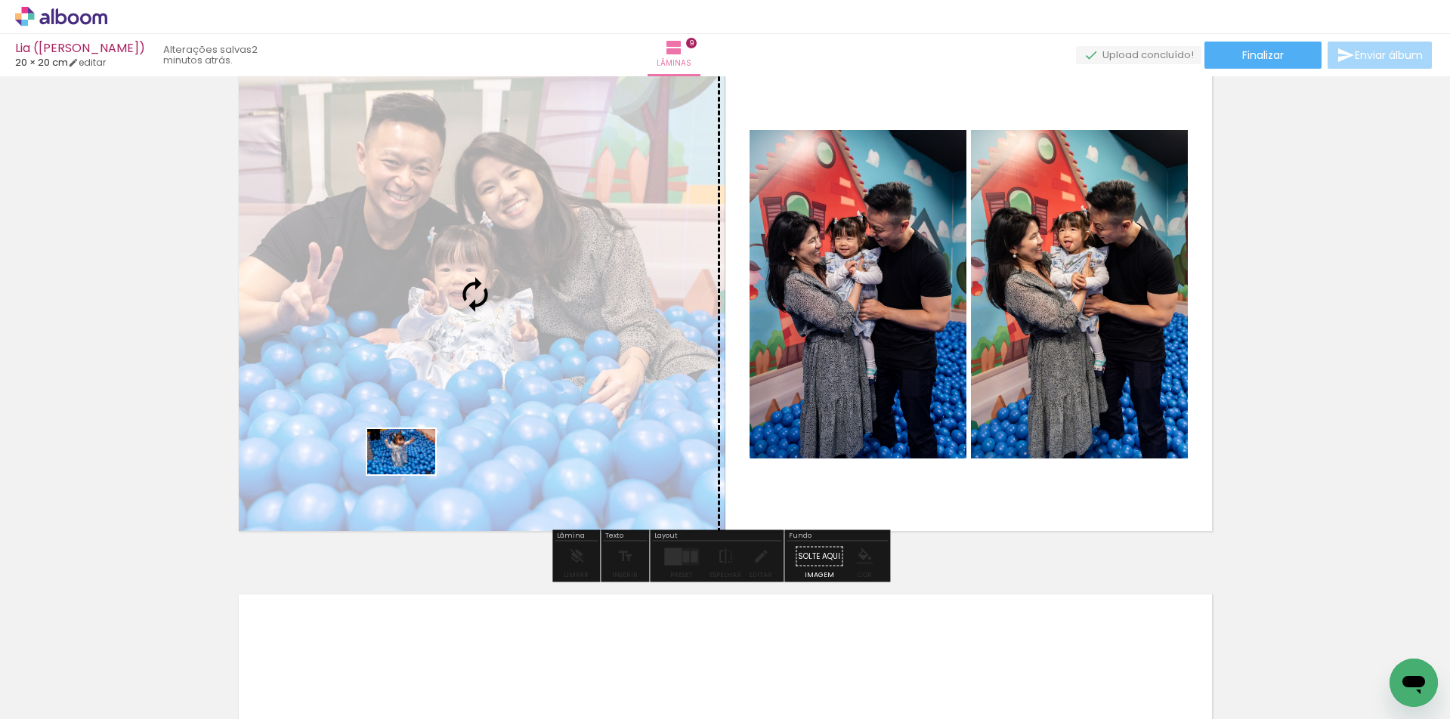
drag, startPoint x: 148, startPoint y: 673, endPoint x: 413, endPoint y: 475, distance: 330.8
click at [413, 475] on quentale-workspace at bounding box center [725, 359] width 1450 height 719
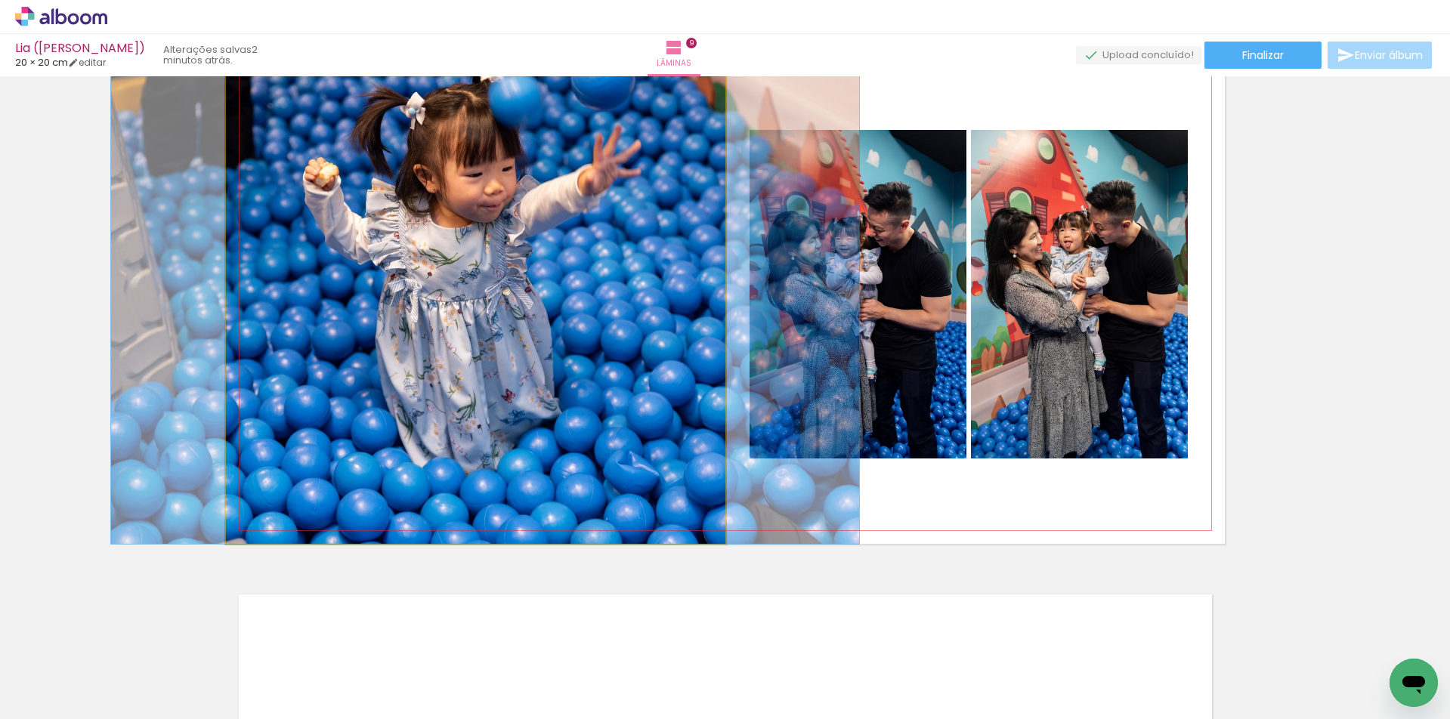
drag, startPoint x: 487, startPoint y: 421, endPoint x: 495, endPoint y: 438, distance: 18.6
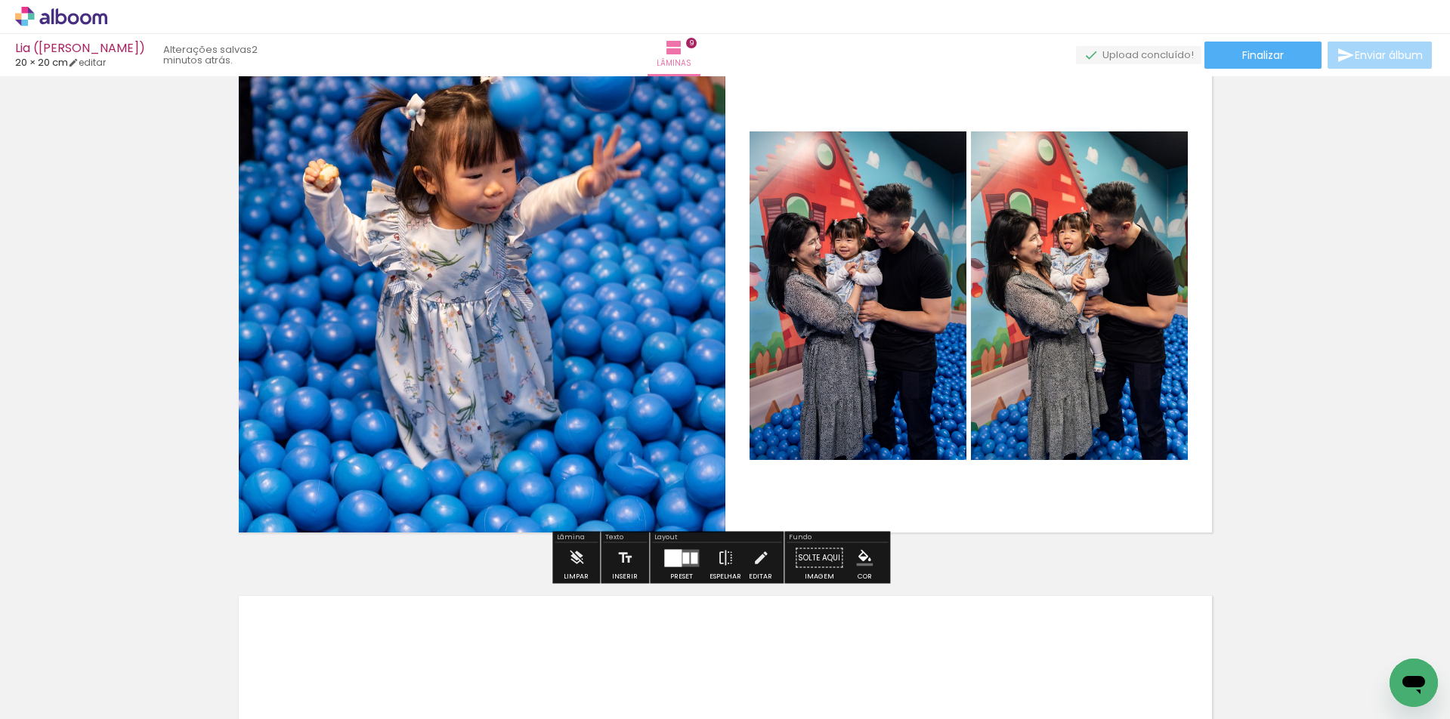
scroll to position [4337, 0]
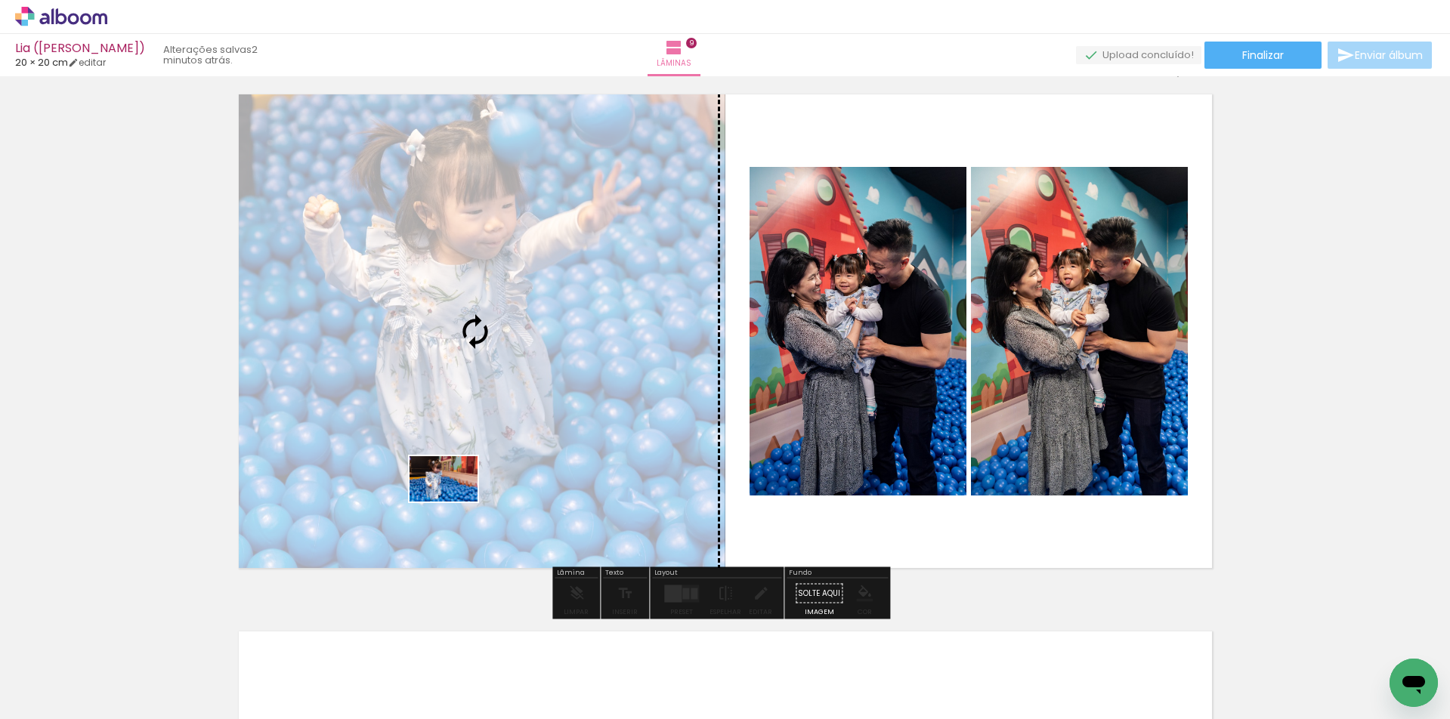
drag, startPoint x: 255, startPoint y: 654, endPoint x: 455, endPoint y: 502, distance: 251.8
click at [455, 502] on quentale-workspace at bounding box center [725, 359] width 1450 height 719
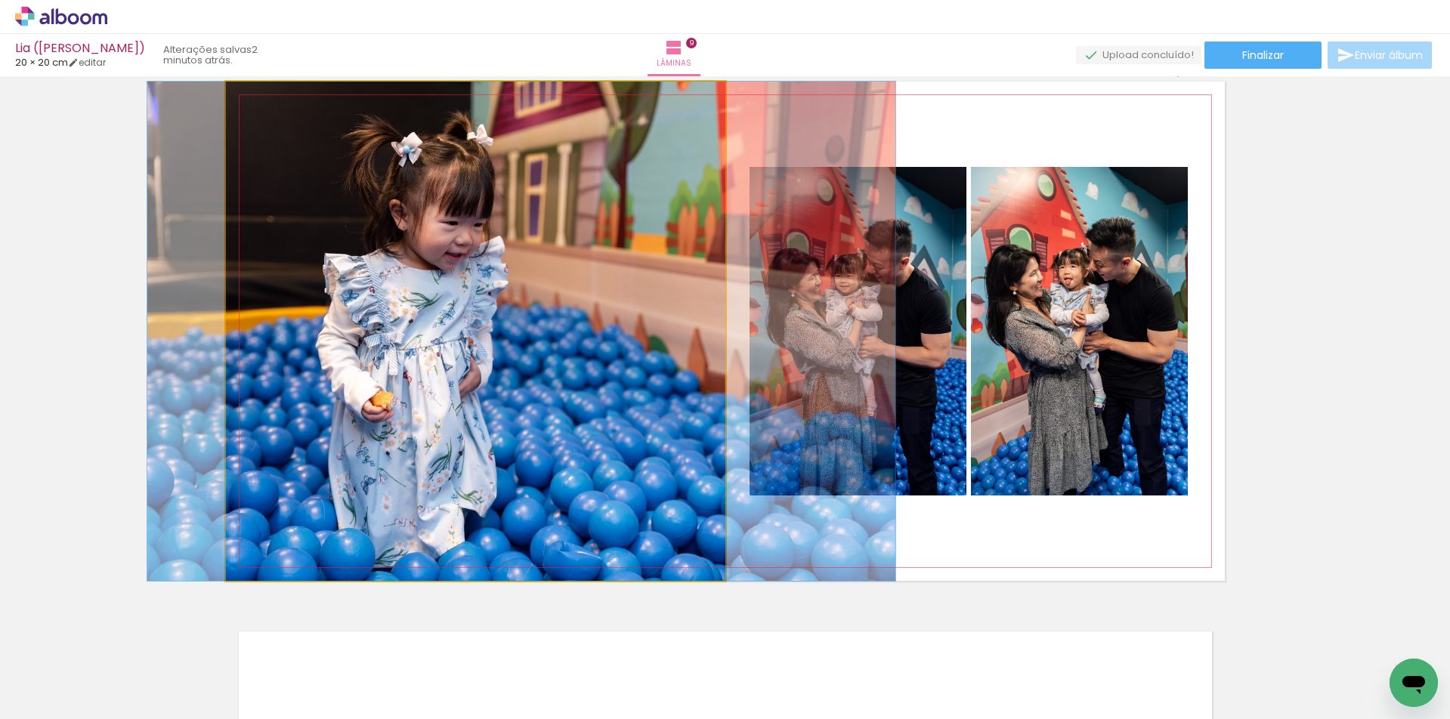
drag, startPoint x: 456, startPoint y: 379, endPoint x: 496, endPoint y: 379, distance: 40.8
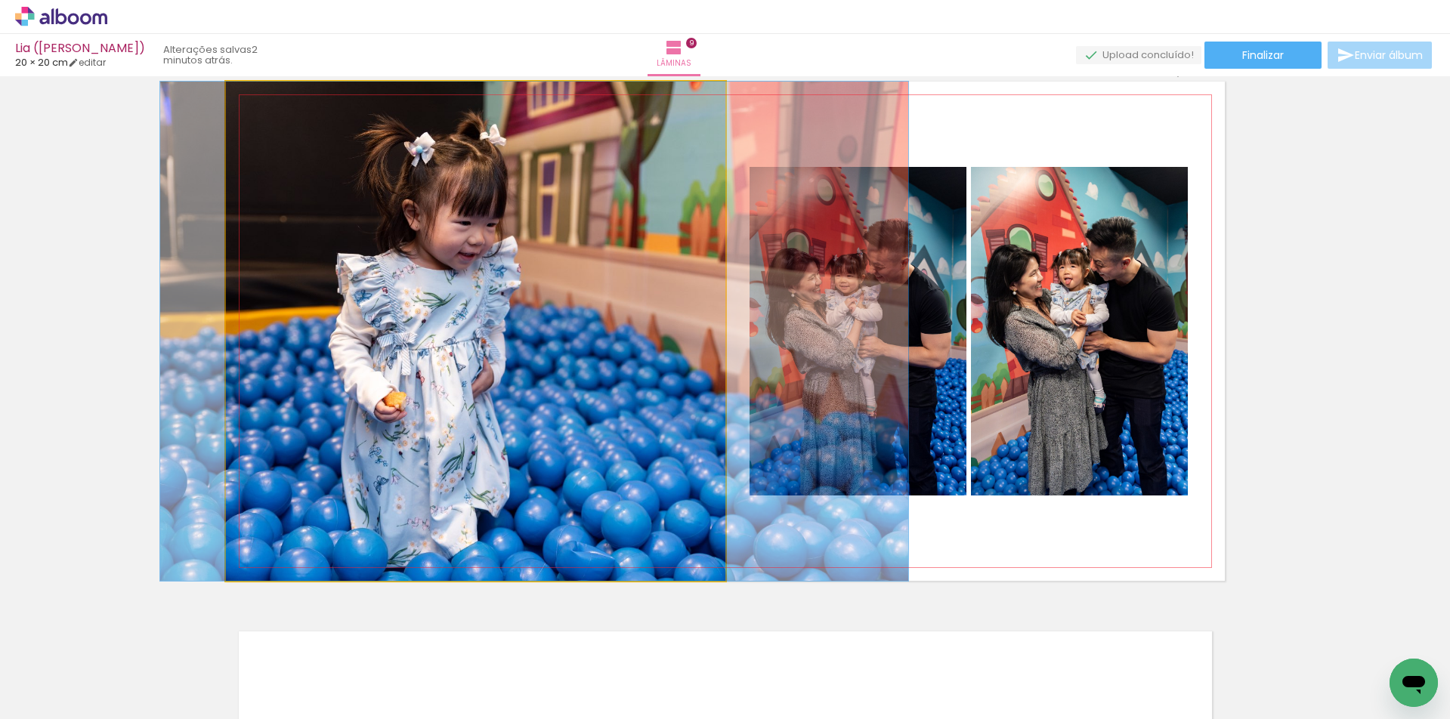
drag, startPoint x: 495, startPoint y: 379, endPoint x: 509, endPoint y: 379, distance: 13.6
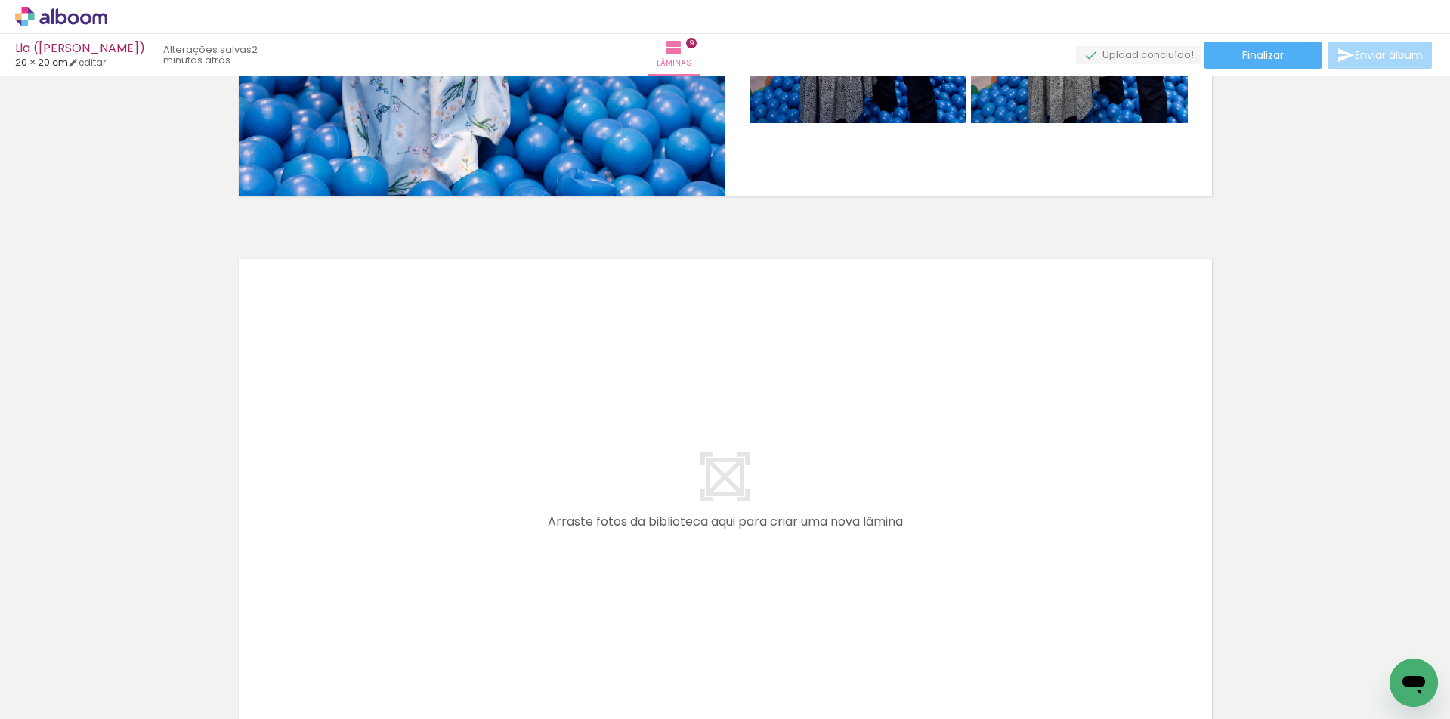
scroll to position [0, 7156]
drag, startPoint x: 350, startPoint y: 716, endPoint x: 1441, endPoint y: 711, distance: 1091.1
click at [124, 711] on iron-horizontal-list at bounding box center [109, 672] width 30 height 94
drag, startPoint x: 472, startPoint y: 666, endPoint x: 744, endPoint y: 688, distance: 272.9
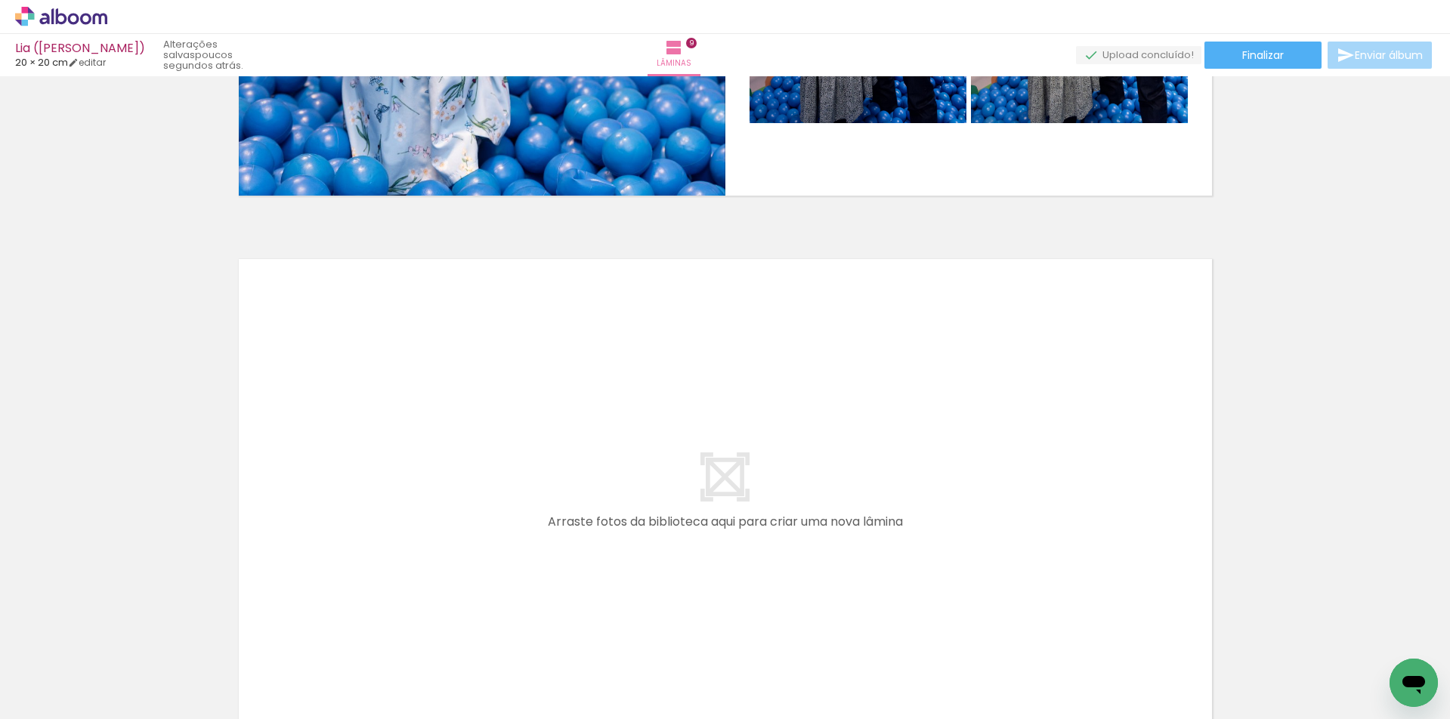
click at [558, 530] on quentale-workspace at bounding box center [725, 359] width 1450 height 719
click at [717, 509] on quentale-workspace at bounding box center [725, 359] width 1450 height 719
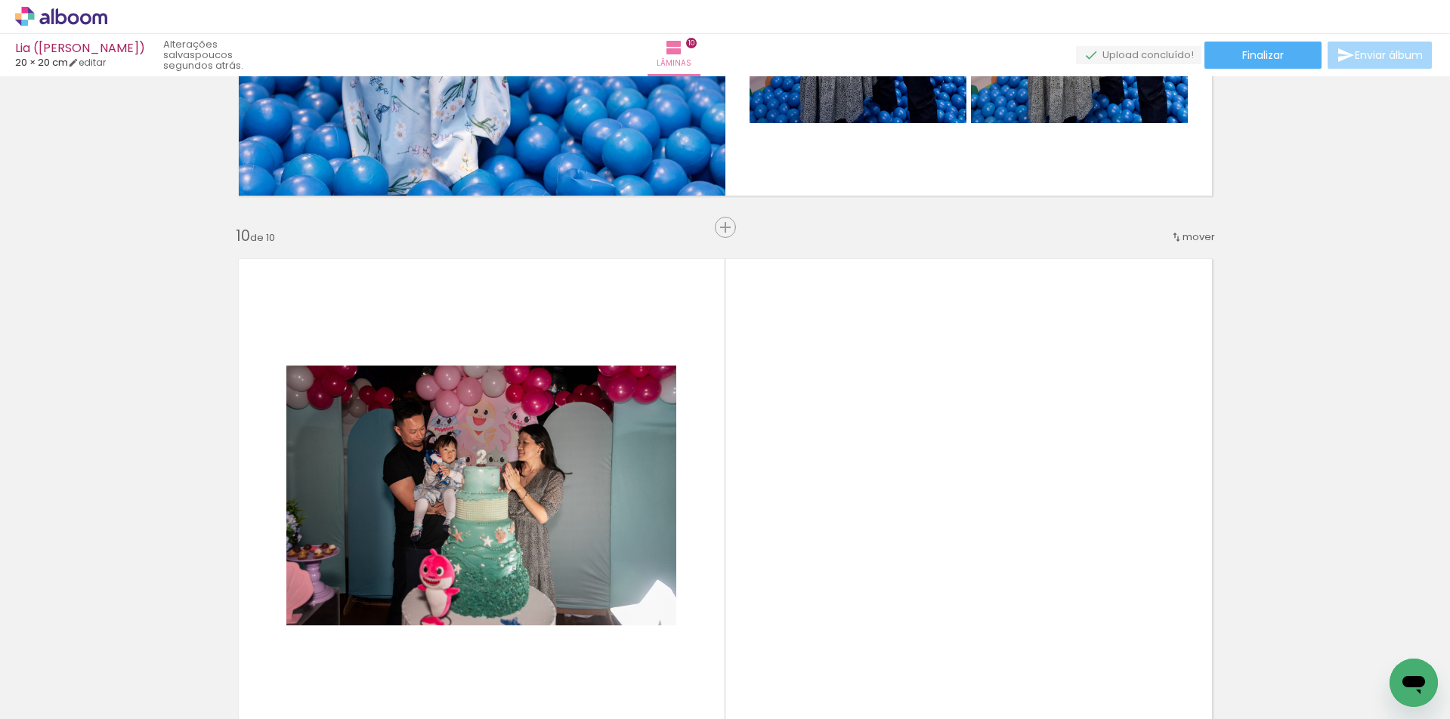
scroll to position [4854, 0]
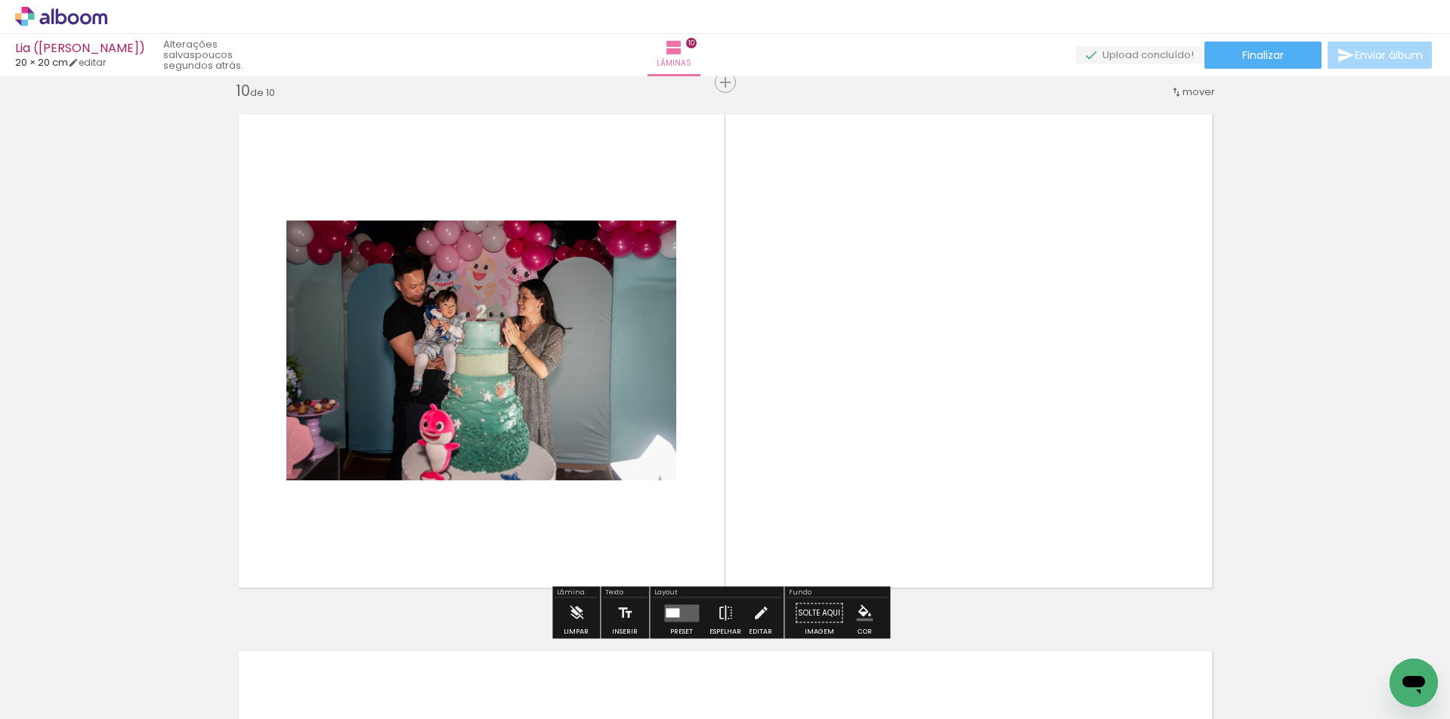
drag, startPoint x: 741, startPoint y: 660, endPoint x: 819, endPoint y: 434, distance: 239.7
click at [819, 434] on quentale-workspace at bounding box center [725, 359] width 1450 height 719
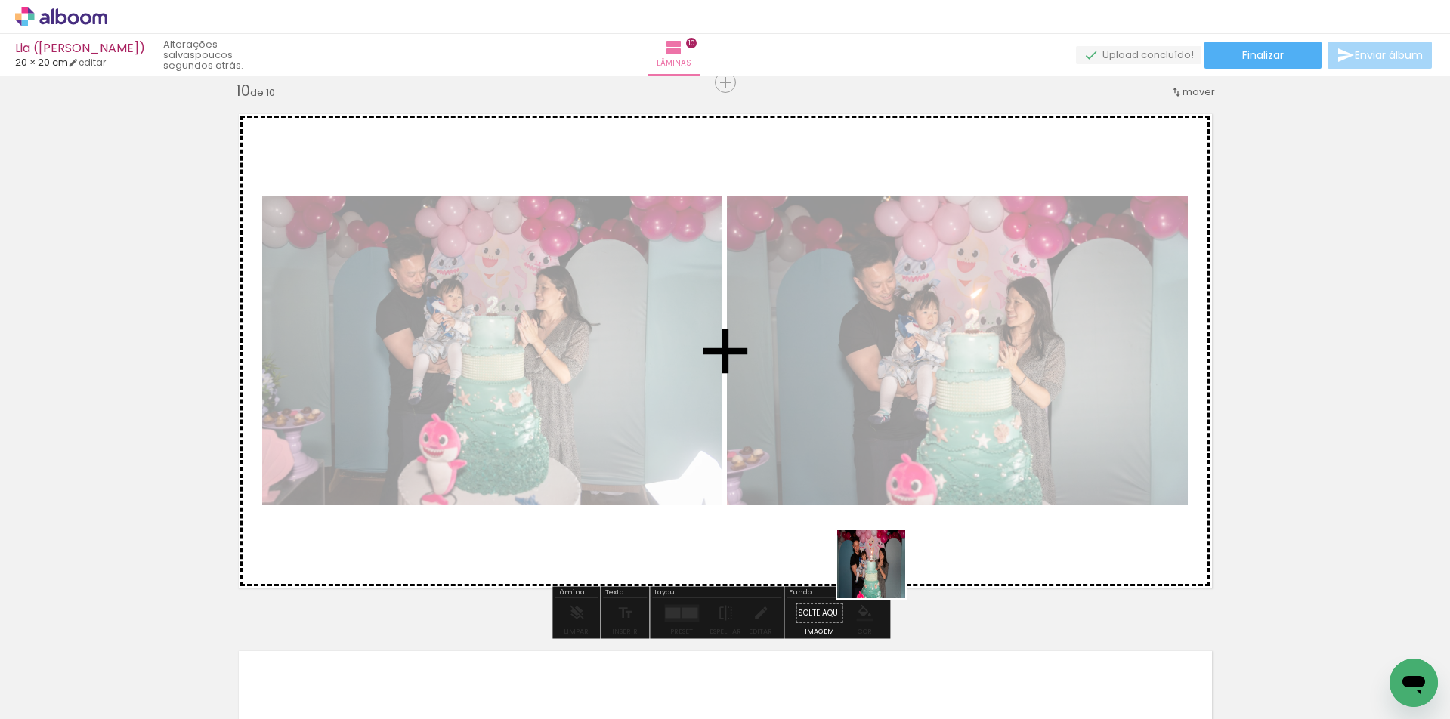
drag, startPoint x: 824, startPoint y: 680, endPoint x: 901, endPoint y: 555, distance: 146.6
click at [899, 561] on quentale-workspace at bounding box center [725, 359] width 1450 height 719
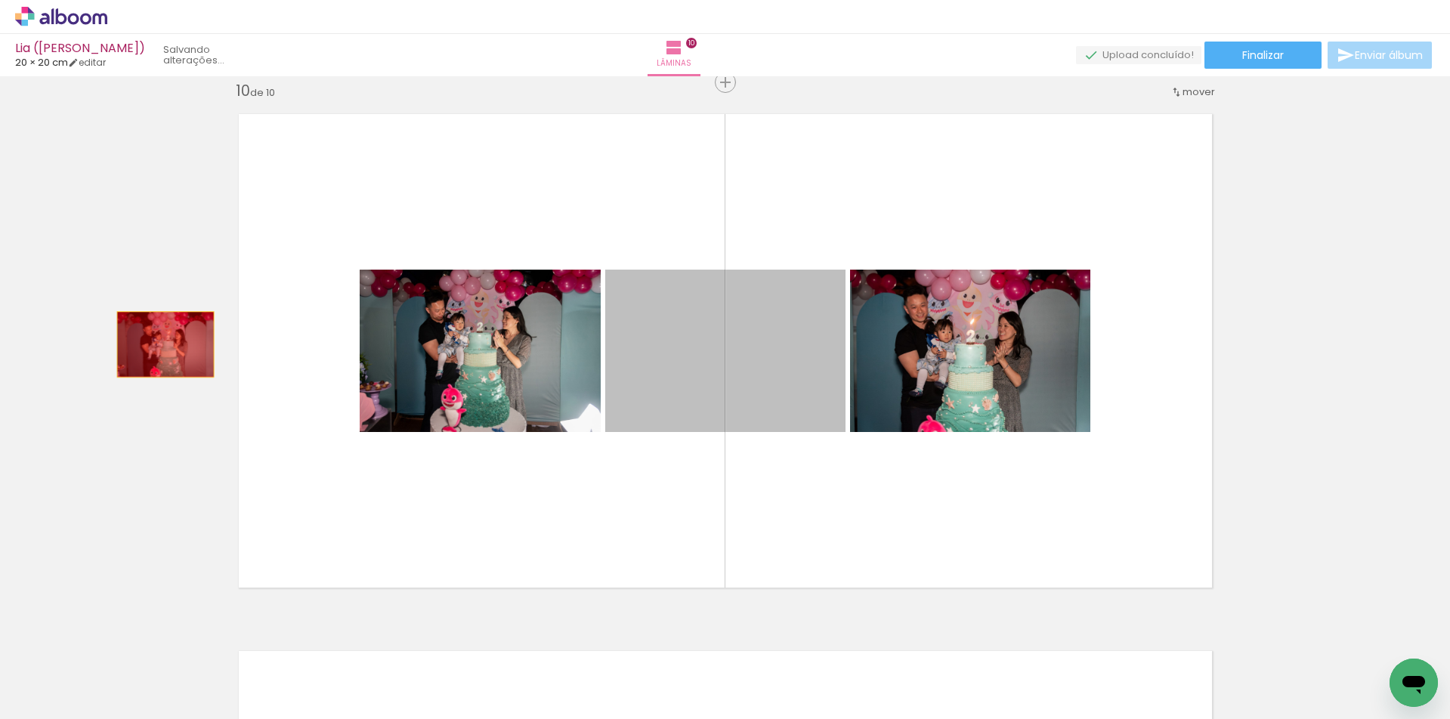
drag, startPoint x: 658, startPoint y: 354, endPoint x: 159, endPoint y: 344, distance: 499.6
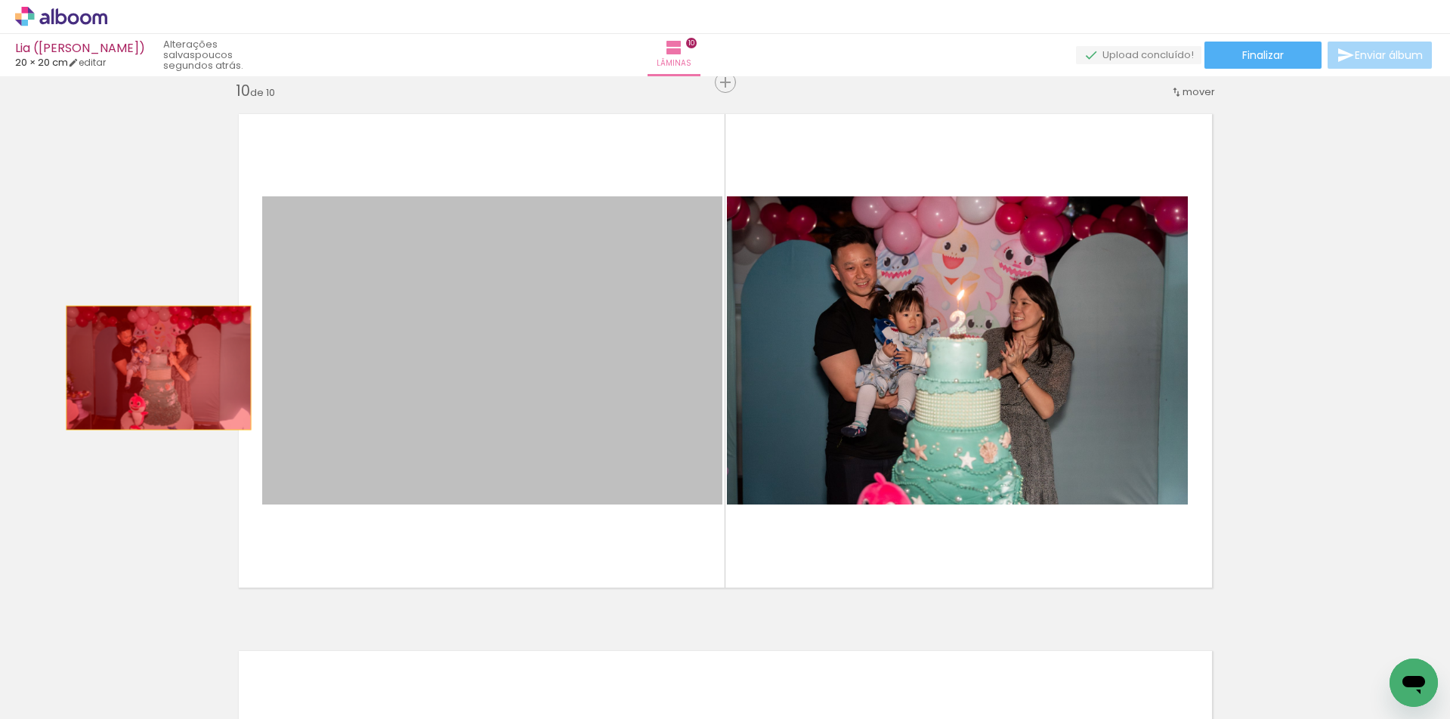
drag, startPoint x: 341, startPoint y: 350, endPoint x: 129, endPoint y: 369, distance: 212.5
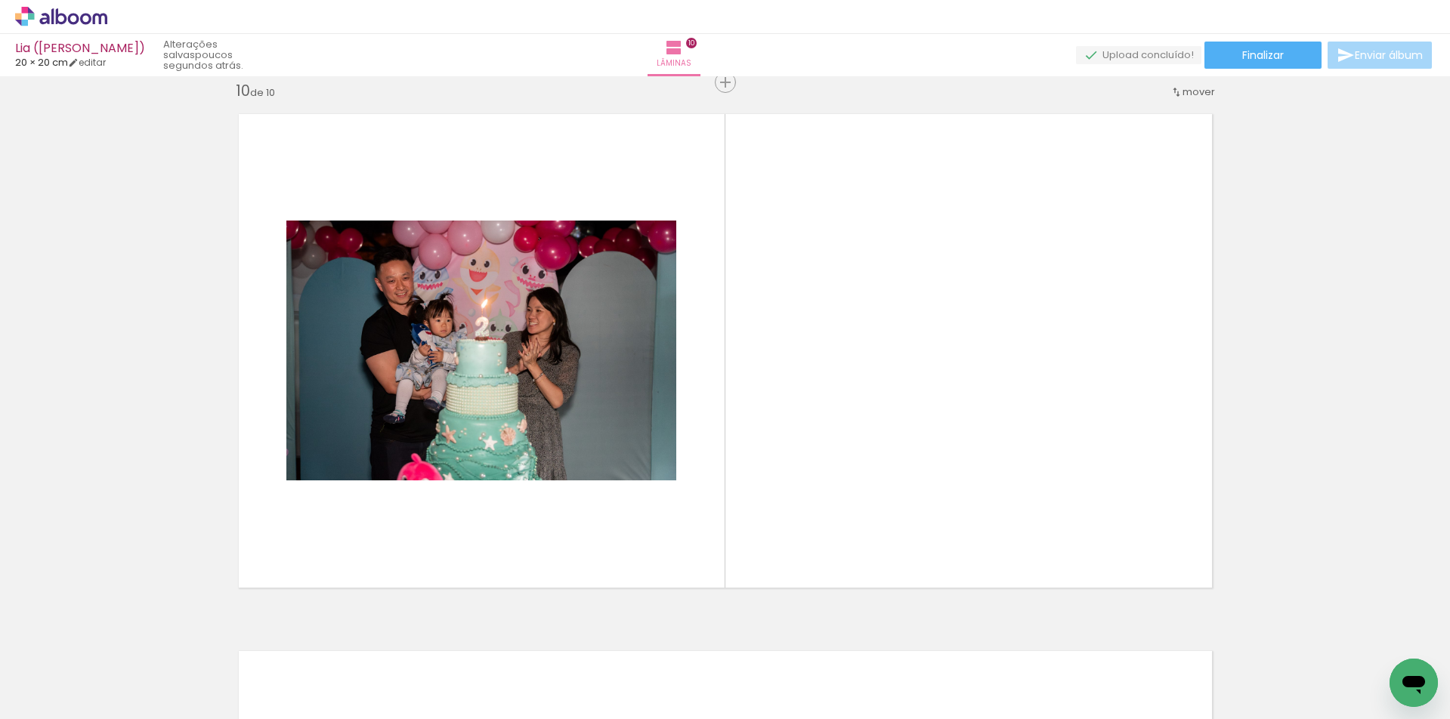
scroll to position [0, 31248]
drag, startPoint x: 664, startPoint y: 669, endPoint x: 954, endPoint y: 591, distance: 300.6
click at [582, 540] on quentale-workspace at bounding box center [725, 359] width 1450 height 719
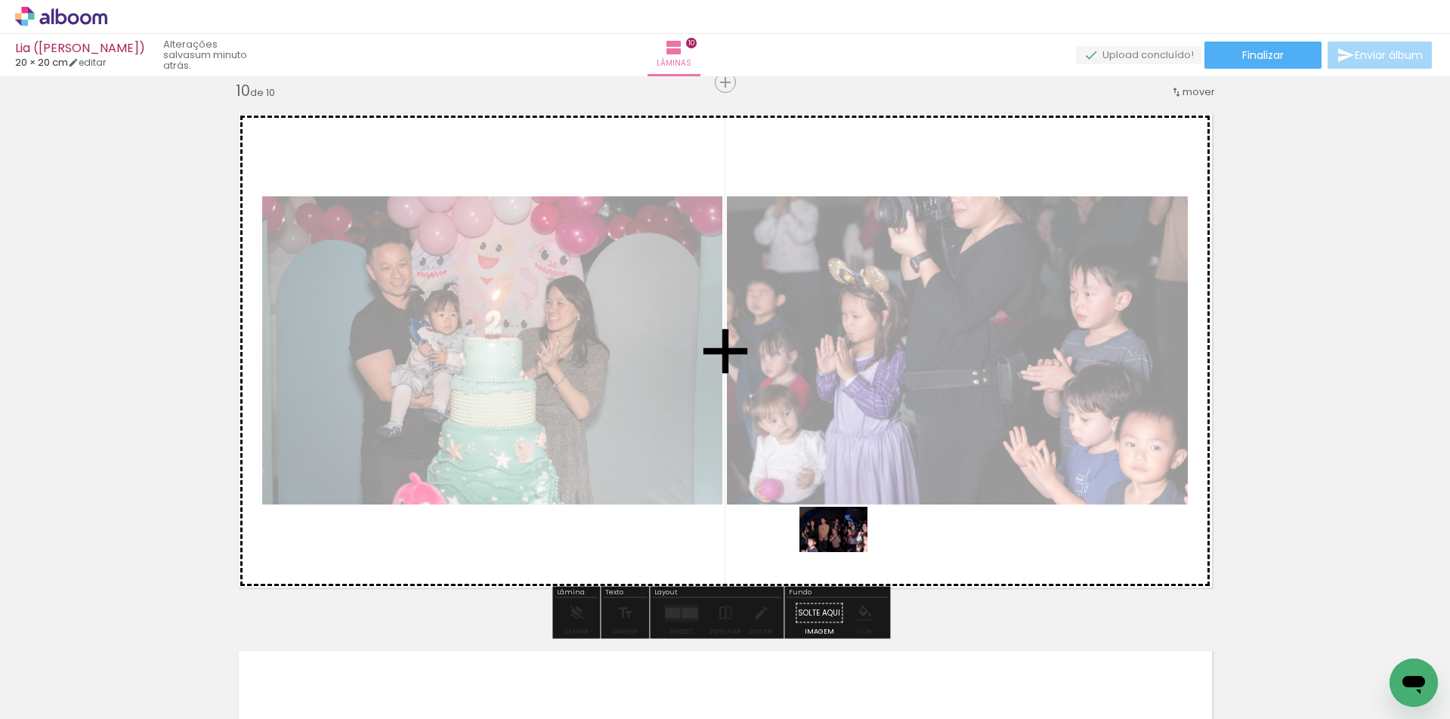
drag, startPoint x: 829, startPoint y: 683, endPoint x: 845, endPoint y: 552, distance: 131.7
click at [845, 552] on quentale-workspace at bounding box center [725, 359] width 1450 height 719
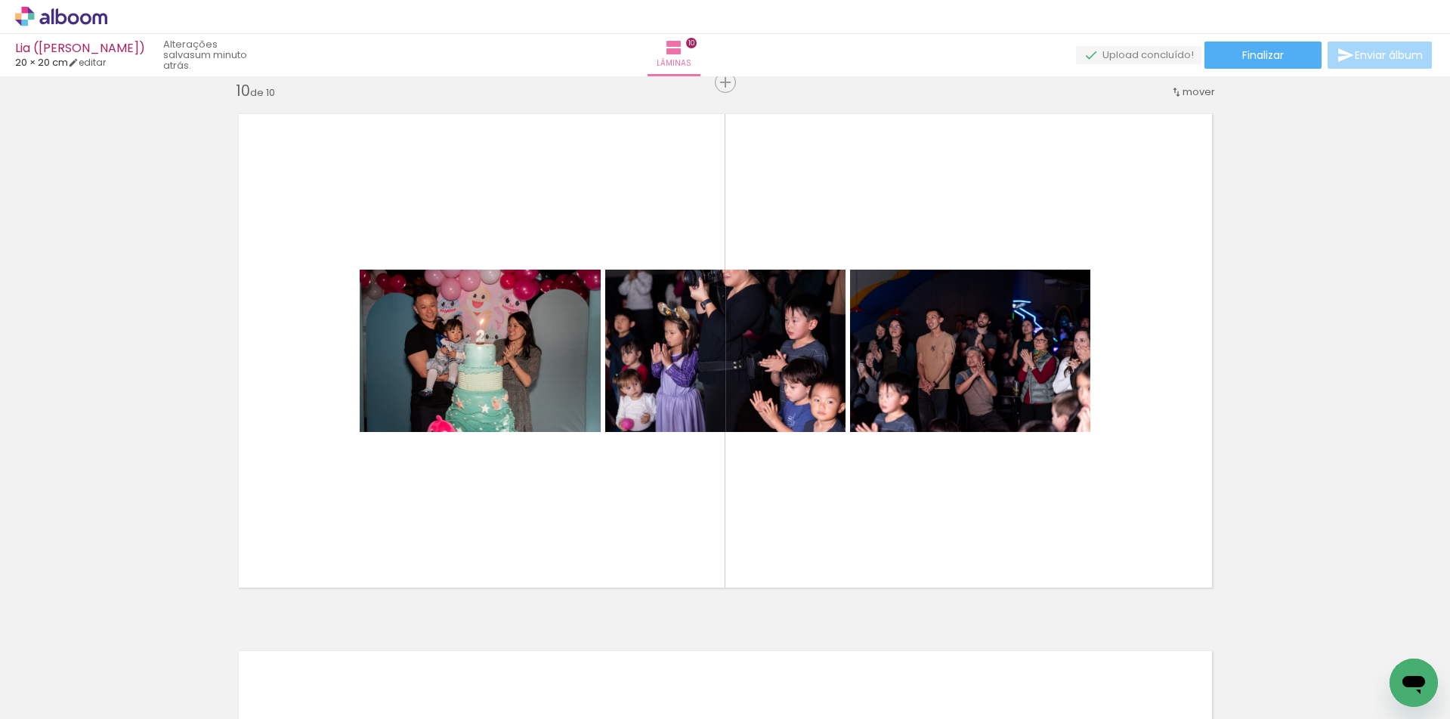
scroll to position [0, 31591]
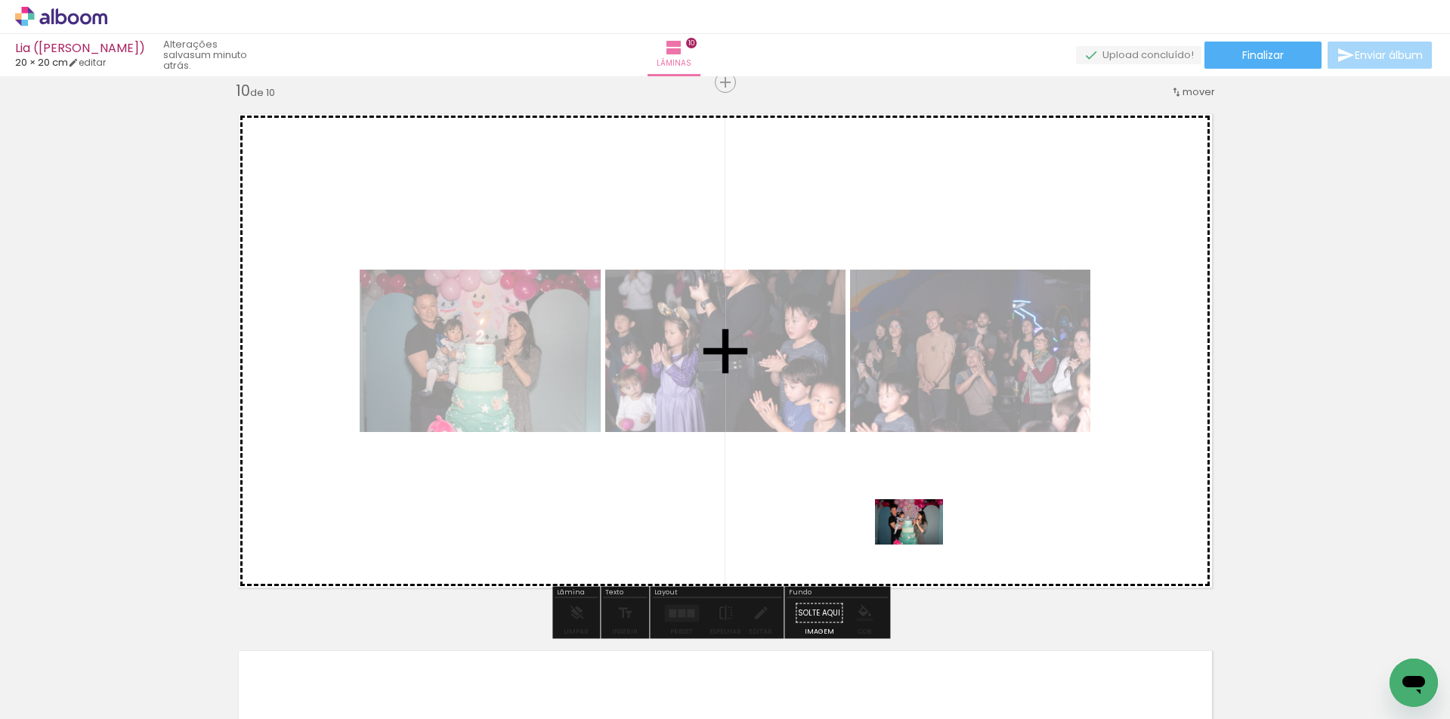
drag, startPoint x: 896, startPoint y: 683, endPoint x: 920, endPoint y: 545, distance: 140.4
click at [920, 545] on quentale-workspace at bounding box center [725, 359] width 1450 height 719
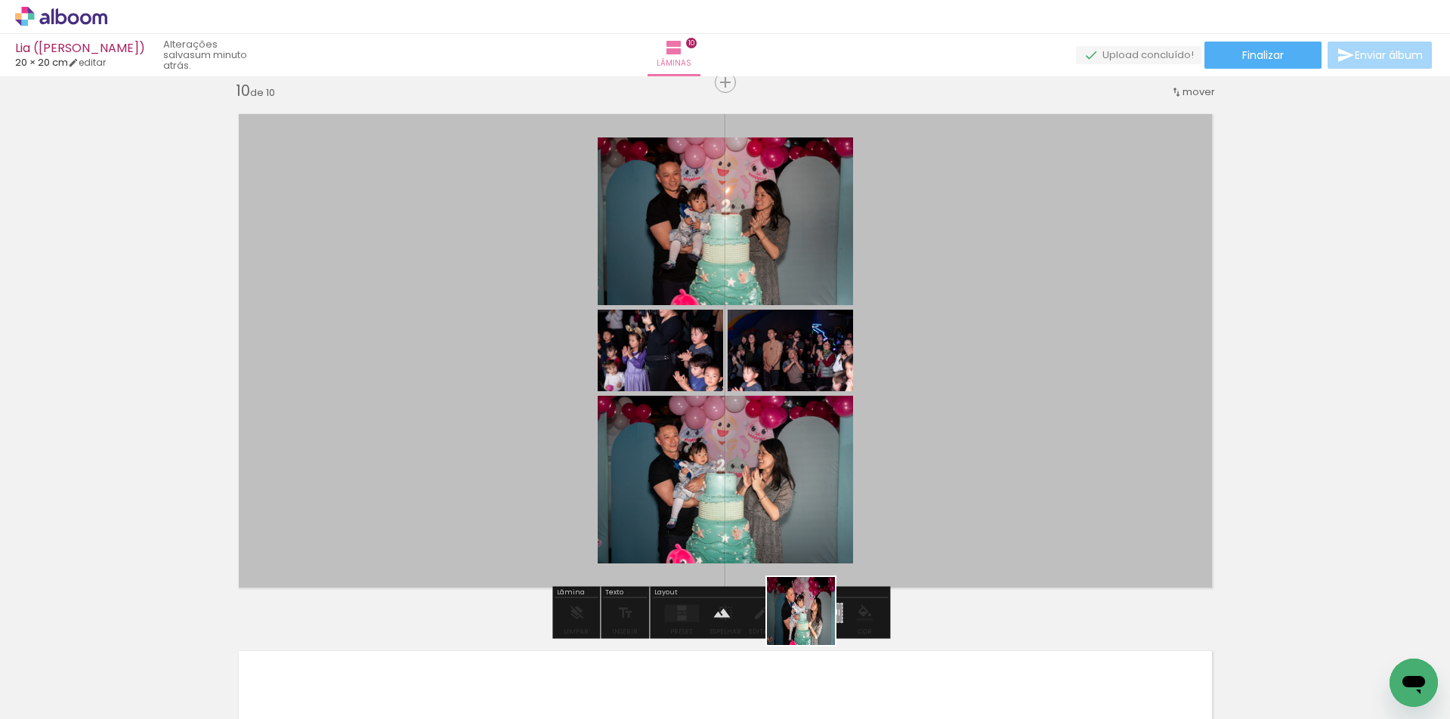
drag, startPoint x: 768, startPoint y: 648, endPoint x: 1016, endPoint y: 506, distance: 285.3
click at [1016, 506] on quentale-workspace at bounding box center [725, 359] width 1450 height 719
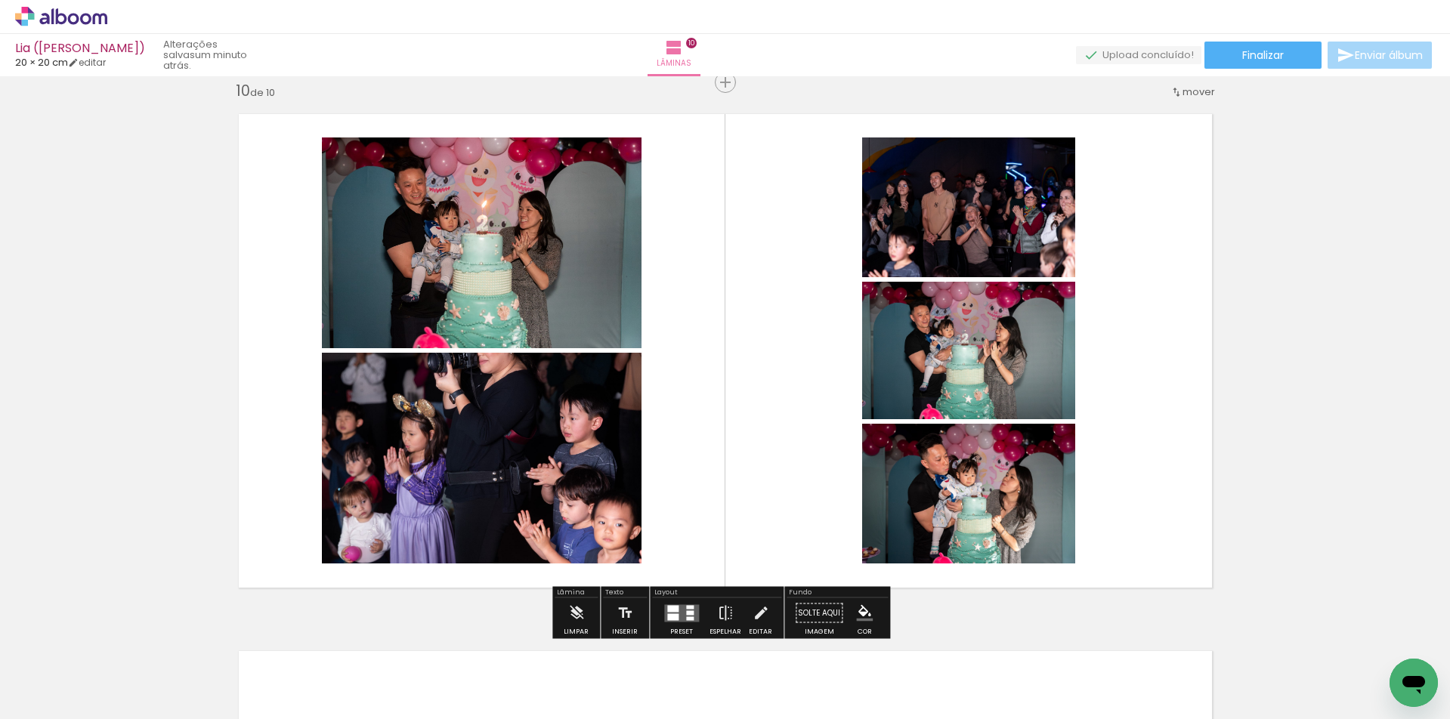
drag, startPoint x: 1062, startPoint y: 663, endPoint x: 1143, endPoint y: 516, distance: 167.4
click at [1143, 516] on quentale-workspace at bounding box center [725, 359] width 1450 height 719
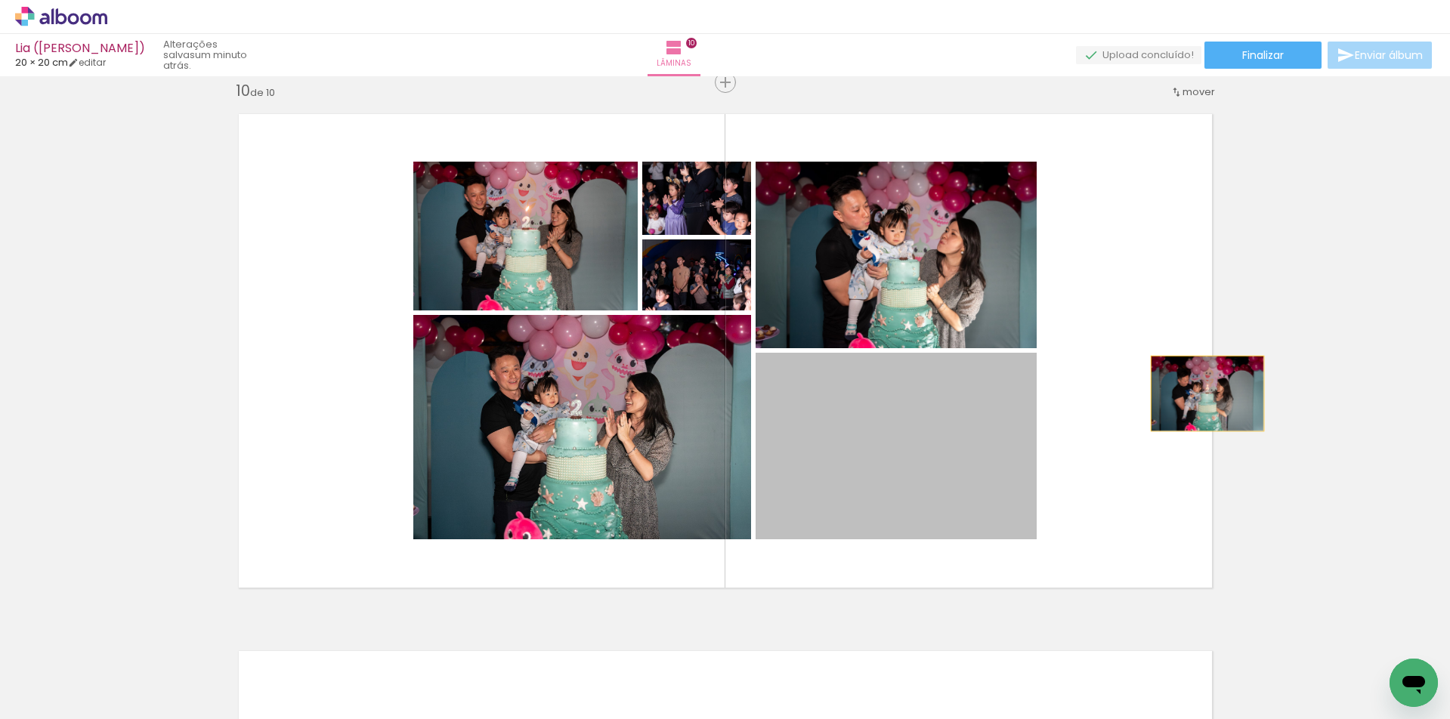
drag, startPoint x: 877, startPoint y: 438, endPoint x: 1217, endPoint y: 381, distance: 344.1
click at [1216, 382] on quentale-layouter at bounding box center [725, 350] width 999 height 499
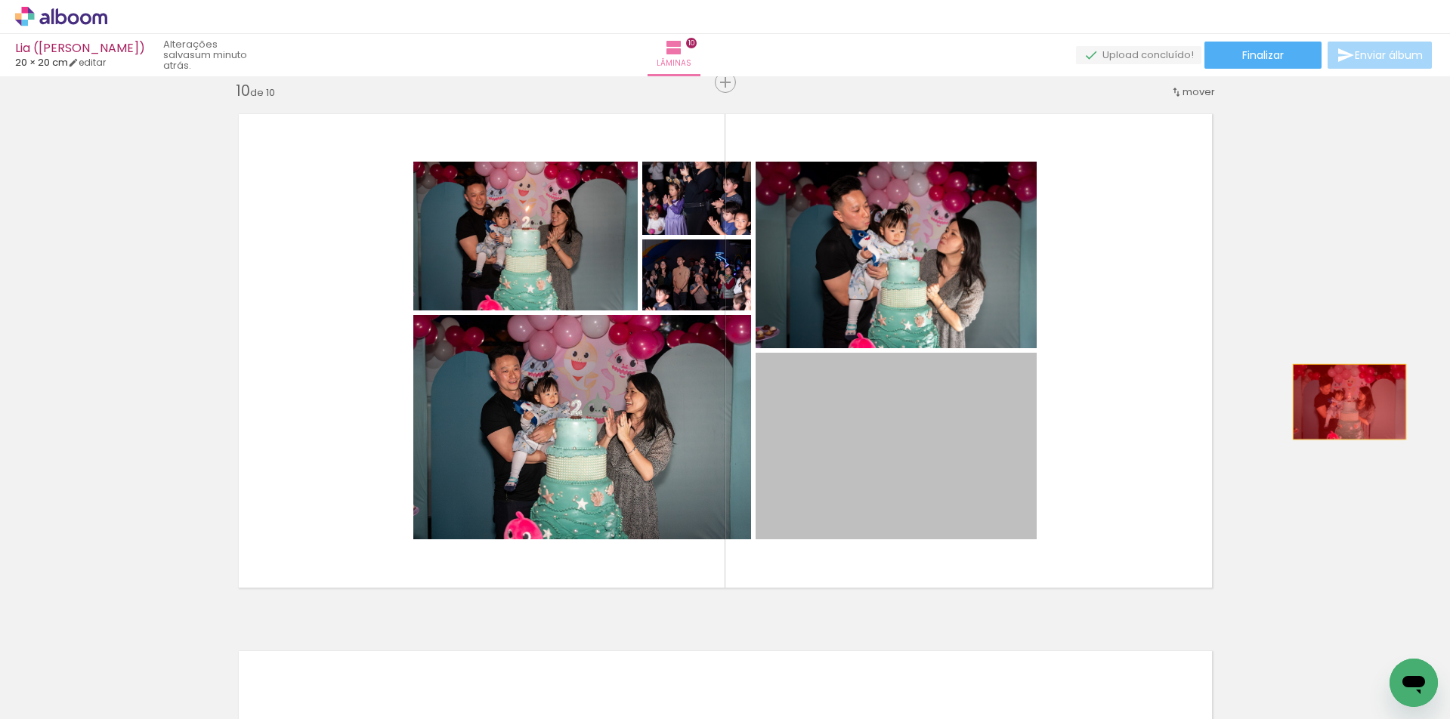
drag, startPoint x: 901, startPoint y: 456, endPoint x: 1337, endPoint y: 399, distance: 439.8
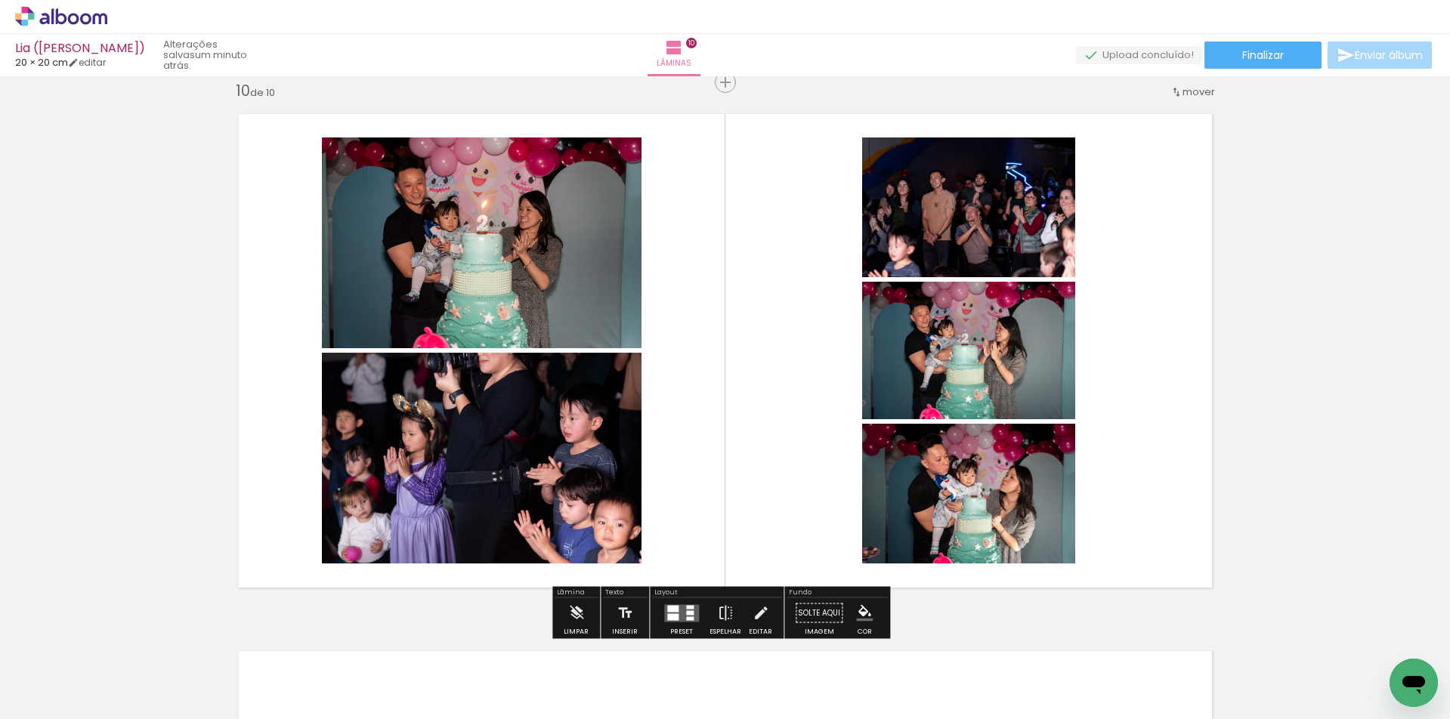
click at [682, 615] on quentale-layouter at bounding box center [681, 612] width 35 height 17
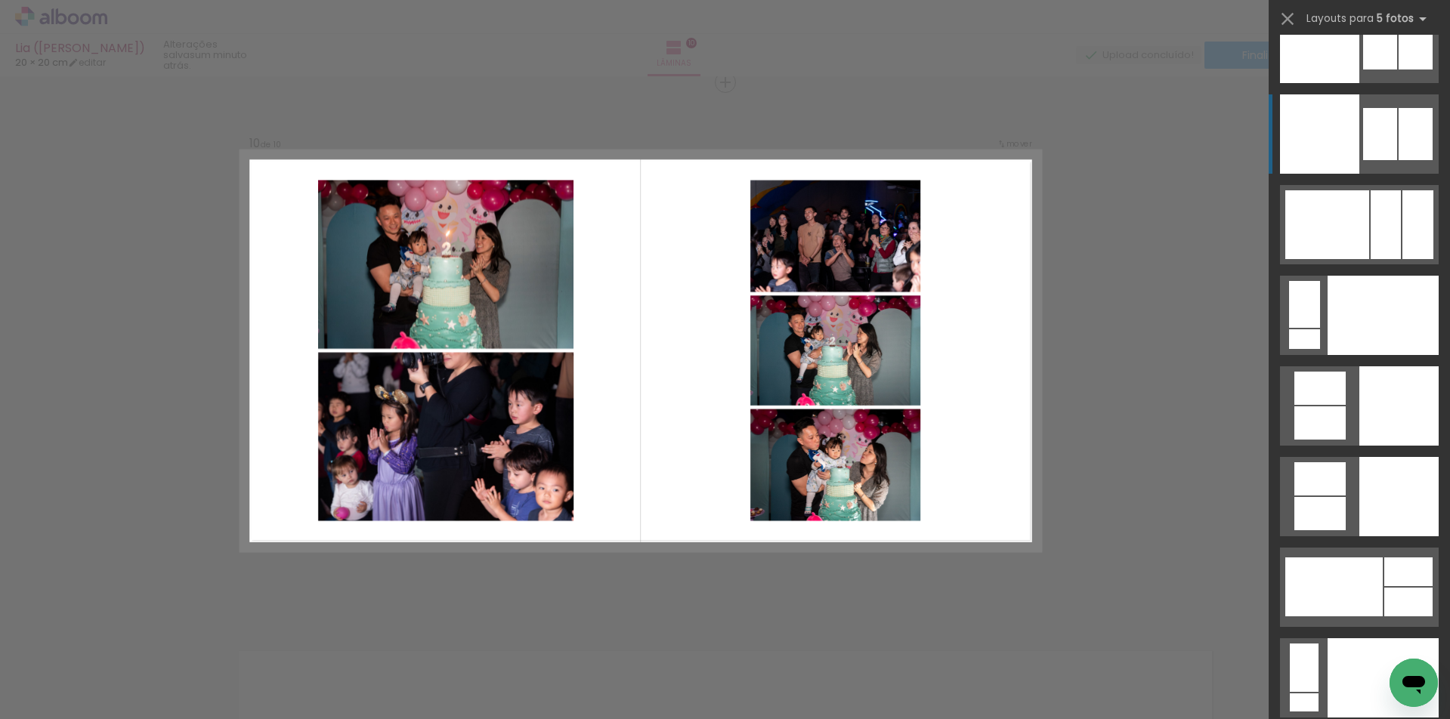
scroll to position [0, 0]
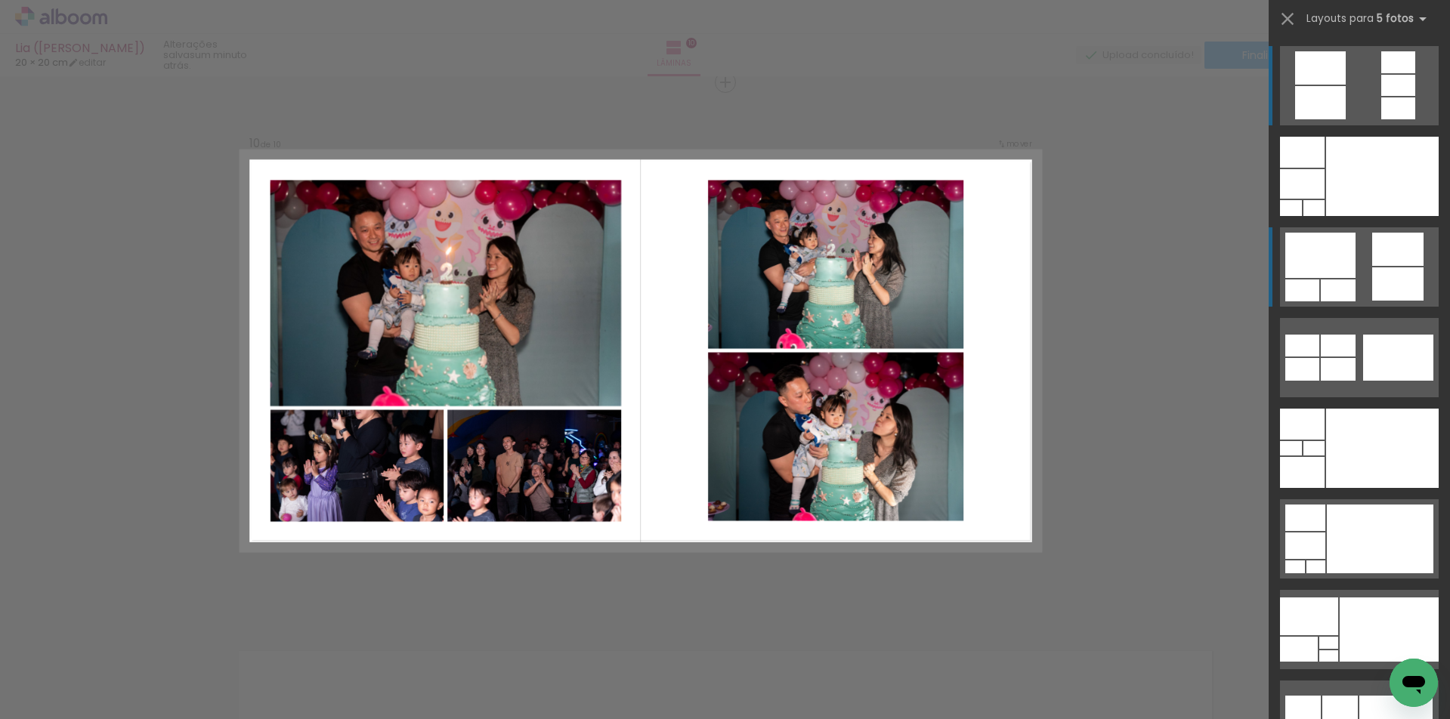
click at [1325, 168] on div at bounding box center [1302, 152] width 45 height 31
